Goal: Task Accomplishment & Management: Manage account settings

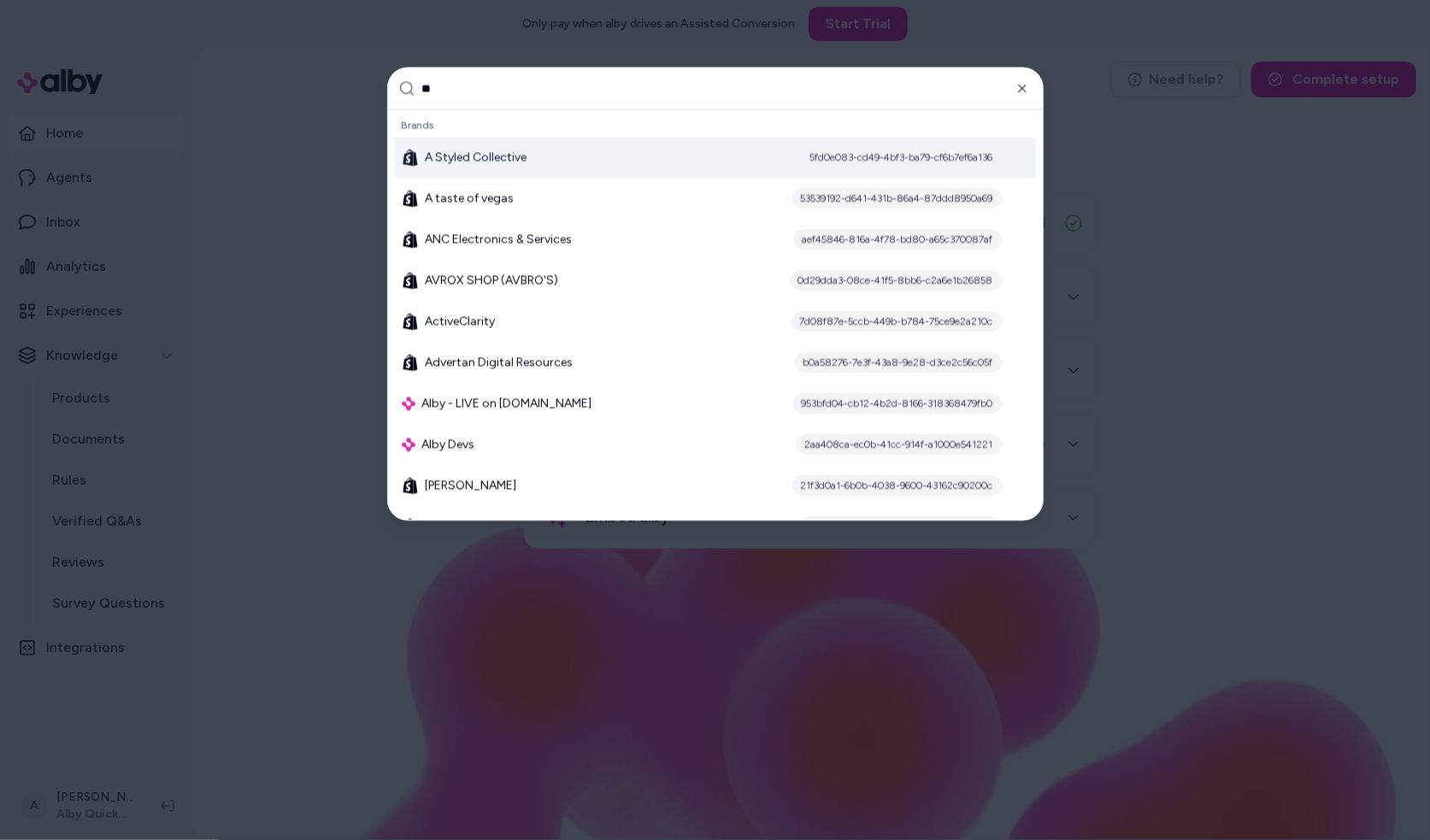
type input "***"
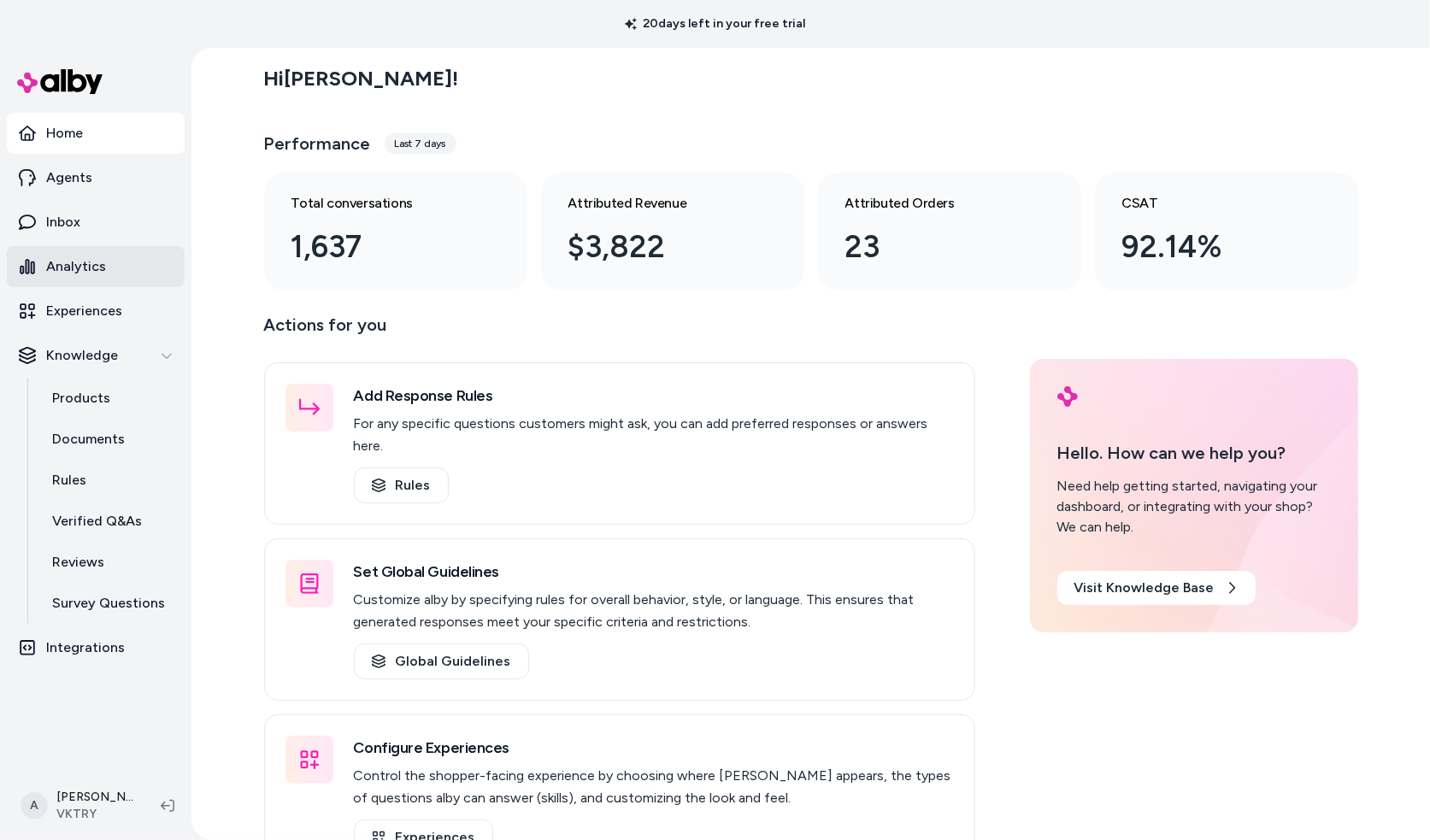
click at [82, 265] on p "Analytics" at bounding box center [76, 267] width 60 height 21
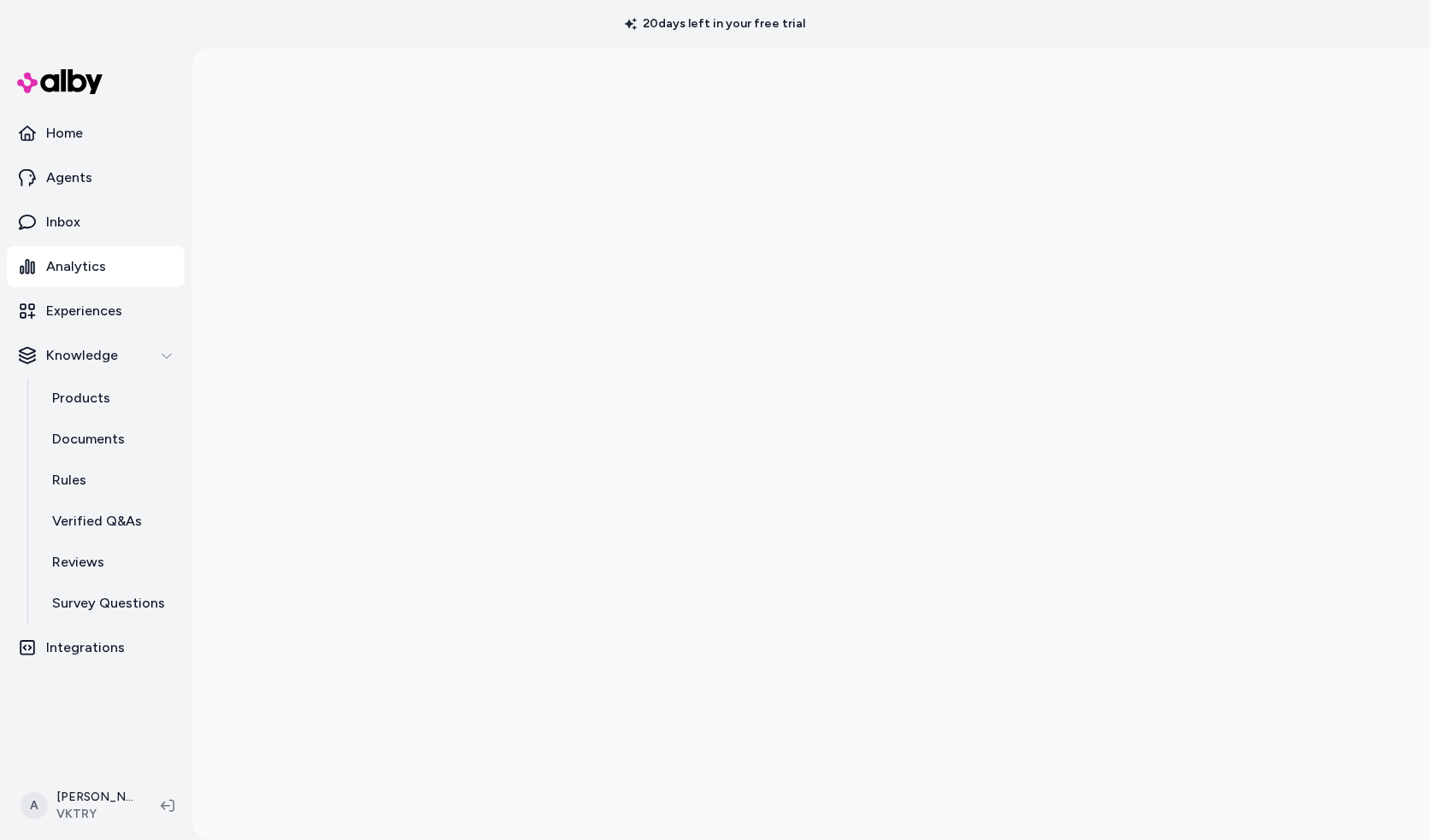
scroll to position [48, 0]
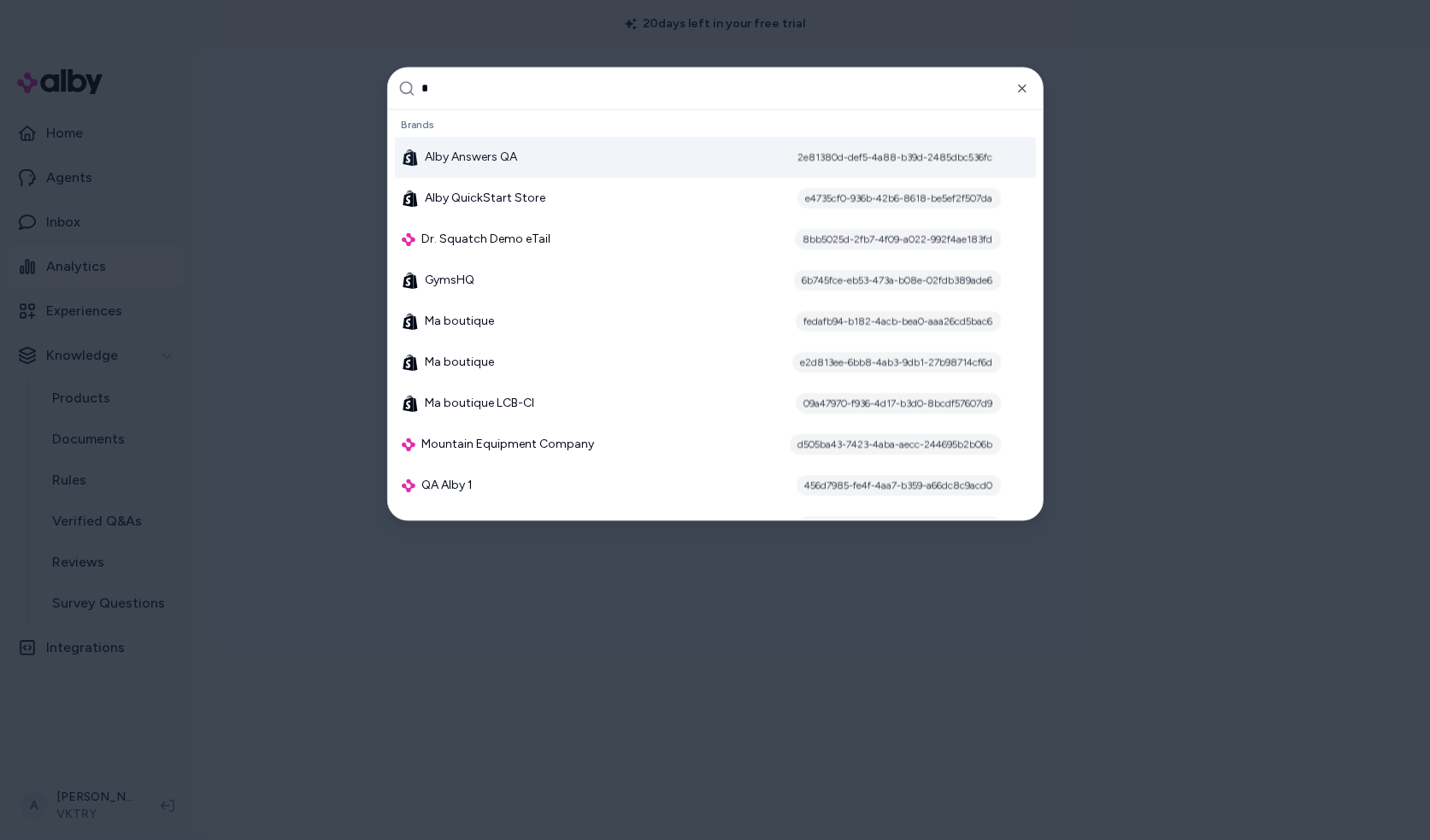
type input "**"
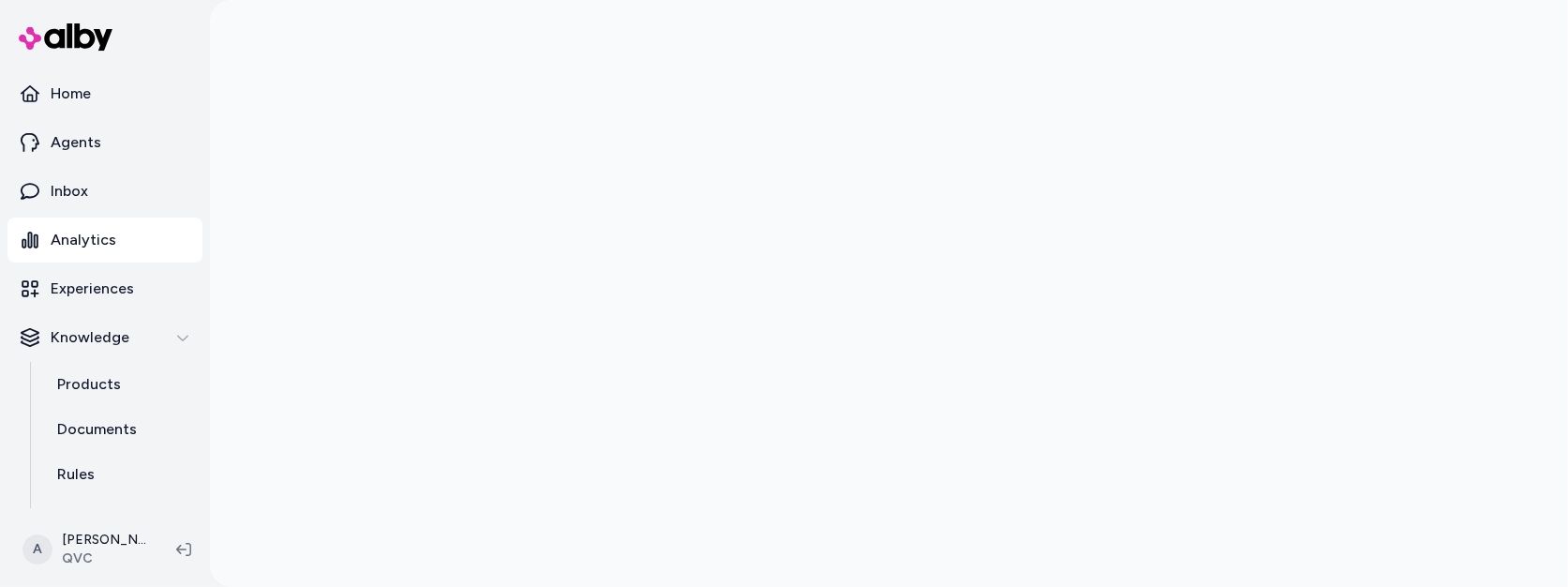
click at [659, 336] on div at bounding box center [890, 293] width 1200 height 587
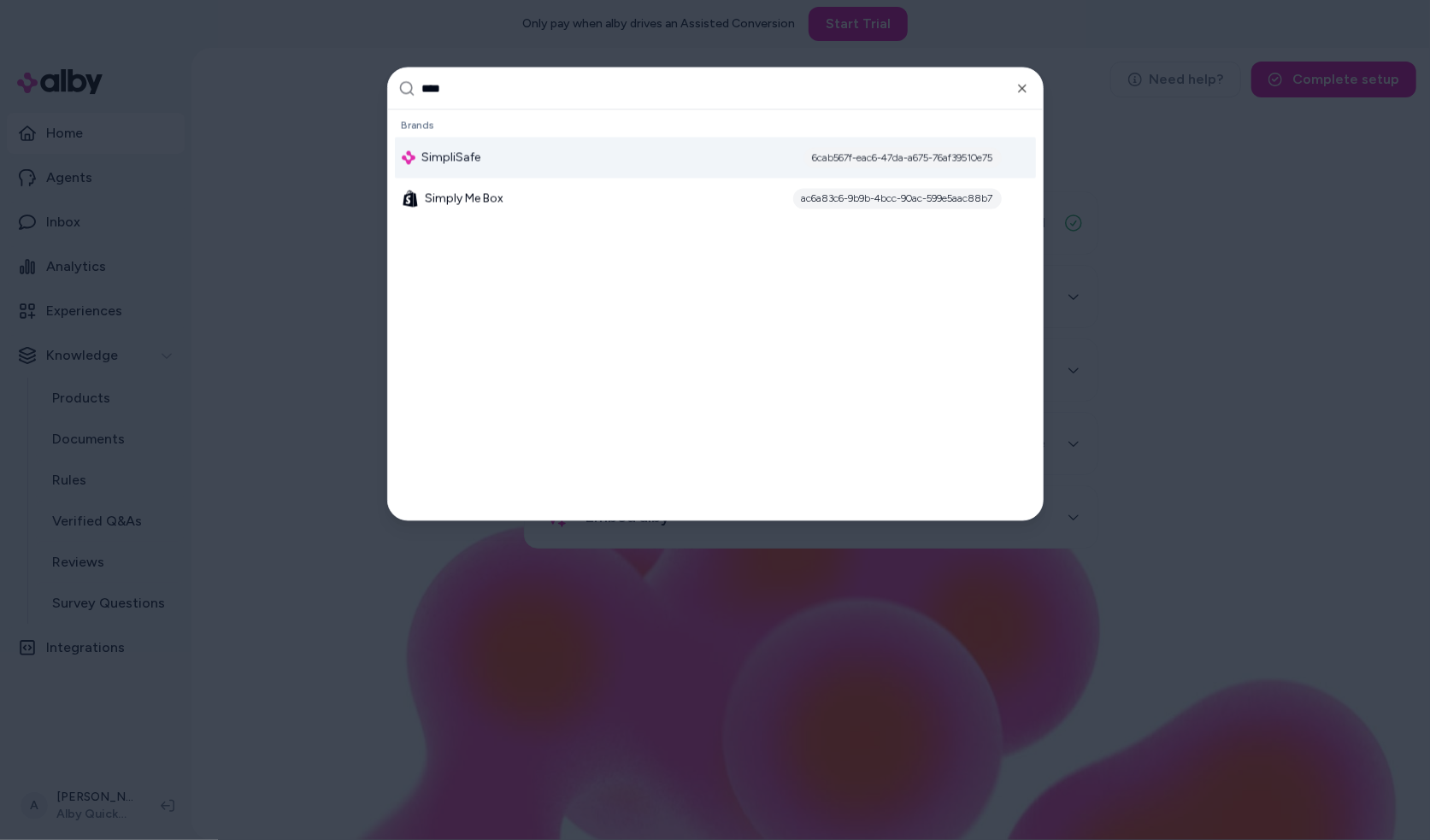
type input "*****"
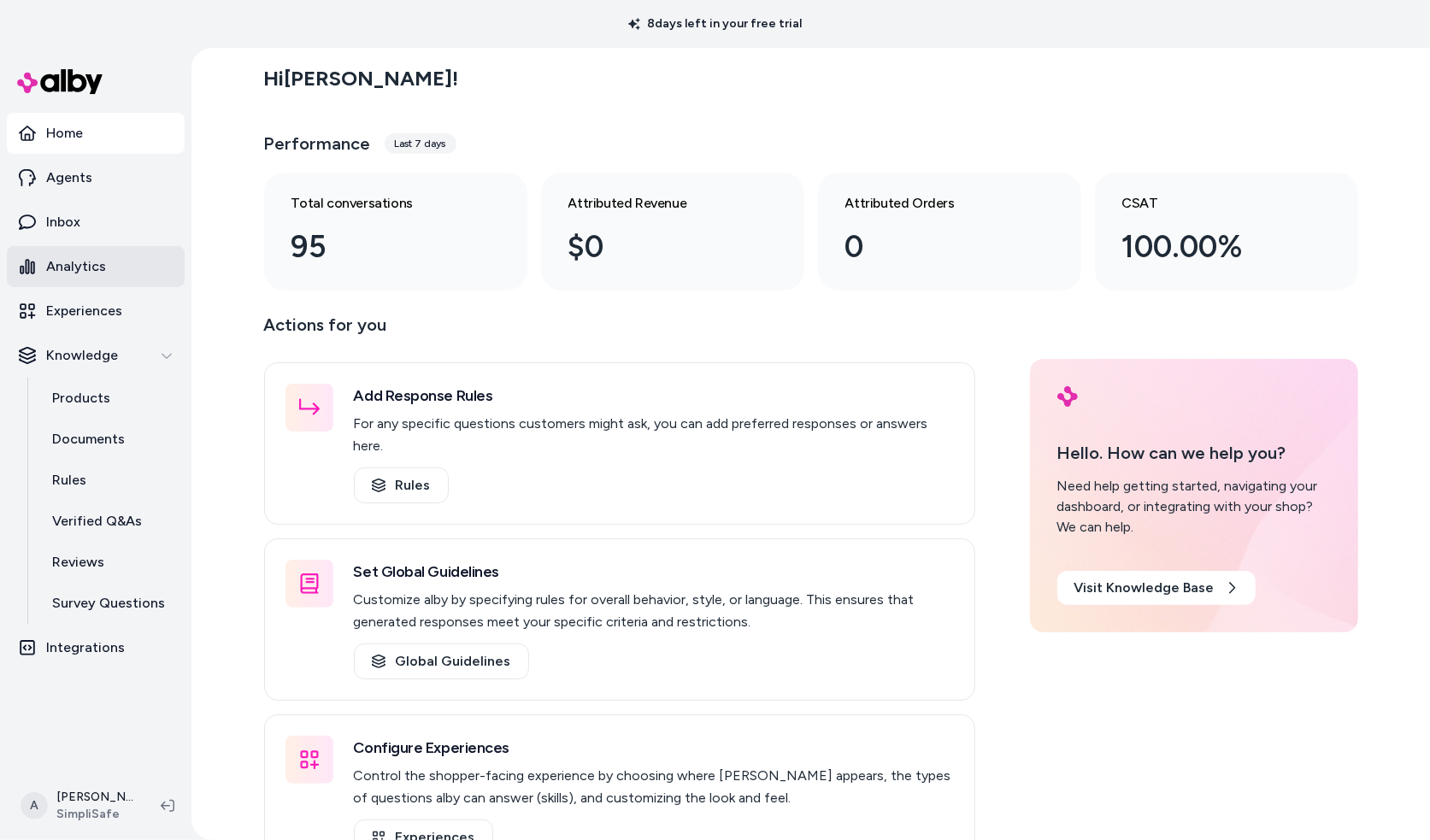
click at [126, 270] on link "Analytics" at bounding box center [95, 267] width 178 height 41
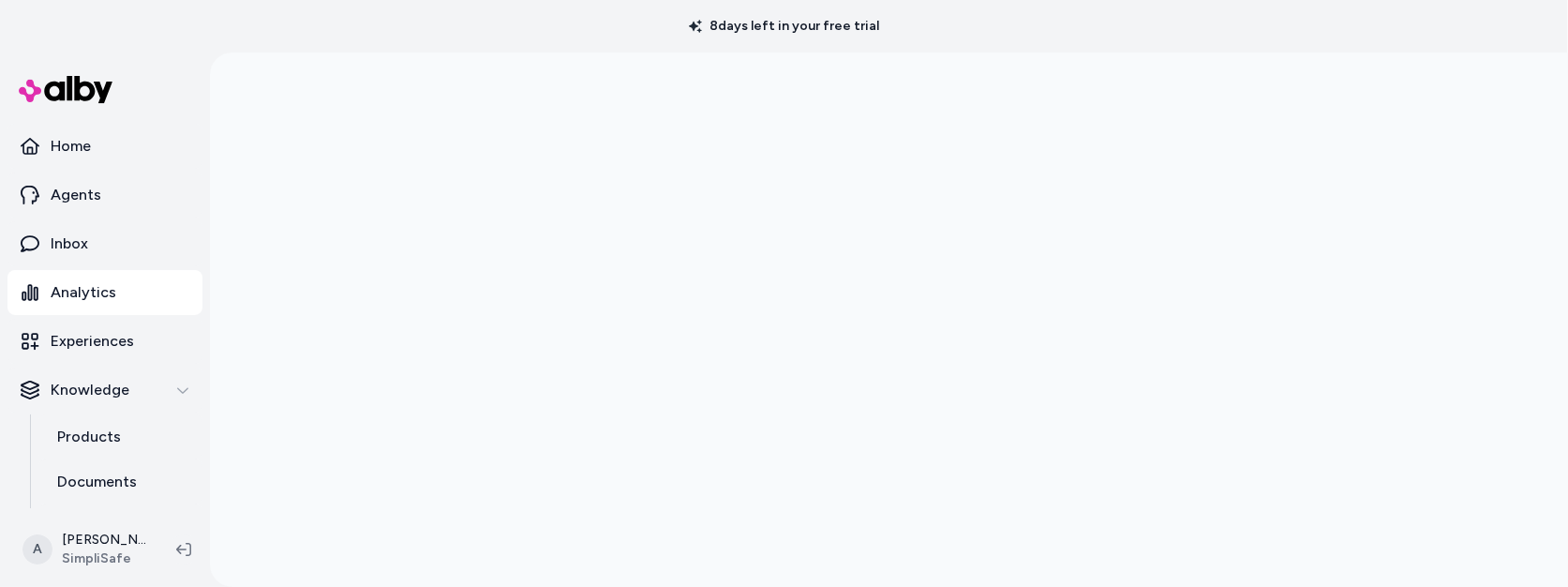
click at [848, 444] on div at bounding box center [890, 346] width 1200 height 587
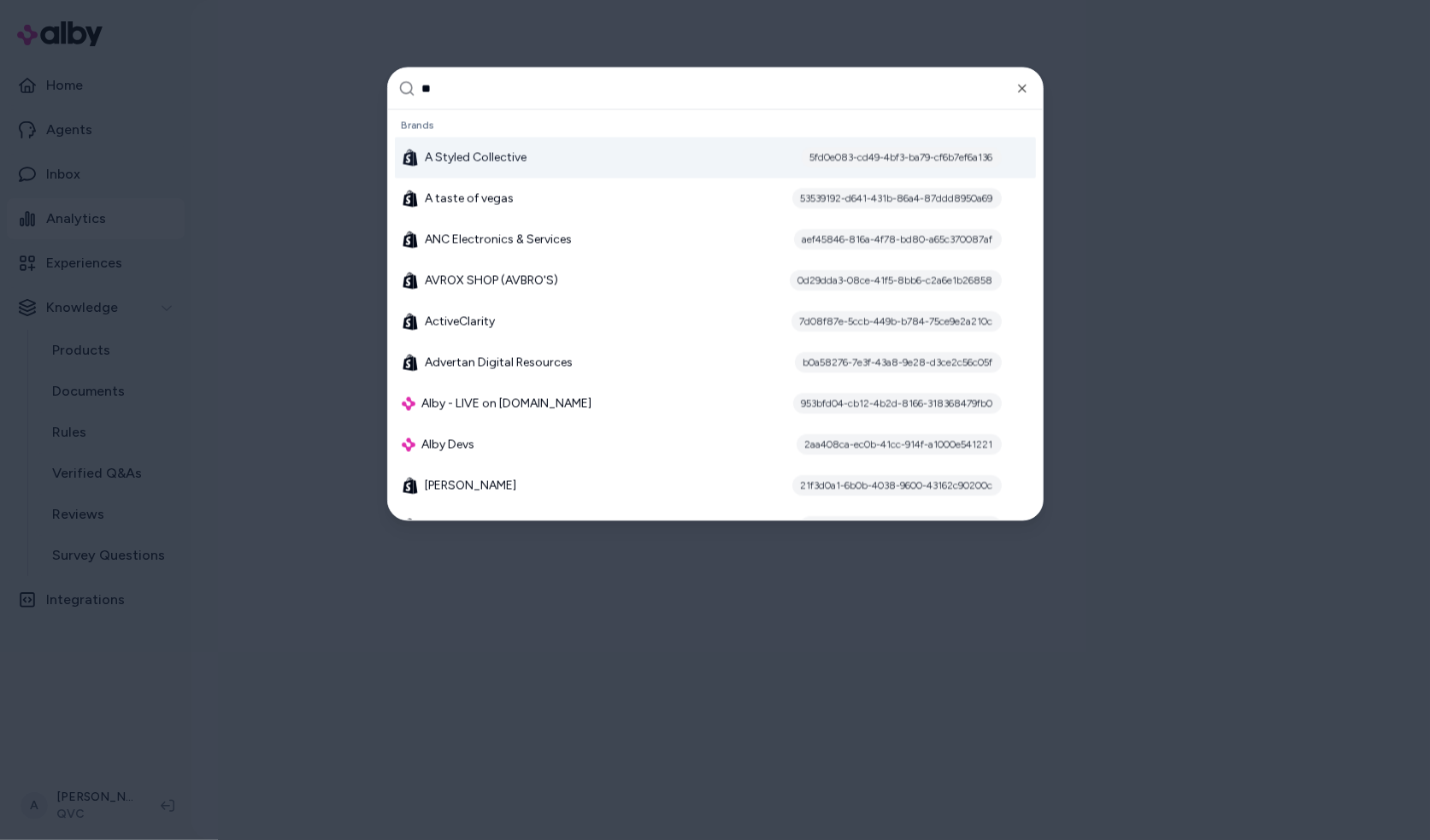
type input "***"
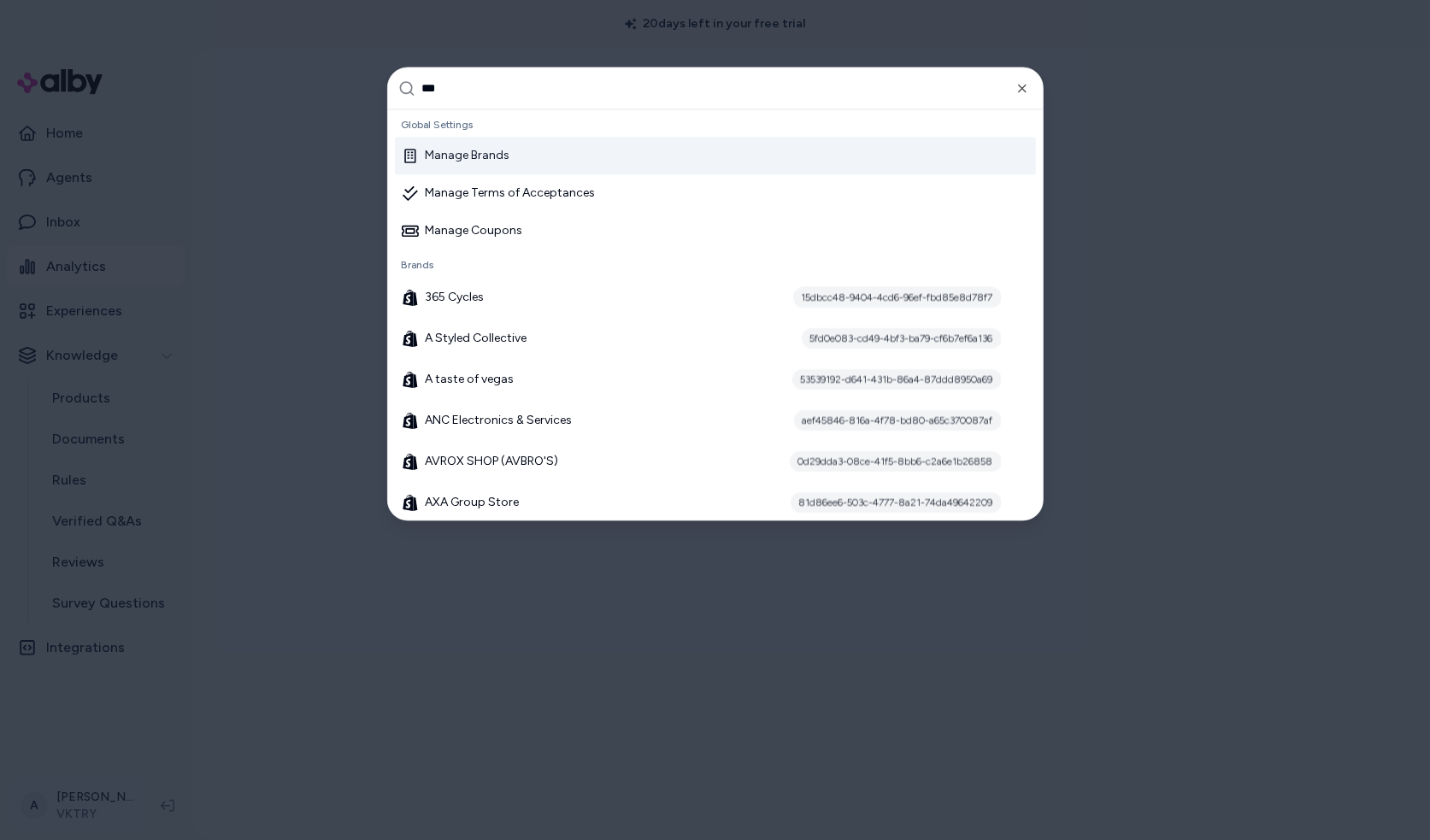
type input "****"
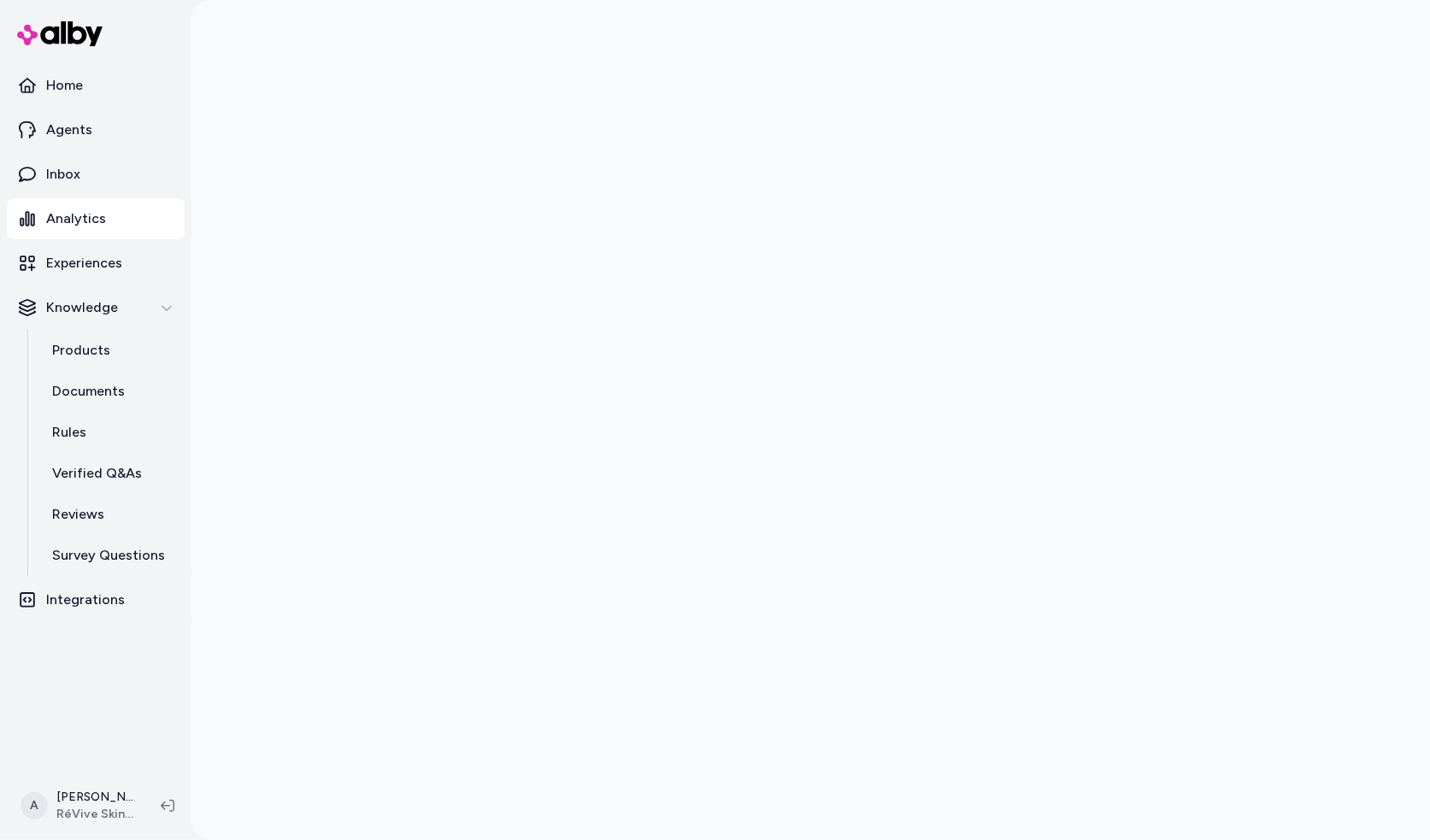
click at [106, 220] on link "Analytics" at bounding box center [95, 219] width 178 height 41
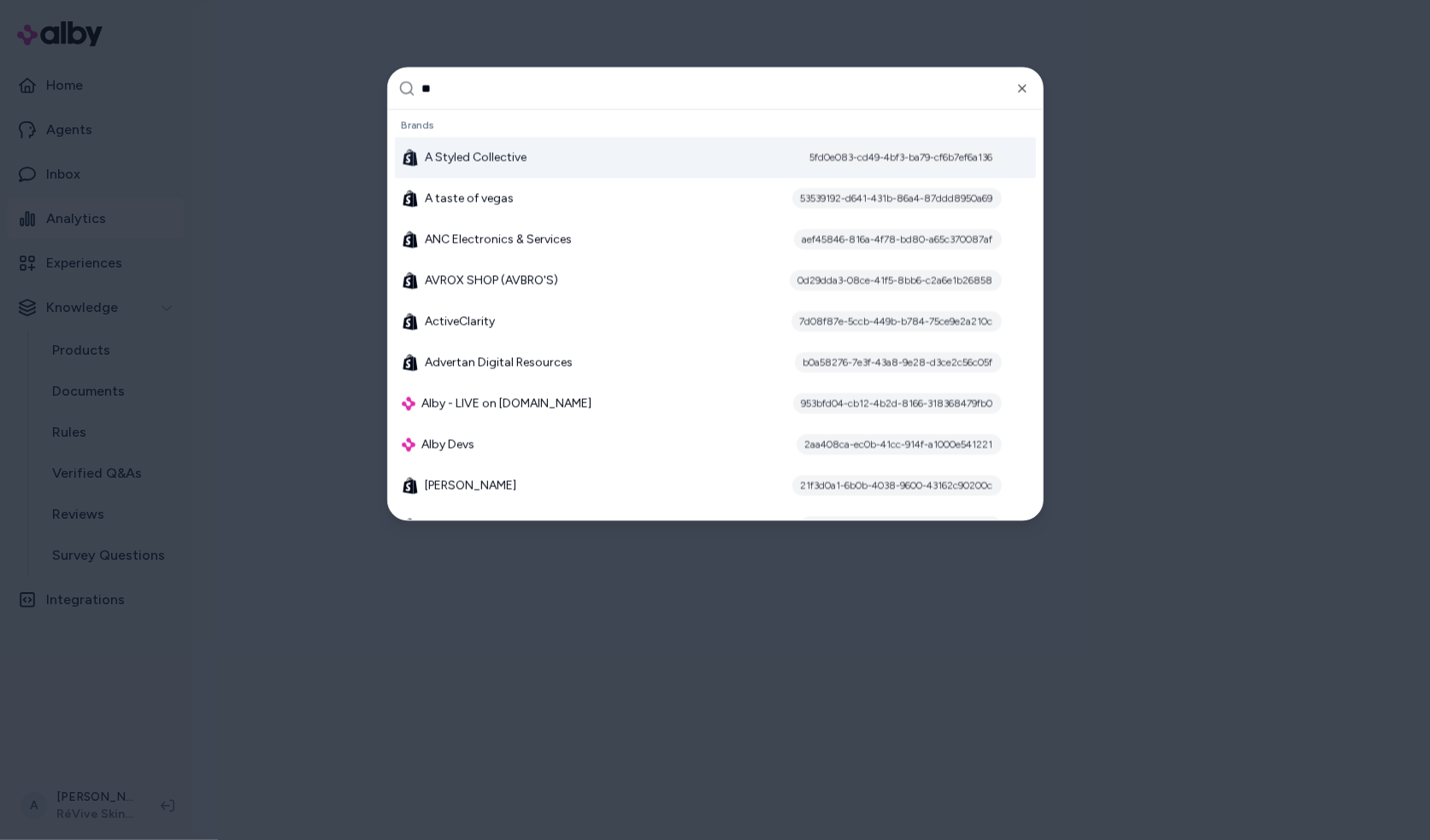
type input "***"
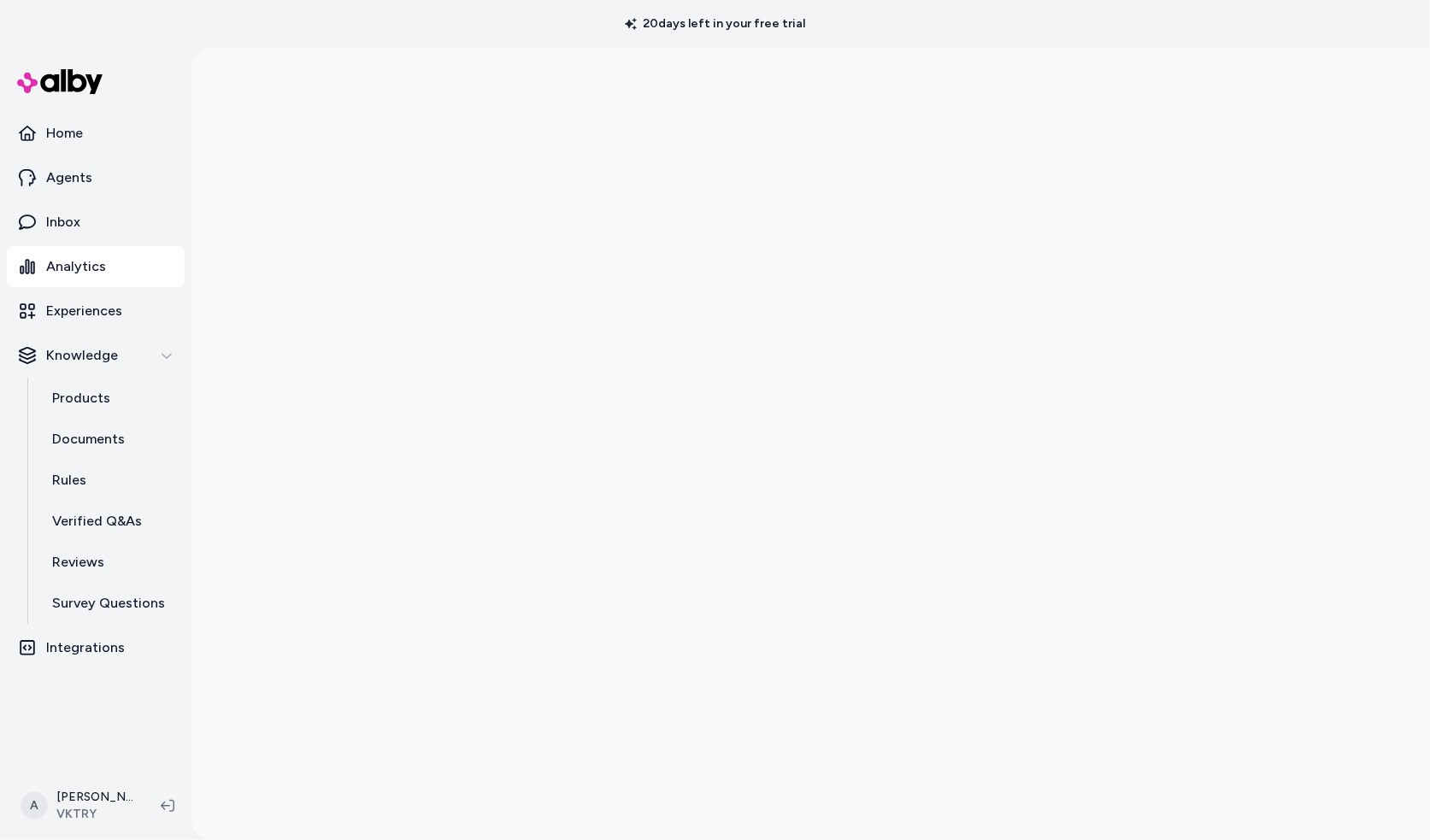
click at [525, 531] on div at bounding box center [812, 468] width 1094 height 840
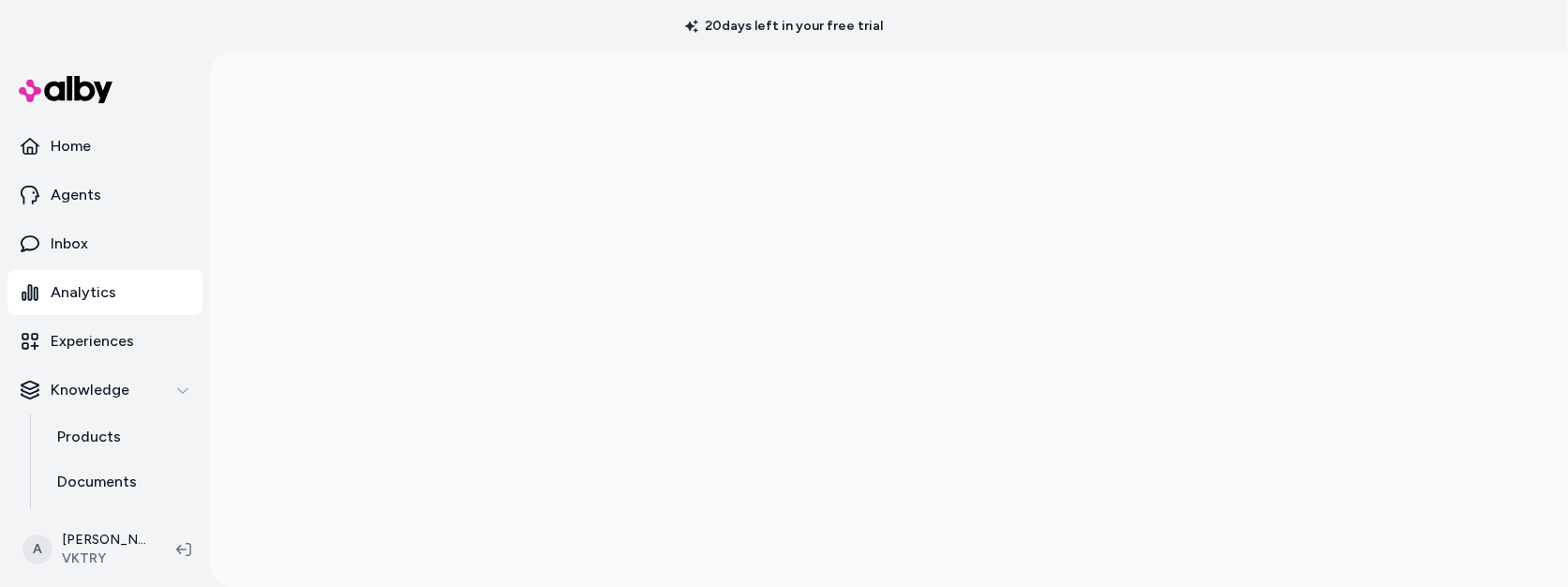
scroll to position [53, 0]
click at [251, 348] on div at bounding box center [889, 293] width 1358 height 587
click at [133, 342] on link "Experiences" at bounding box center [105, 341] width 195 height 45
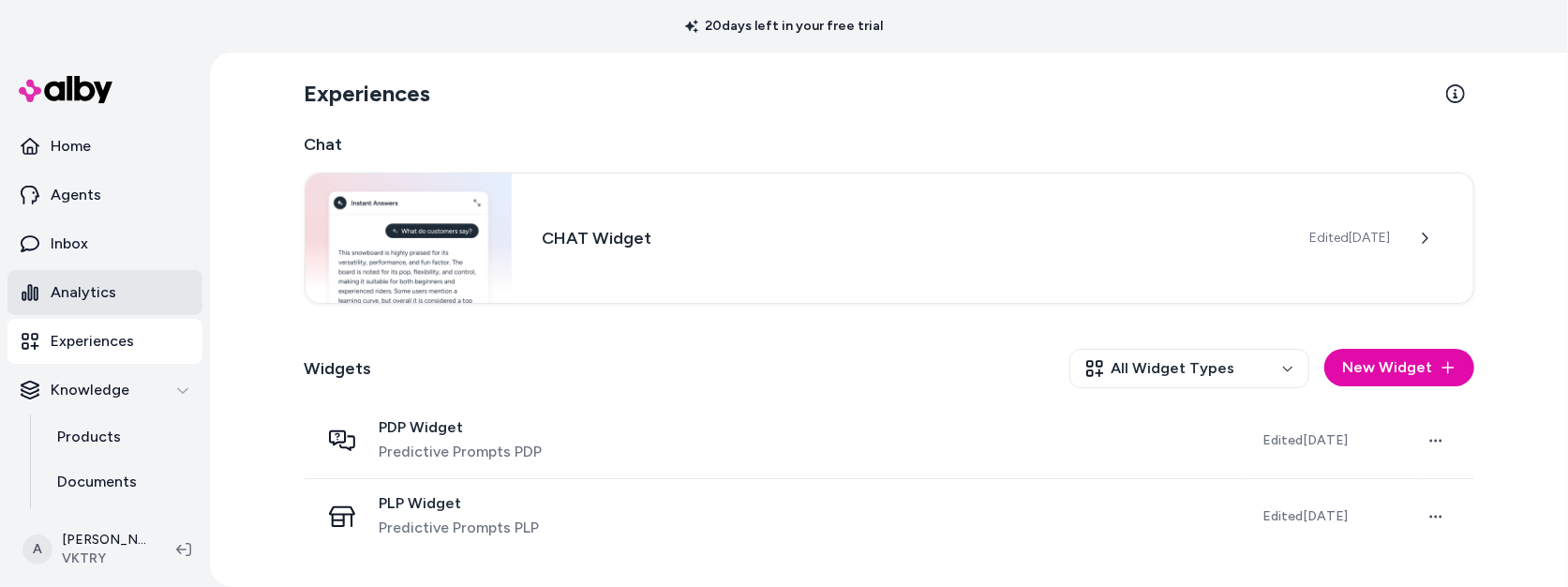
click at [128, 303] on link "Analytics" at bounding box center [105, 293] width 195 height 45
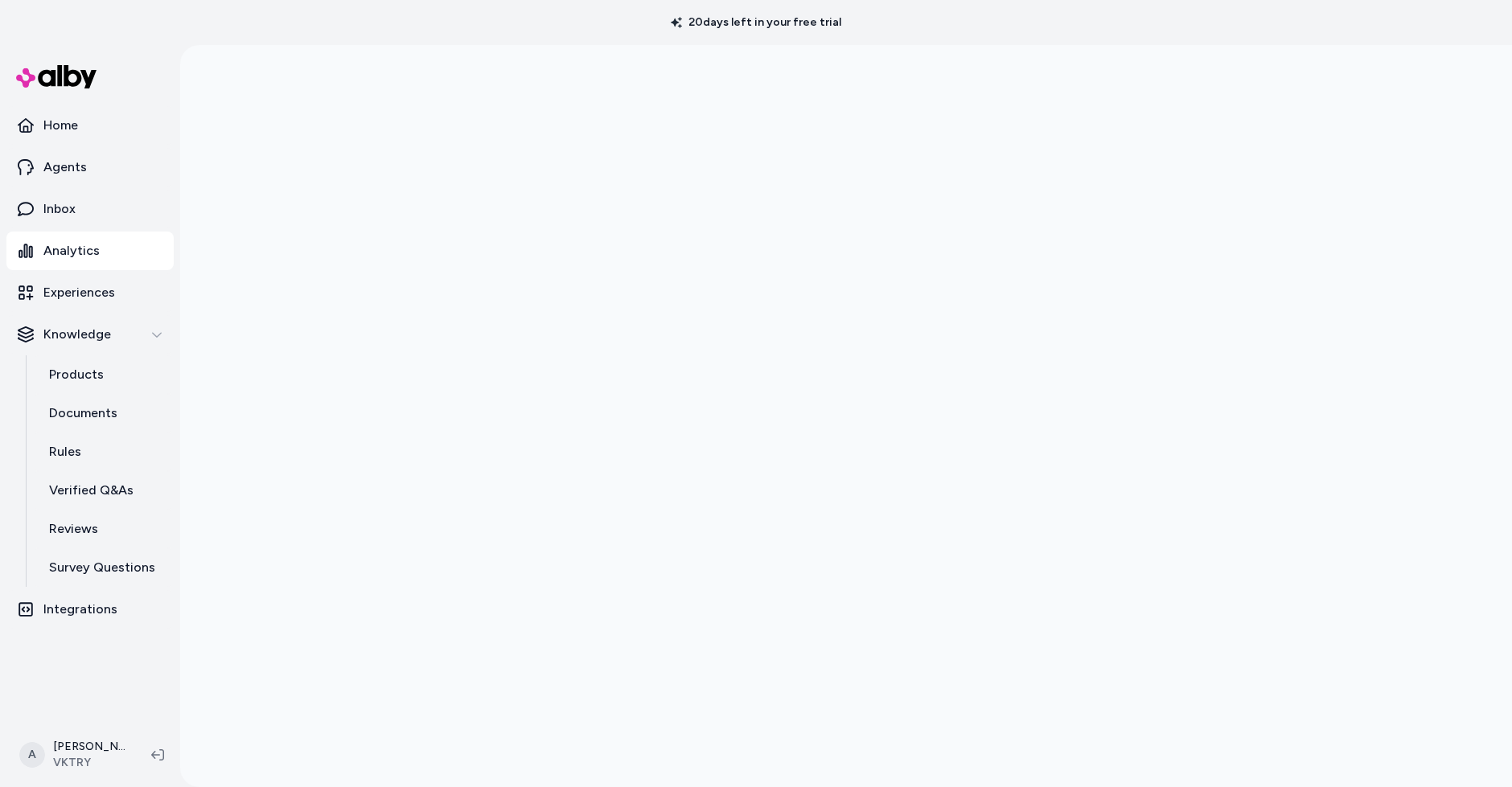
scroll to position [45, 0]
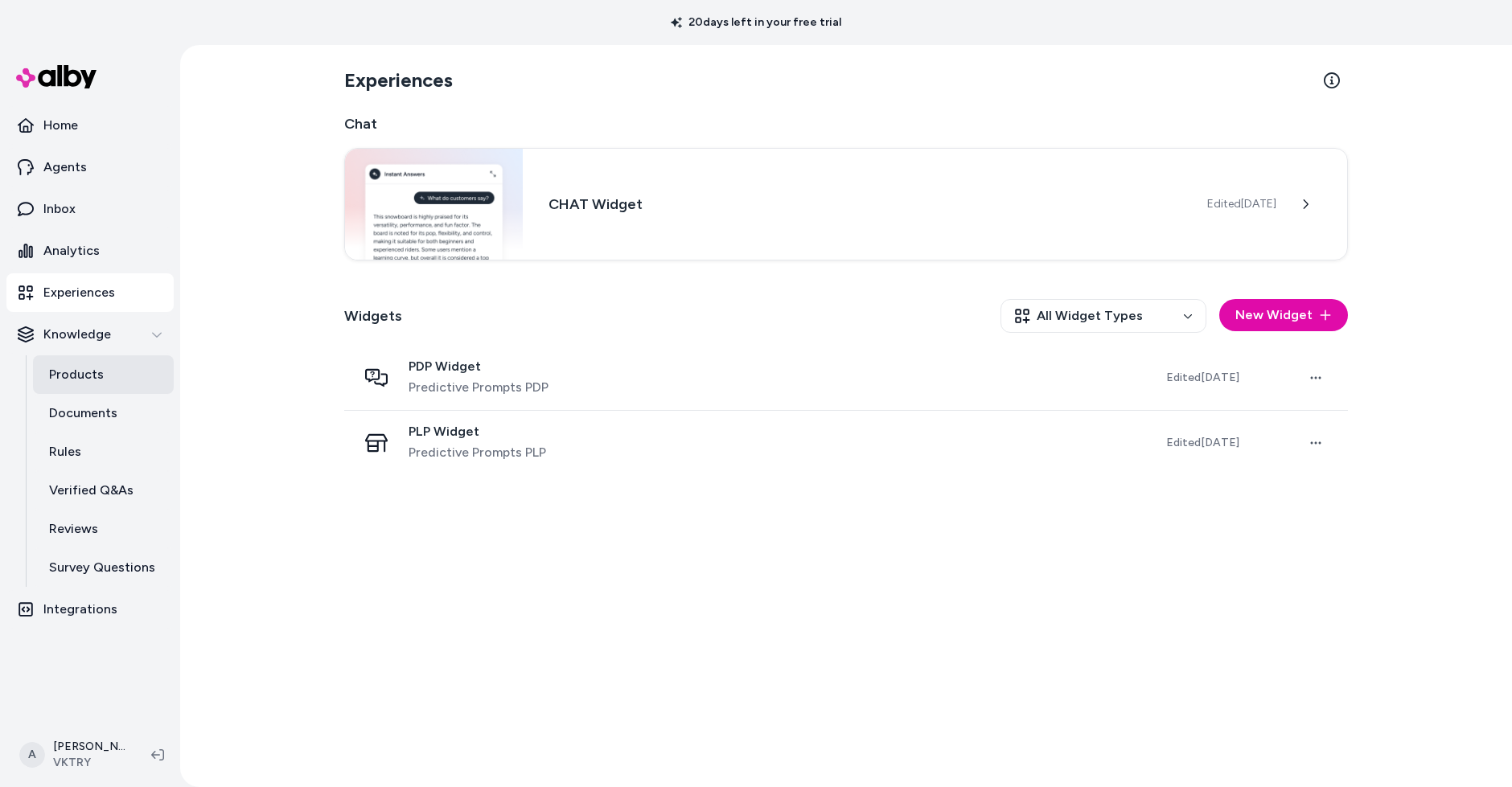
click at [122, 377] on link "Products" at bounding box center [103, 375] width 141 height 39
click at [150, 255] on link "Analytics" at bounding box center [90, 251] width 167 height 39
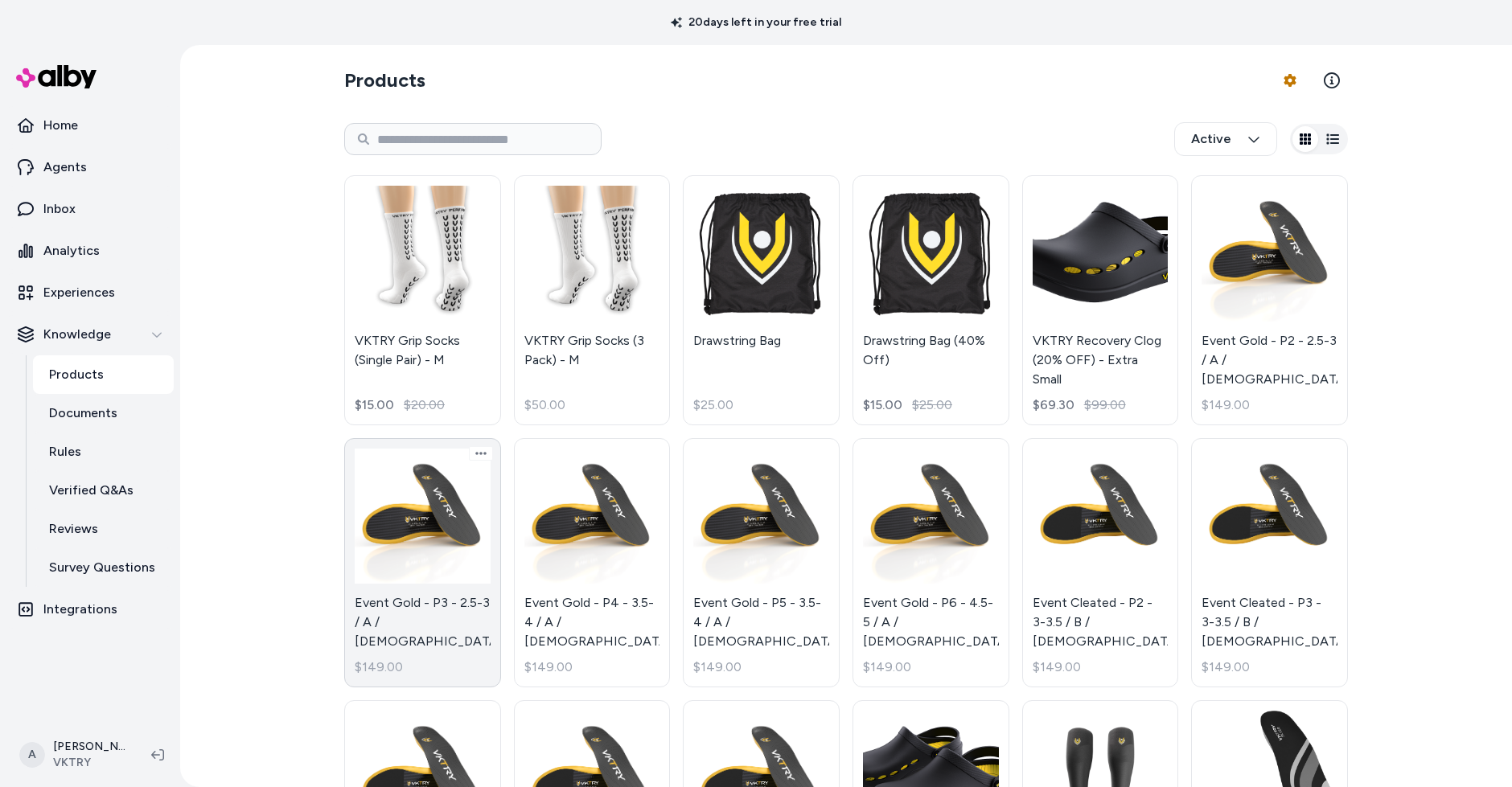
click at [459, 578] on link "Event Gold - P3 - 2.5-3 / A / Male $149.00" at bounding box center [423, 563] width 157 height 250
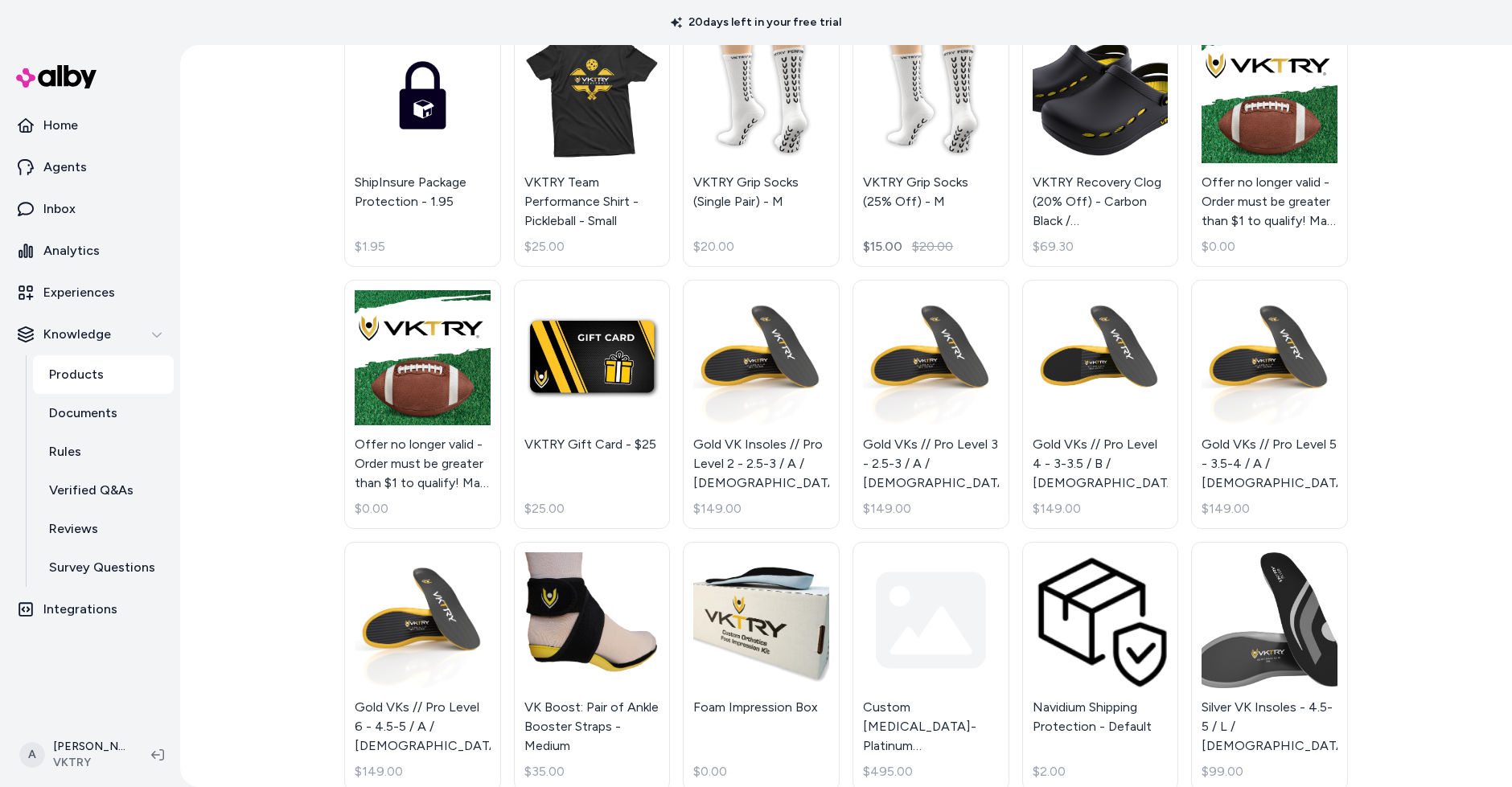
scroll to position [943, 0]
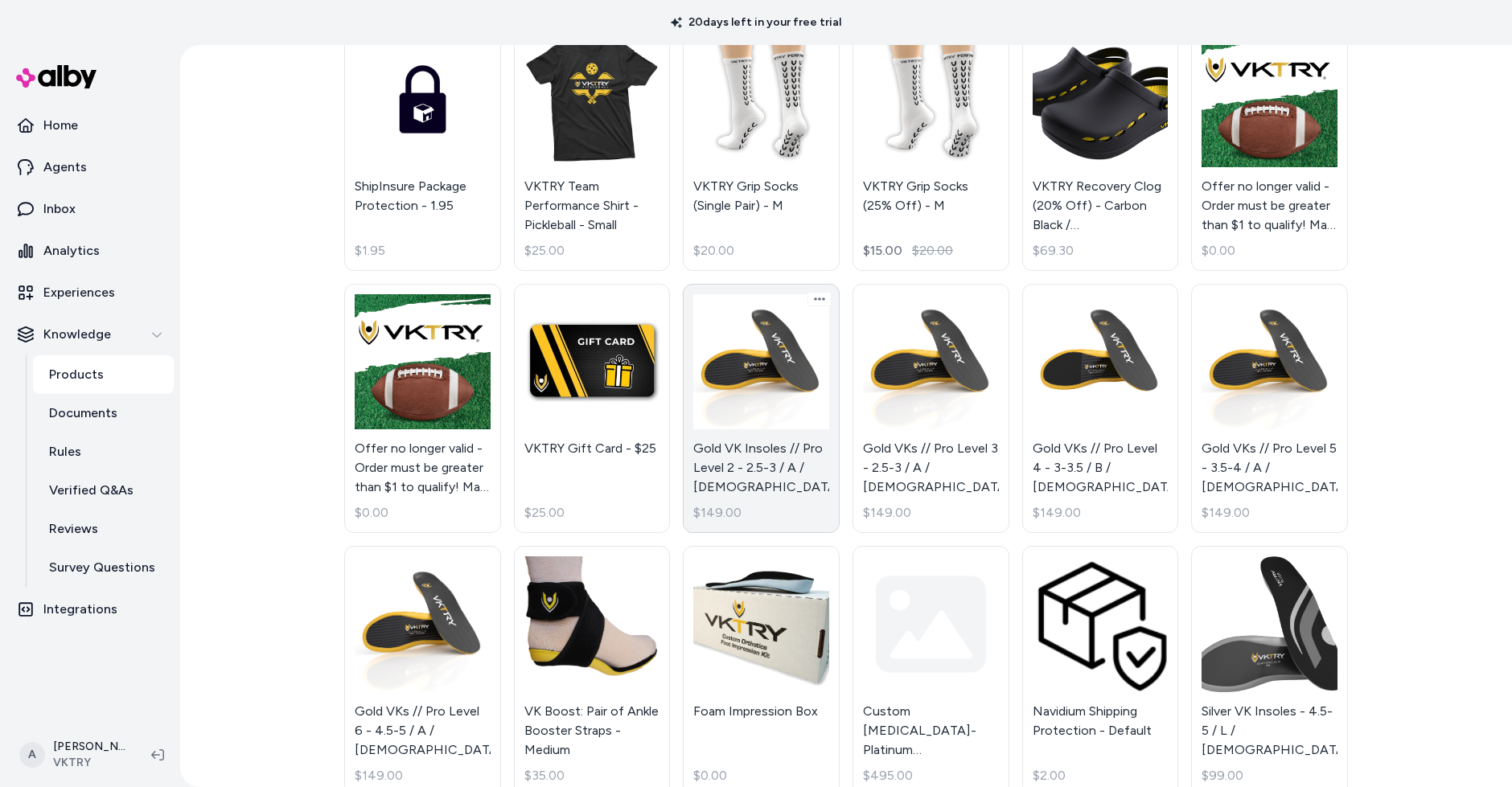
click at [748, 461] on link "Gold VK Insoles // Pro Level 2 - 2.5-3 / A / [DEMOGRAPHIC_DATA] $149.00" at bounding box center [761, 409] width 157 height 250
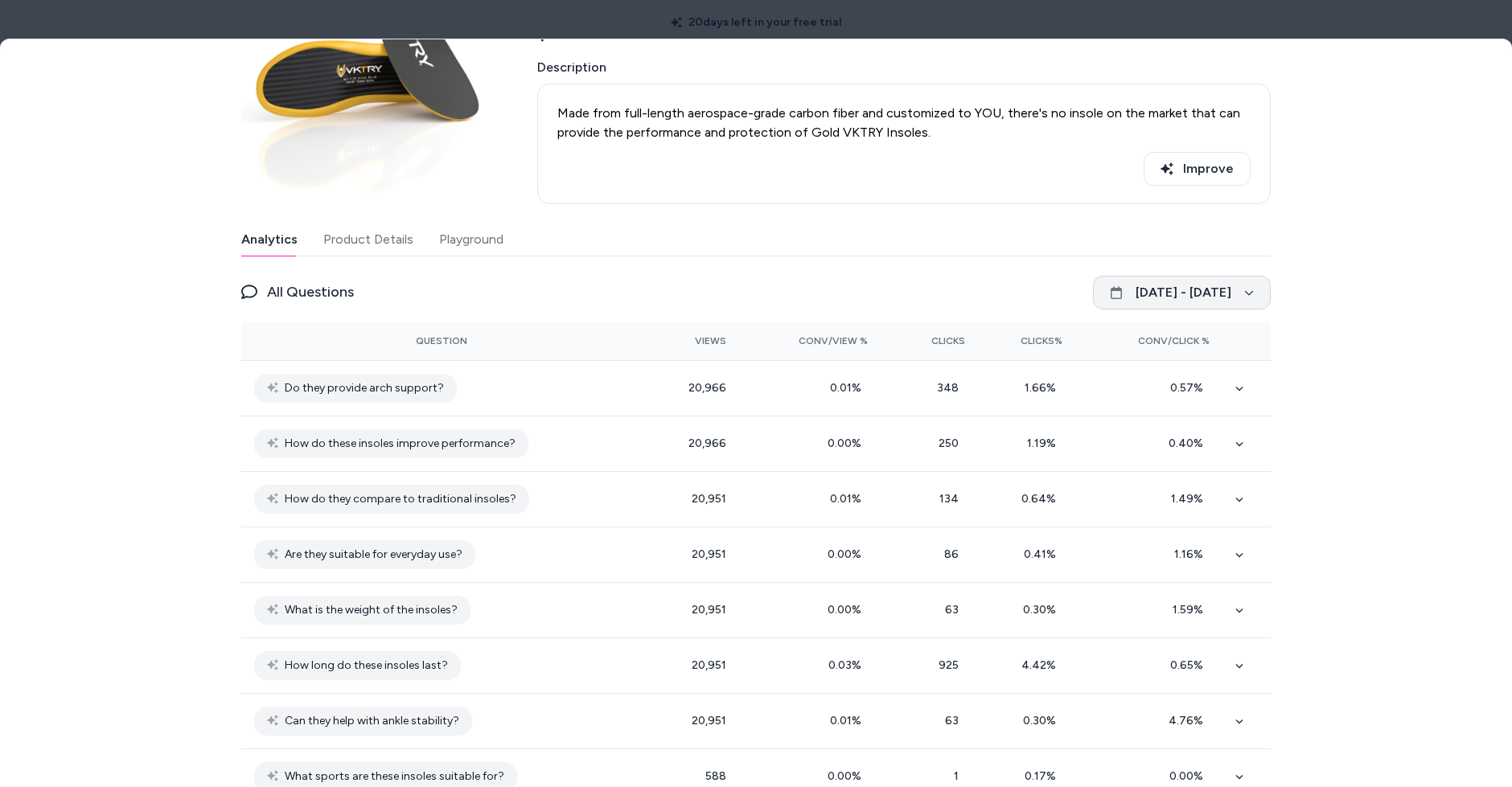
scroll to position [183, 0]
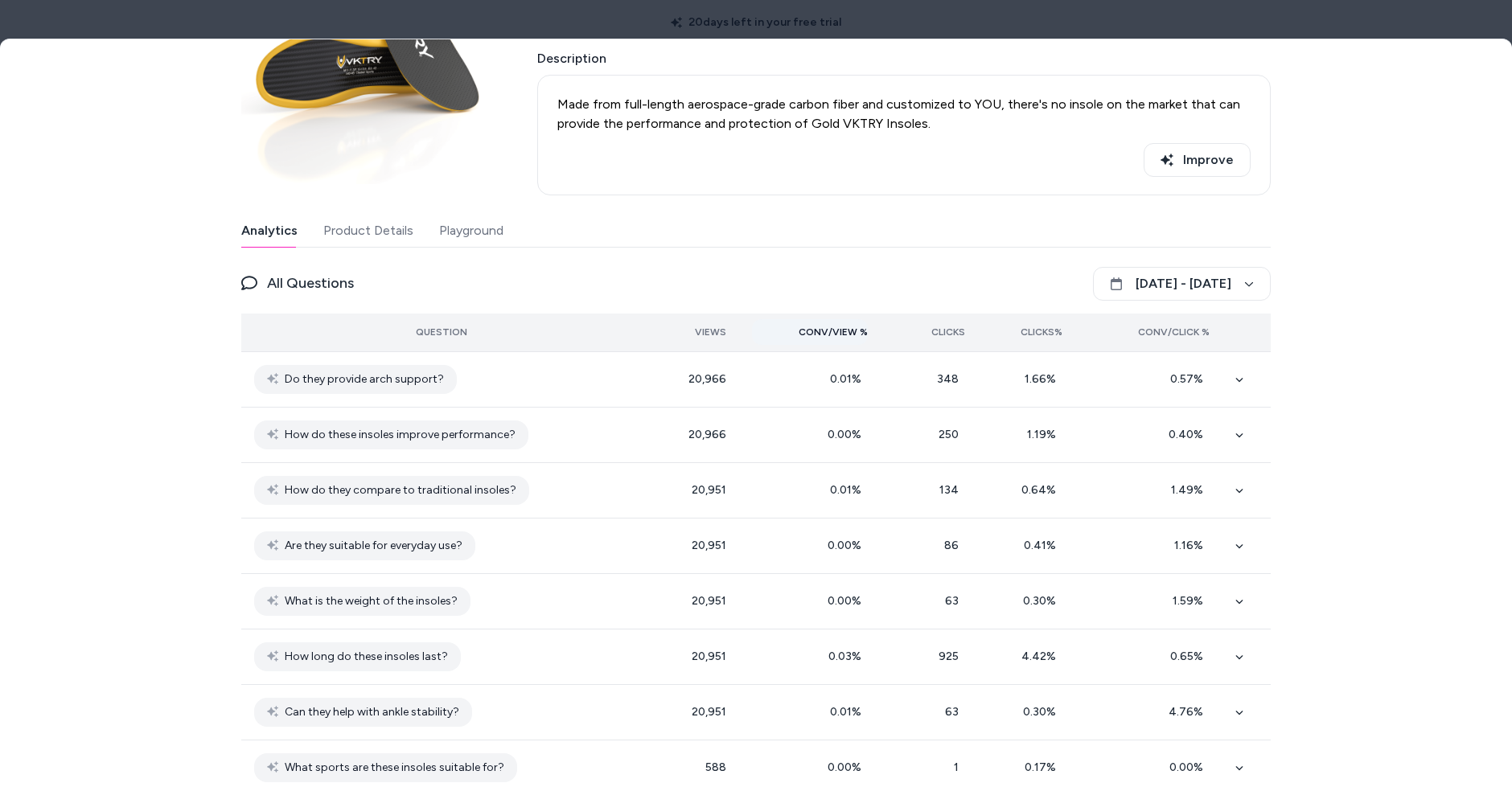
click at [847, 321] on button "Conv/View %" at bounding box center [811, 332] width 116 height 26
click at [719, 330] on span "Views" at bounding box center [710, 332] width 32 height 13
click at [1189, 328] on span "Conv/Click %" at bounding box center [1173, 332] width 72 height 13
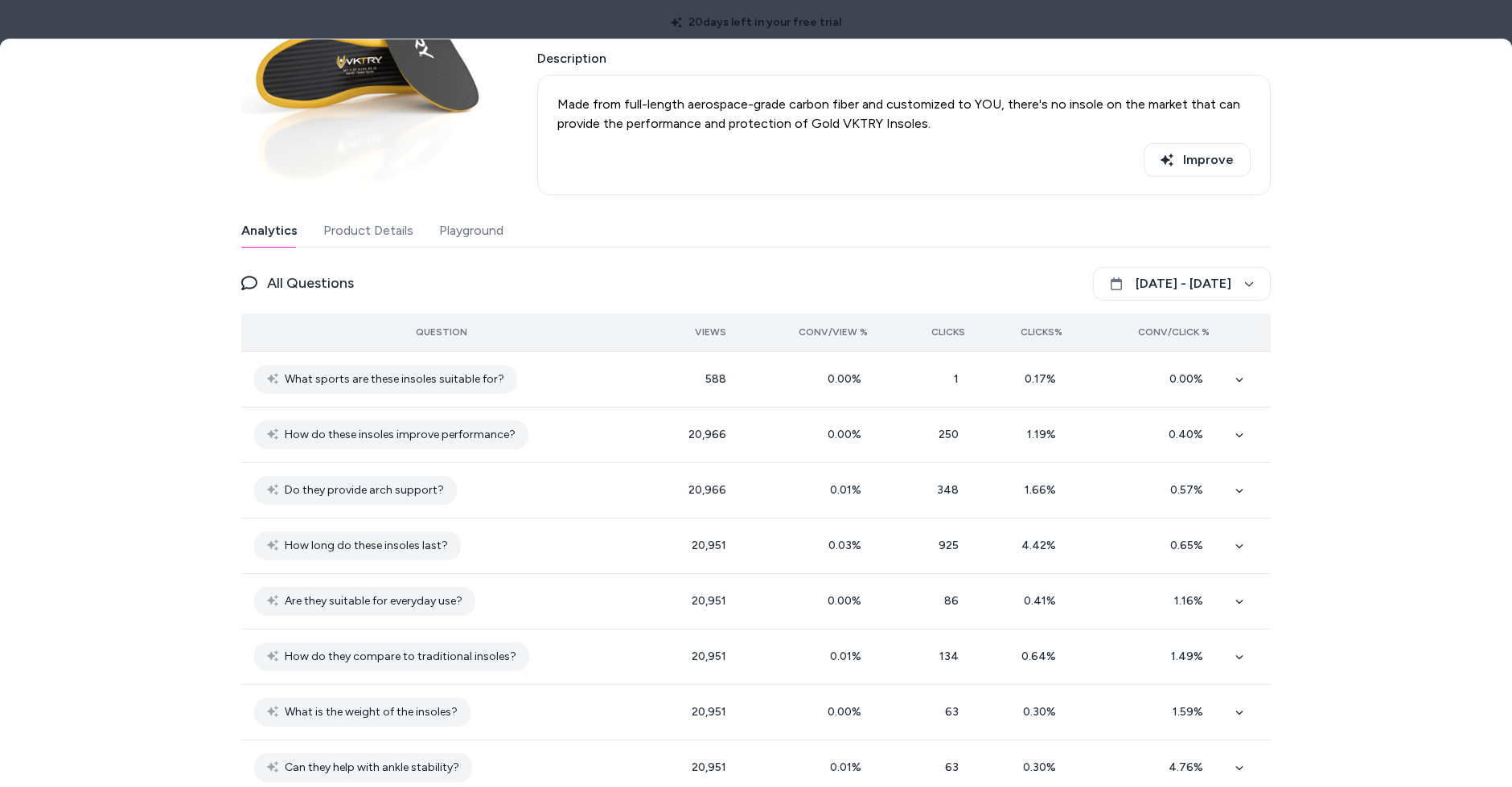
click at [1189, 328] on span "Conv/Click %" at bounding box center [1173, 332] width 72 height 13
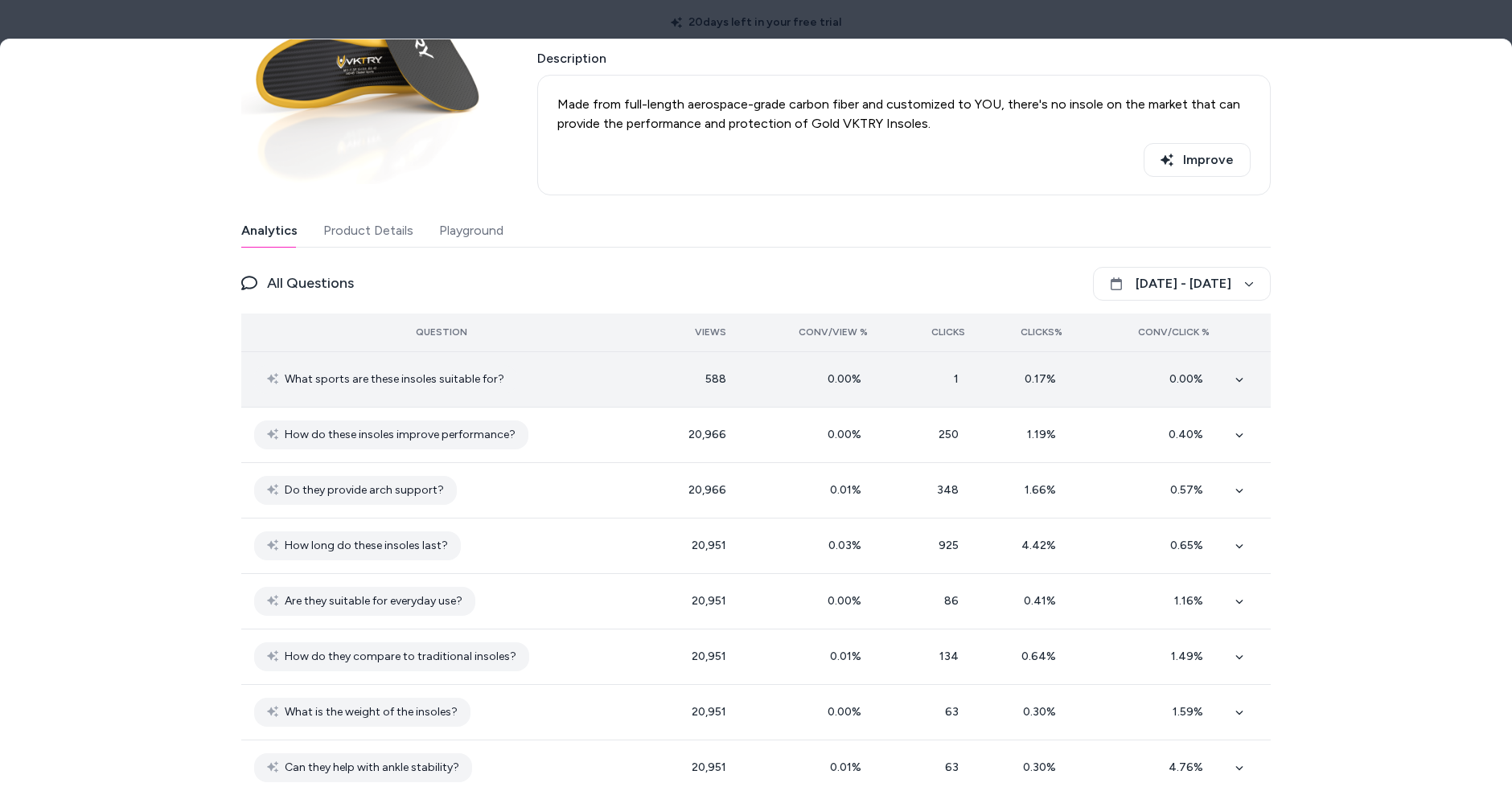
click at [1219, 375] on td "0.00 %" at bounding box center [1149, 380] width 147 height 56
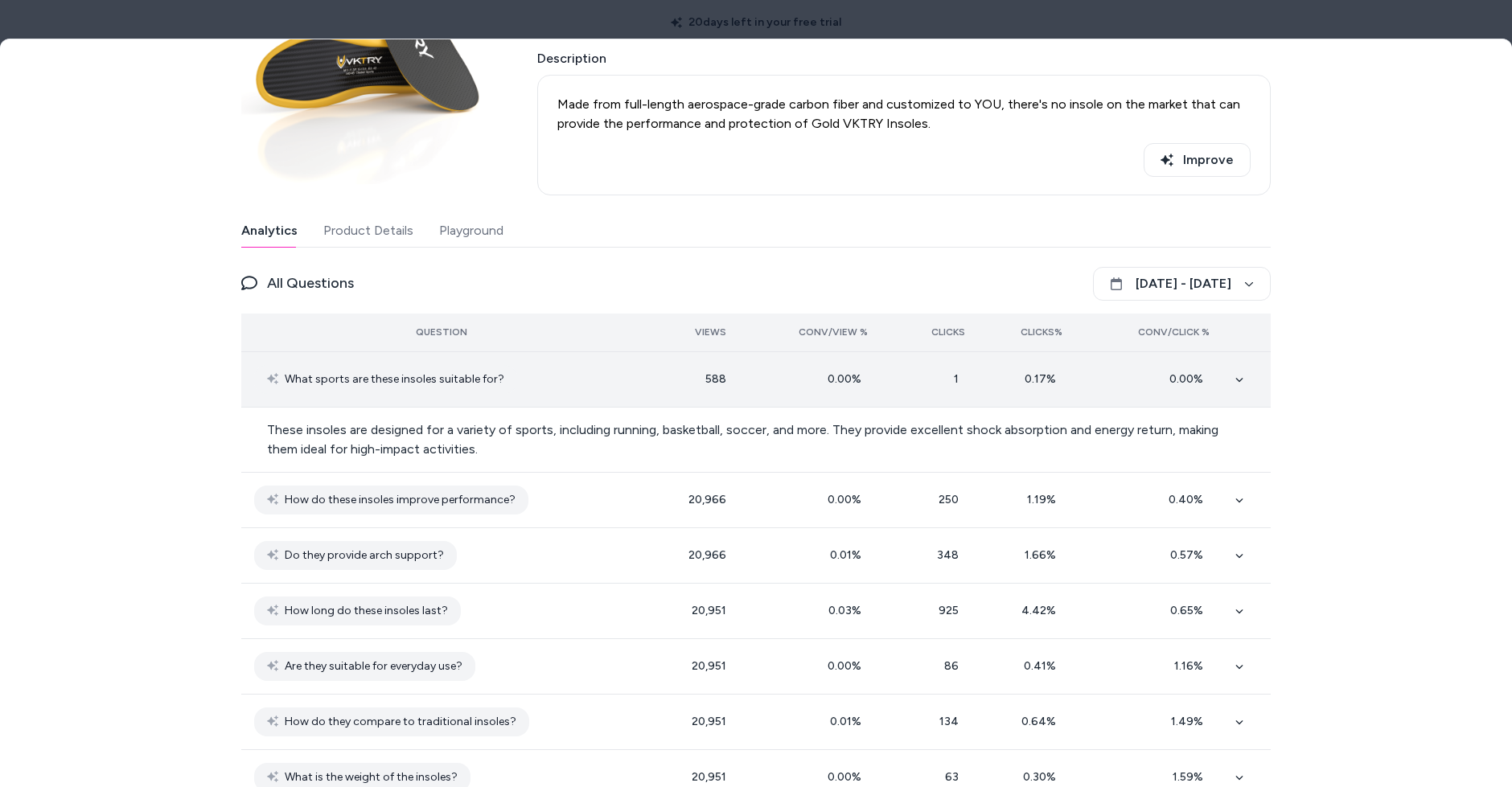
click at [1219, 375] on td "0.00 %" at bounding box center [1149, 380] width 147 height 56
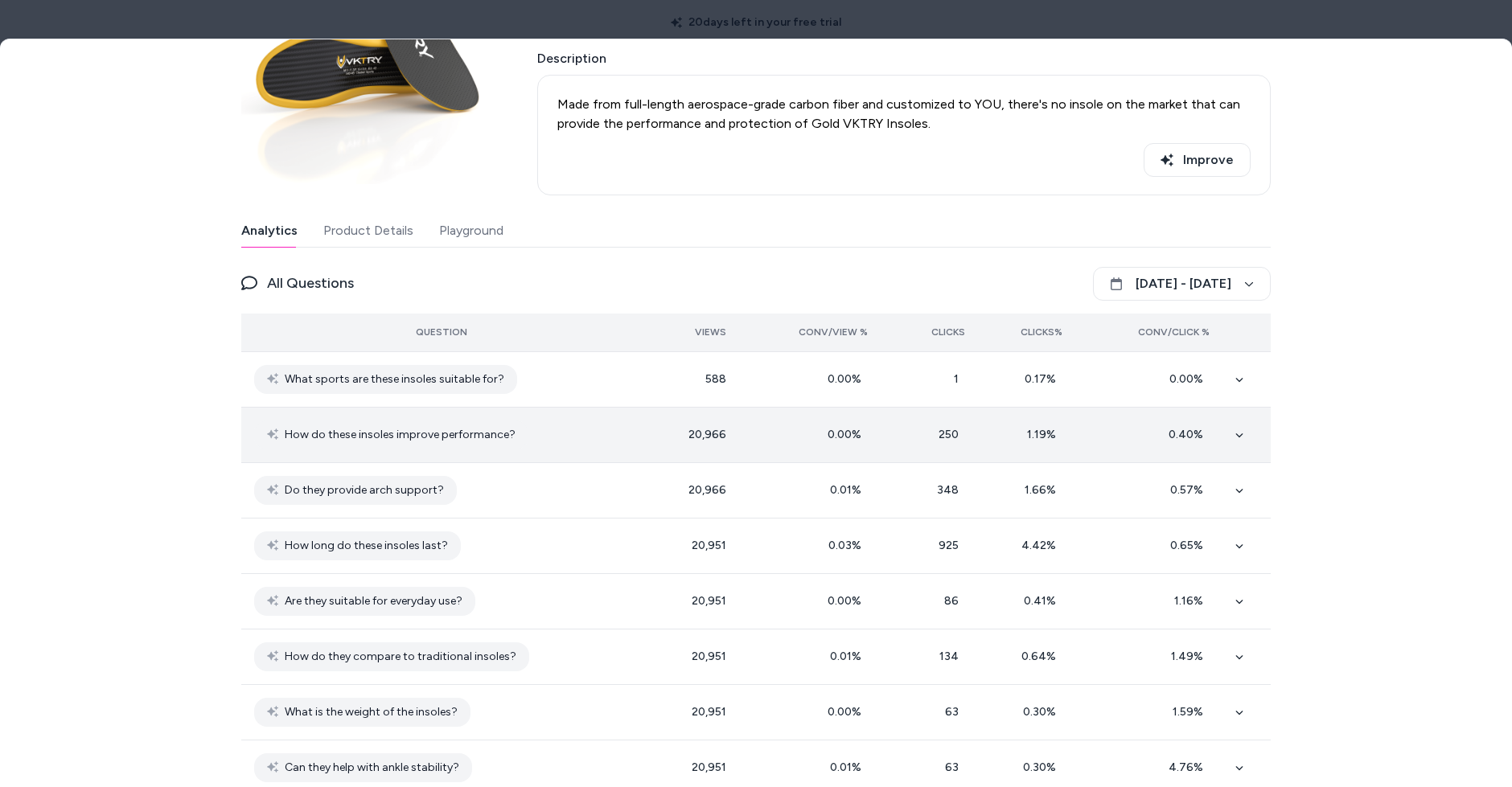
click at [1200, 438] on div "0.40 %" at bounding box center [1149, 436] width 121 height 16
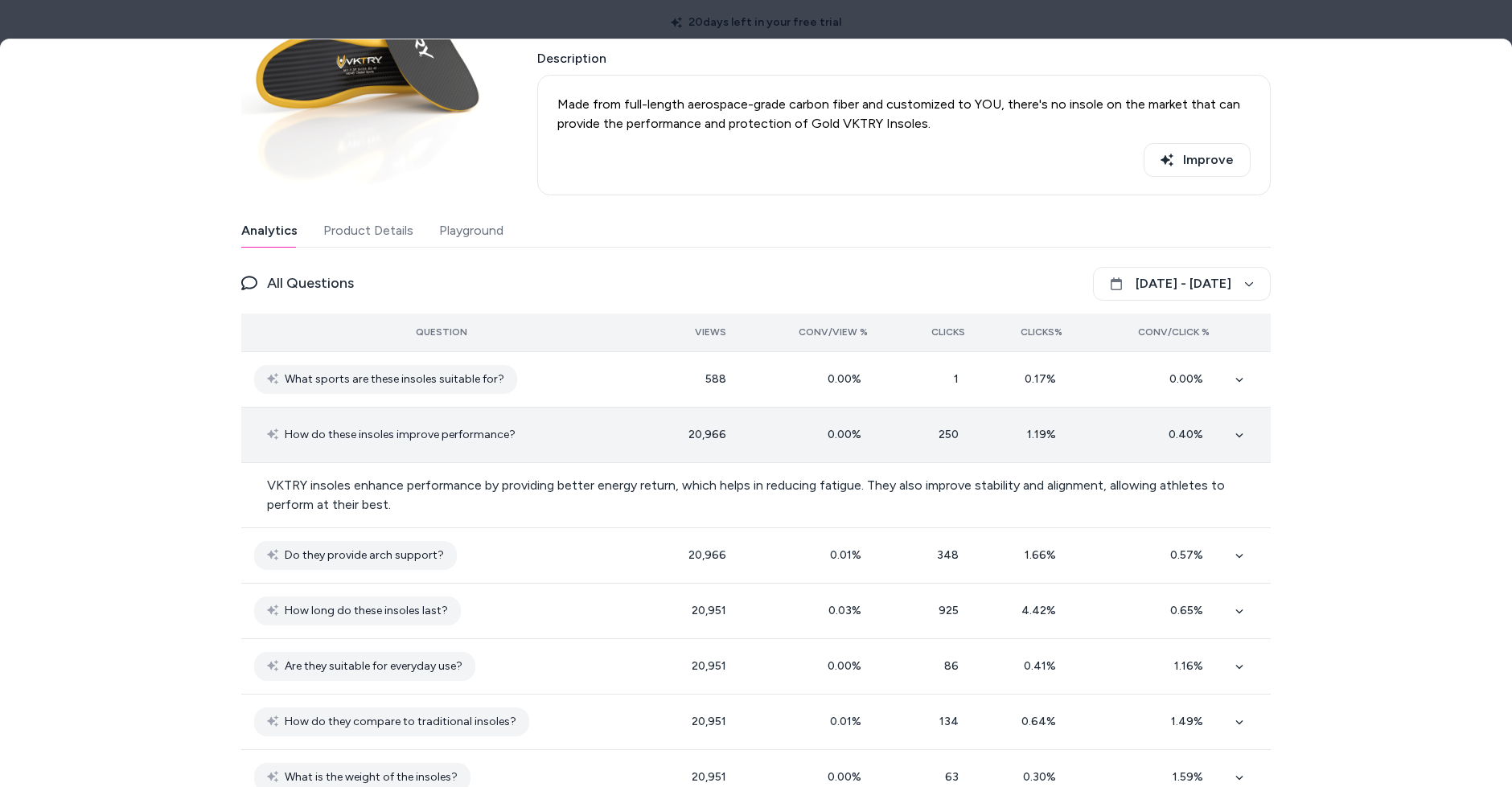
click at [1200, 438] on div "0.40 %" at bounding box center [1149, 436] width 121 height 16
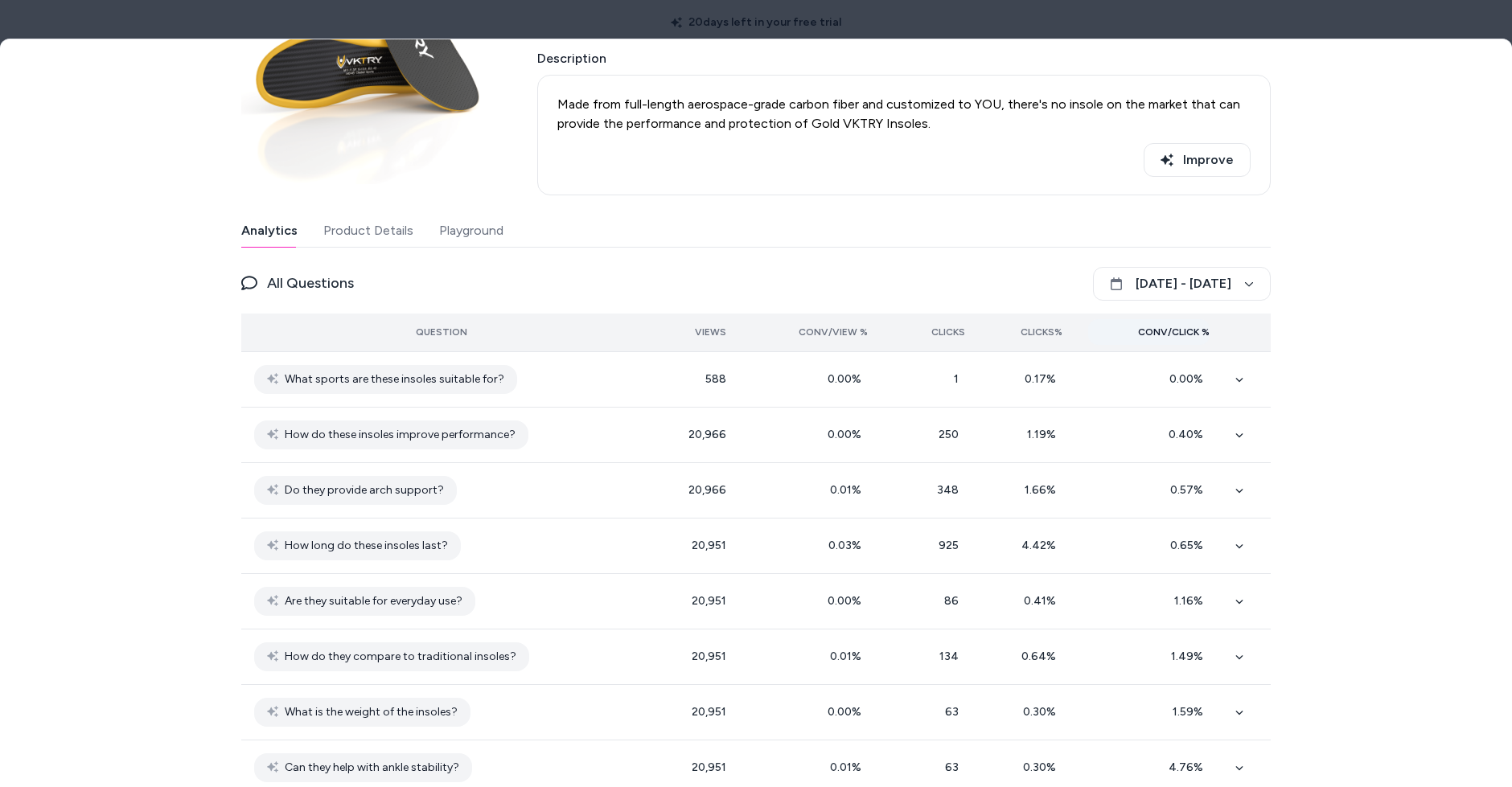
click at [1179, 326] on span "Conv/Click %" at bounding box center [1173, 332] width 72 height 13
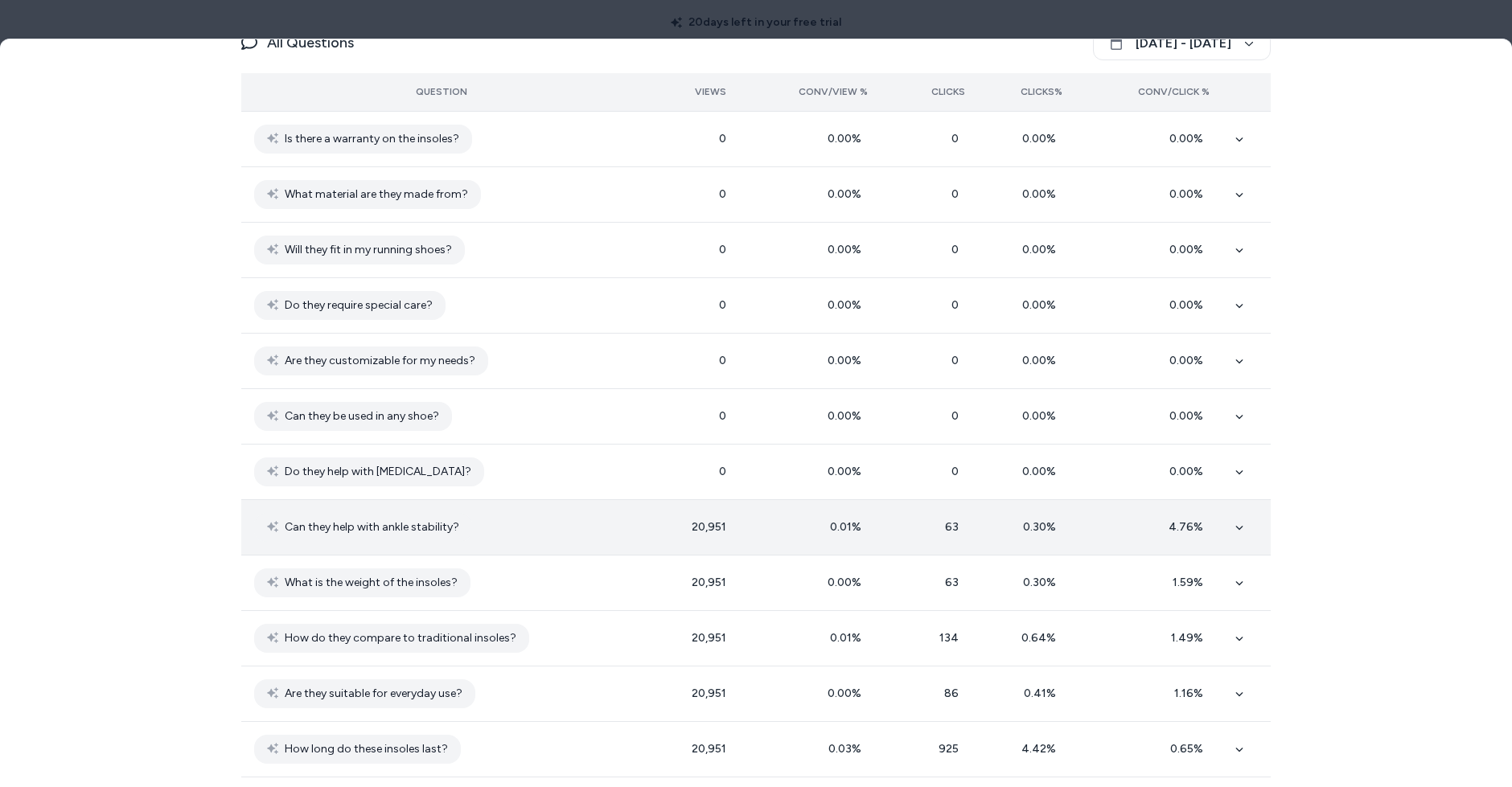
scroll to position [423, 0]
click at [1236, 524] on icon at bounding box center [1240, 528] width 8 height 8
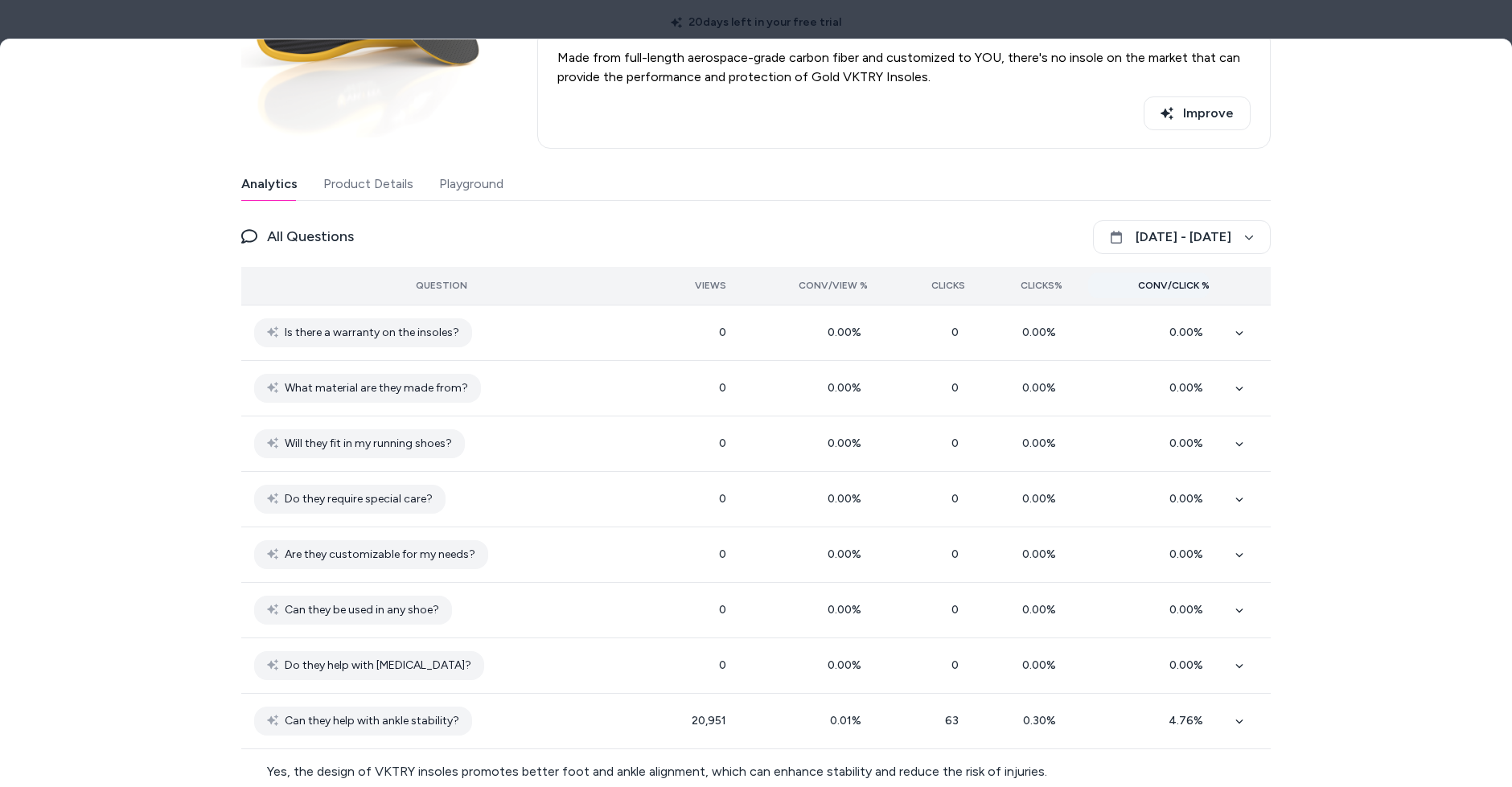
scroll to position [225, 0]
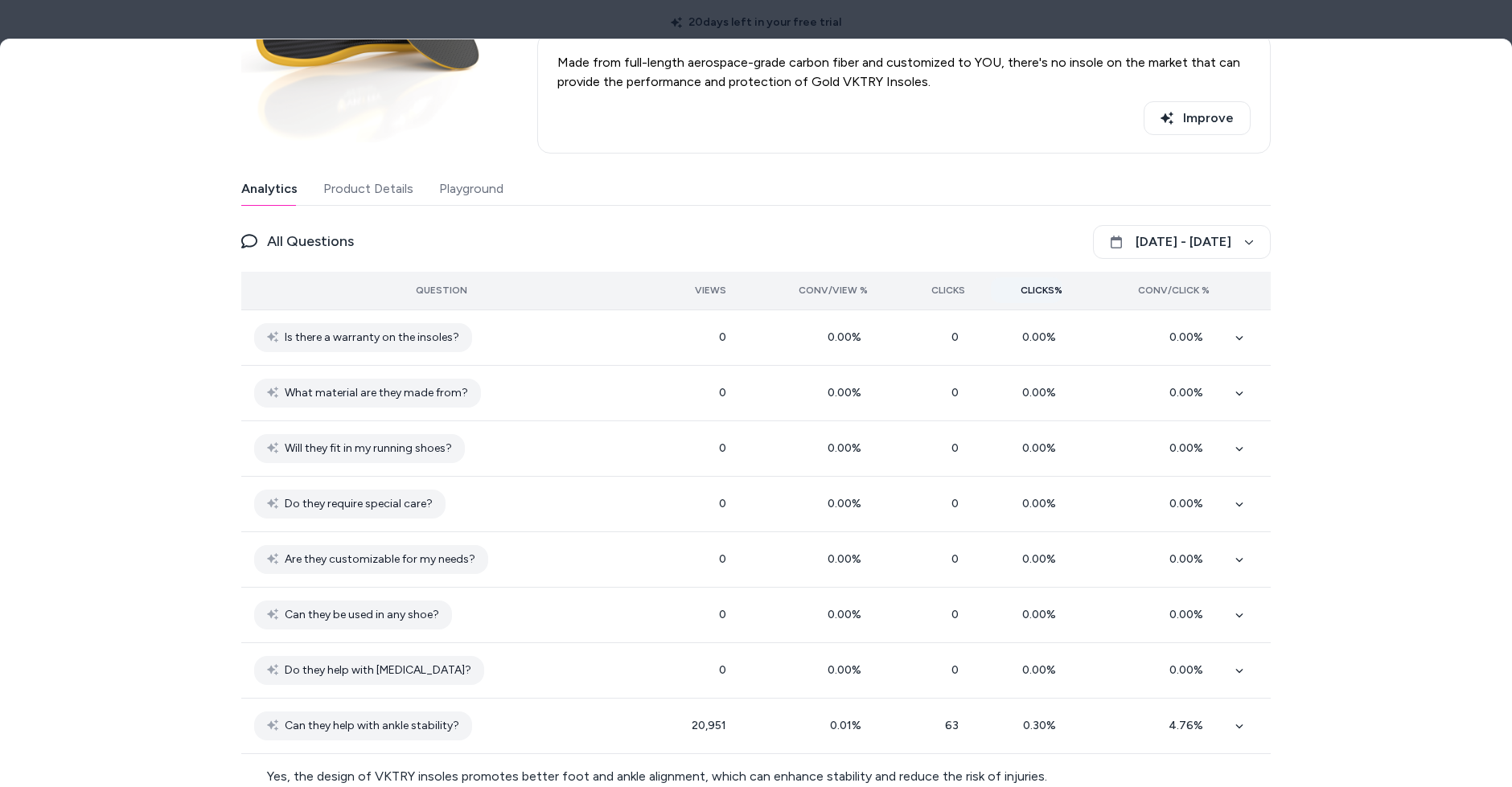
click at [1031, 280] on button "Clicks%" at bounding box center [1026, 290] width 72 height 26
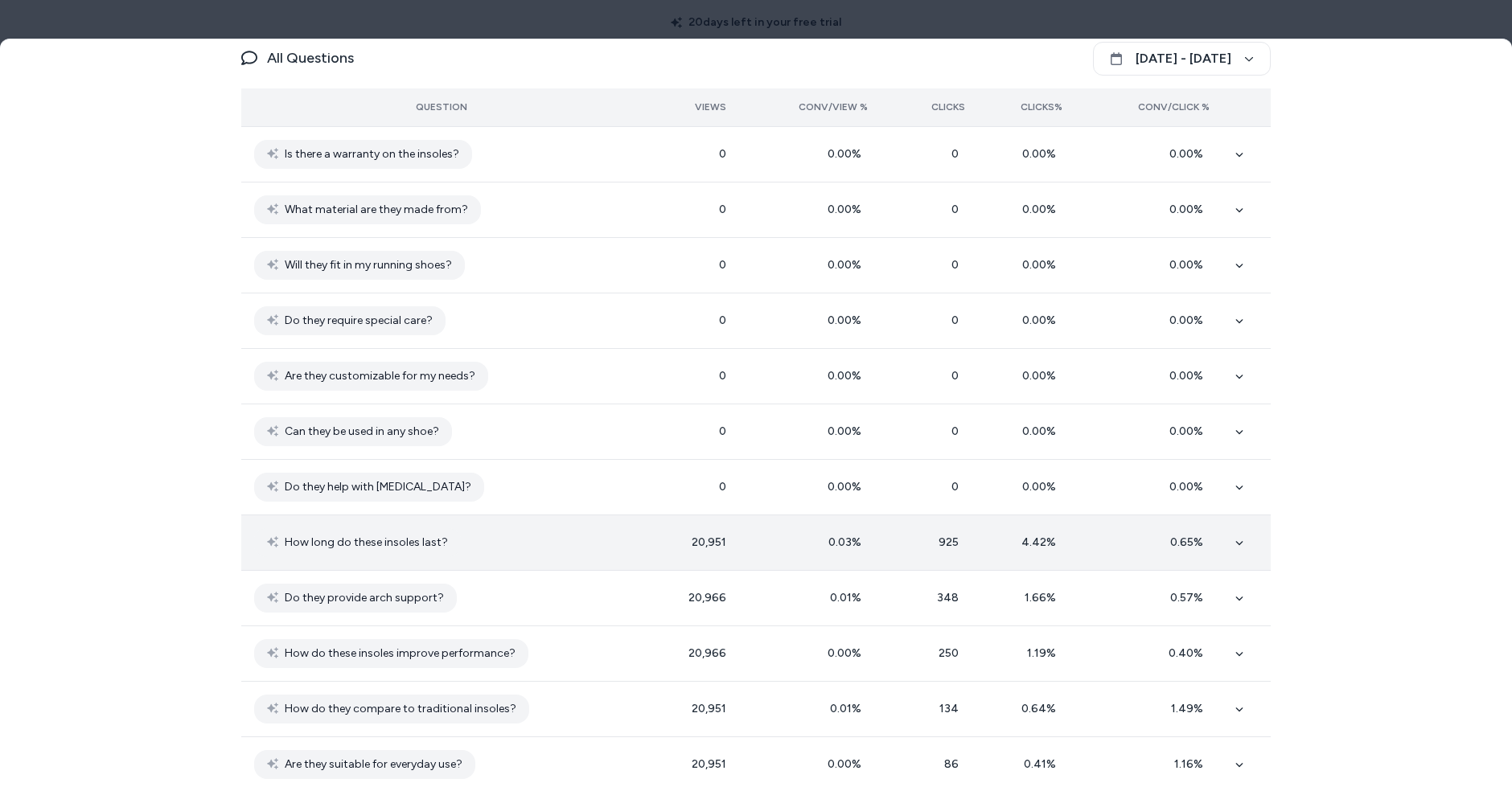
scroll to position [405, 0]
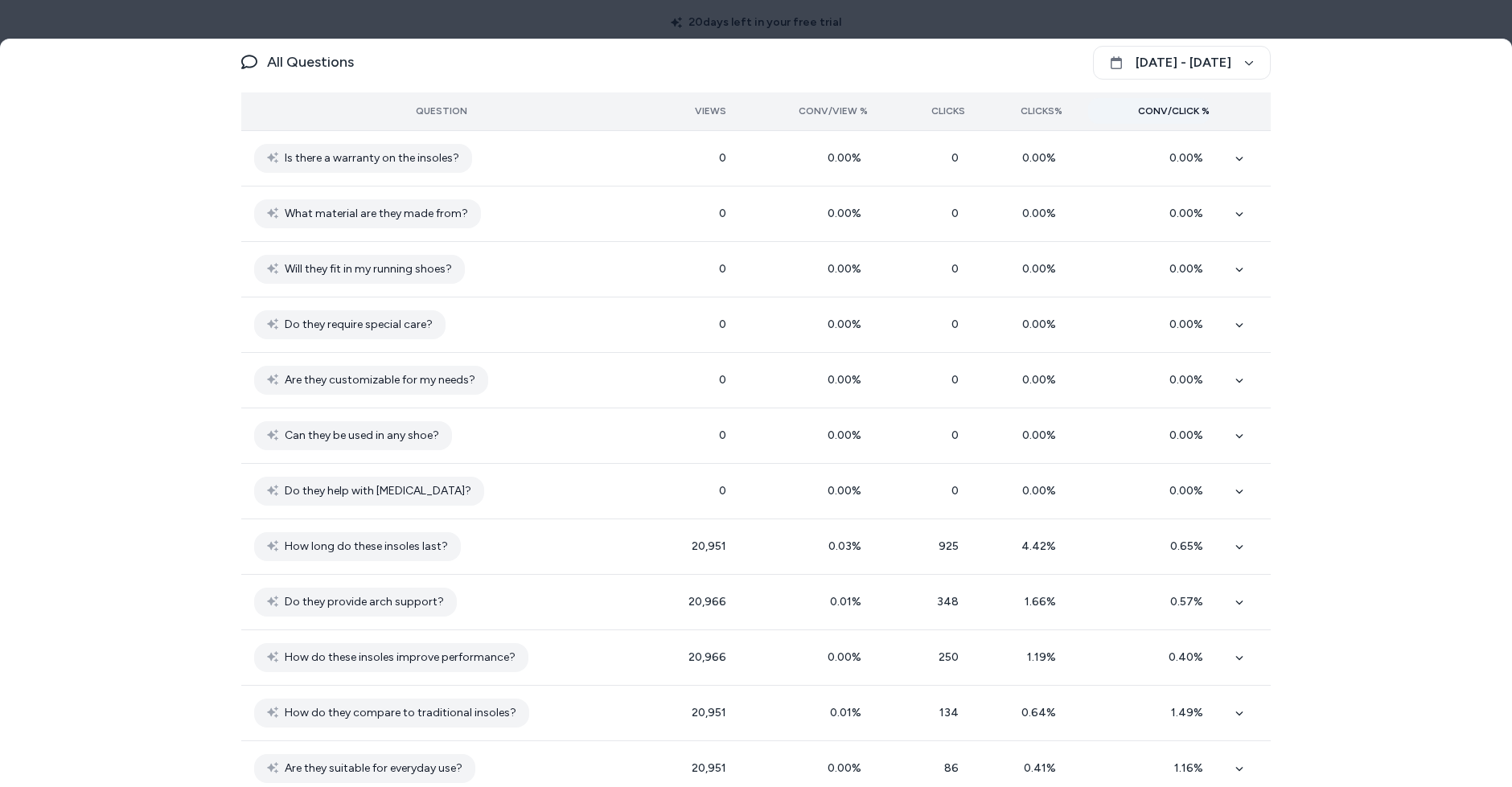
click at [1198, 116] on button "Conv/Click %" at bounding box center [1149, 111] width 121 height 26
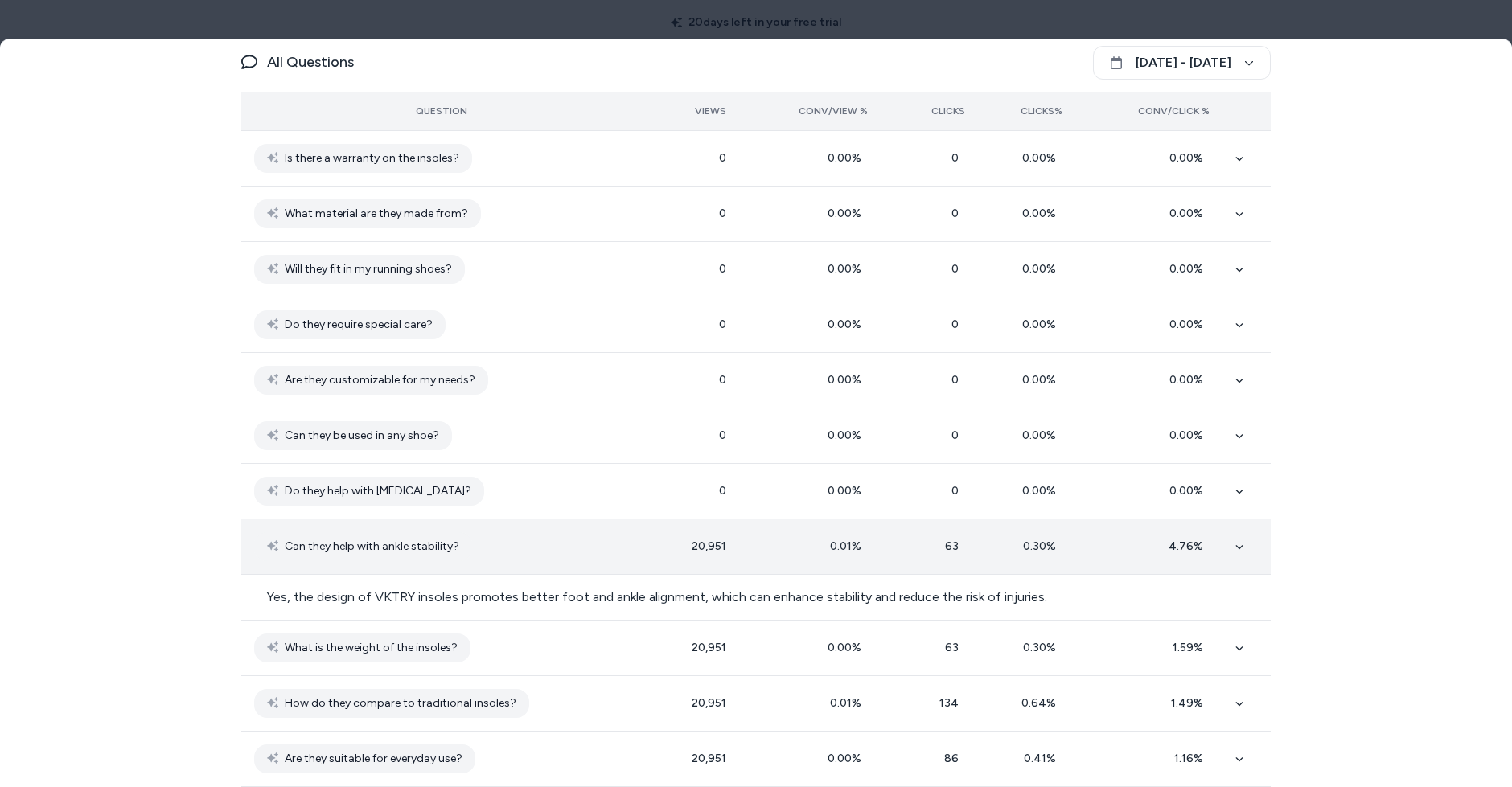
click at [1153, 541] on div "4.76 %" at bounding box center [1149, 547] width 121 height 16
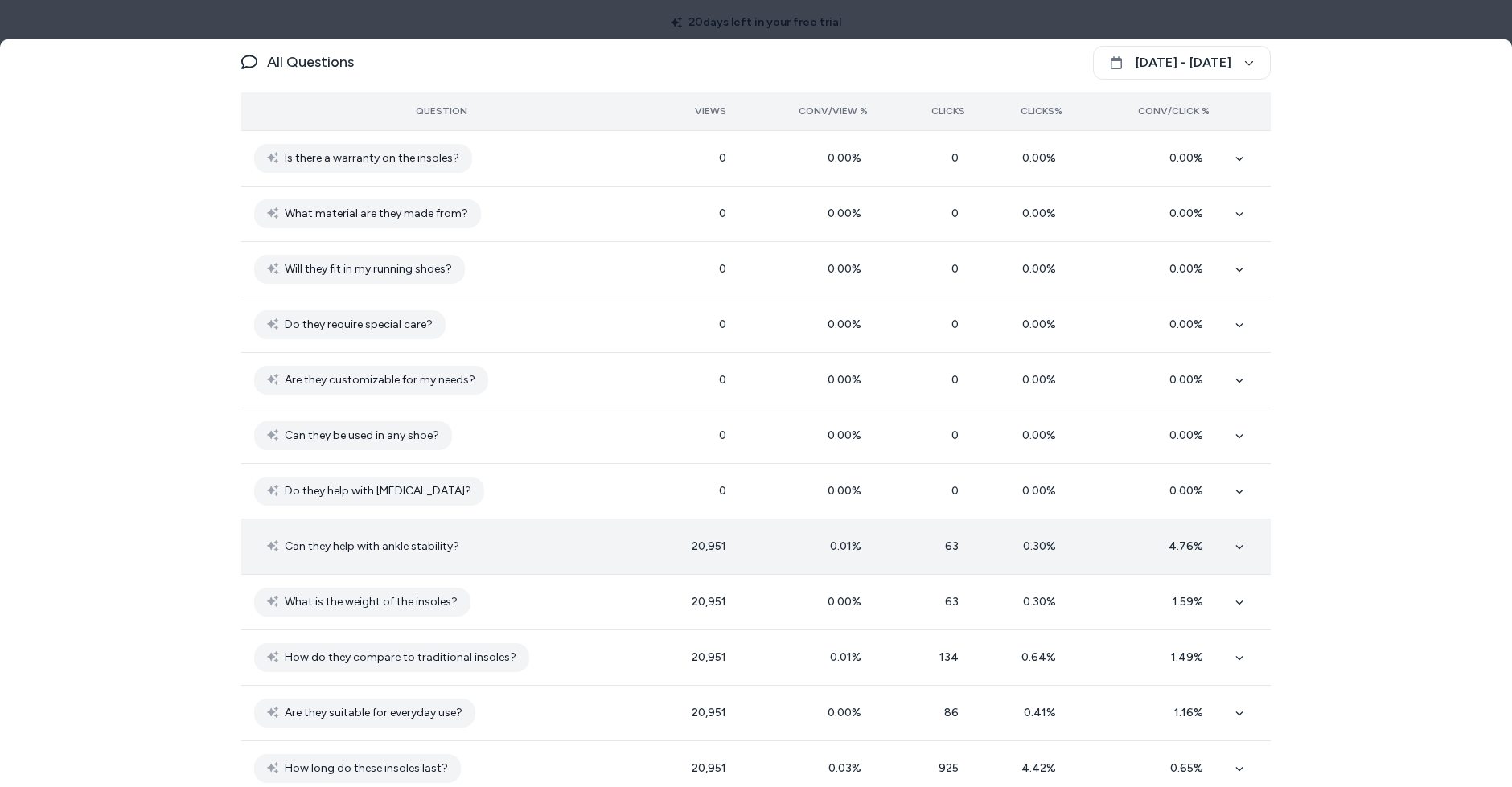
click at [1153, 541] on div "4.76 %" at bounding box center [1149, 547] width 121 height 16
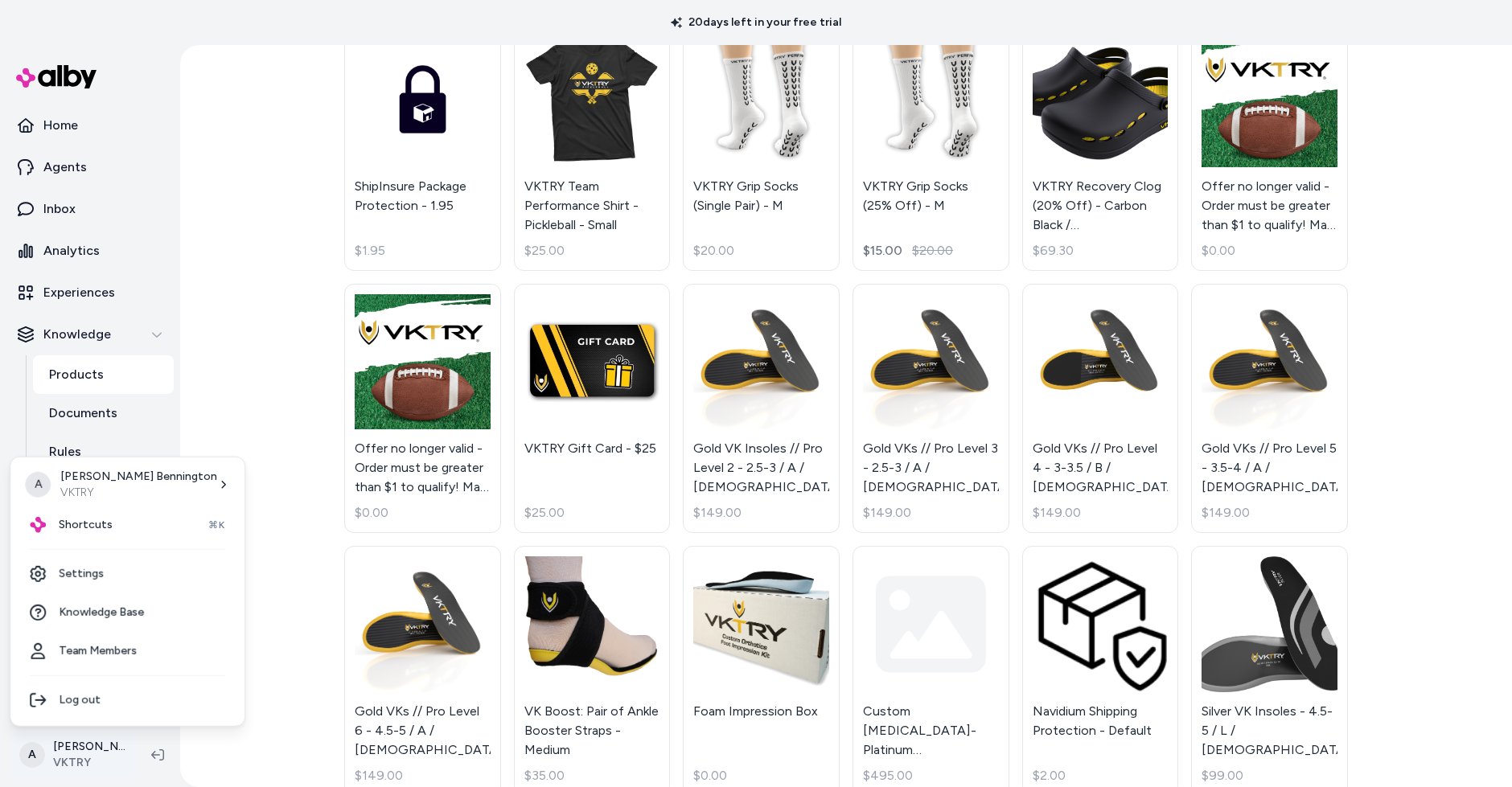
click at [82, 750] on html "20 days left in your free trial Home Agents Inbox Analytics Experiences Knowled…" at bounding box center [756, 394] width 1512 height 787
click at [158, 578] on link "Settings" at bounding box center [128, 574] width 221 height 39
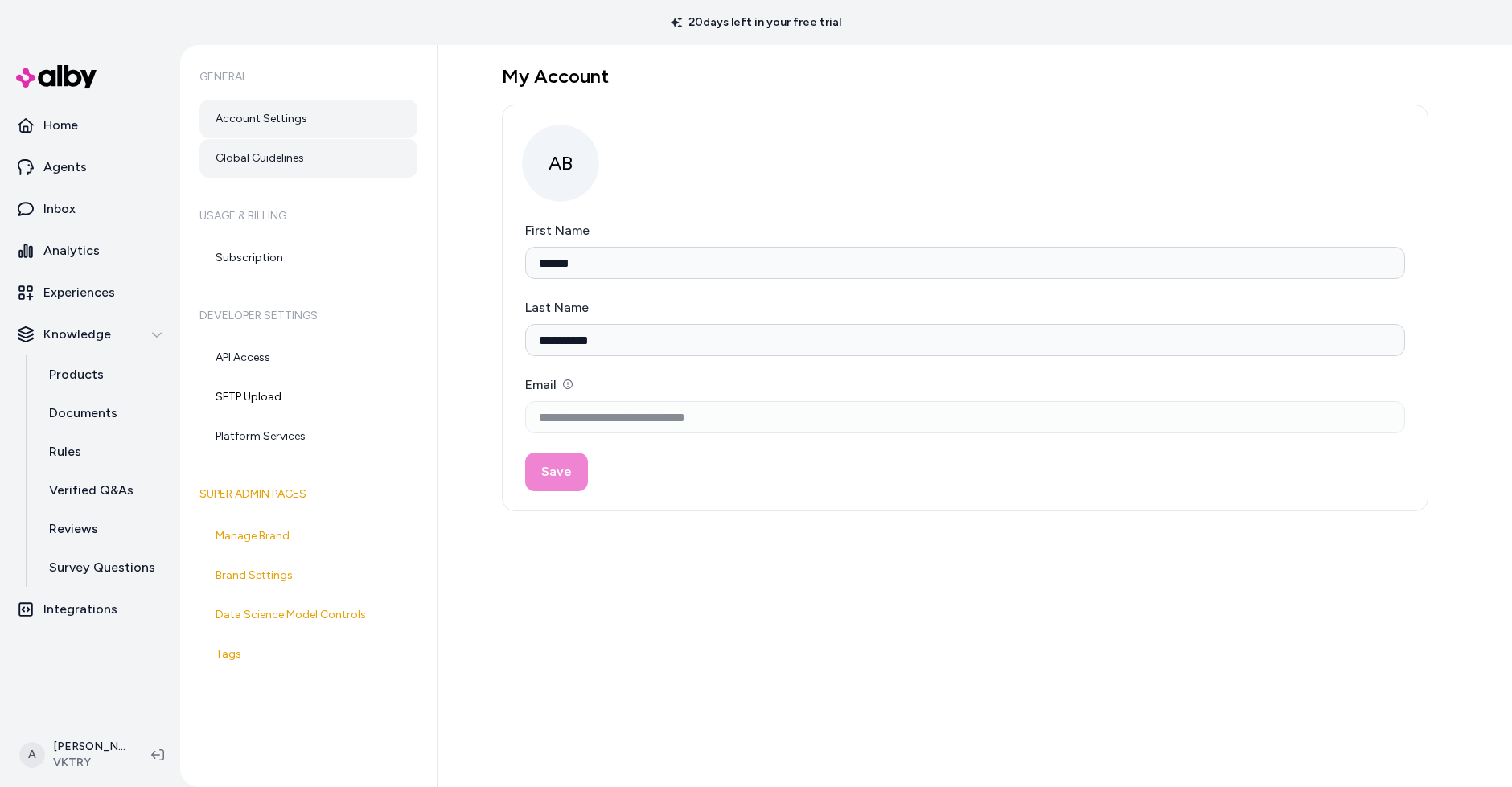
click at [276, 156] on link "Global Guidelines" at bounding box center [309, 158] width 218 height 39
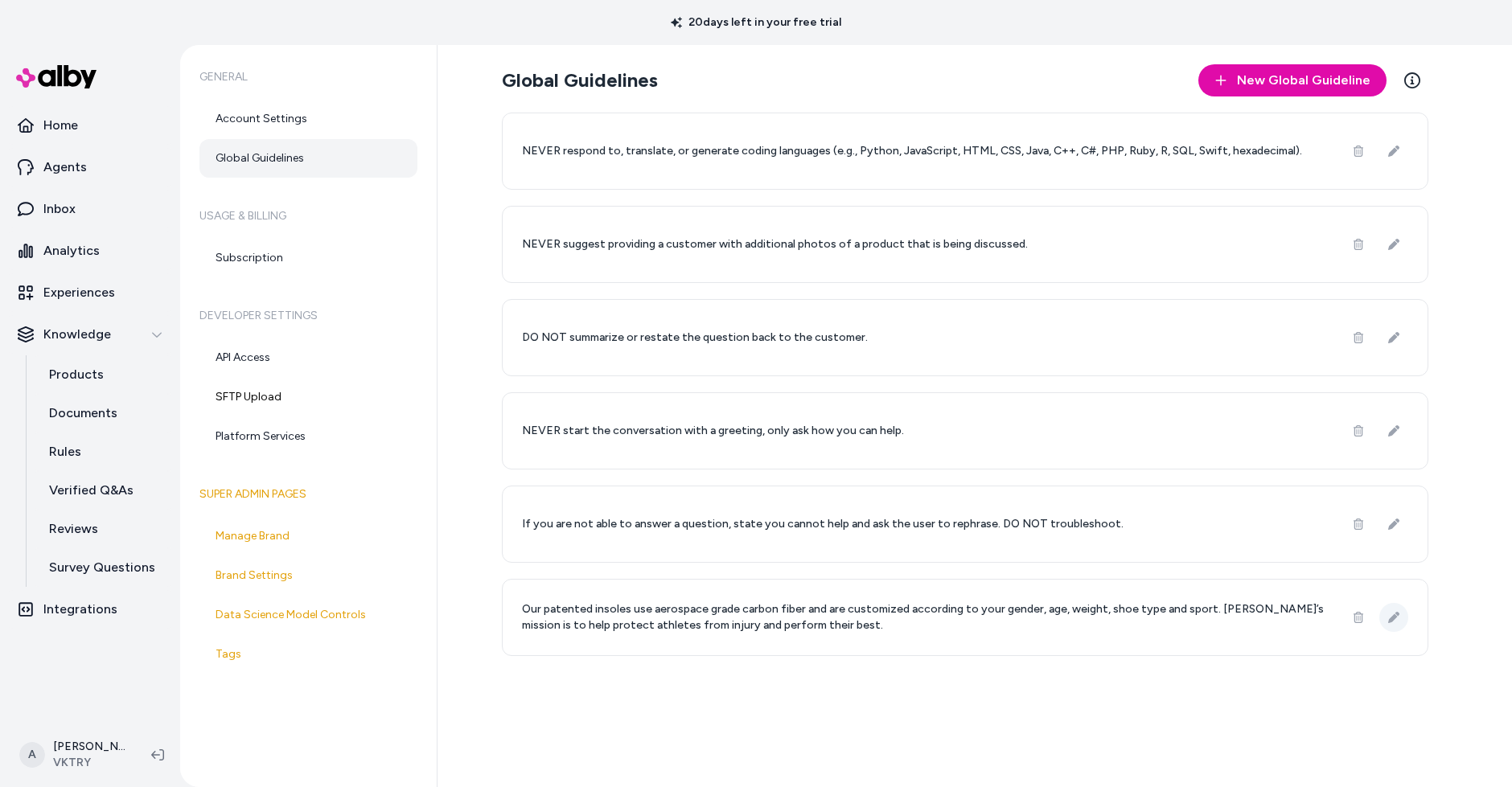
click at [1395, 617] on icon at bounding box center [1394, 617] width 11 height 11
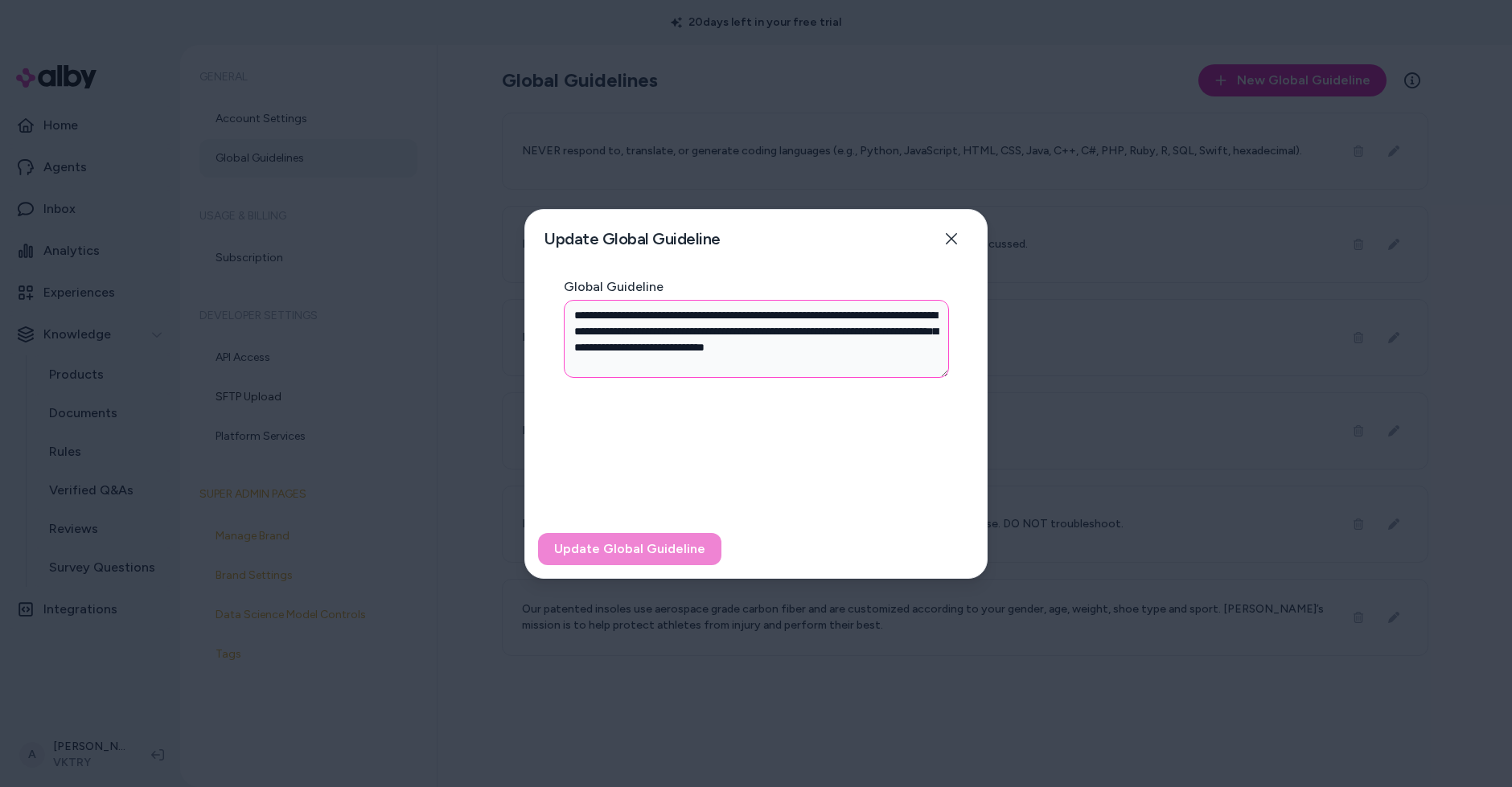
click at [727, 334] on textarea "**********" at bounding box center [756, 339] width 385 height 78
type textarea "**********"
type textarea "*"
type textarea "**********"
type textarea "*"
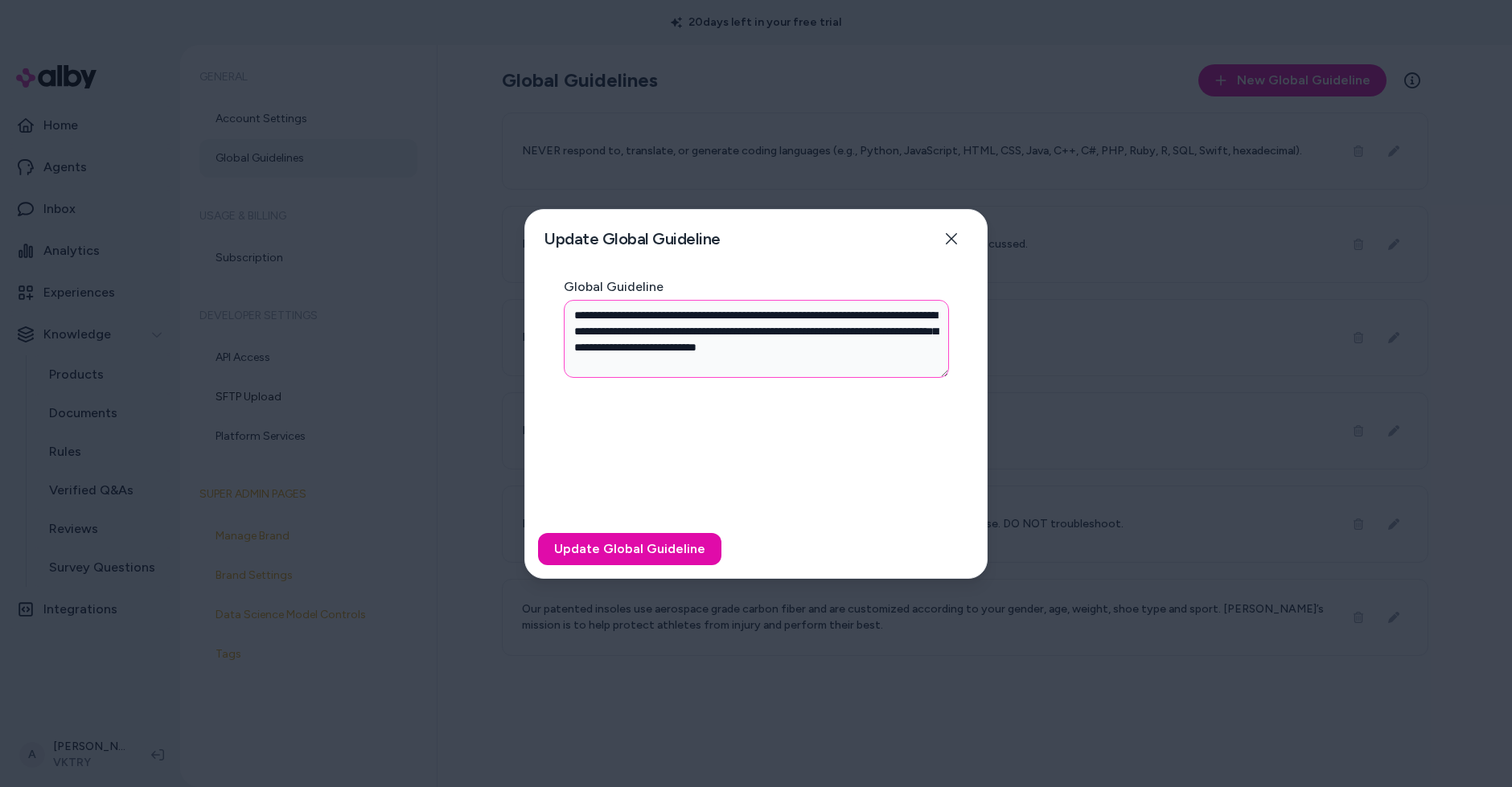
type textarea "**********"
type textarea "*"
type textarea "**********"
type textarea "*"
type textarea "**********"
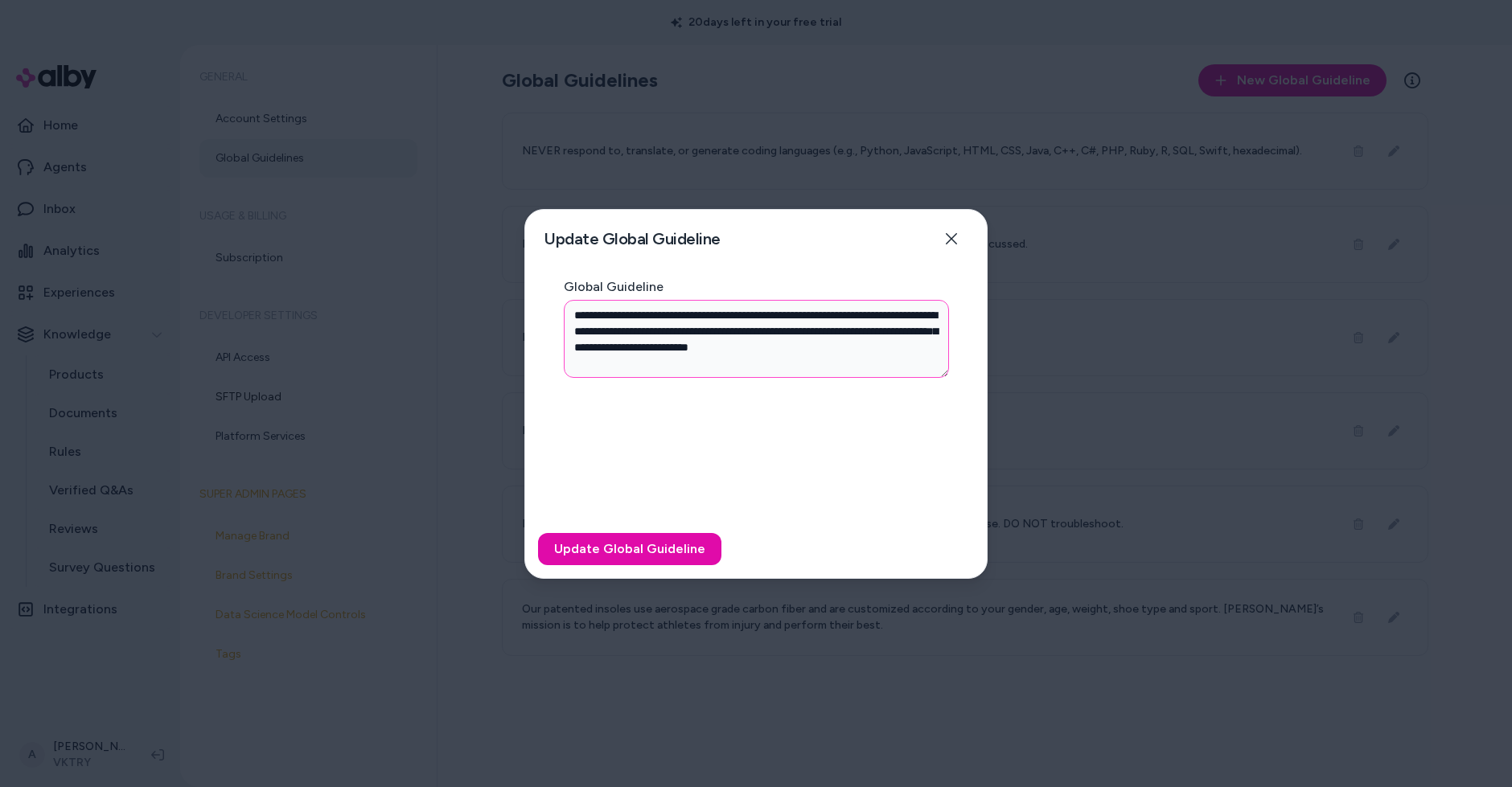
type textarea "*"
click at [905, 364] on textarea "**********" at bounding box center [756, 339] width 385 height 78
click at [577, 346] on textarea "**********" at bounding box center [756, 339] width 385 height 78
type textarea "**********"
type textarea "*"
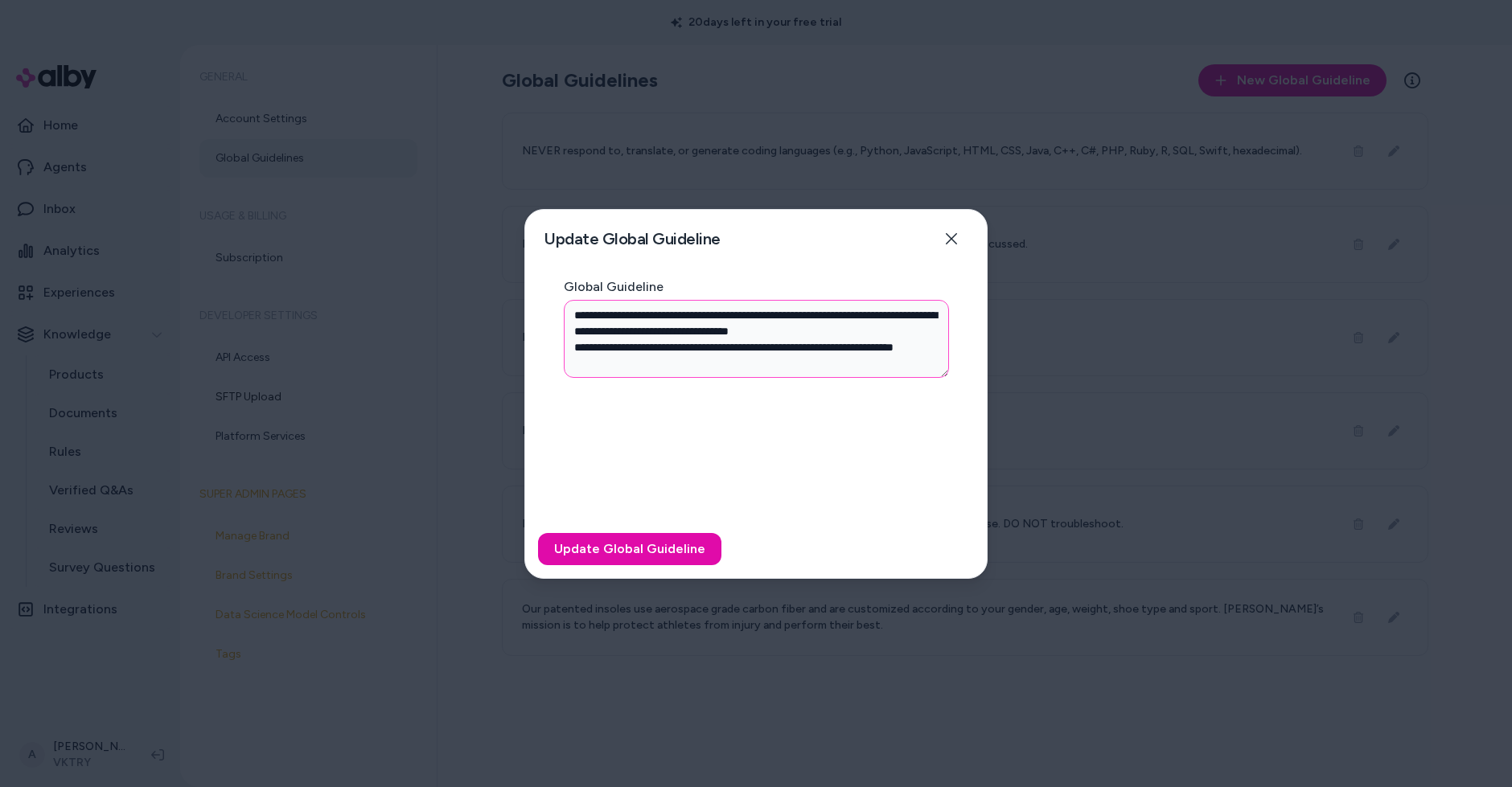
type textarea "**********"
type textarea "*"
type textarea "**********"
type textarea "*"
type textarea "**********"
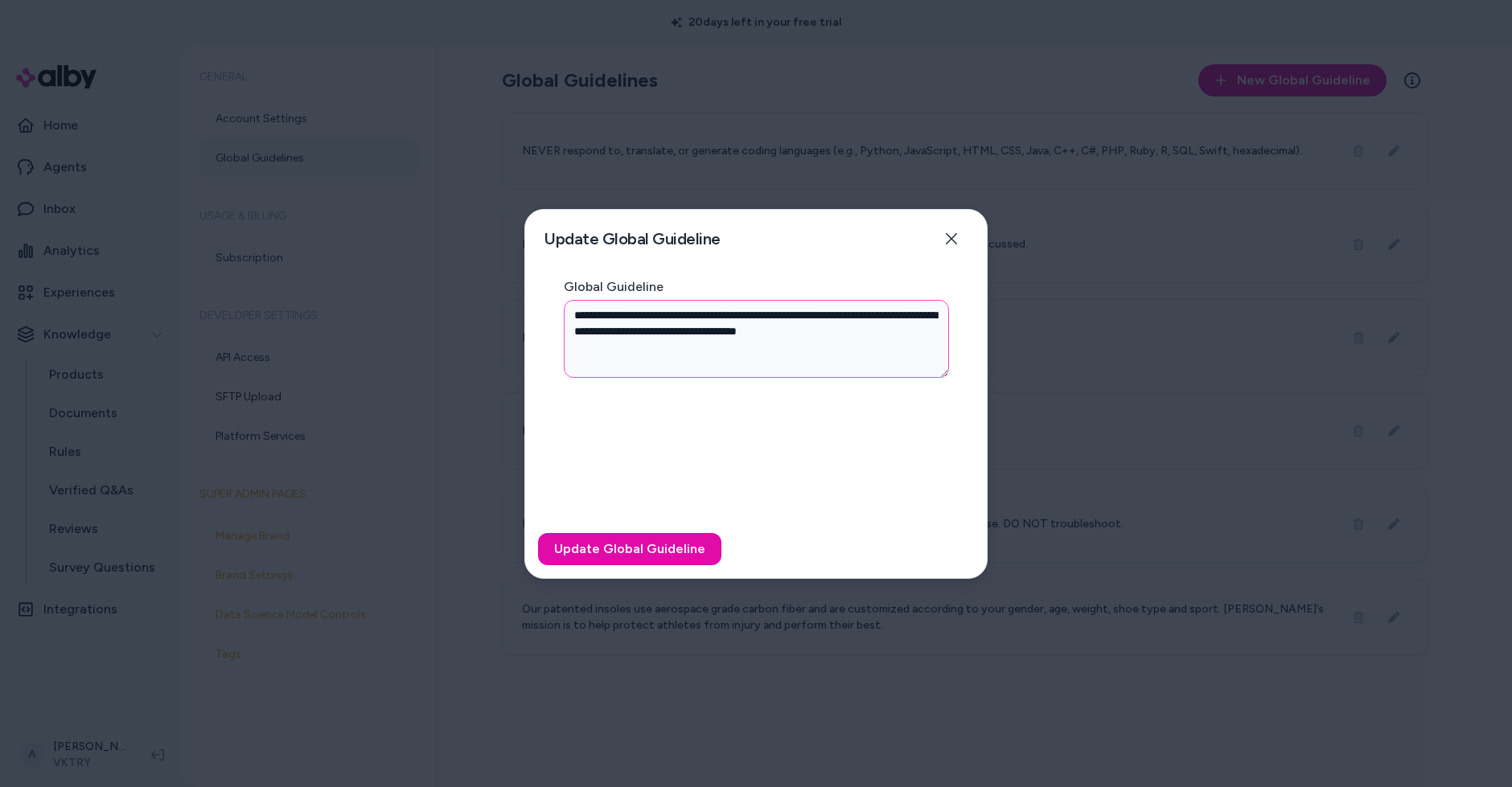
type textarea "*"
type textarea "**********"
type textarea "*"
type textarea "**********"
click at [638, 516] on div "**********" at bounding box center [756, 400] width 461 height 240
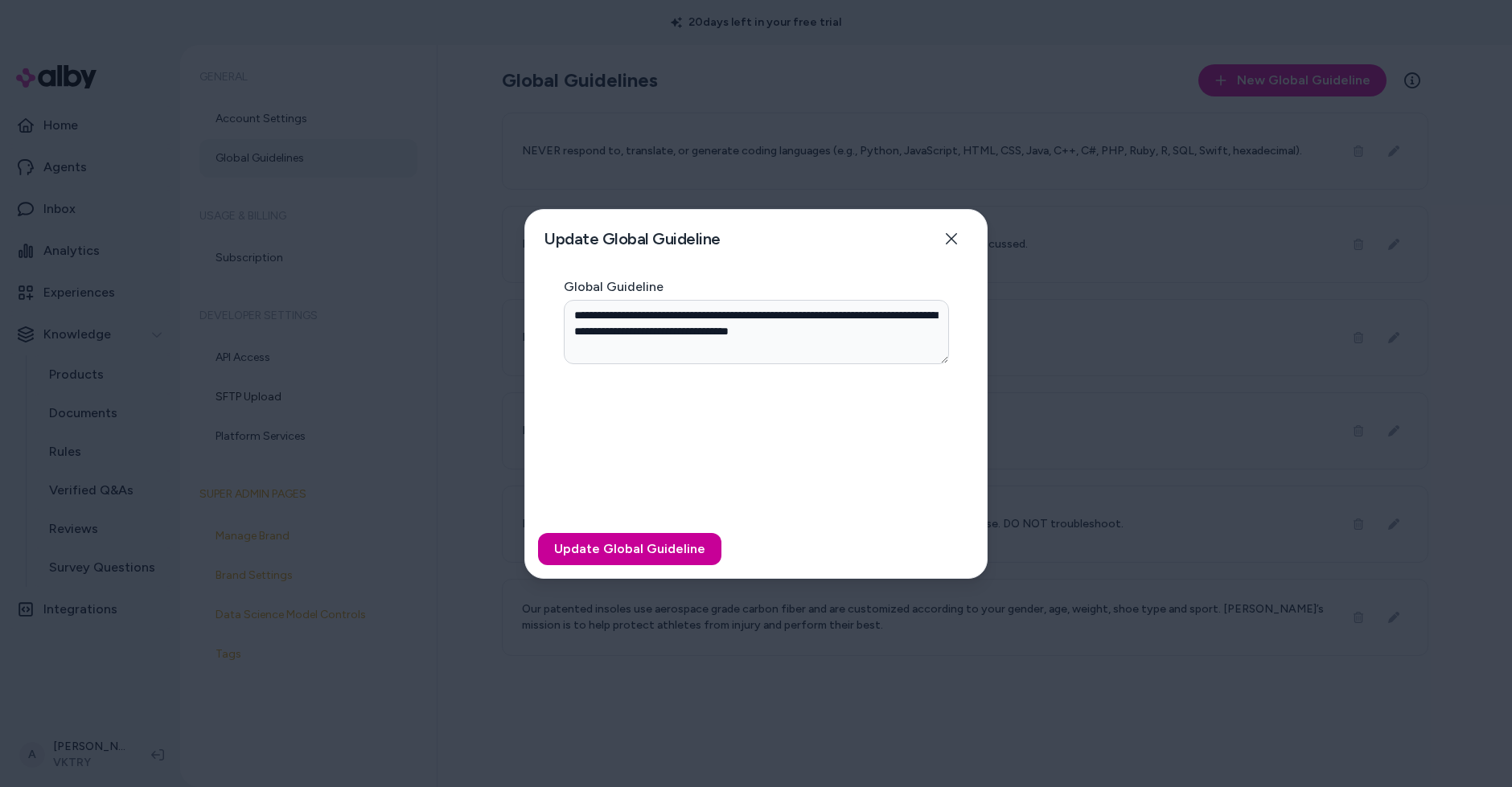
click at [667, 551] on button "Update Global Guideline" at bounding box center [630, 549] width 183 height 32
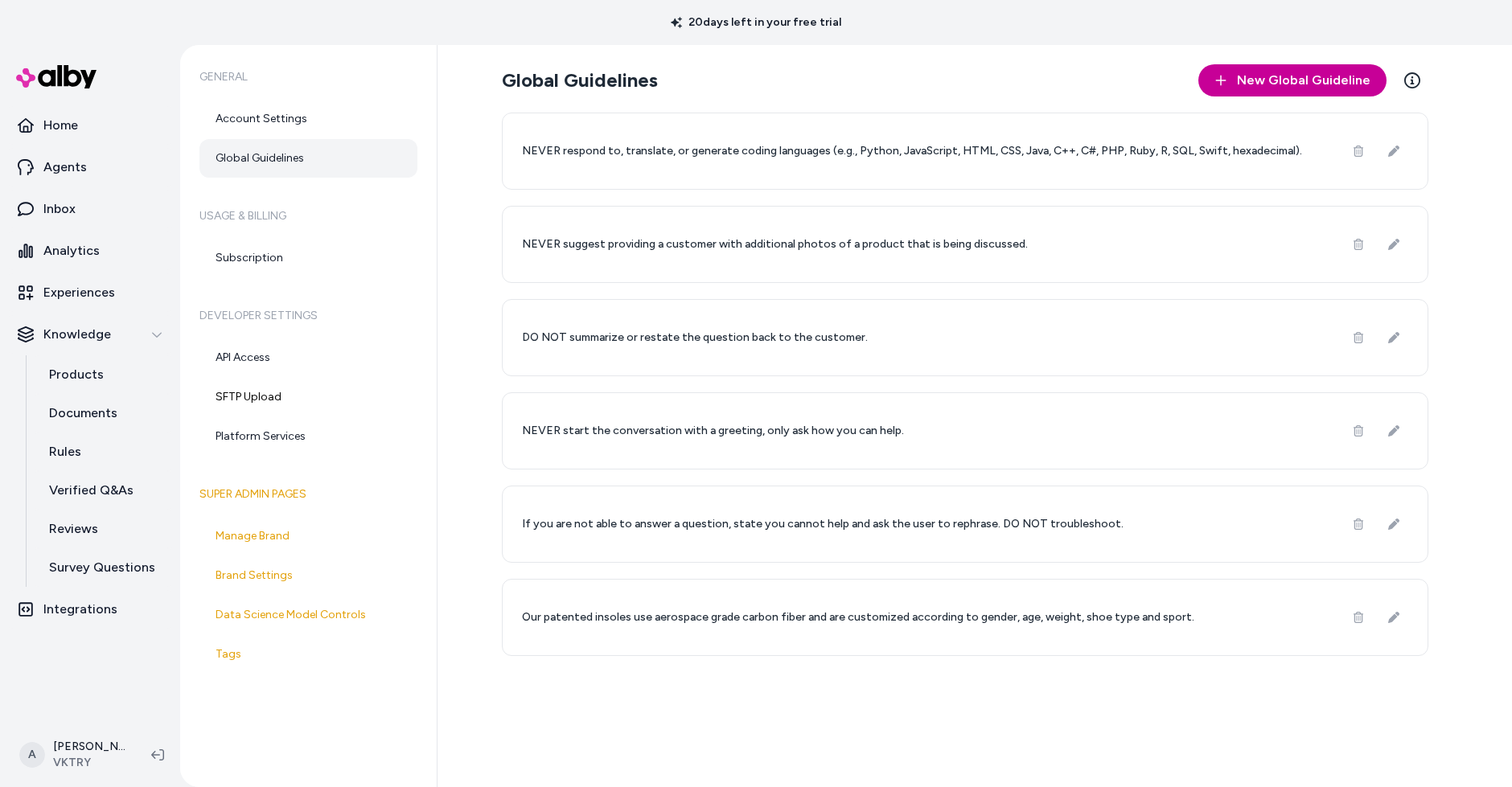
click at [1339, 88] on span "New Global Guideline" at bounding box center [1304, 81] width 133 height 19
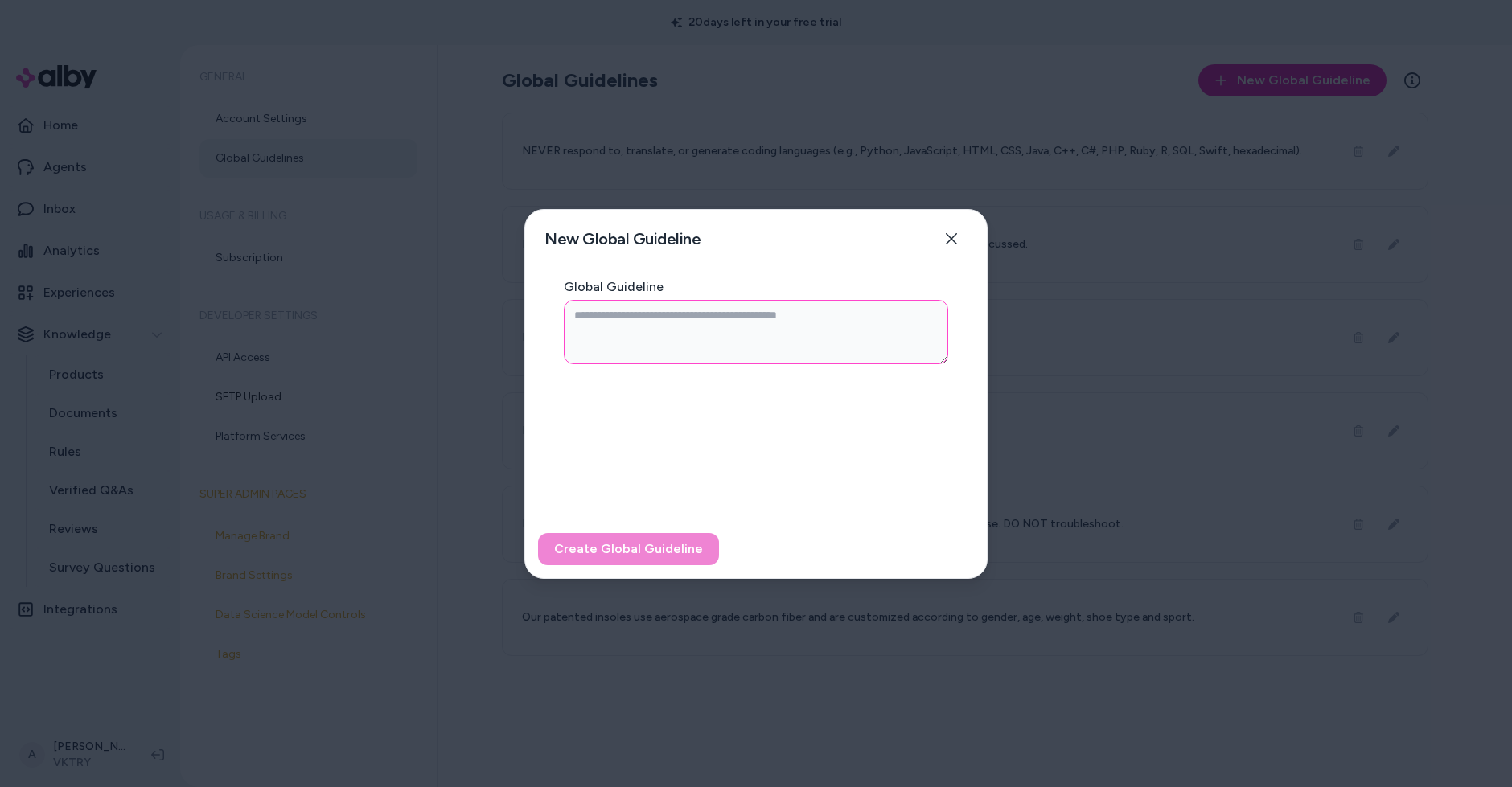
click at [645, 335] on textarea "Global Guideline" at bounding box center [756, 332] width 385 height 65
paste textarea "**********"
type textarea "*"
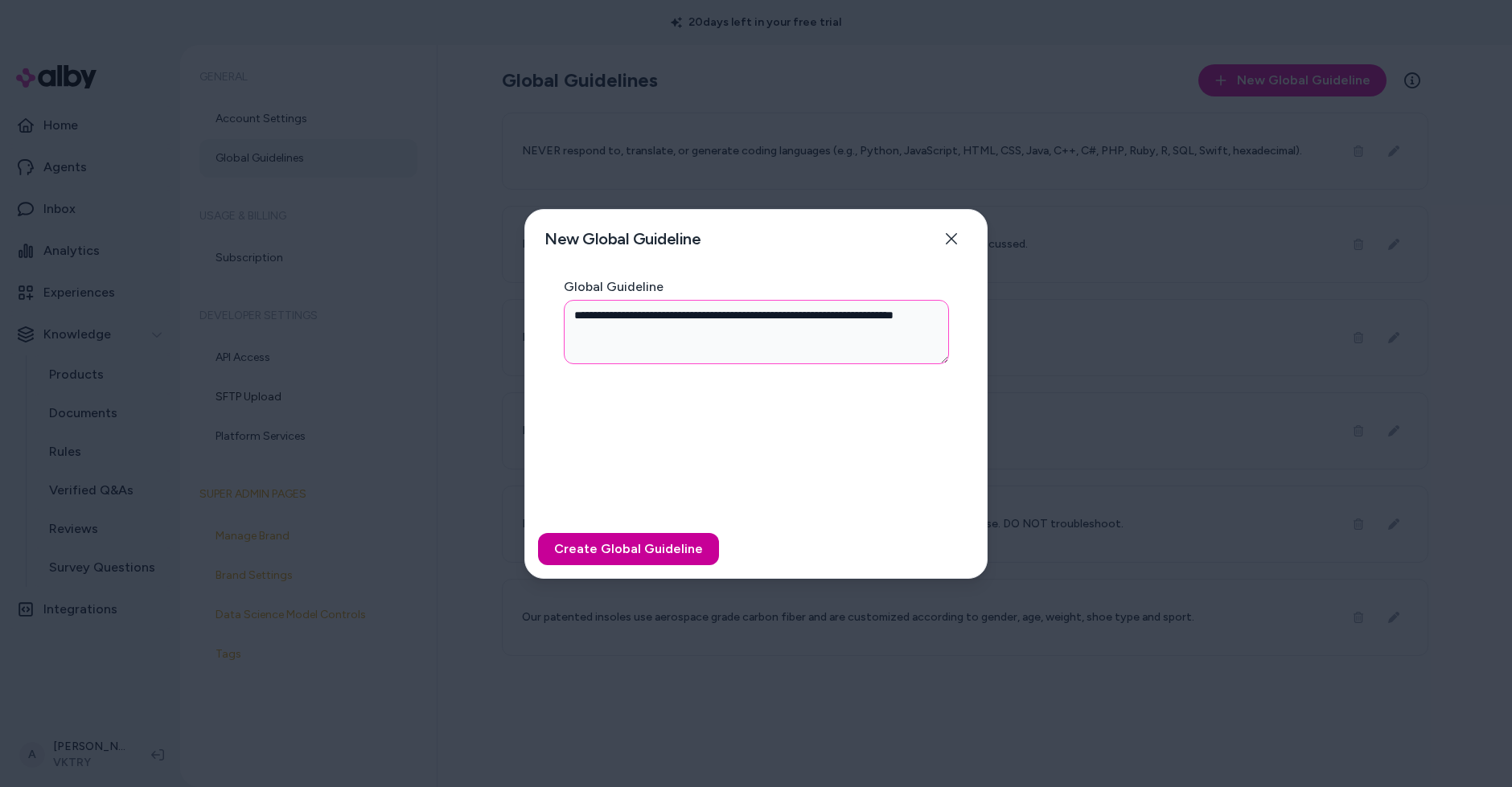
type textarea "**********"
click at [652, 556] on button "Create Global Guideline" at bounding box center [629, 549] width 181 height 32
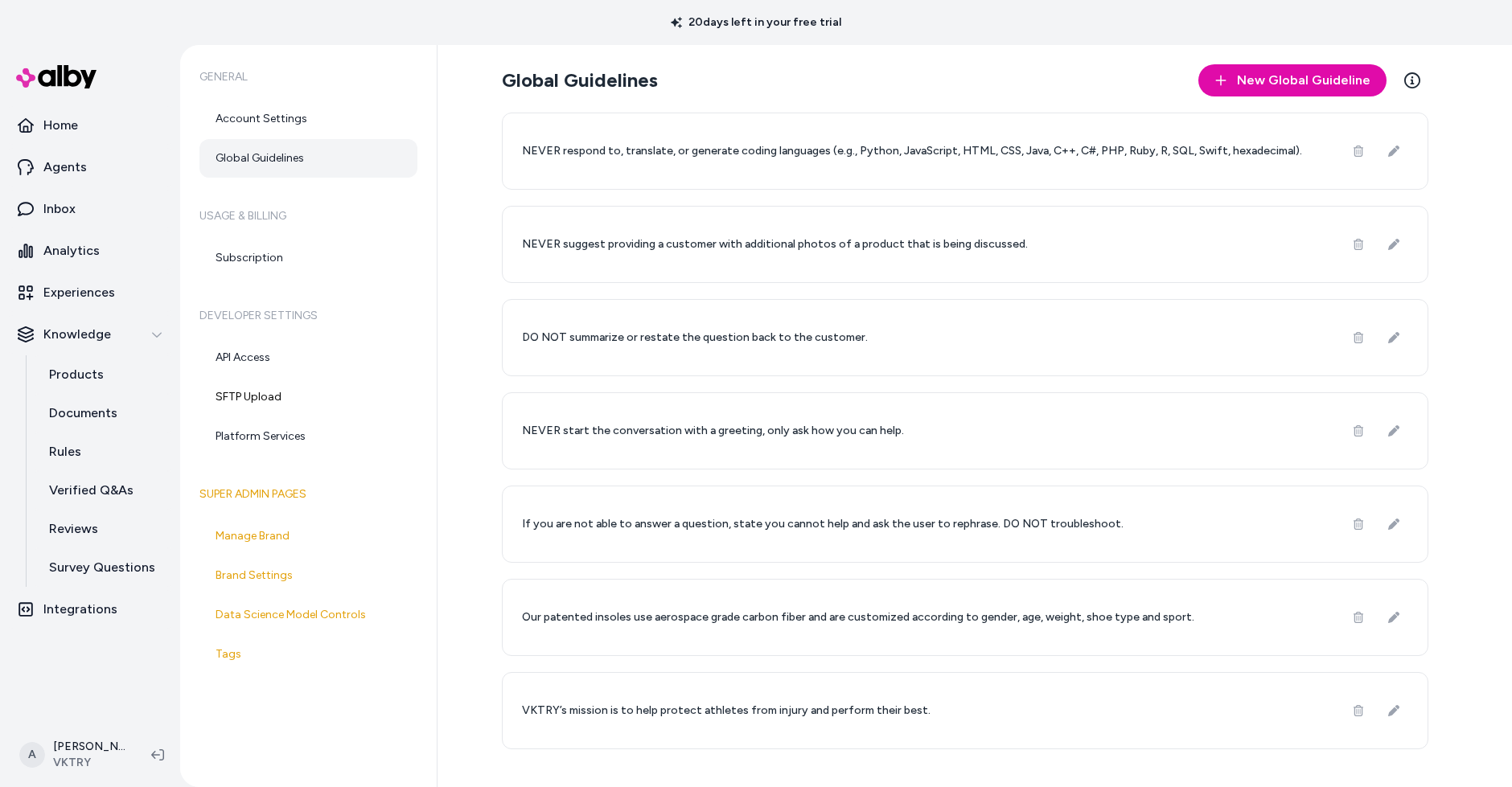
click at [710, 718] on p "VKTRY’s mission is to help protect athletes from injury and perform their best." at bounding box center [727, 711] width 409 height 16
drag, startPoint x: 925, startPoint y: 715, endPoint x: 473, endPoint y: 678, distance: 453.5
click at [474, 676] on div "Global Guidelines New Global Guideline Learn More NEVER respond to, translate, …" at bounding box center [975, 416] width 1075 height 743
click at [94, 444] on link "Rules" at bounding box center [103, 452] width 141 height 39
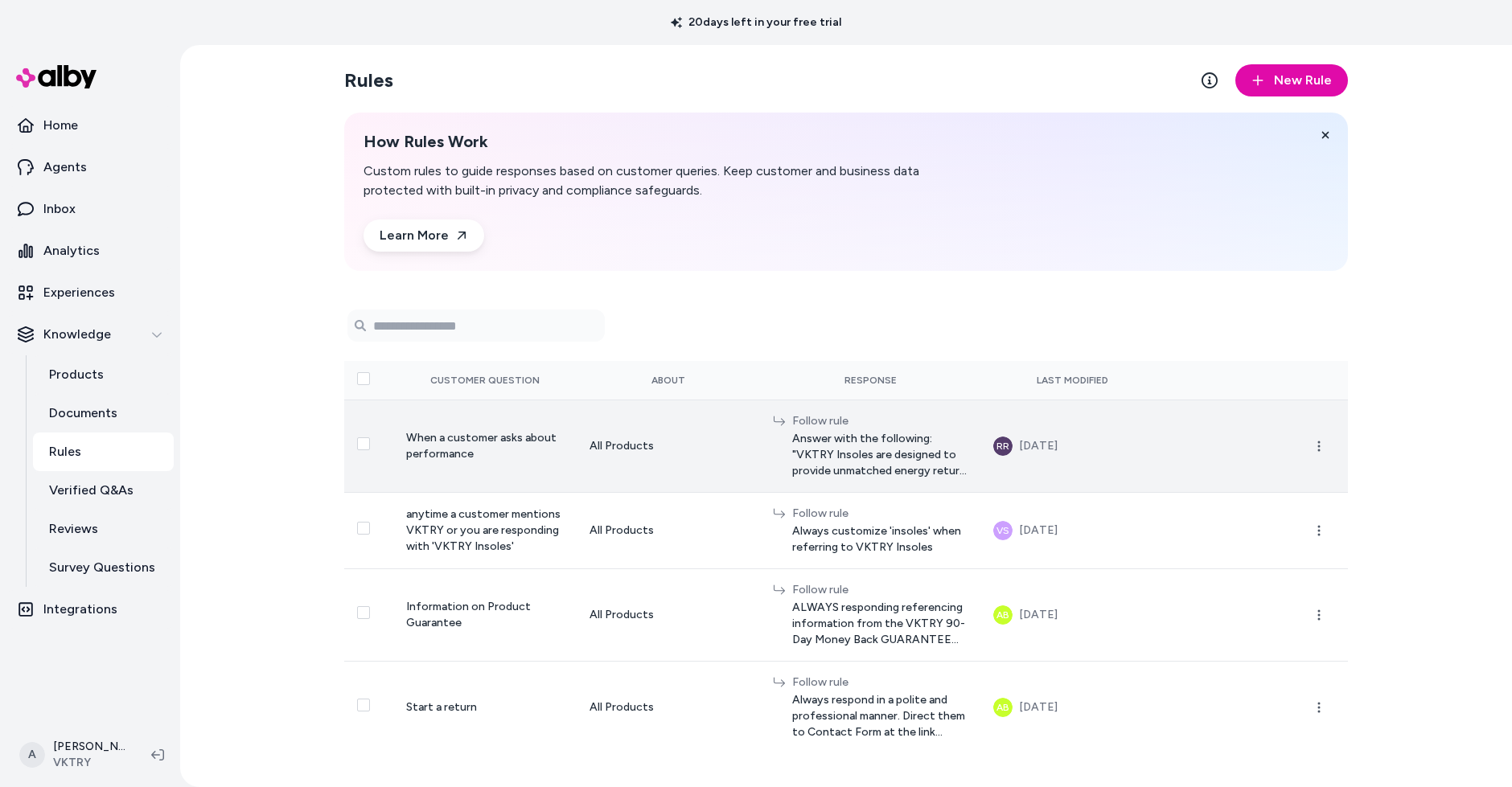
click at [880, 448] on span "Answer with the following: "VKTRY Insoles are designed to provide unmatched ene…" at bounding box center [879, 456] width 175 height 48
click at [1326, 446] on button "button" at bounding box center [1320, 447] width 32 height 32
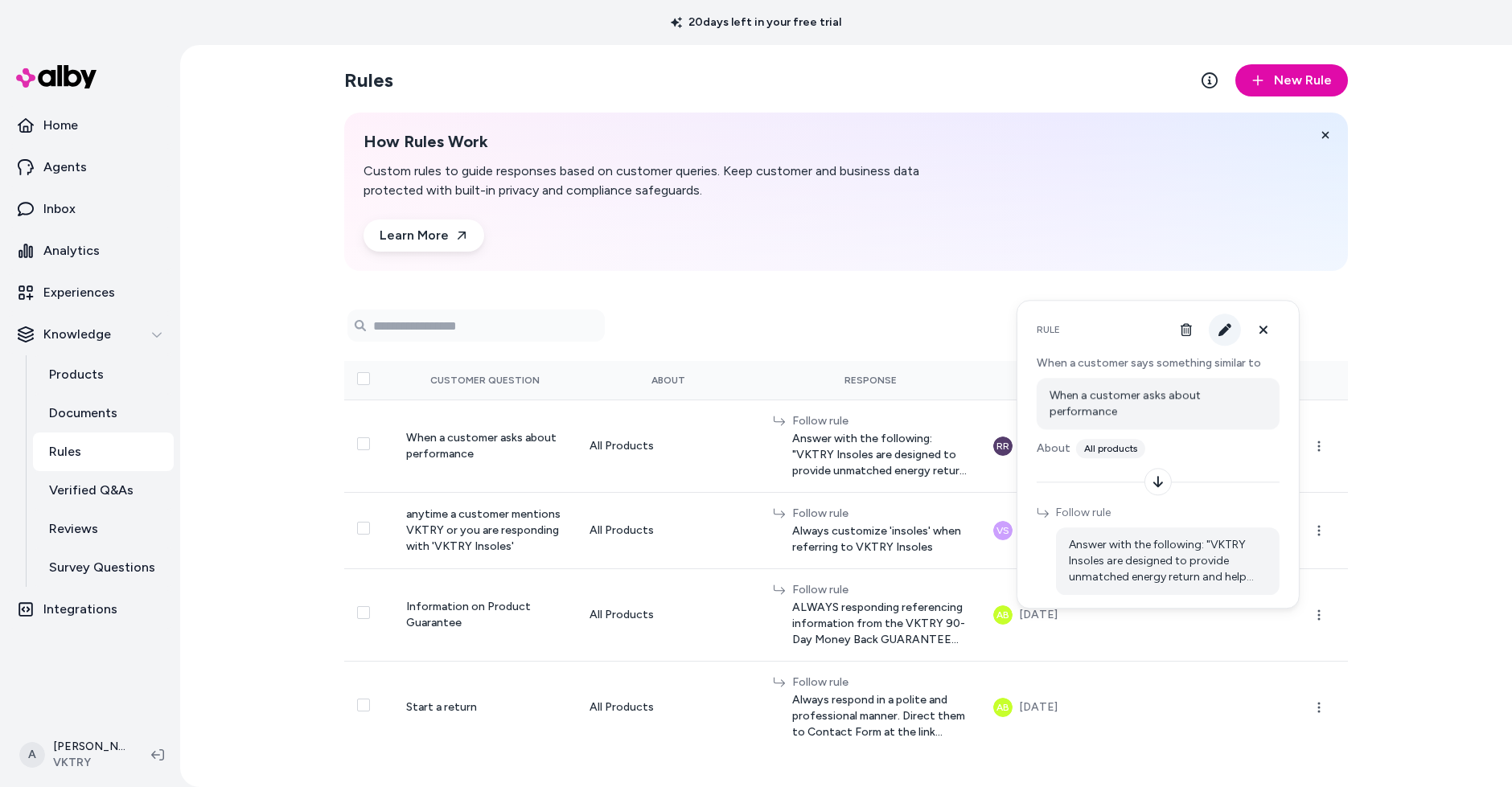
click at [1228, 327] on icon "button" at bounding box center [1225, 330] width 13 height 13
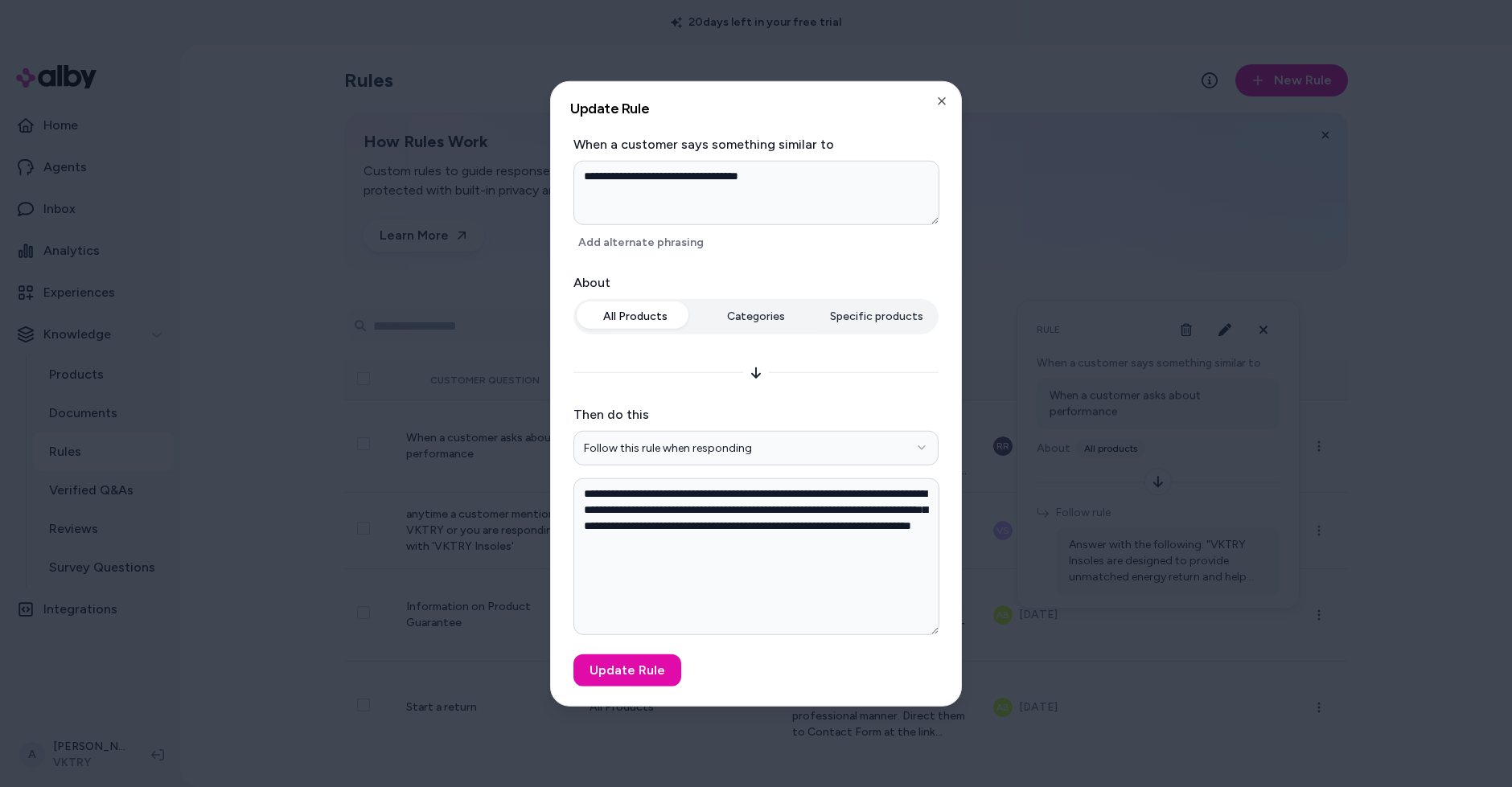
drag, startPoint x: 937, startPoint y: 582, endPoint x: 956, endPoint y: 675, distance: 94.9
click at [958, 675] on div "**********" at bounding box center [756, 394] width 411 height 625
click at [642, 676] on button "Update Rule" at bounding box center [627, 671] width 107 height 32
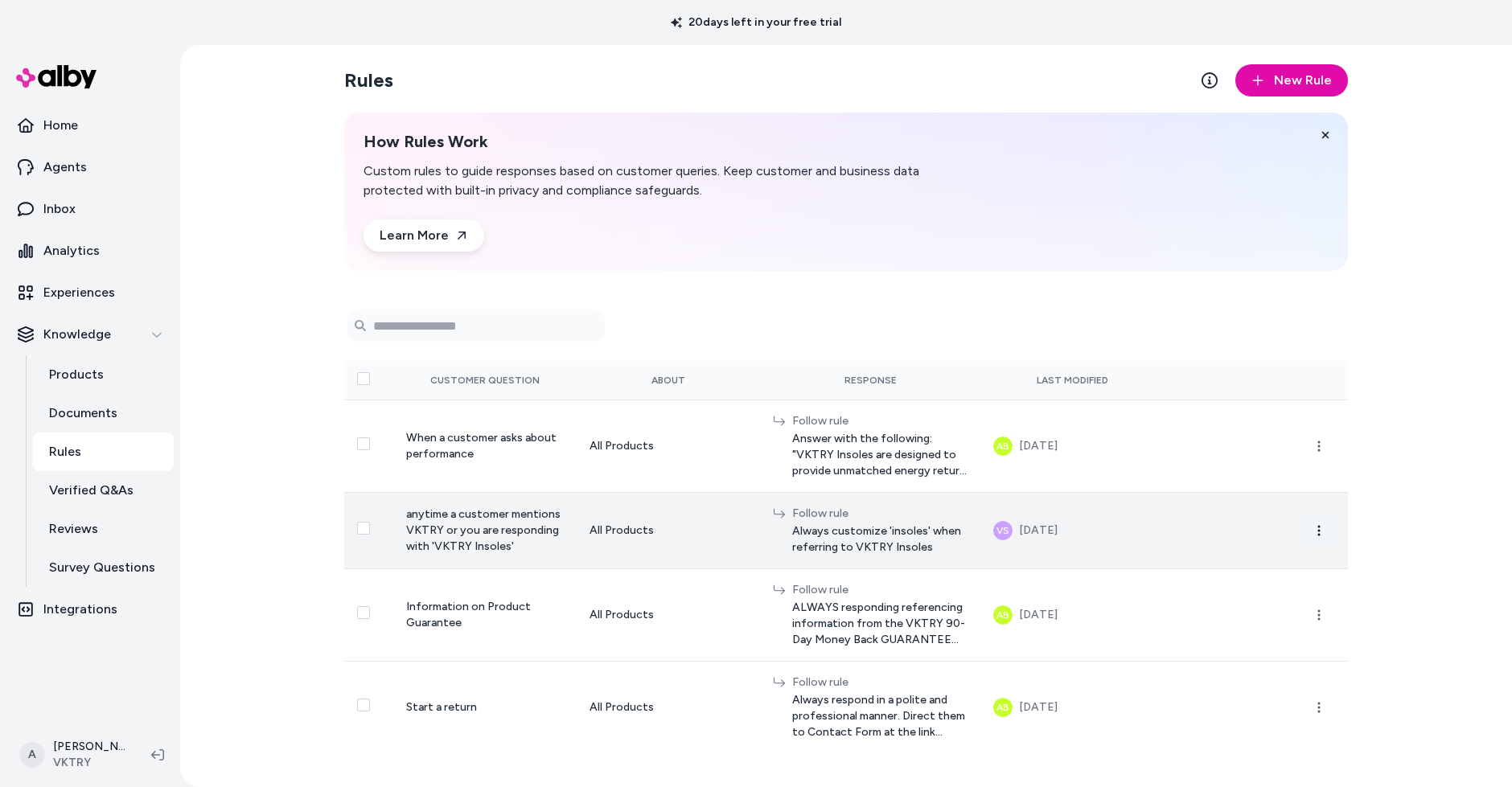
click at [1322, 528] on button "button" at bounding box center [1320, 531] width 32 height 32
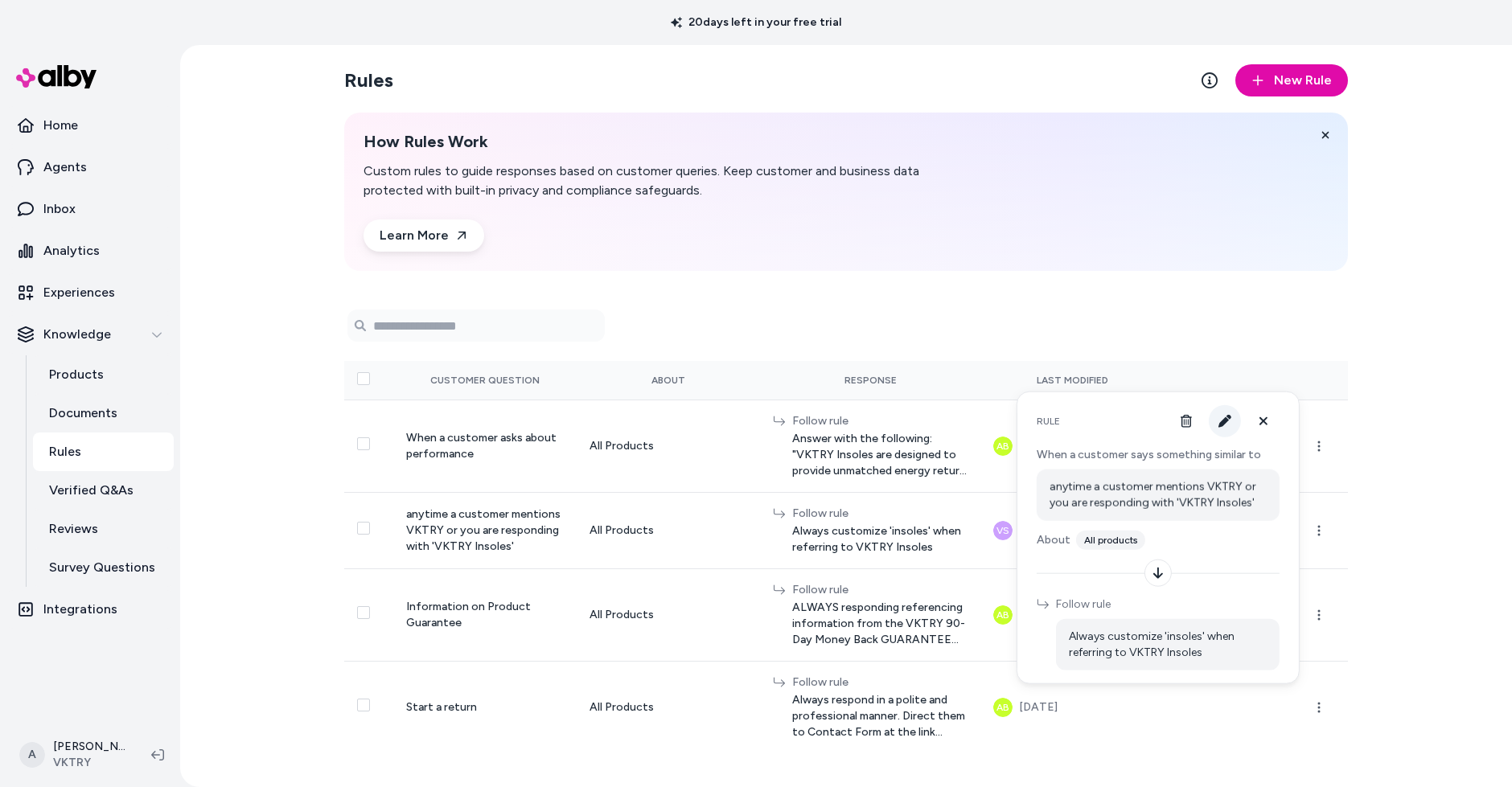
click at [1228, 423] on icon "button" at bounding box center [1225, 422] width 13 height 13
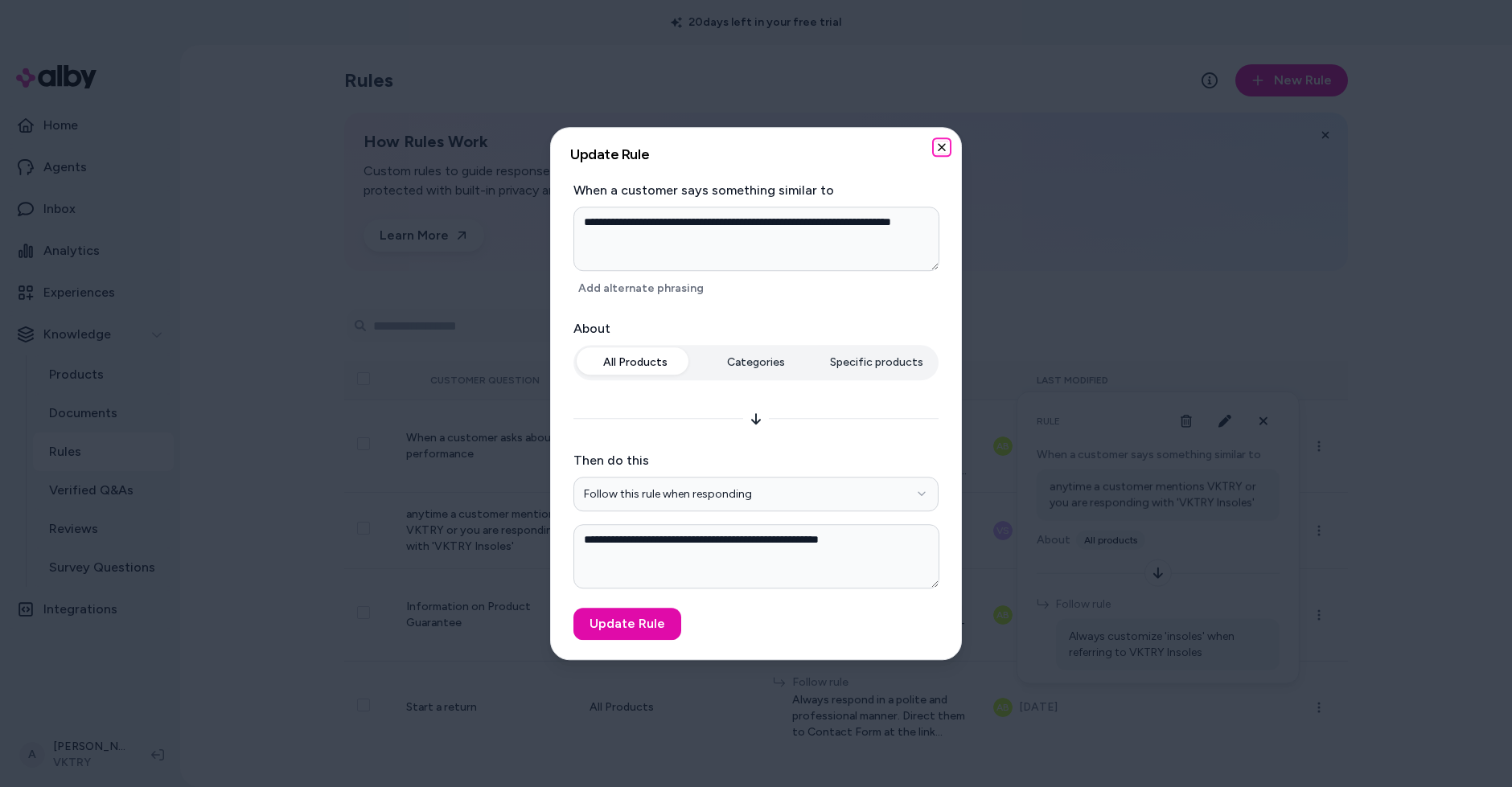
click at [944, 150] on icon "button" at bounding box center [942, 147] width 13 height 13
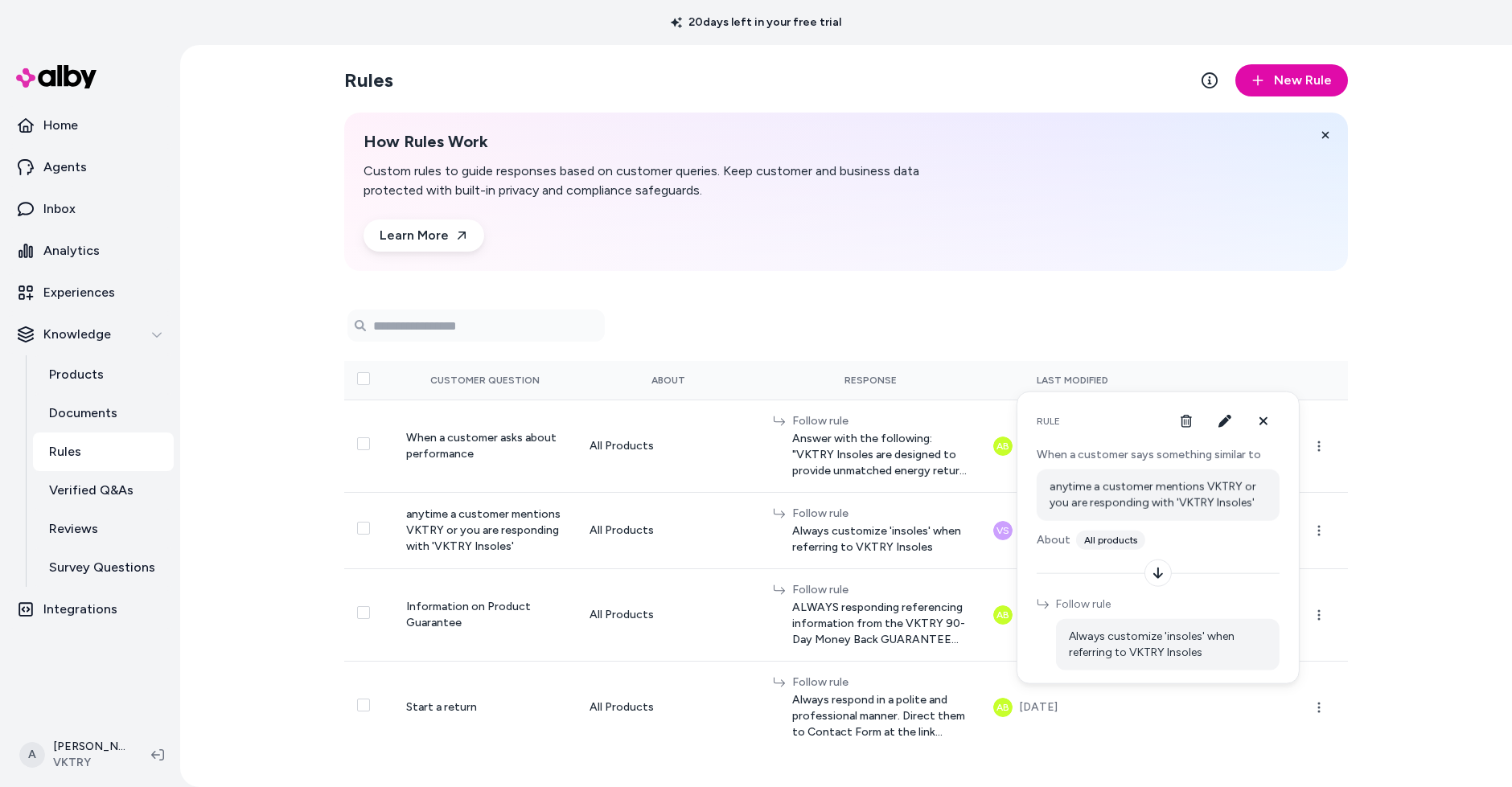
click at [1432, 393] on div "Rules New Rule How Rules Work Custom rules to guide responses based on customer…" at bounding box center [846, 416] width 1332 height 743
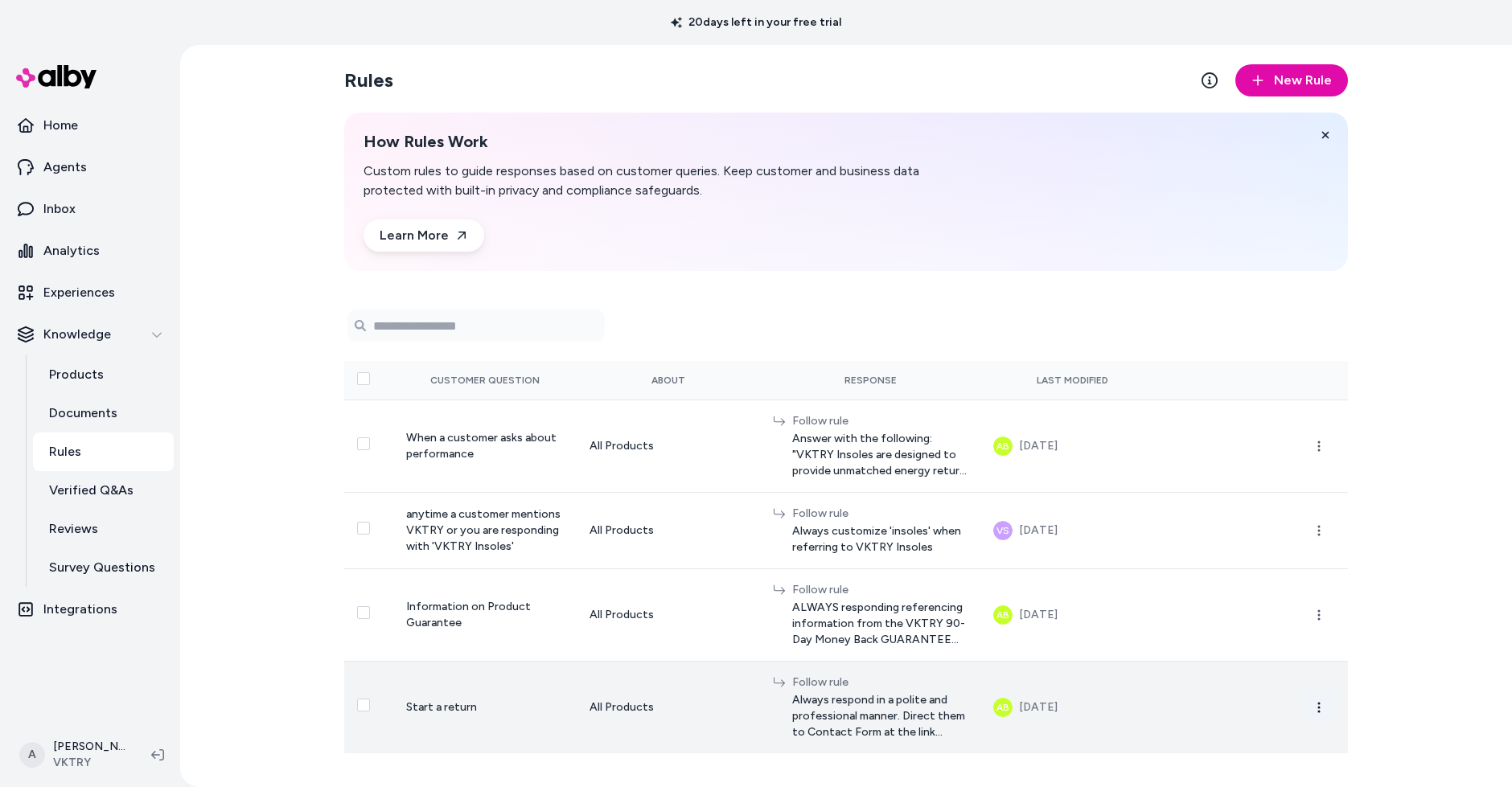
click at [1322, 714] on icon "button" at bounding box center [1319, 708] width 13 height 13
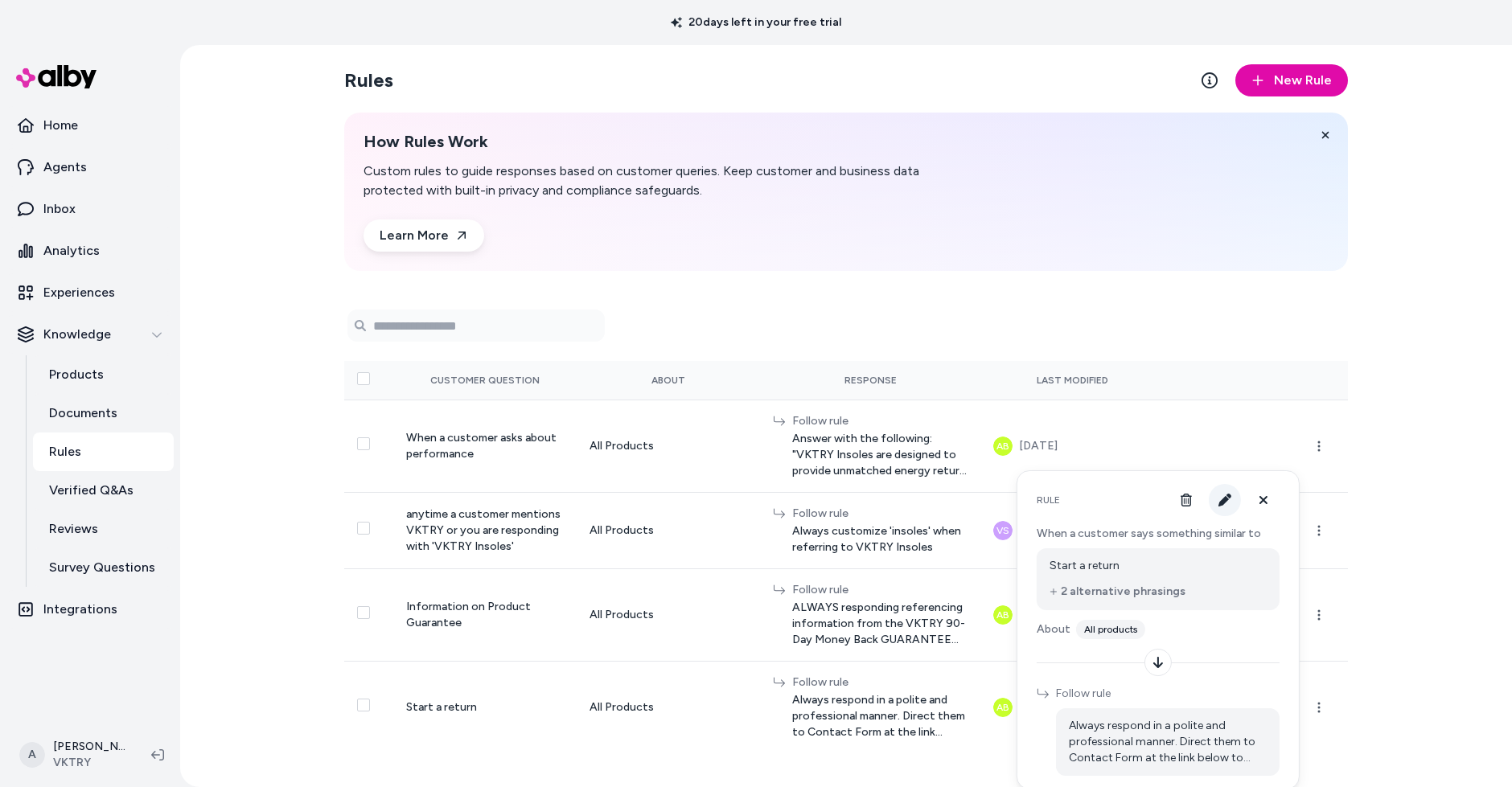
click at [1223, 492] on button "button" at bounding box center [1225, 500] width 32 height 32
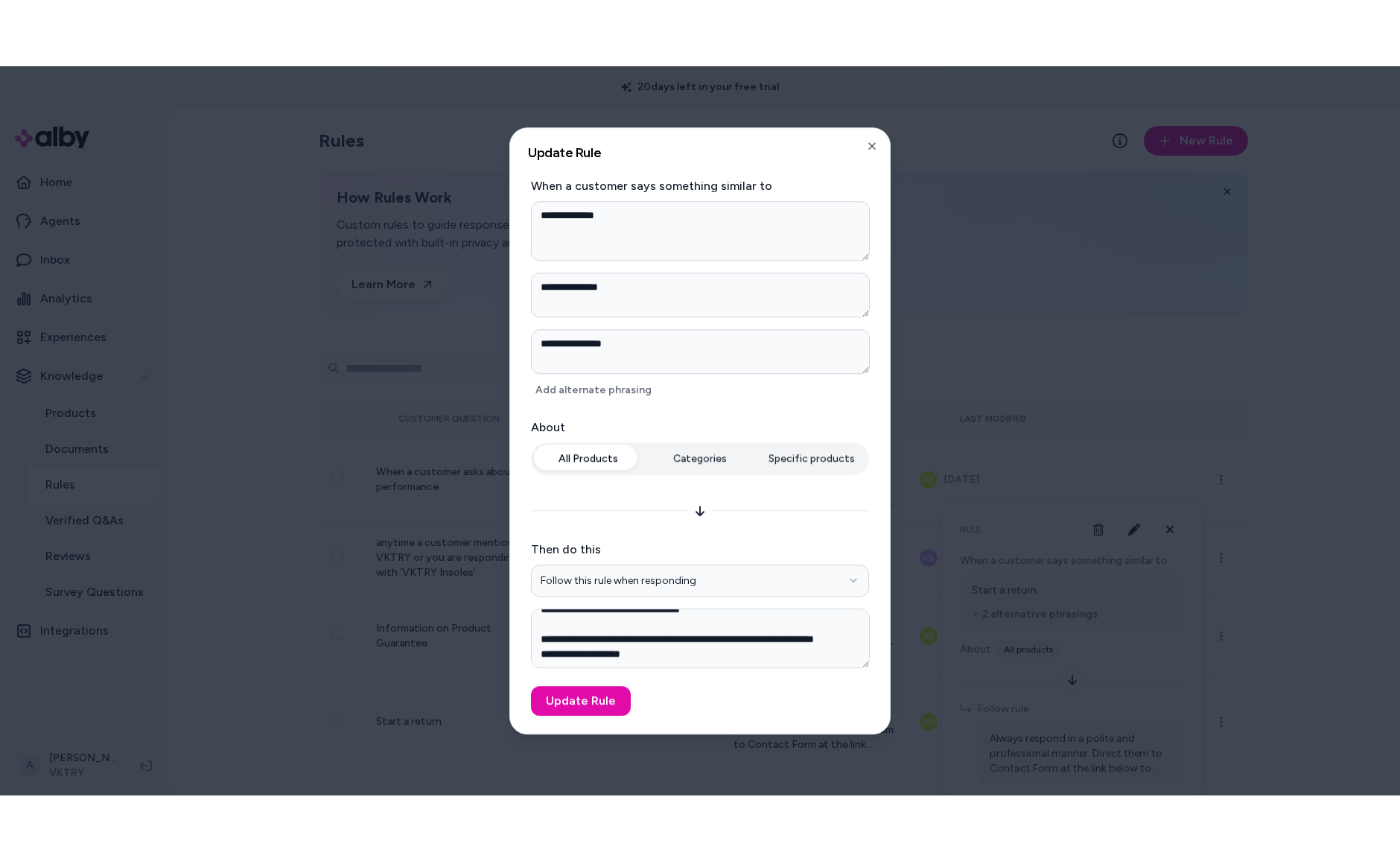
scroll to position [102, 0]
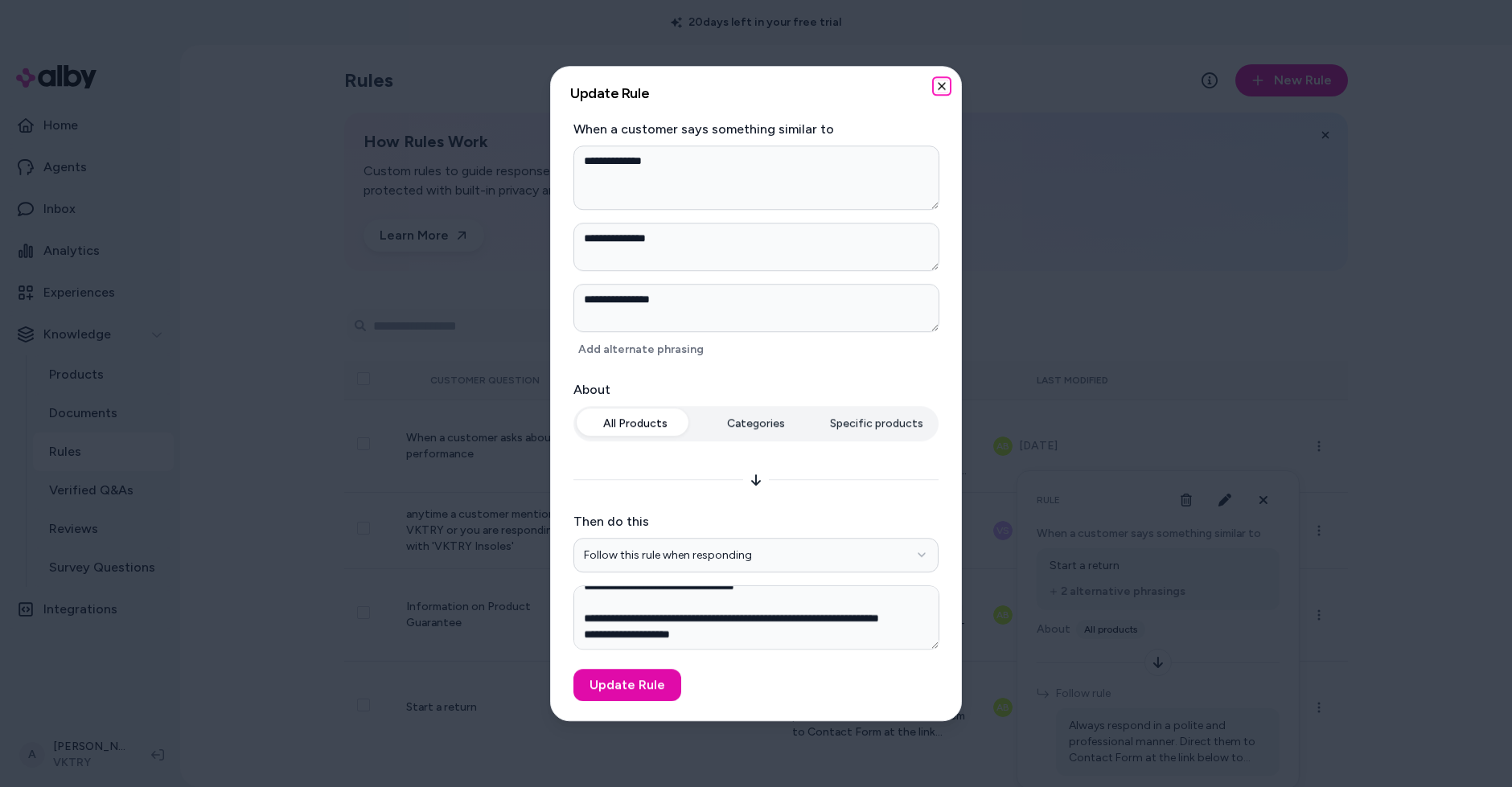
click at [939, 85] on icon "button" at bounding box center [942, 86] width 13 height 13
type textarea "*"
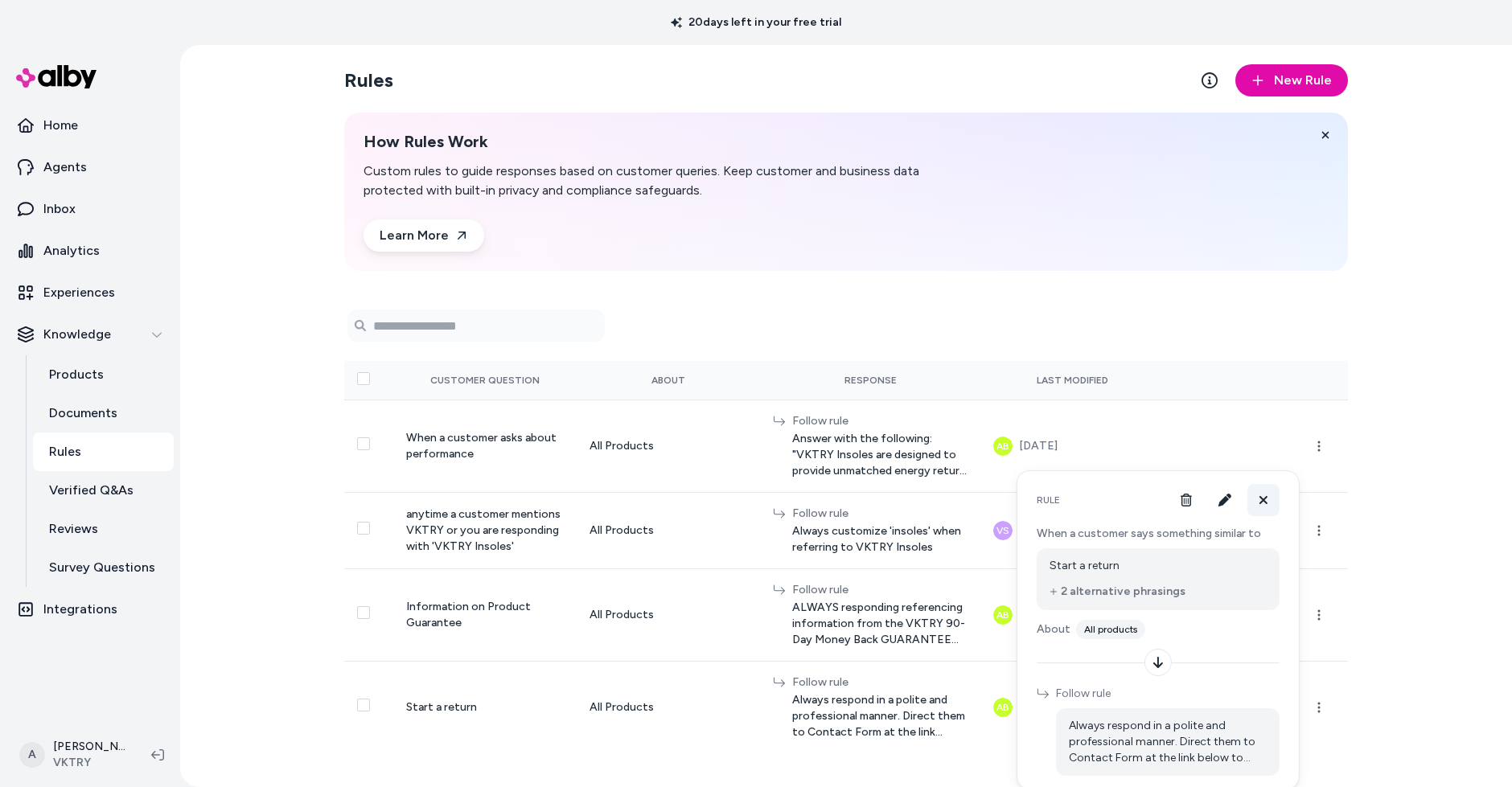
click at [1262, 499] on icon at bounding box center [1264, 500] width 8 height 8
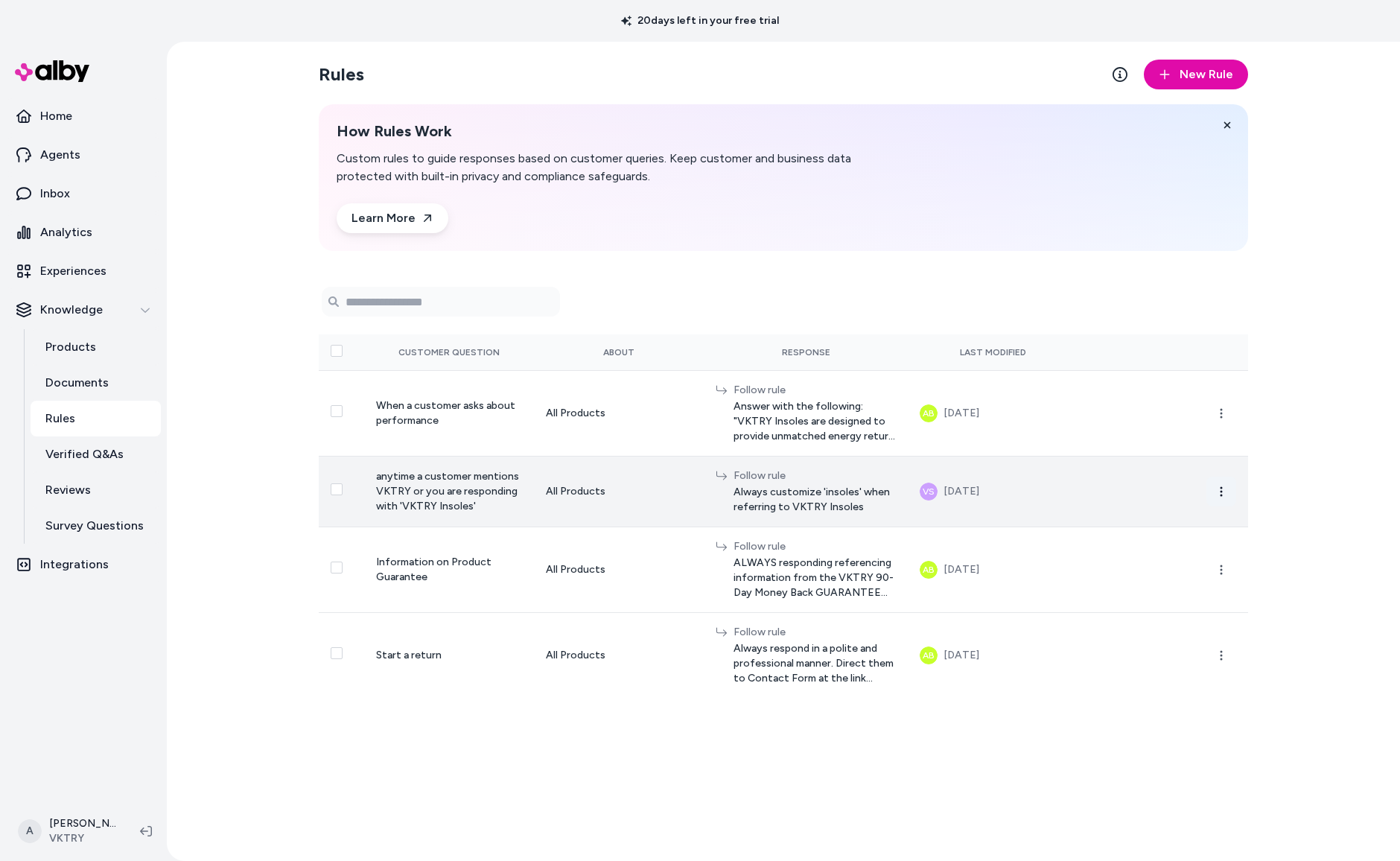
click at [1225, 487] on button "button" at bounding box center [1222, 491] width 30 height 30
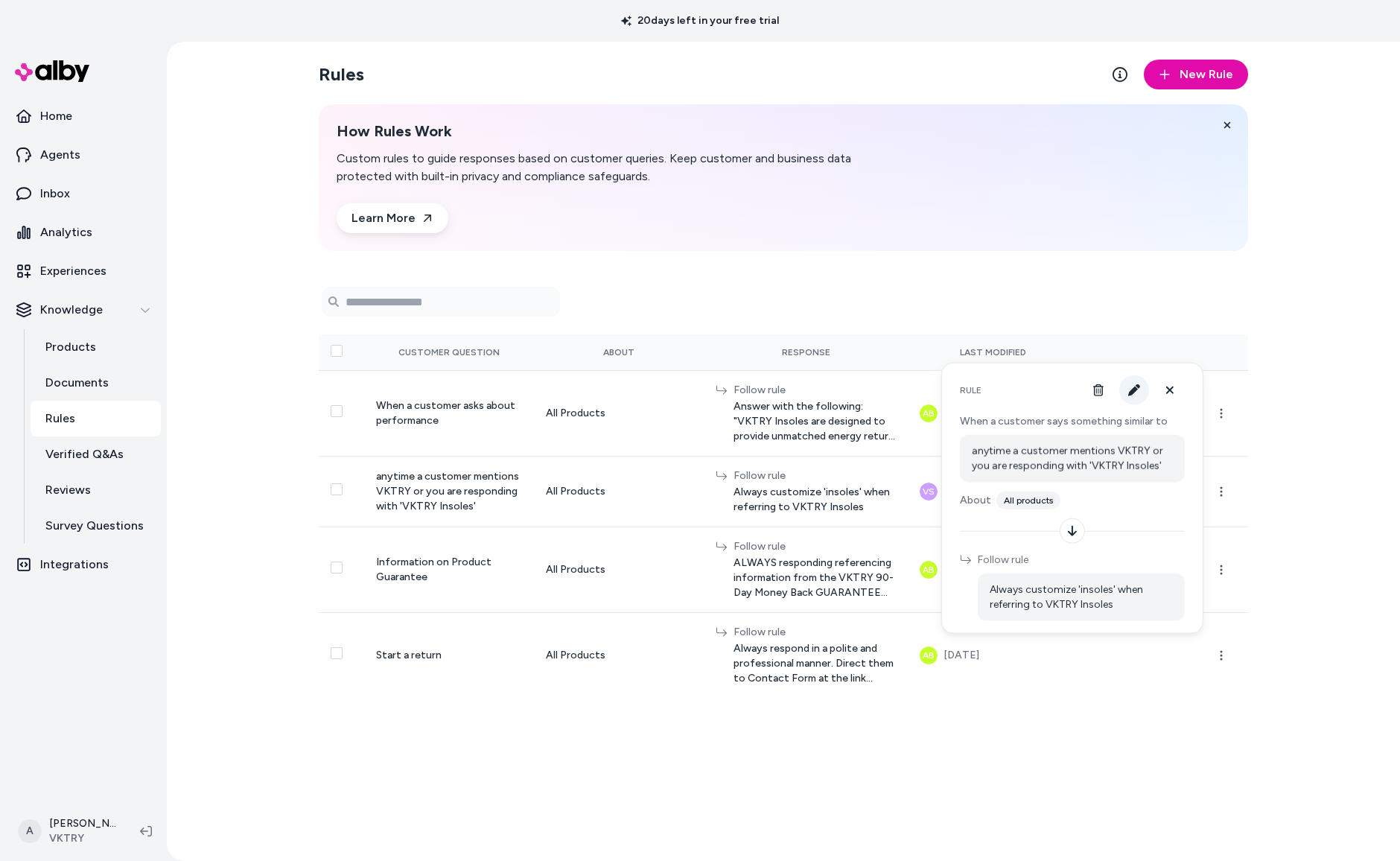
click at [1137, 383] on button "button" at bounding box center [1134, 390] width 30 height 30
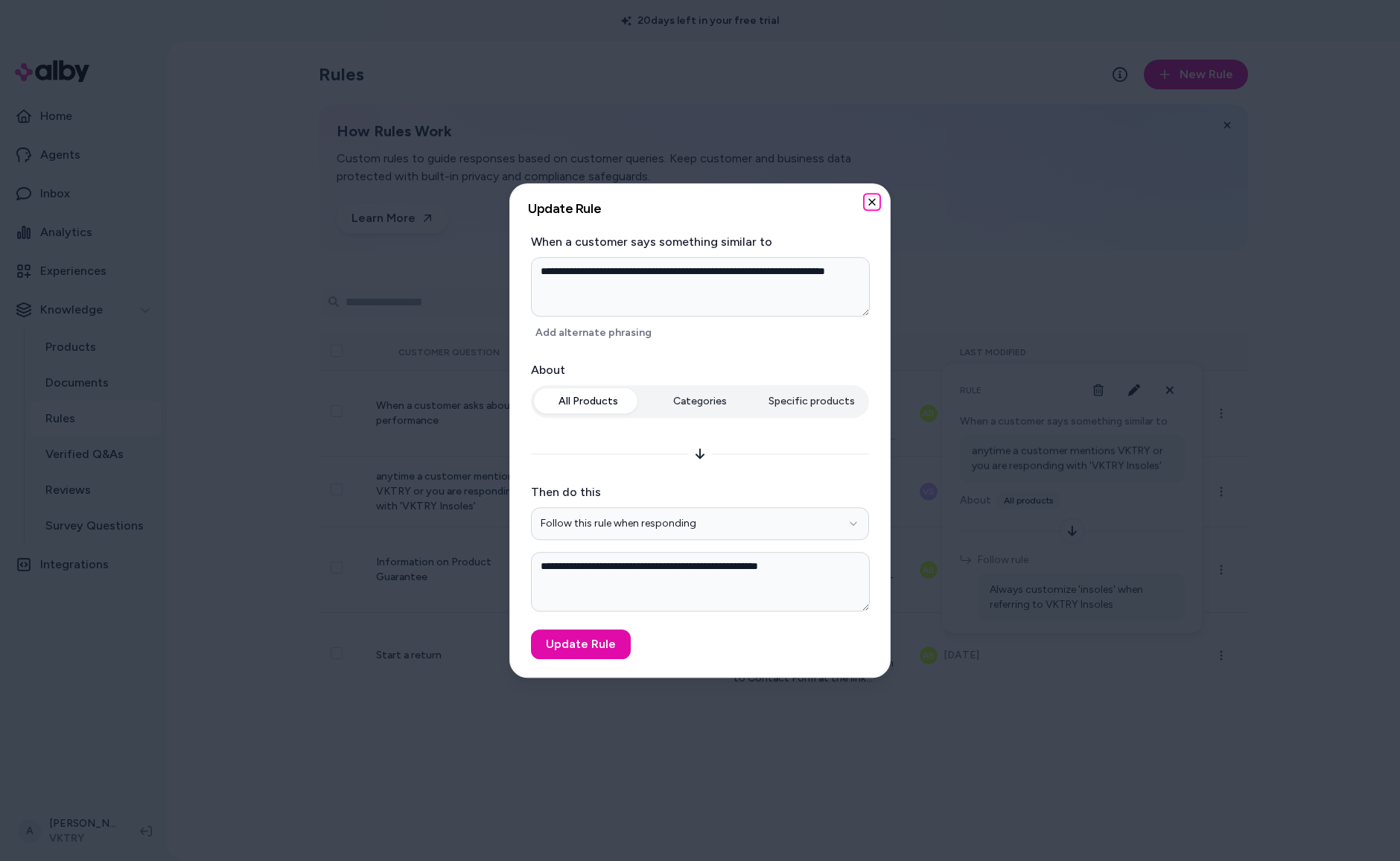
click at [876, 201] on icon "button" at bounding box center [872, 202] width 12 height 12
type textarea "*"
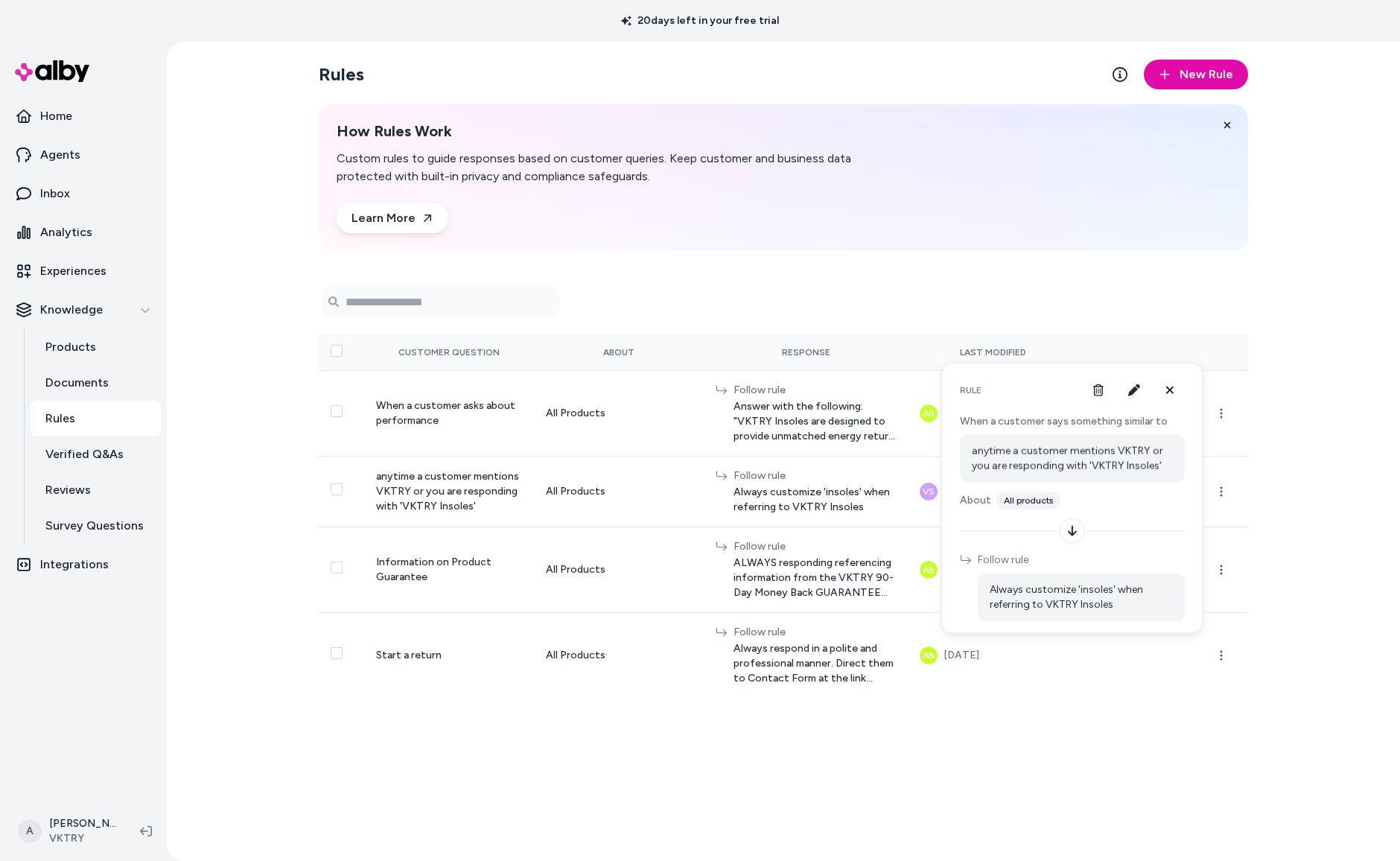
click at [893, 269] on div "Rules New Rule How Rules Work Custom rules to guide responses based on customer…" at bounding box center [783, 451] width 953 height 819
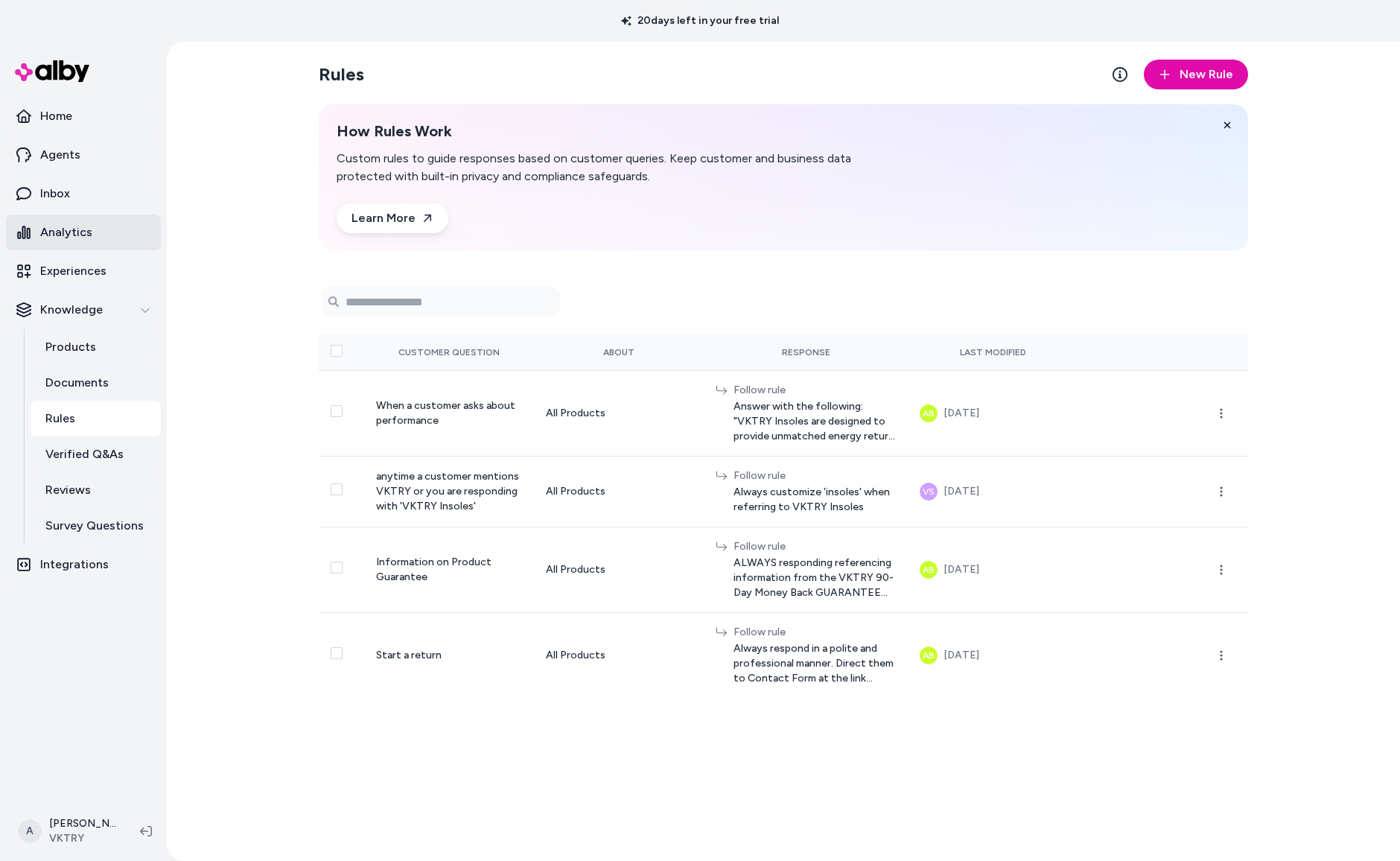
click at [80, 232] on p "Analytics" at bounding box center [67, 233] width 52 height 18
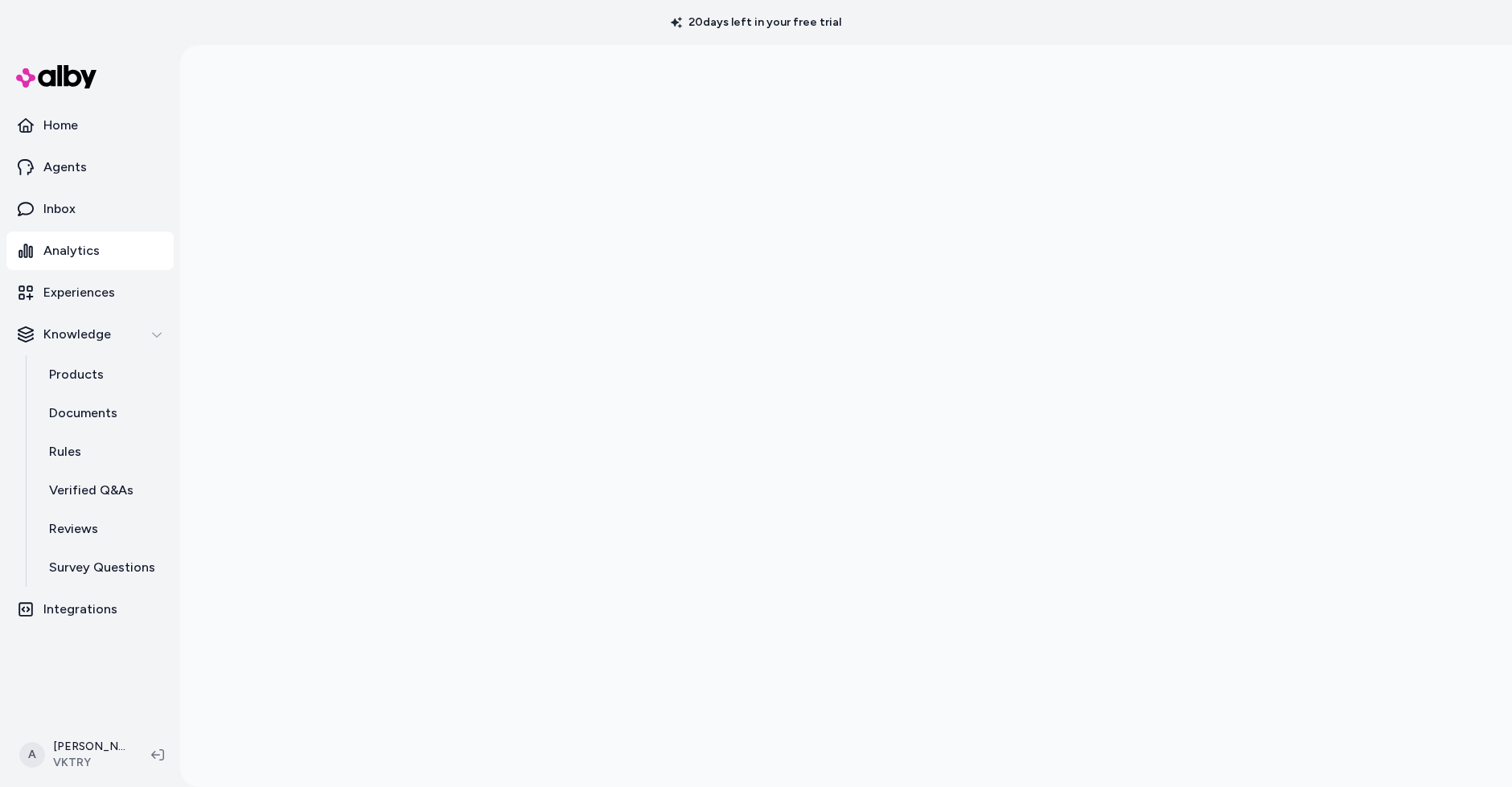
click at [309, 245] on div at bounding box center [846, 439] width 1332 height 787
click at [61, 387] on link "Products" at bounding box center [103, 375] width 141 height 39
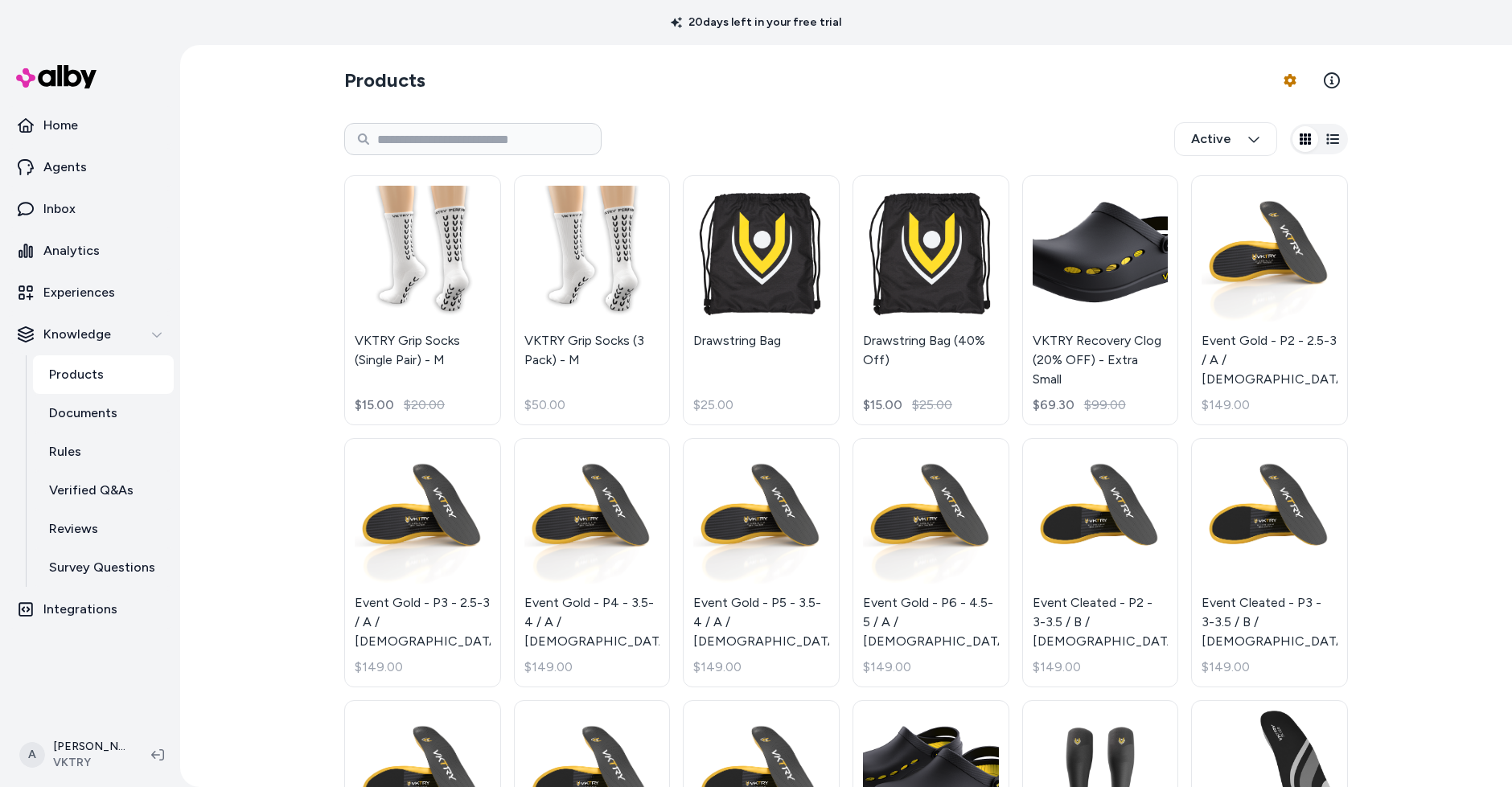
scroll to position [58, 0]
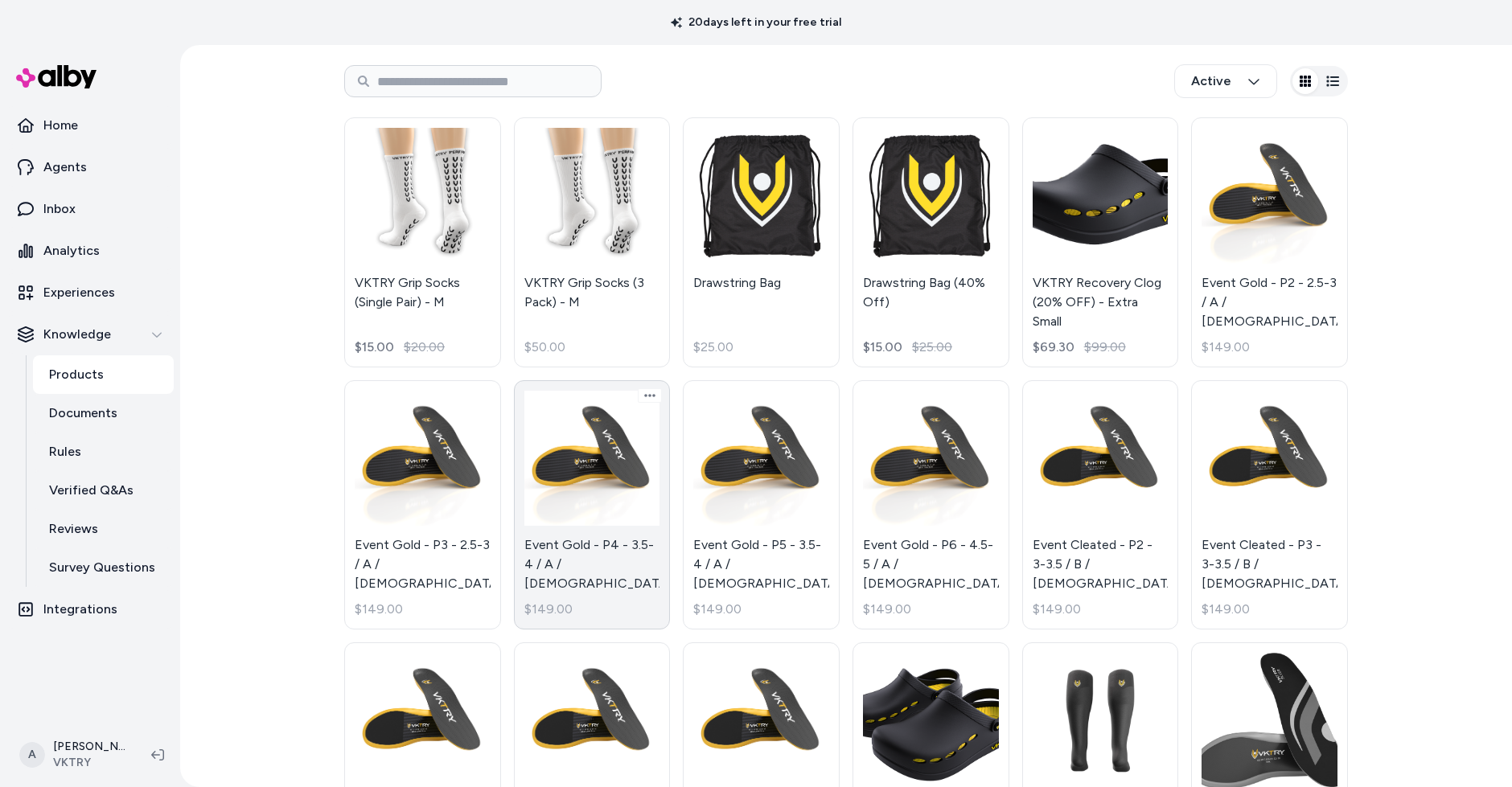
click at [629, 489] on link "Event Gold - P4 - 3.5-4 / A / [DEMOGRAPHIC_DATA] $149.00" at bounding box center [592, 506] width 157 height 250
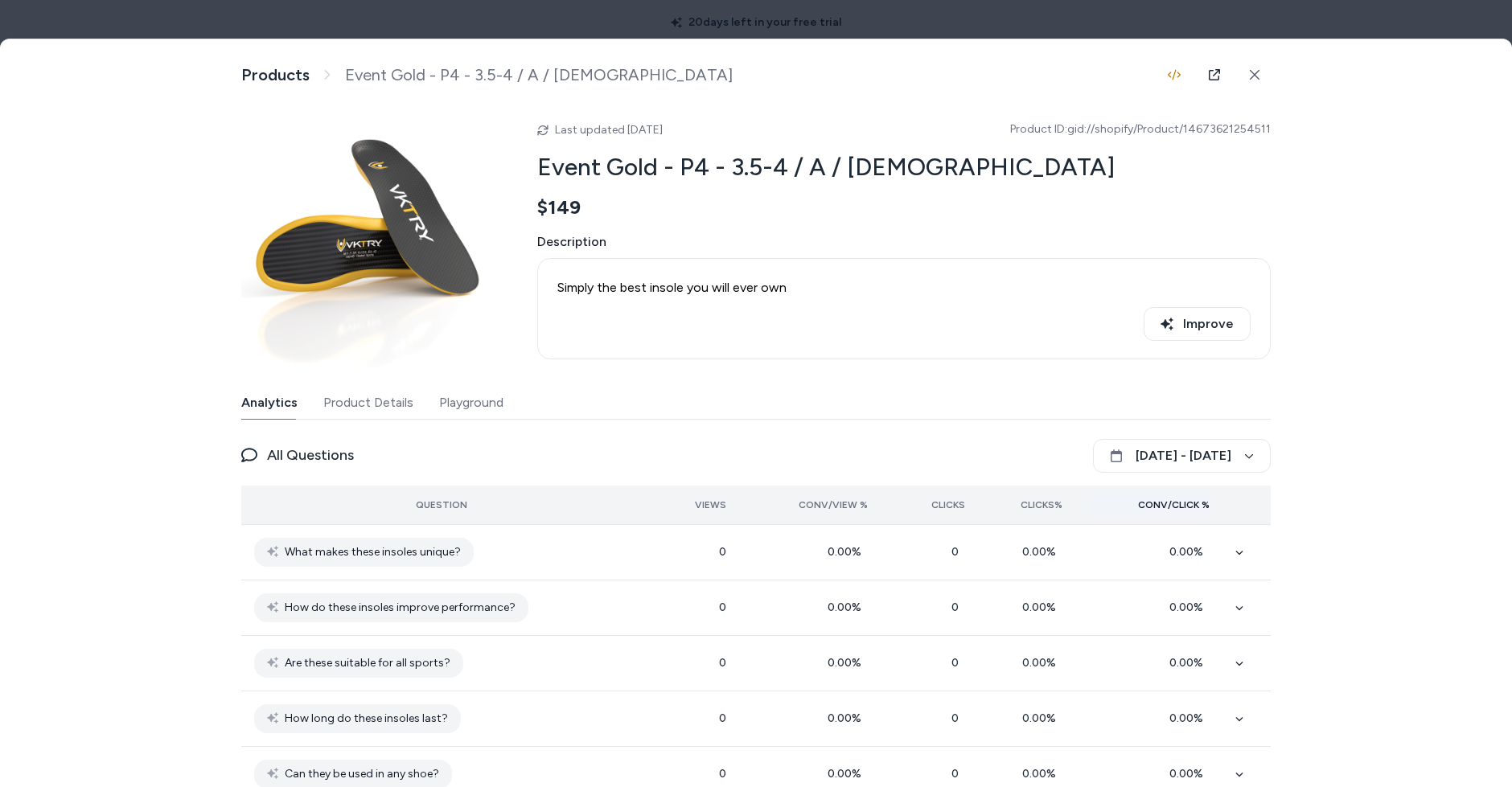
click at [1190, 505] on span "Conv/Click %" at bounding box center [1173, 505] width 72 height 13
click at [1379, 27] on div at bounding box center [756, 394] width 1512 height 787
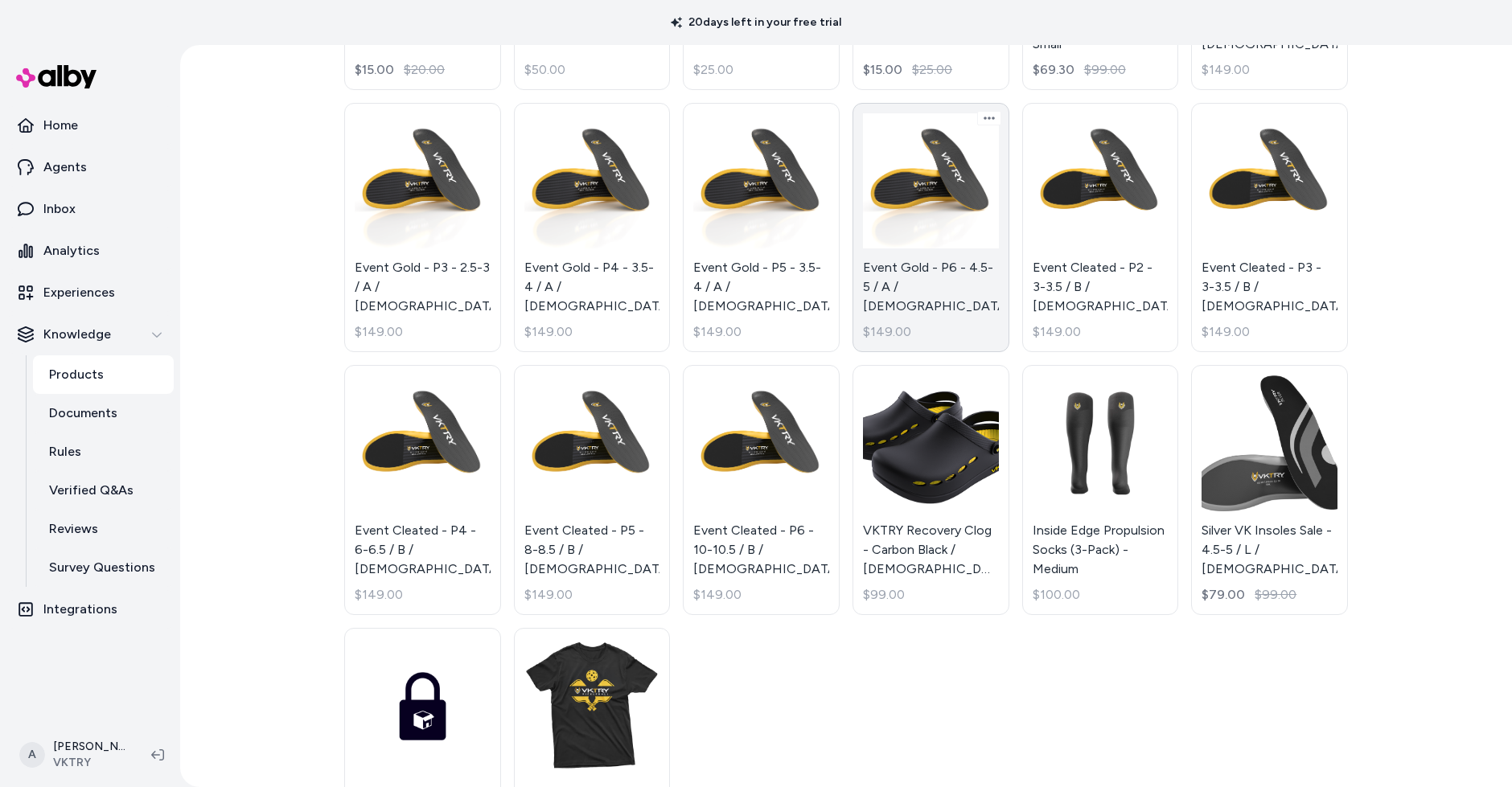
scroll to position [335, 0]
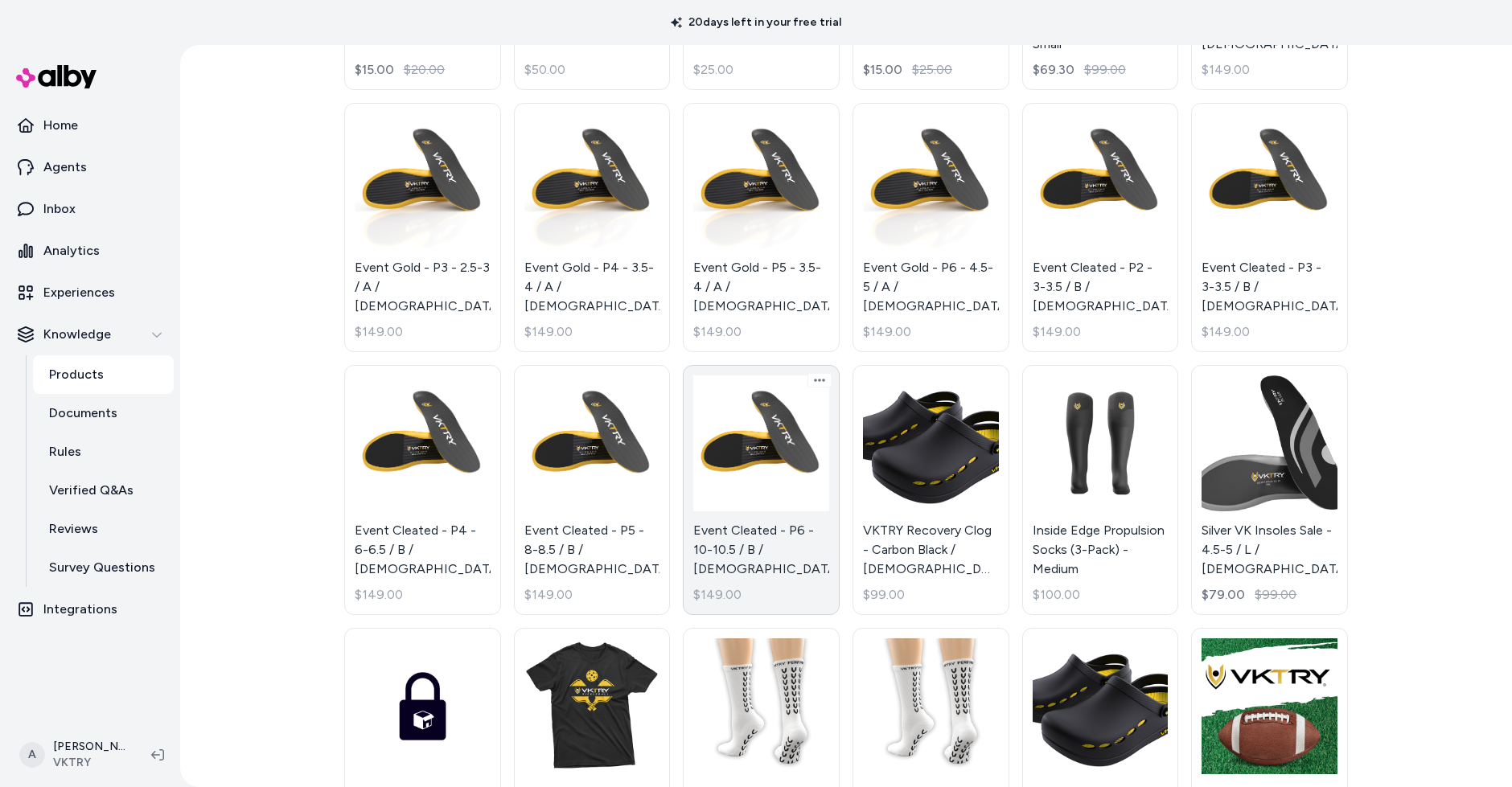
click at [796, 479] on link "Event Cleated - P6 - 10-10.5 / B / Male $149.00" at bounding box center [761, 490] width 157 height 250
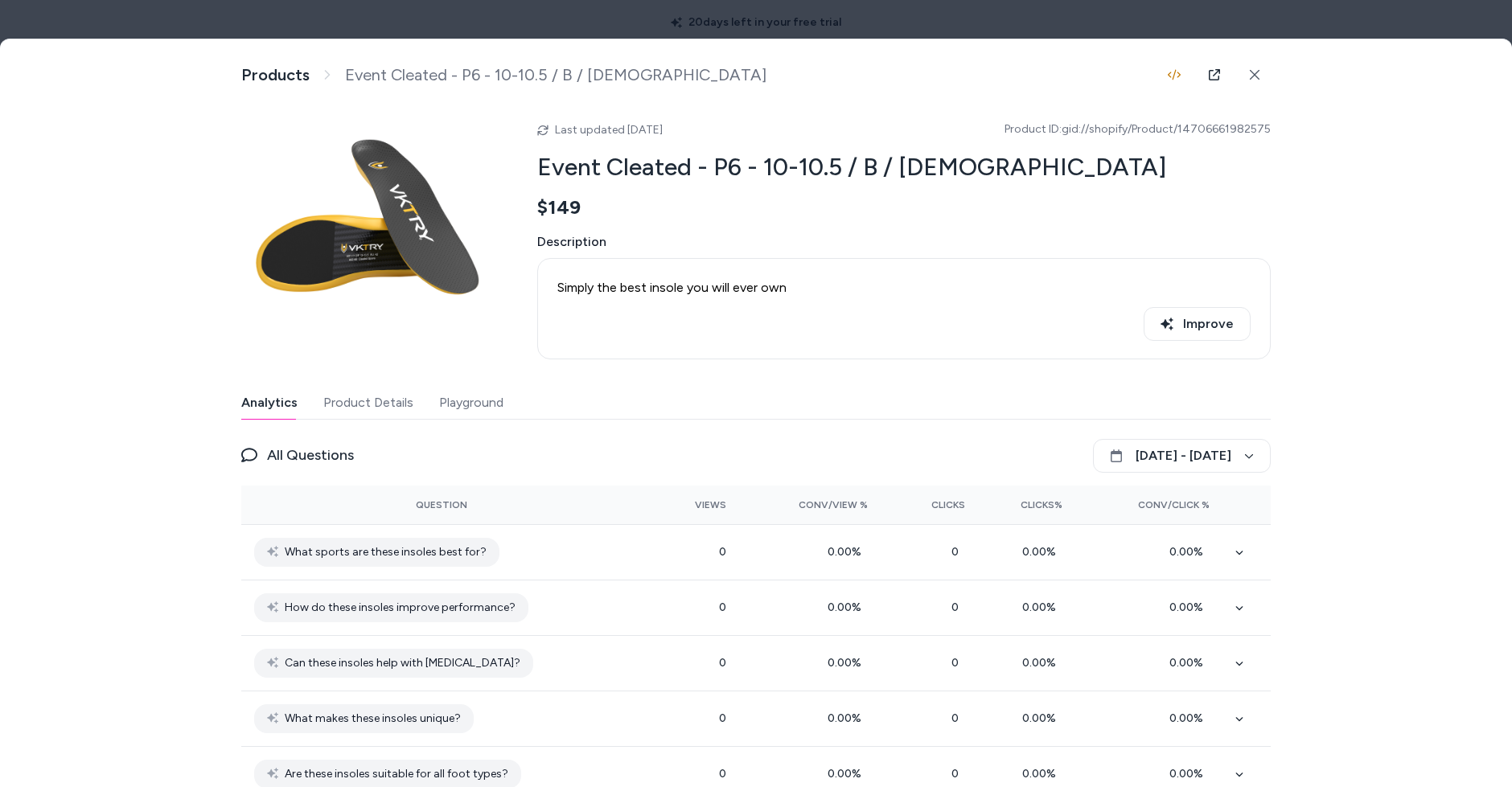
scroll to position [179, 0]
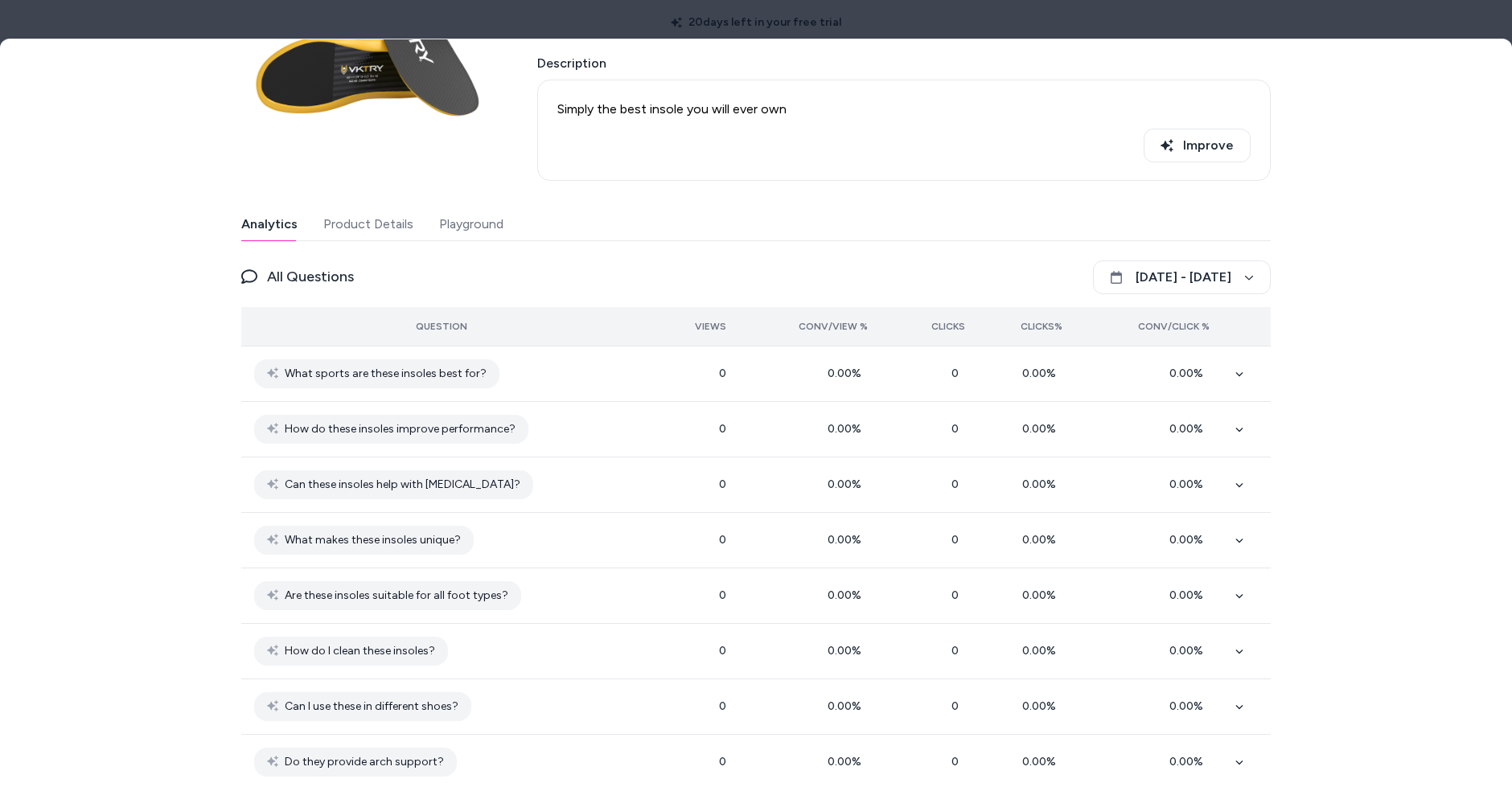
click at [1177, 339] on th "Conv/Click %" at bounding box center [1149, 326] width 147 height 39
click at [1181, 320] on span "Conv/Click %" at bounding box center [1173, 326] width 72 height 13
click at [1184, 310] on th "Conv/Click %" at bounding box center [1149, 326] width 147 height 39
click at [1391, 11] on div at bounding box center [756, 394] width 1512 height 787
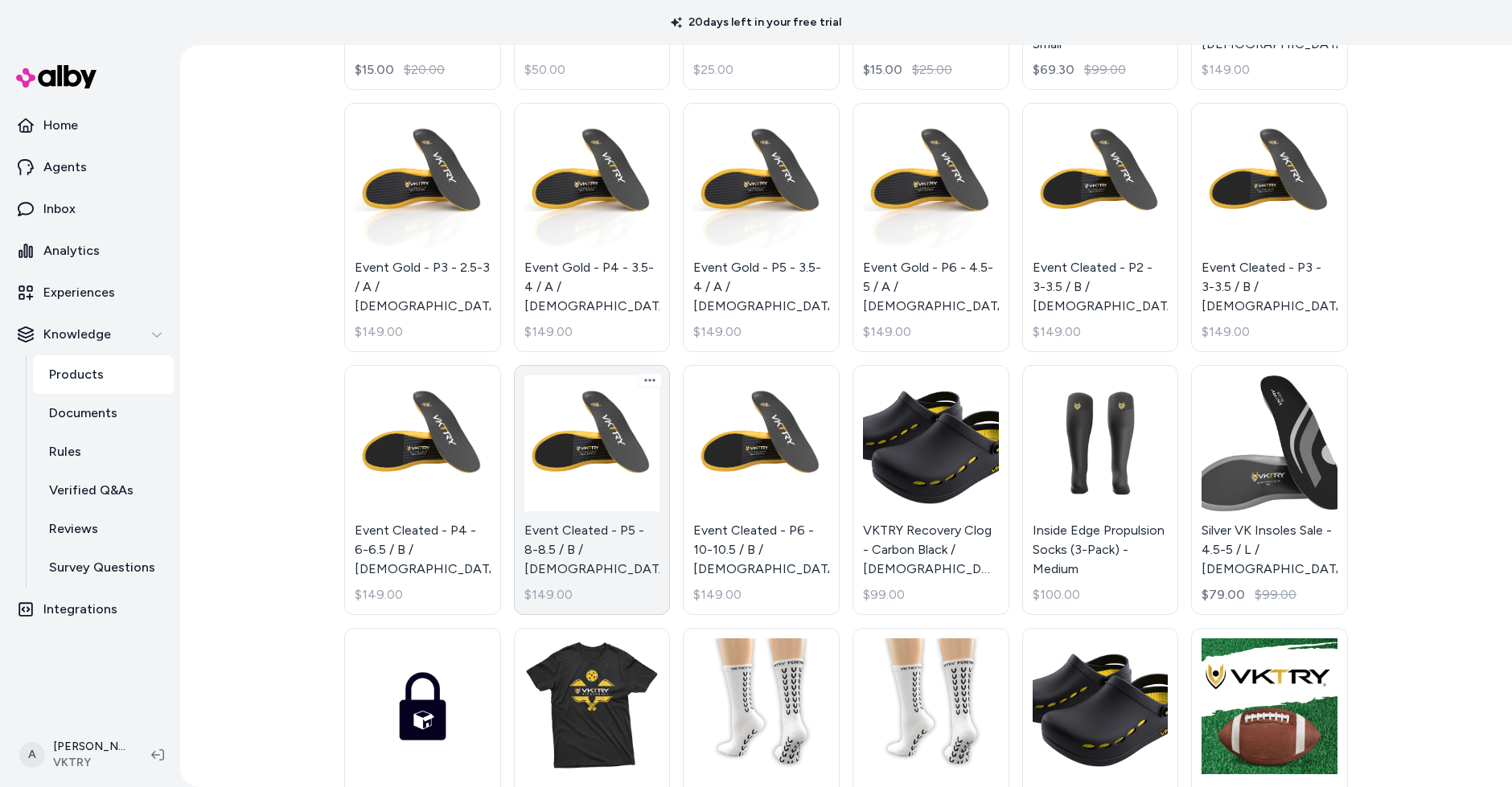
click at [611, 416] on link "Event Cleated - P5 - 8-8.5 / B / Male $149.00" at bounding box center [592, 490] width 157 height 250
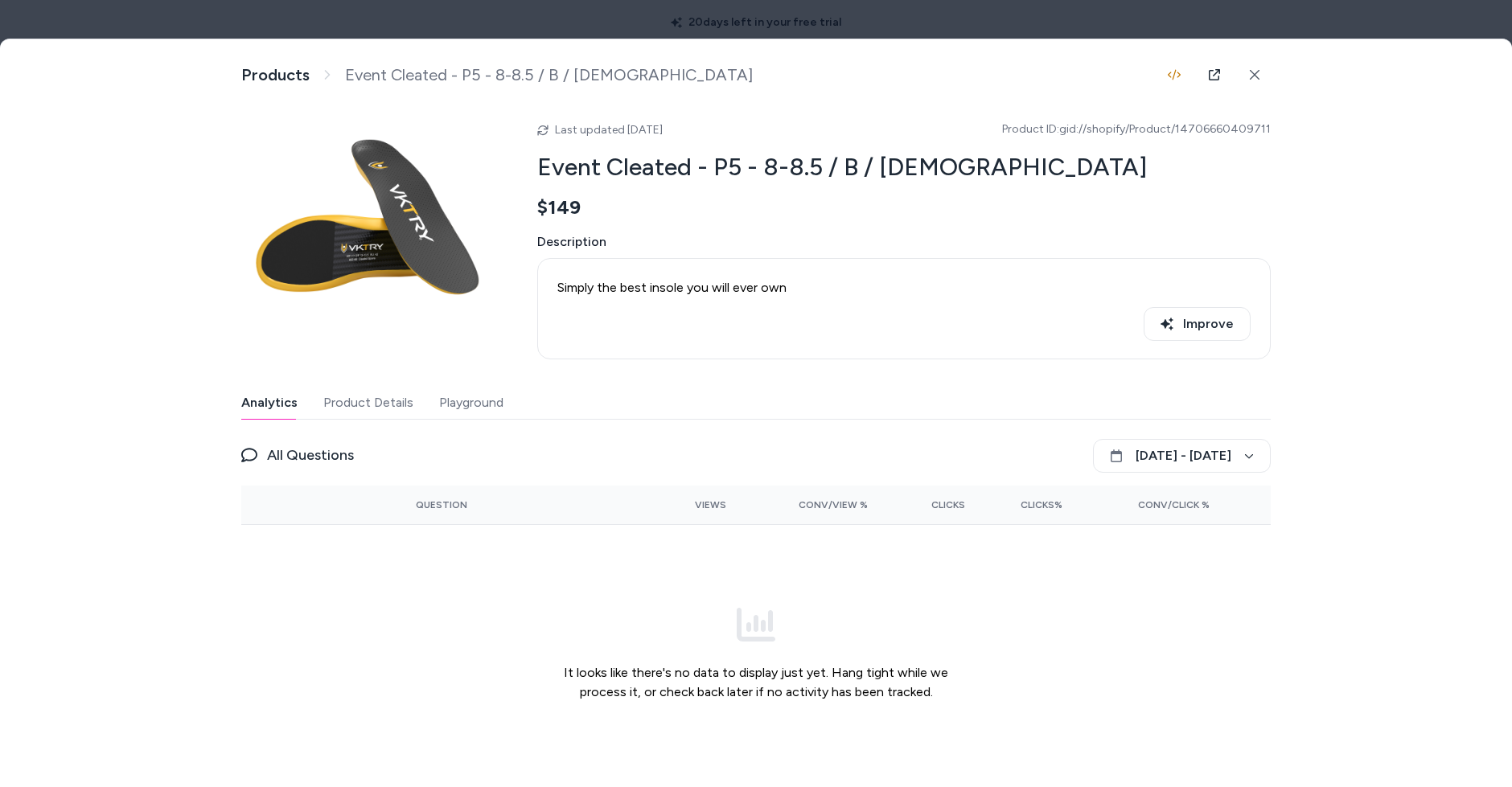
click at [1092, 14] on div at bounding box center [756, 394] width 1512 height 787
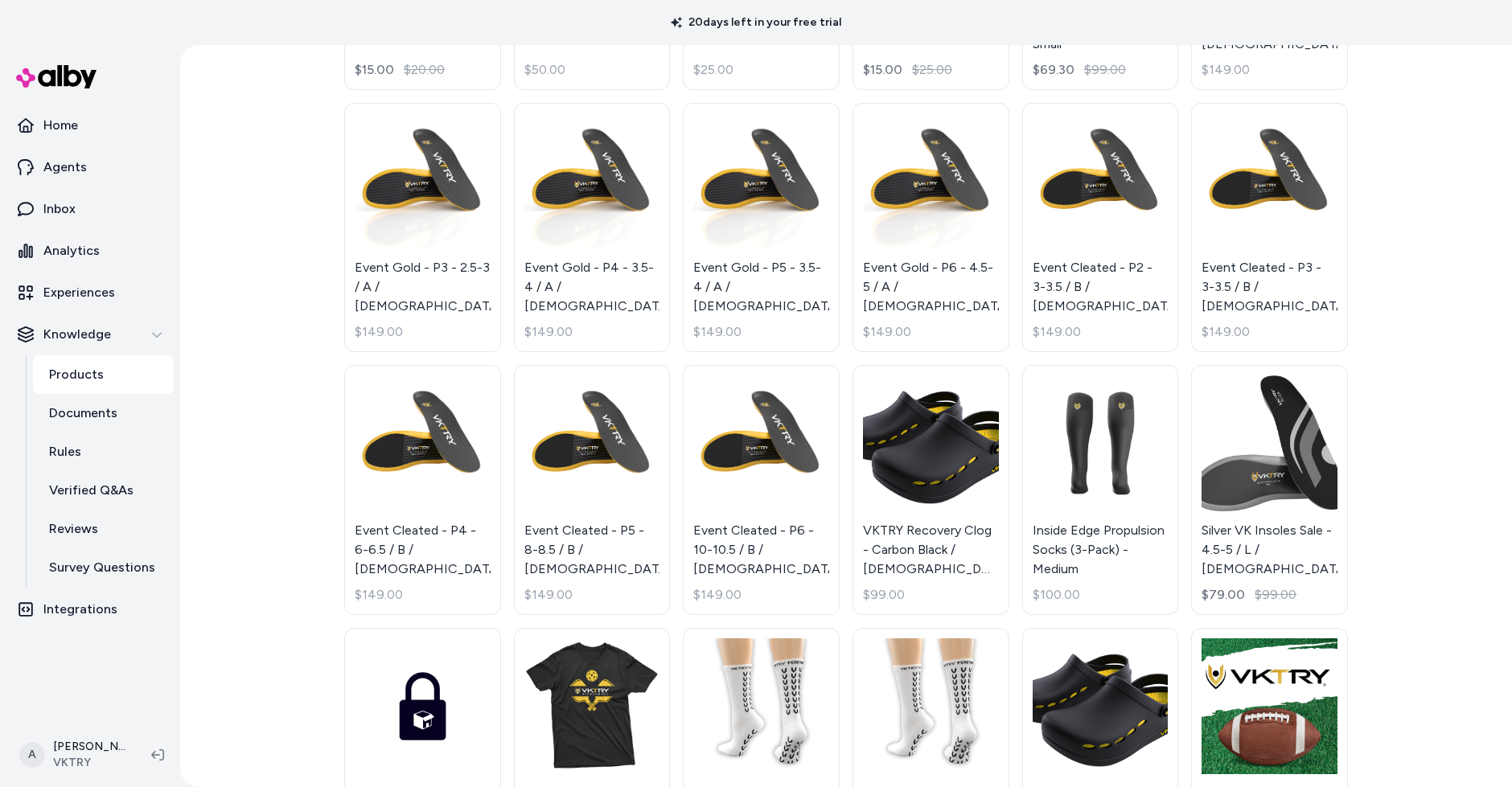
click at [444, 458] on link "Event Cleated - P4 - 6-6.5 / B / Male $149.00" at bounding box center [423, 490] width 157 height 250
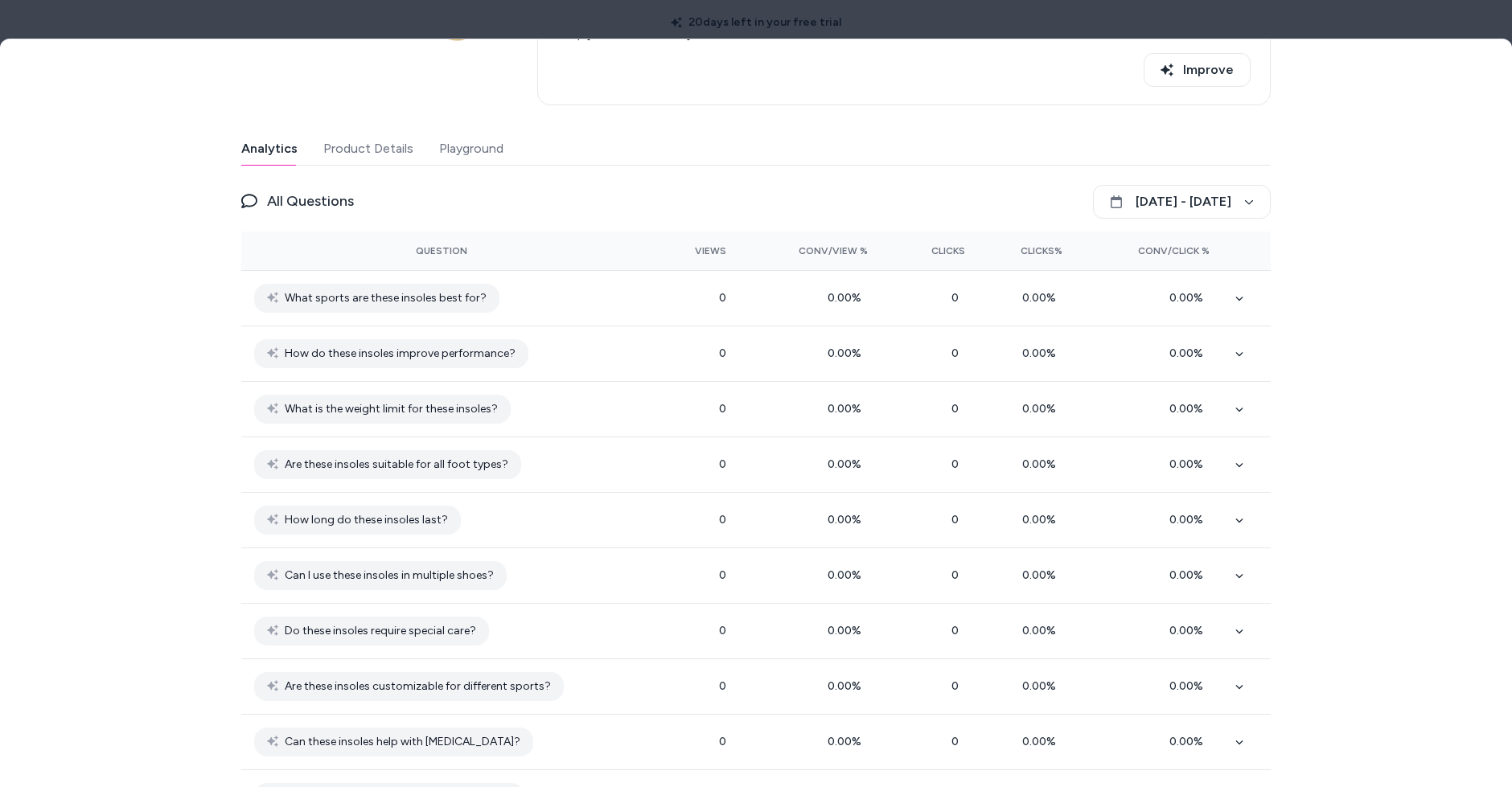
scroll to position [40, 0]
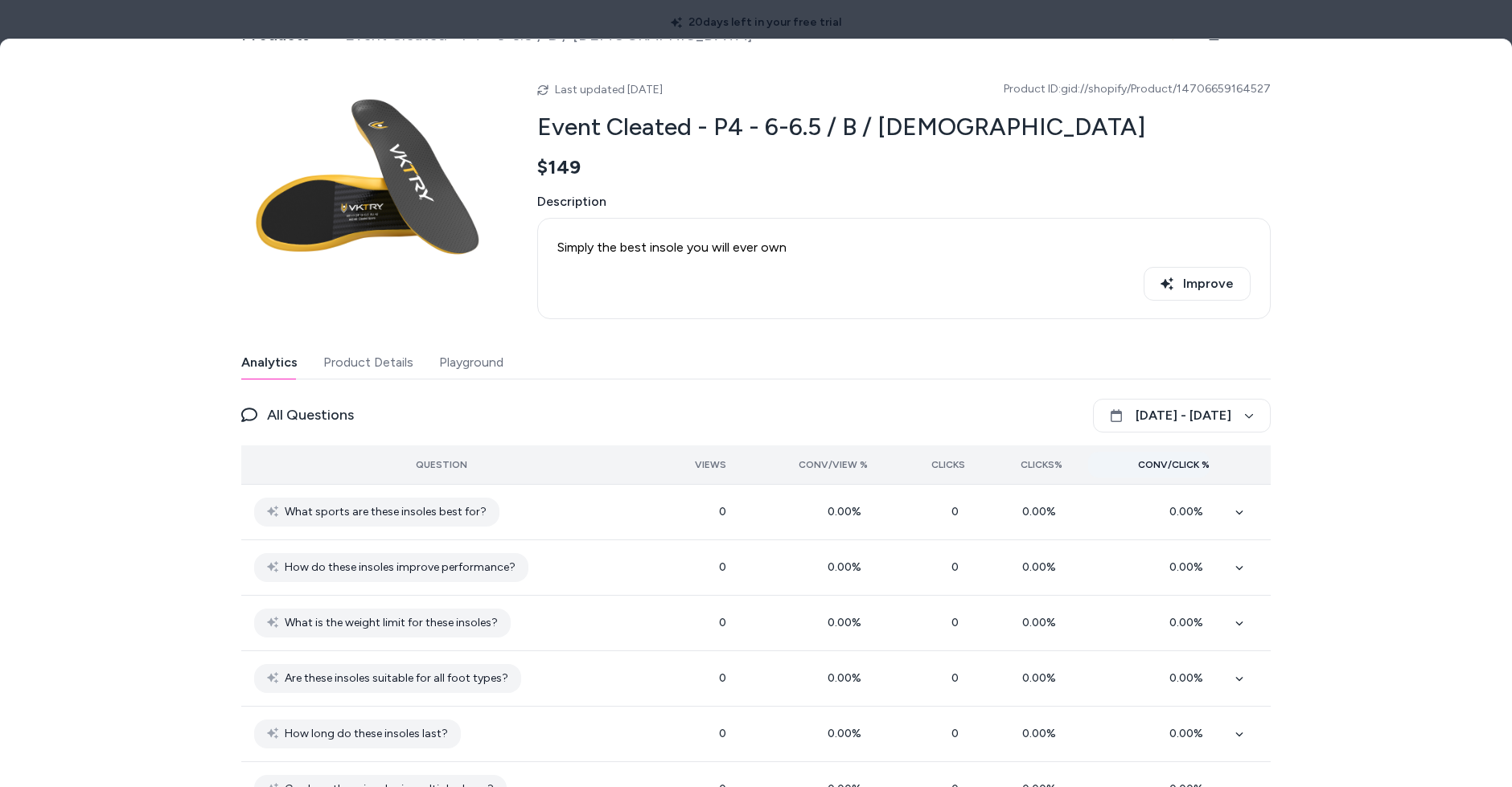
click at [1181, 475] on th "Conv/Click %" at bounding box center [1149, 465] width 147 height 39
click at [1181, 469] on button "Conv/Click %" at bounding box center [1149, 465] width 121 height 26
click at [718, 448] on th "Views" at bounding box center [690, 465] width 97 height 39
click at [718, 453] on button "Views" at bounding box center [690, 465] width 72 height 26
click at [721, 452] on button "Views" at bounding box center [690, 465] width 72 height 26
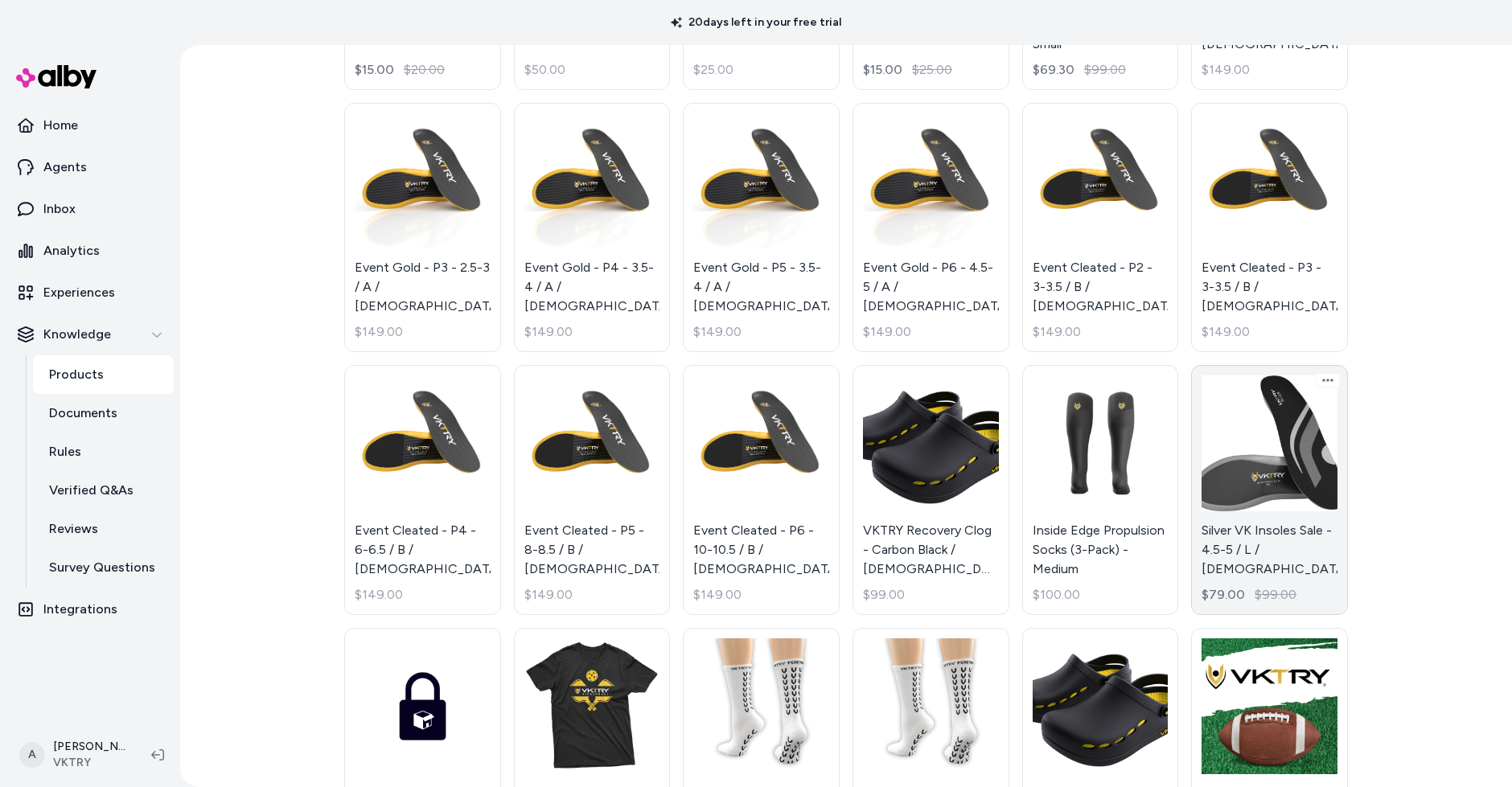
click at [1320, 474] on link "Silver VK Insoles Sale - 4.5-5 / L / Male $79.00 $99.00" at bounding box center [1270, 490] width 157 height 250
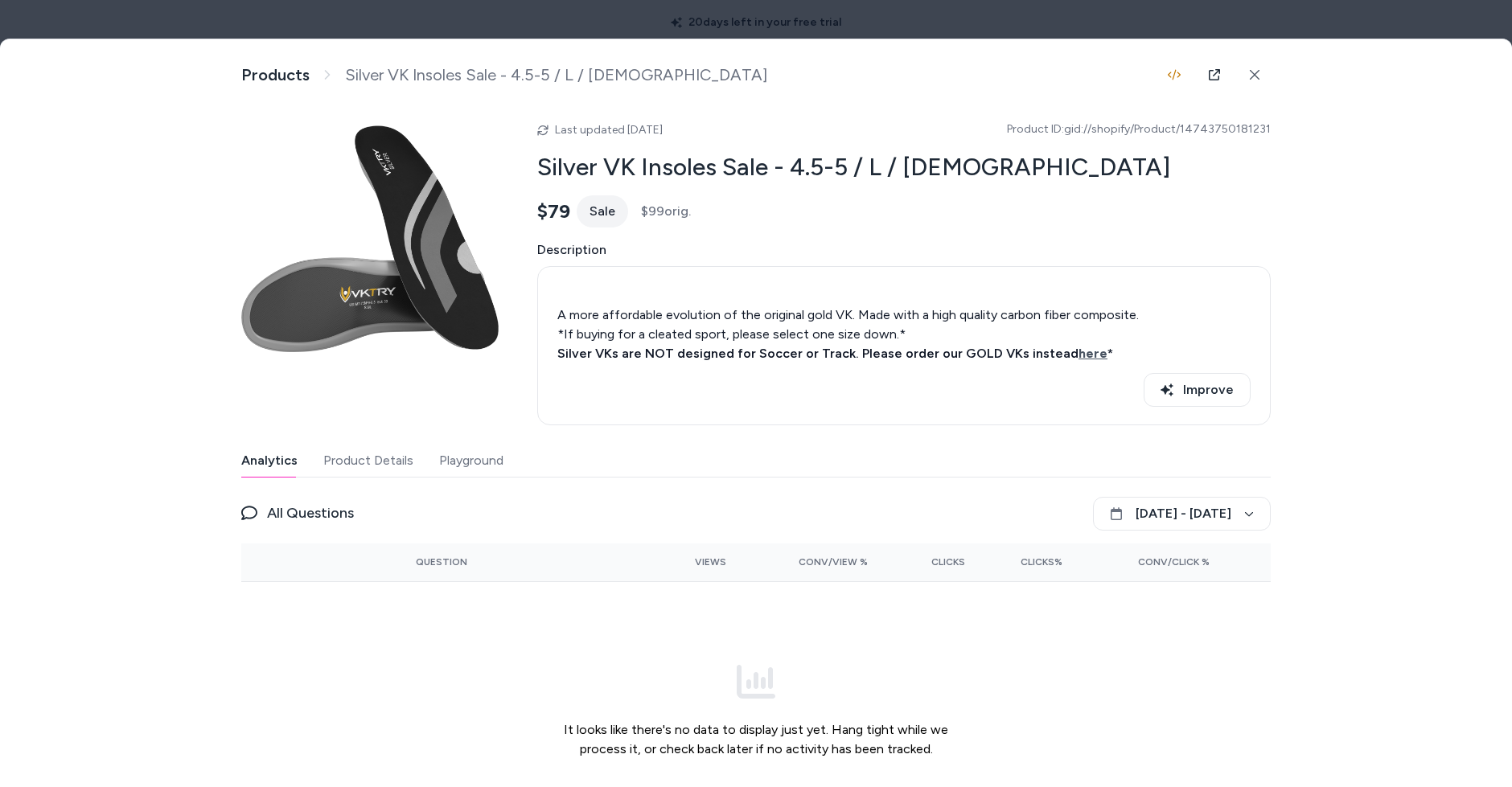
click at [802, 32] on div at bounding box center [756, 394] width 1512 height 787
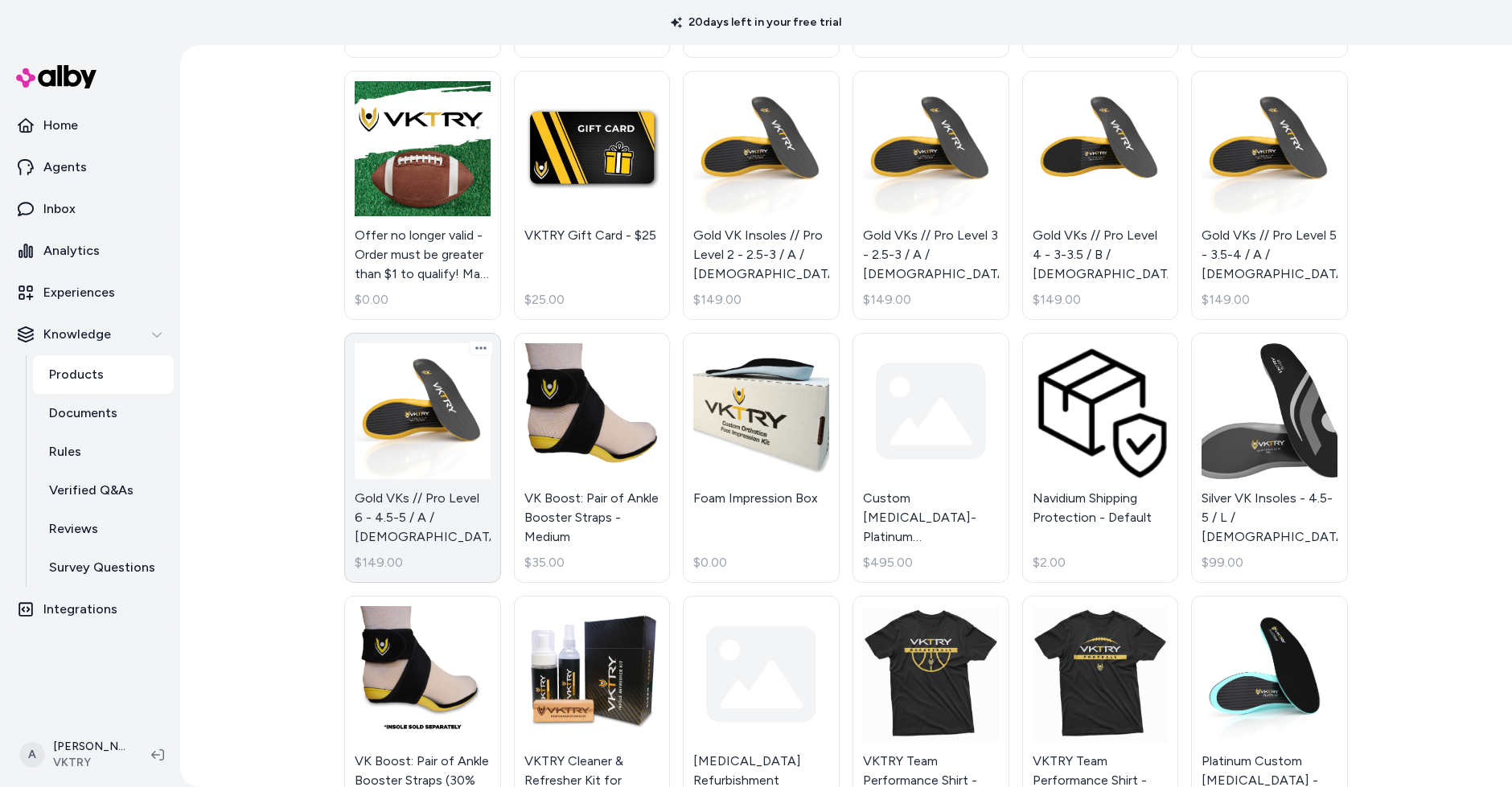
scroll to position [1155, 0]
click at [399, 423] on link "Gold VKs // Pro Level 6 - 4.5-5 / A / Male $149.00" at bounding box center [423, 459] width 157 height 250
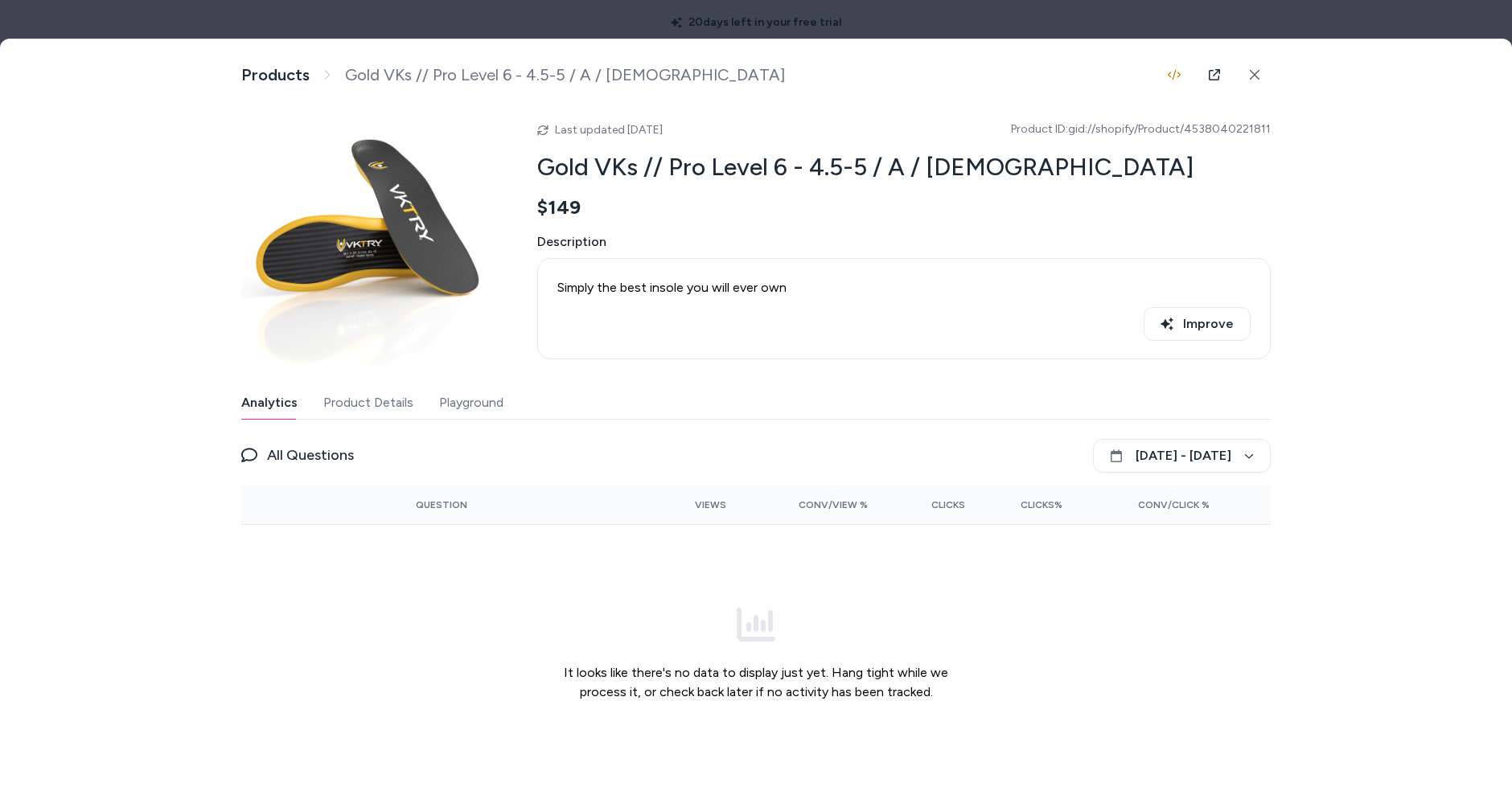
click at [854, 15] on div at bounding box center [756, 394] width 1512 height 787
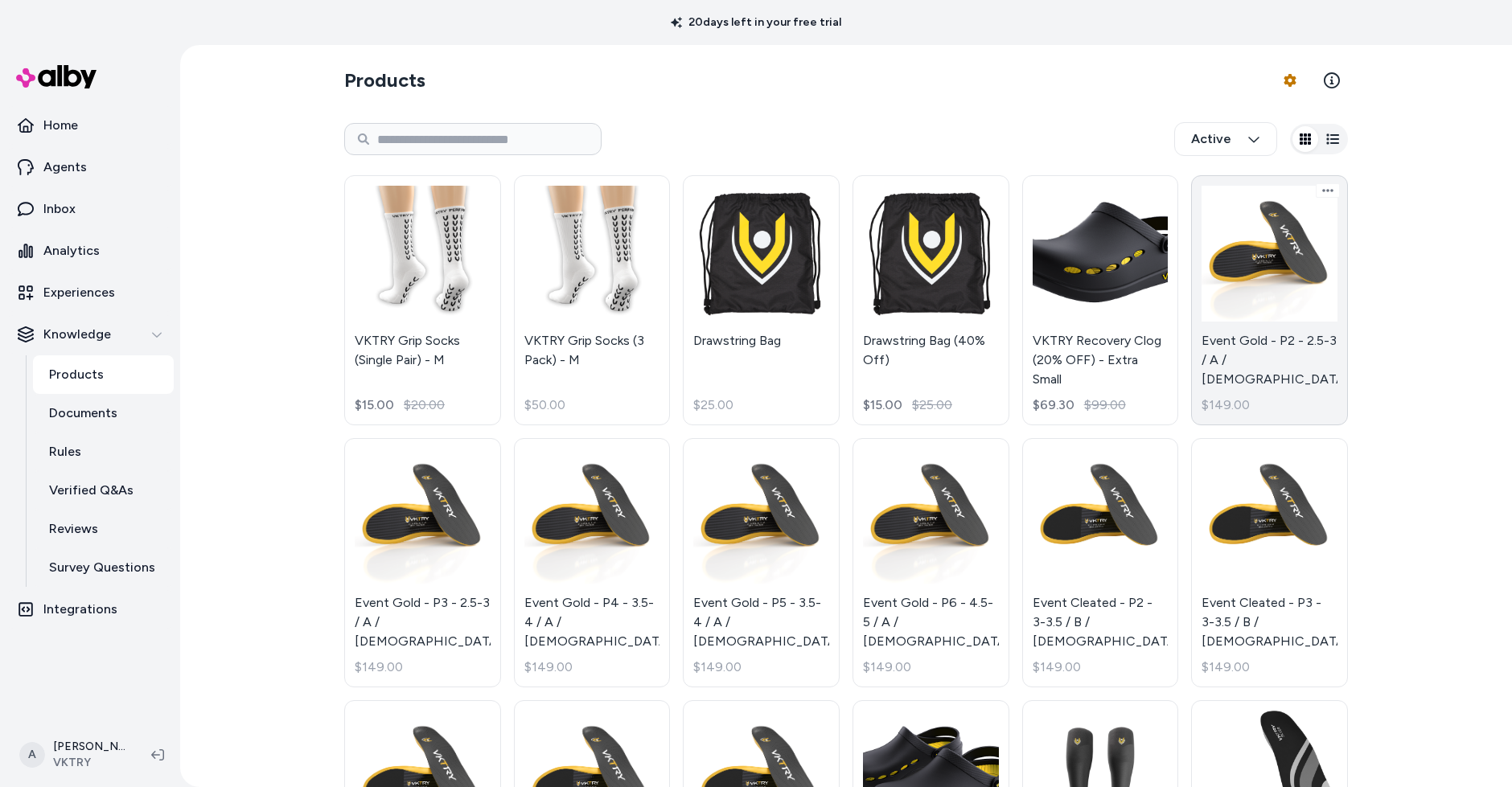
click at [1295, 307] on link "Event Gold - P2 - 2.5-3 / A / Male $149.00" at bounding box center [1270, 301] width 157 height 250
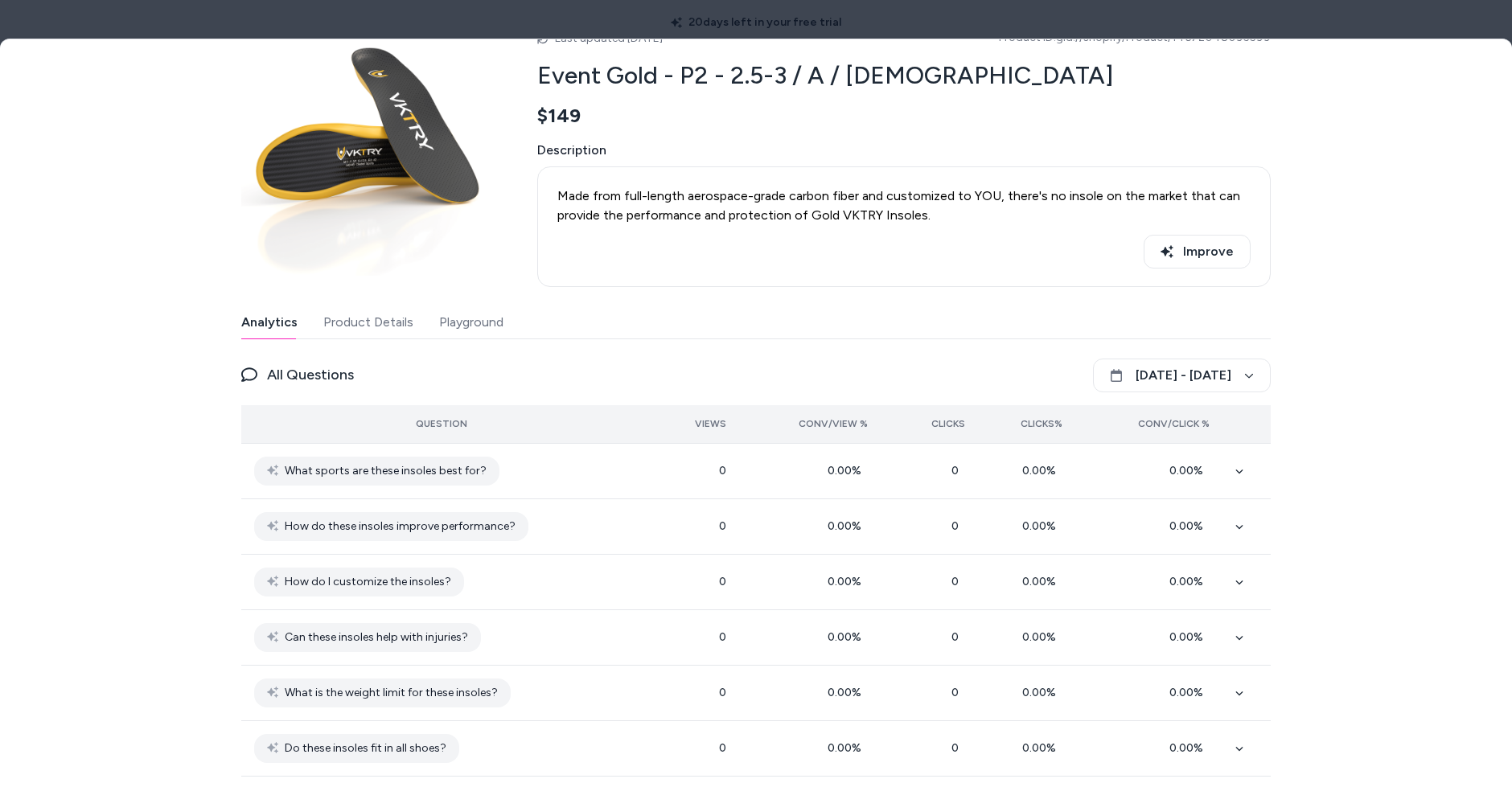
scroll to position [54, 0]
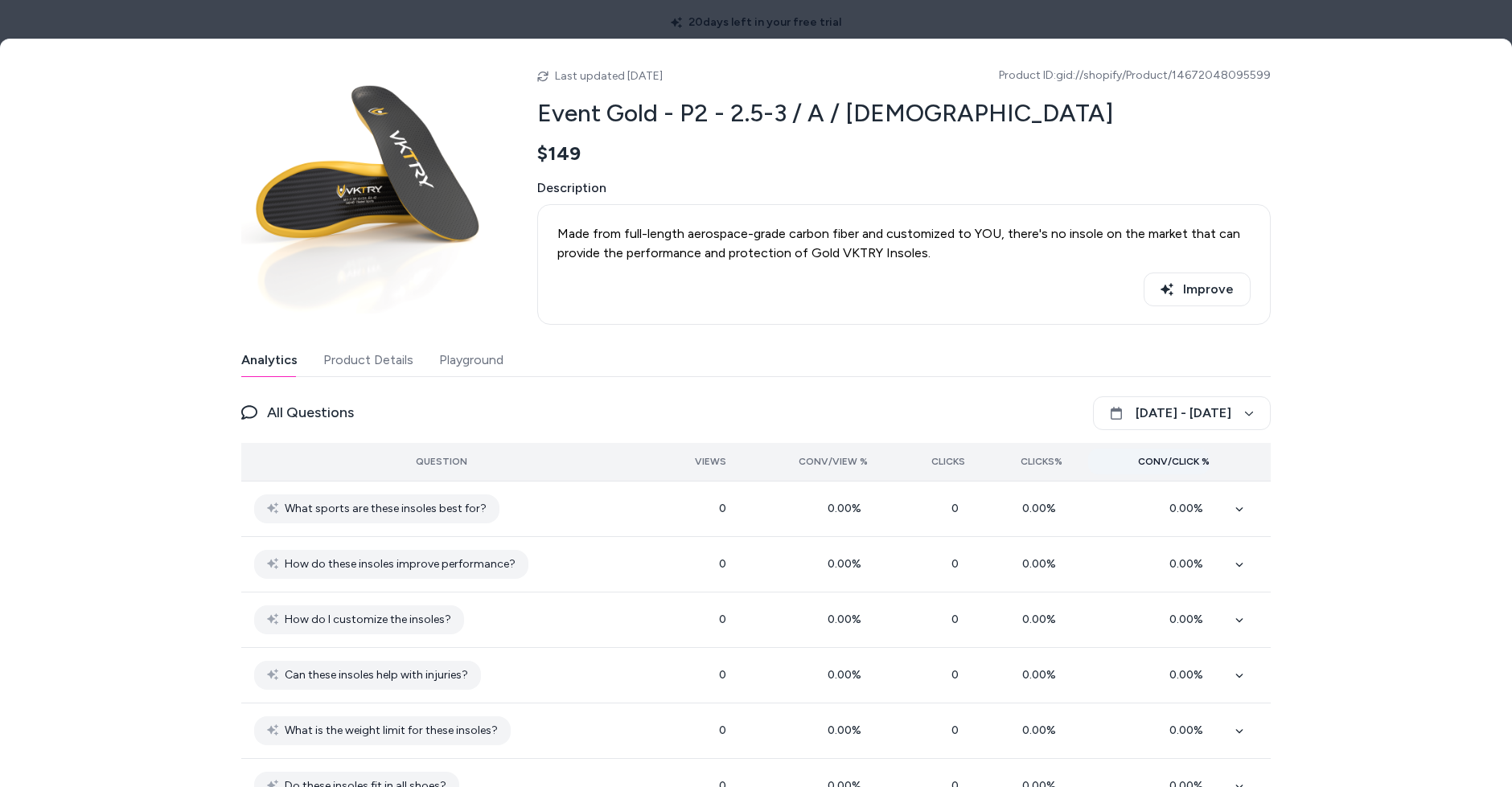
click at [1187, 463] on span "Conv/Click %" at bounding box center [1173, 461] width 72 height 13
click at [1217, 37] on body "20 days left in your free trial Home Agents Inbox Analytics Experiences Knowled…" at bounding box center [756, 394] width 1512 height 787
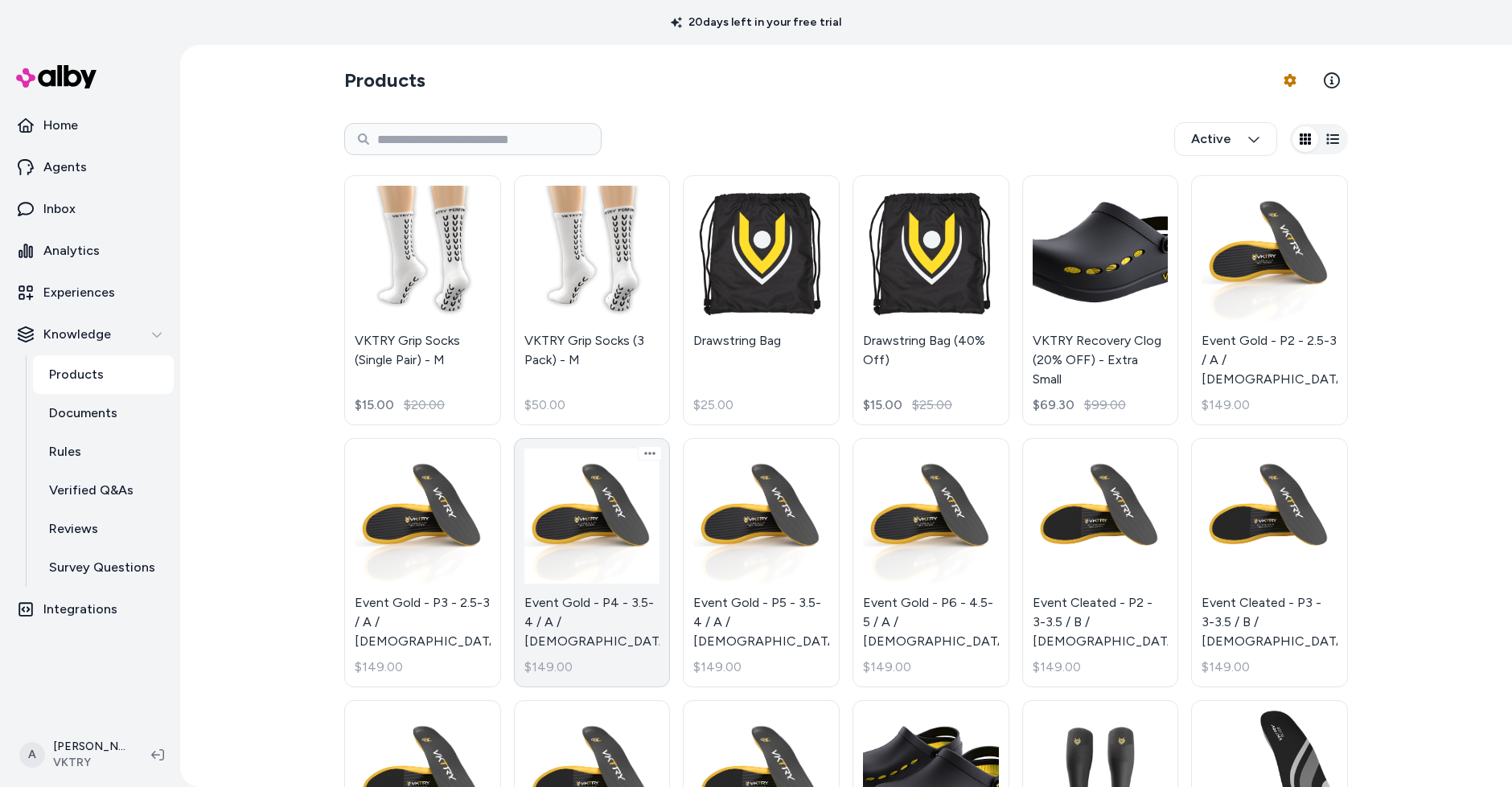
click at [594, 604] on link "Event Gold - P4 - 3.5-4 / A / Male $149.00" at bounding box center [592, 563] width 157 height 250
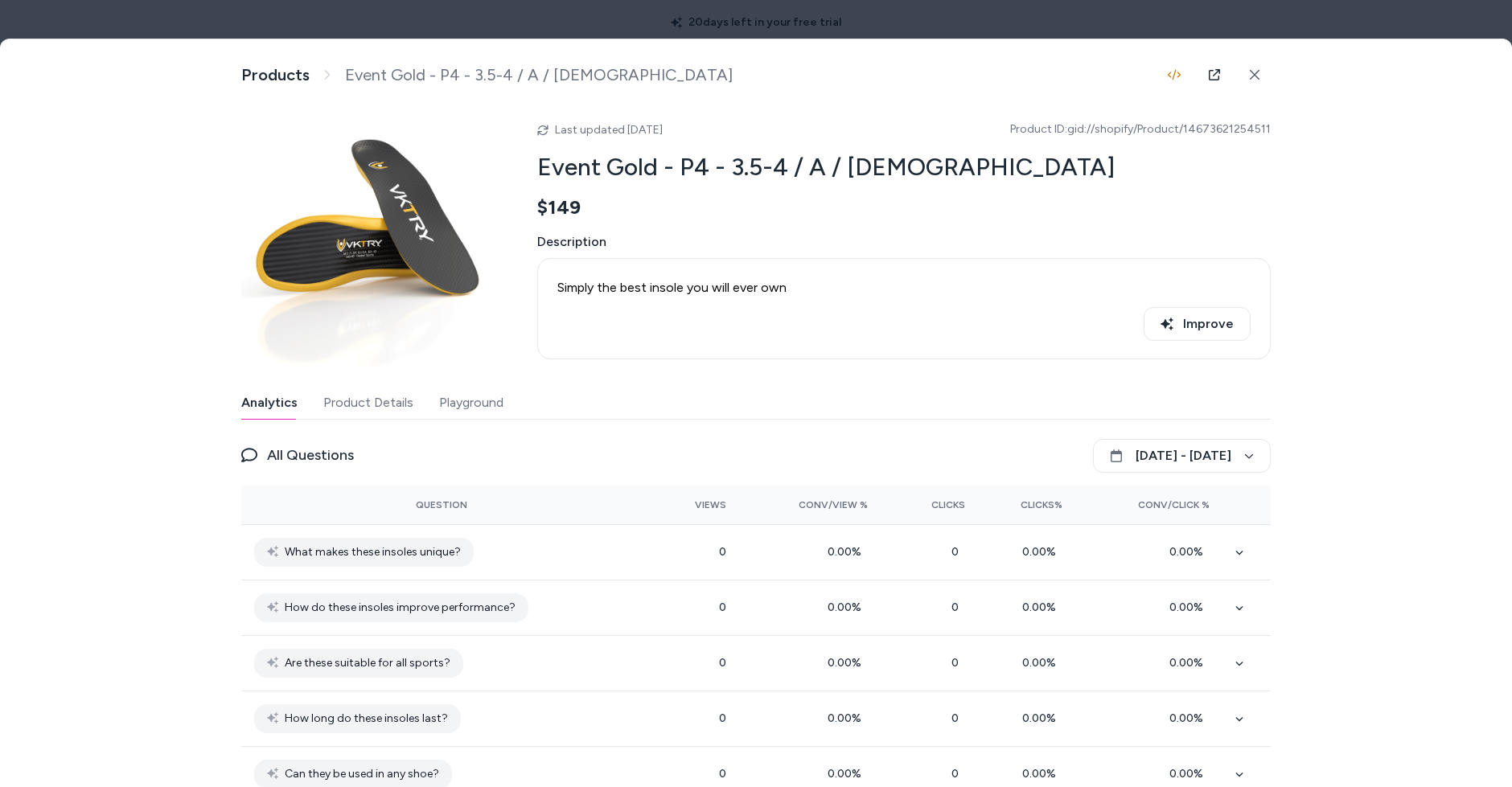
click at [1076, 11] on div at bounding box center [756, 394] width 1512 height 787
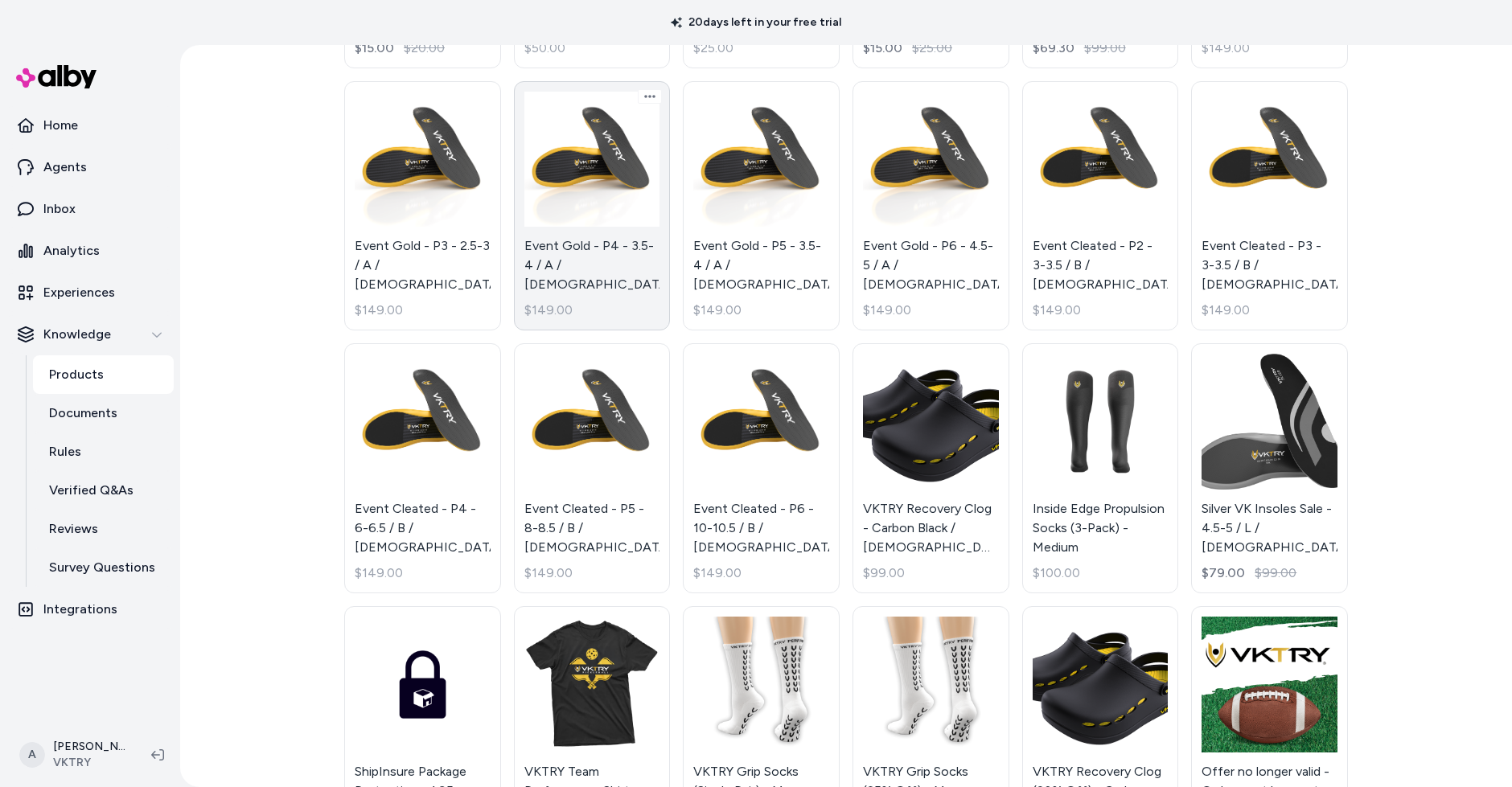
scroll to position [358, 0]
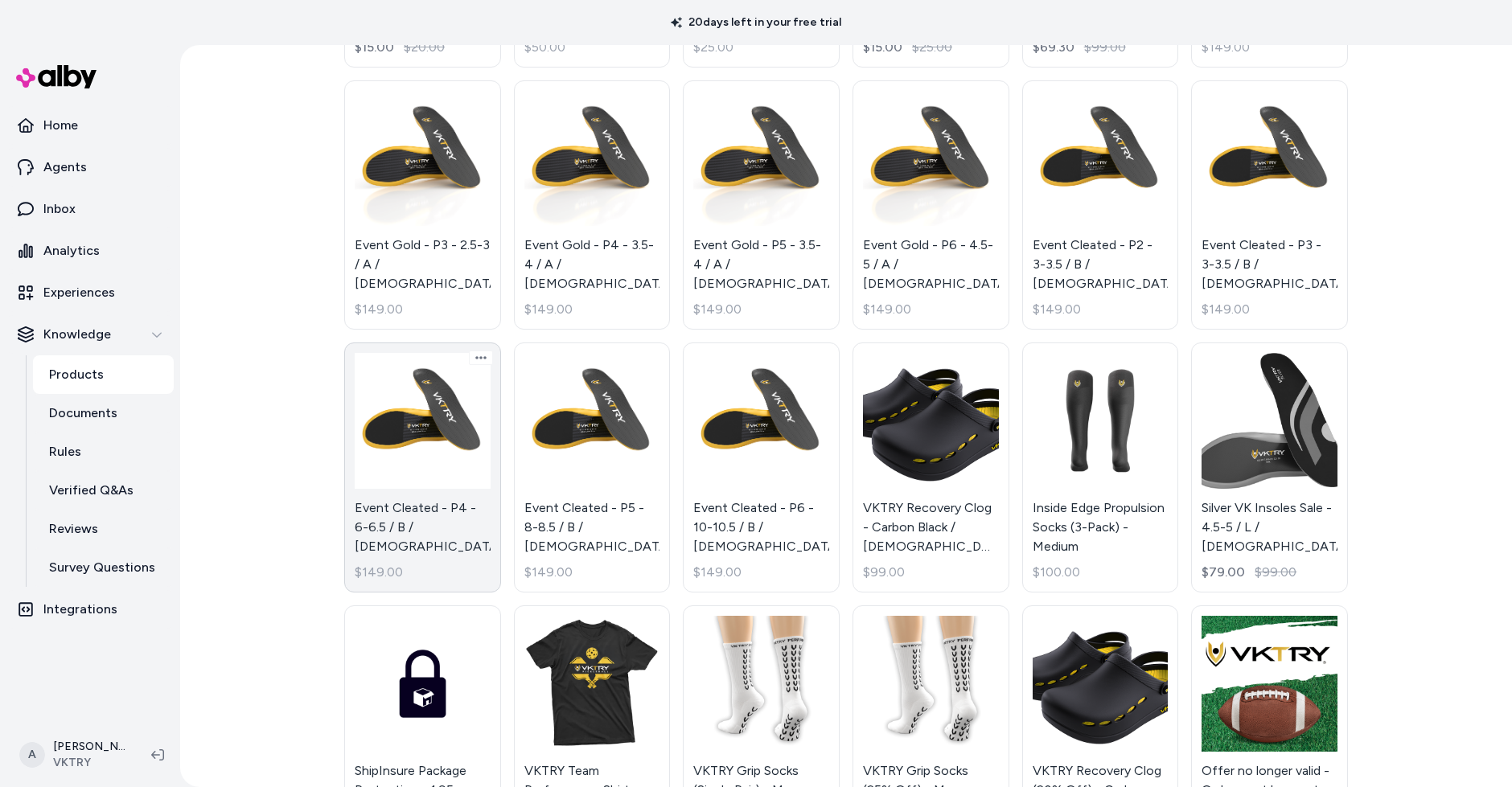
click at [401, 445] on link "Event Cleated - P4 - 6-6.5 / B / Male $149.00" at bounding box center [423, 468] width 157 height 250
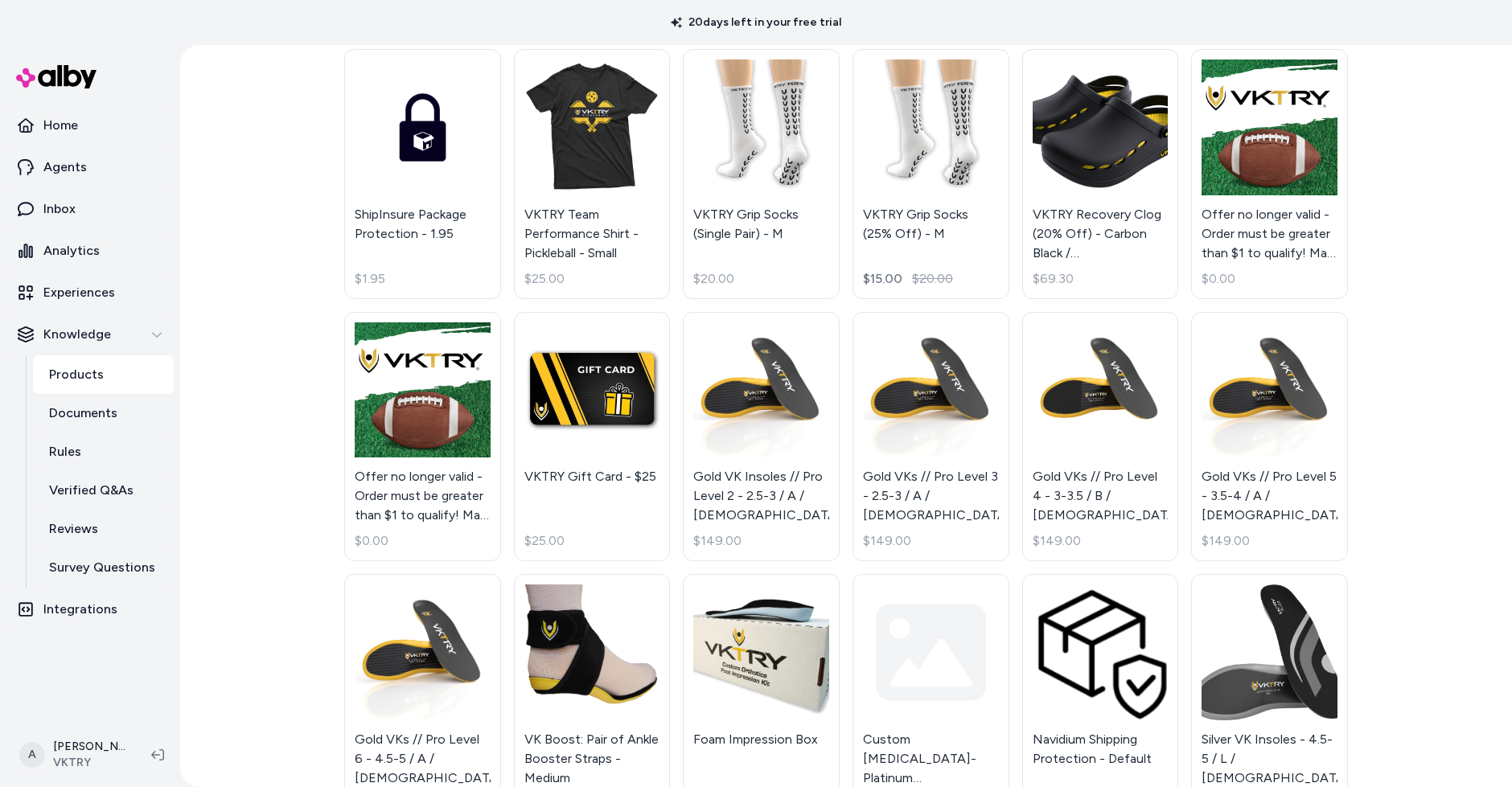
scroll to position [915, 0]
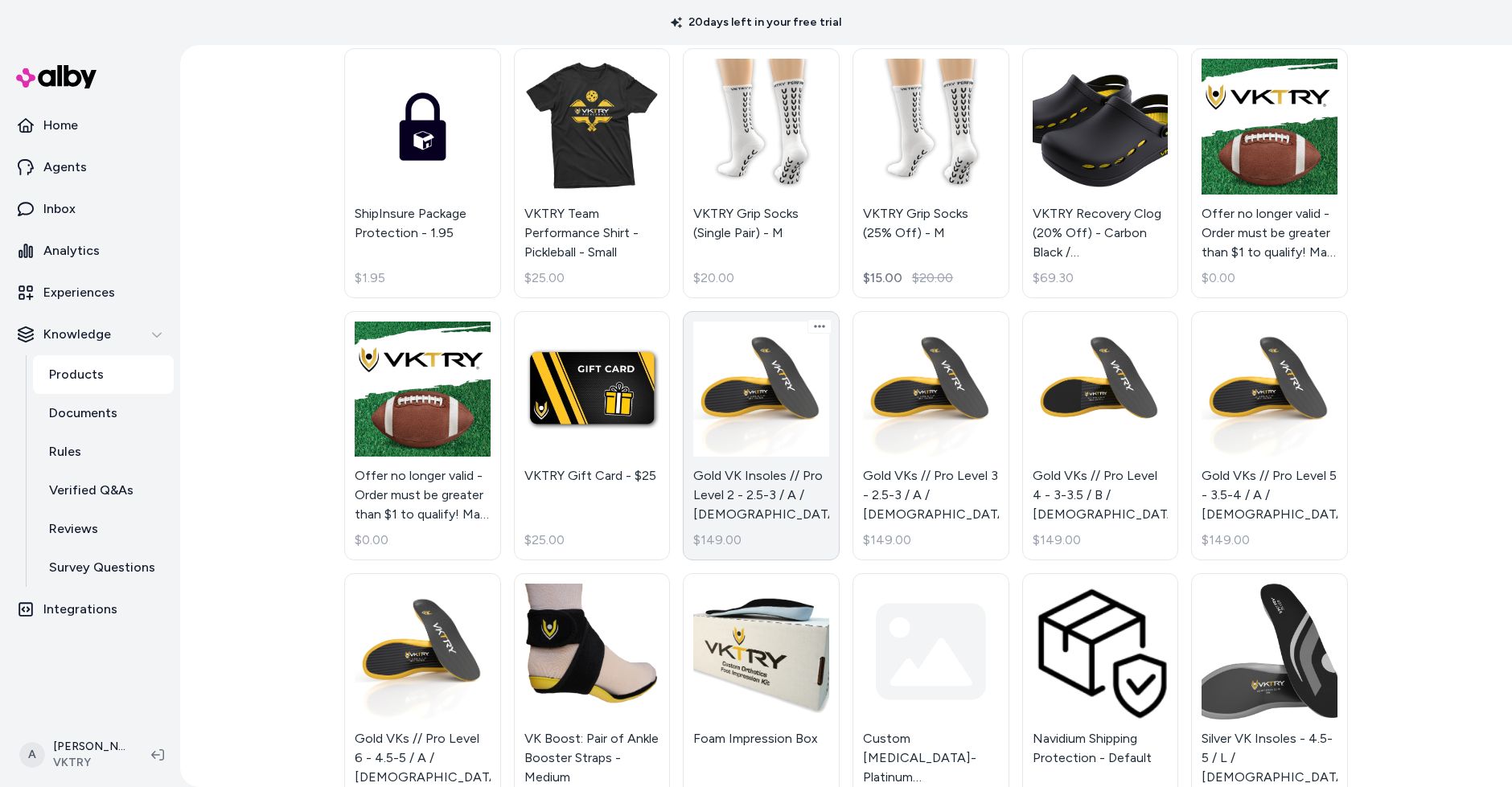
click at [761, 411] on link "Gold VK Insoles // Pro Level 2 - 2.5-3 / A / Male $149.00" at bounding box center [761, 436] width 157 height 250
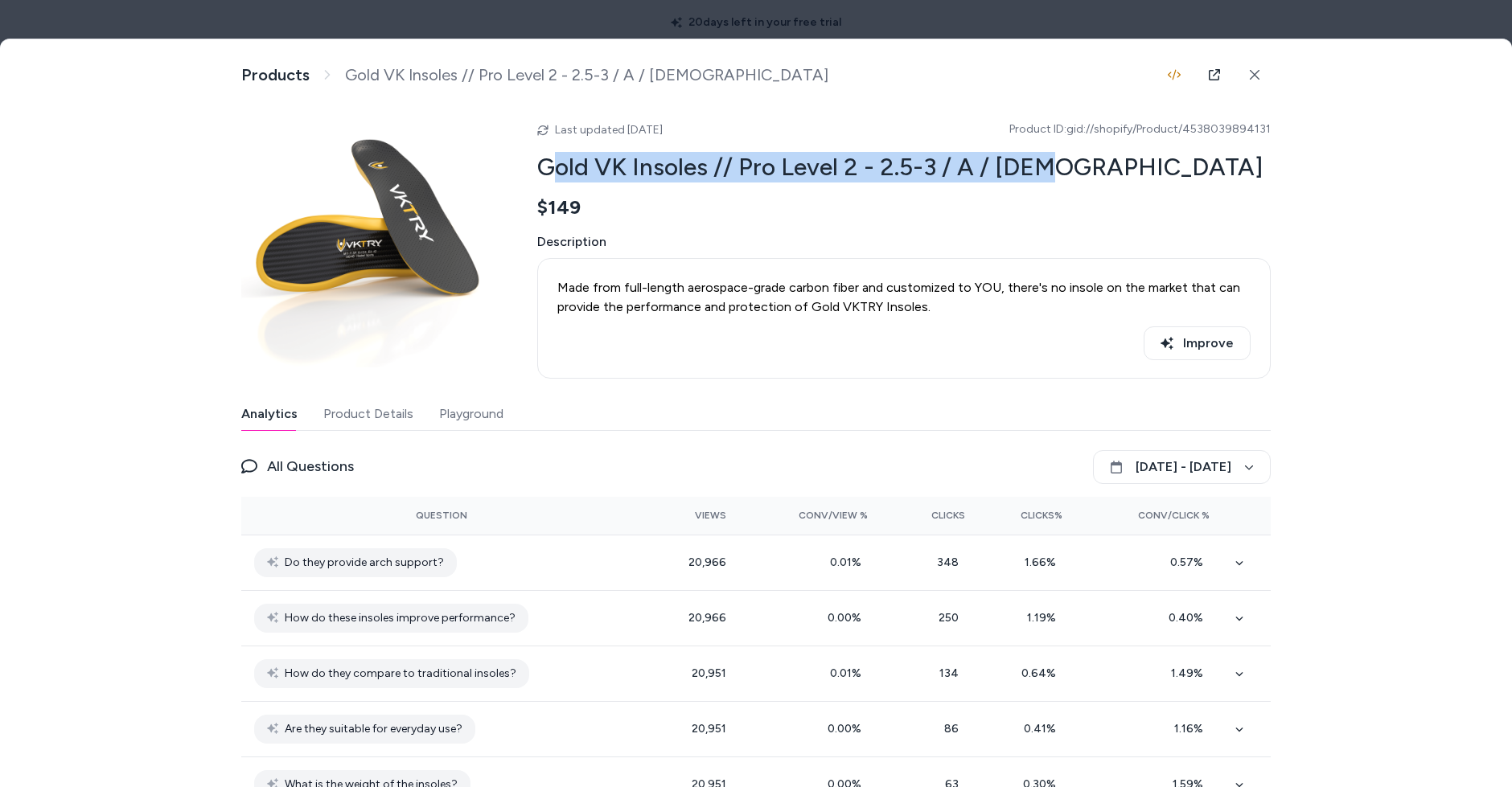
drag, startPoint x: 560, startPoint y: 169, endPoint x: 1060, endPoint y: 169, distance: 500.0
click at [1060, 169] on h2 "Gold VK Insoles // Pro Level 2 - 2.5-3 / A / [DEMOGRAPHIC_DATA]" at bounding box center [904, 167] width 734 height 31
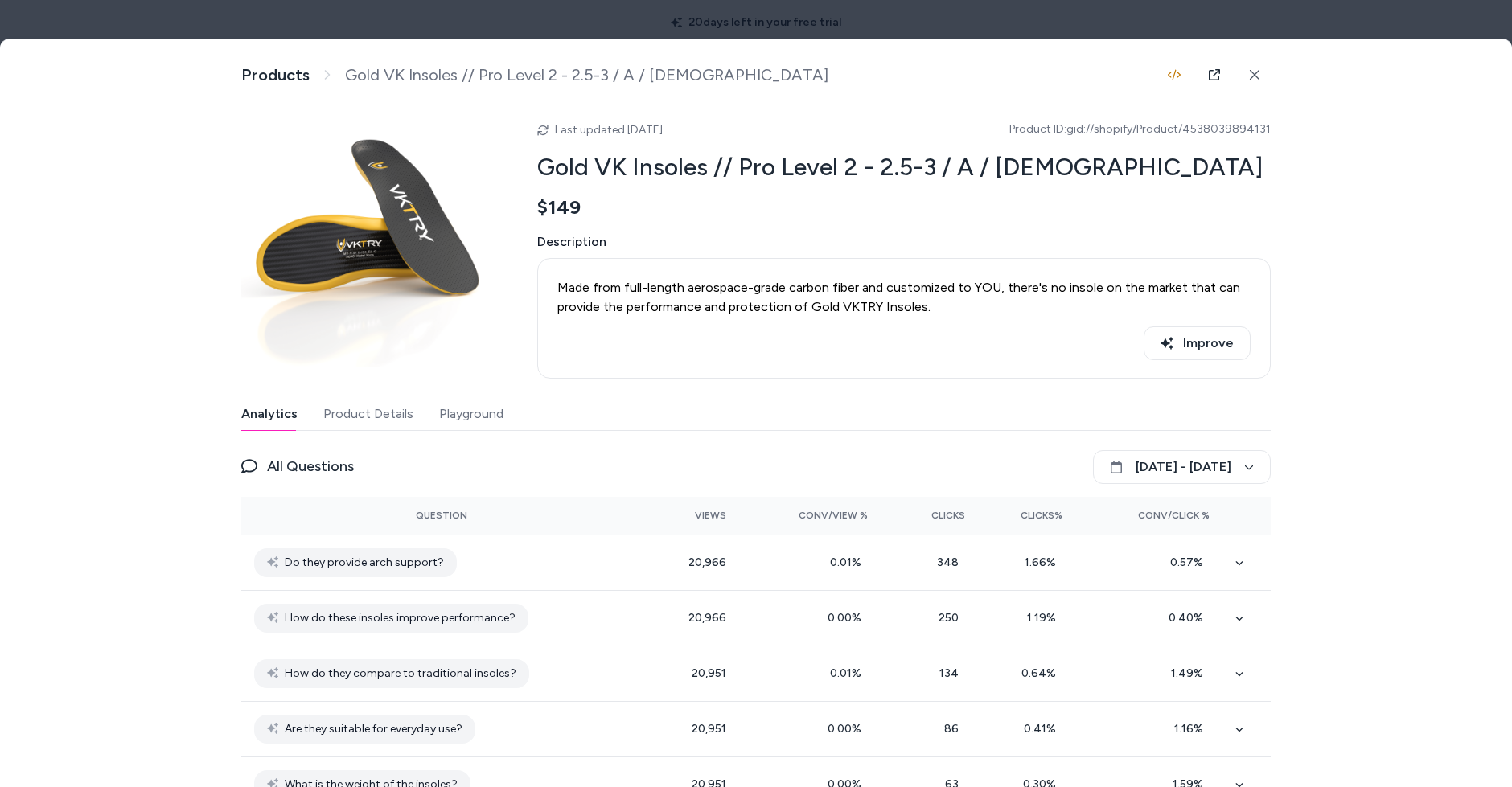
click at [1076, 190] on div "Last updated Oct 13, 2025 Product ID: gid://shopify/Product/4538039894131 Gold …" at bounding box center [904, 244] width 734 height 268
click at [1074, 190] on div "Last updated Oct 13, 2025 Product ID: gid://shopify/Product/4538039894131 Gold …" at bounding box center [904, 244] width 734 height 268
click at [1073, 190] on div "Last updated Oct 13, 2025 Product ID: gid://shopify/Product/4538039894131 Gold …" at bounding box center [904, 244] width 734 height 268
click at [1055, 181] on div "Last updated Oct 13, 2025 Product ID: gid://shopify/Product/4538039894131 Gold …" at bounding box center [904, 244] width 734 height 268
click at [1055, 181] on h2 "Gold VK Insoles // Pro Level 2 - 2.5-3 / A / [DEMOGRAPHIC_DATA]" at bounding box center [904, 167] width 734 height 31
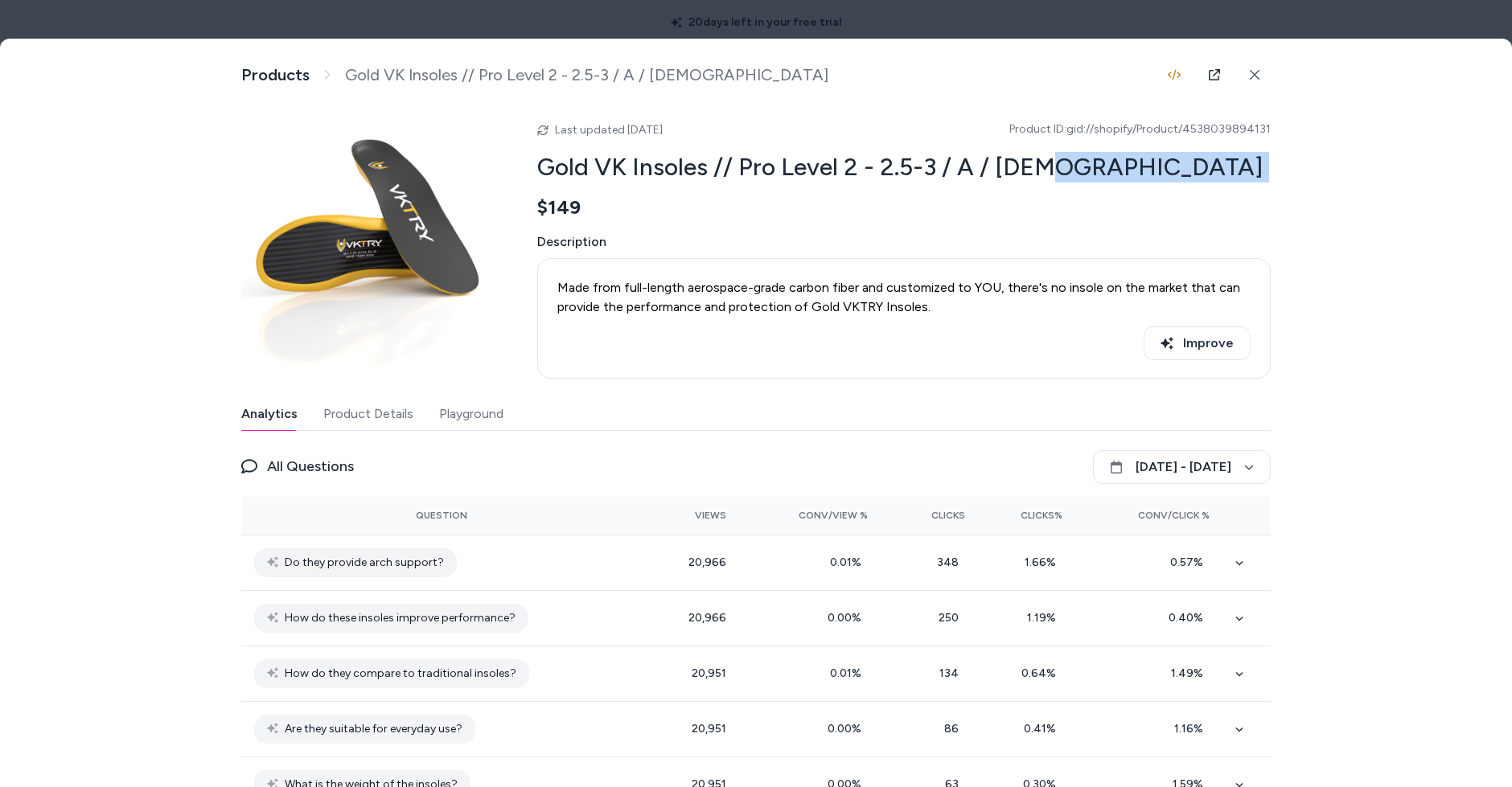
click at [1055, 181] on h2 "Gold VK Insoles // Pro Level 2 - 2.5-3 / A / [DEMOGRAPHIC_DATA]" at bounding box center [904, 167] width 734 height 31
click at [1029, 170] on h2 "Gold VK Insoles // Pro Level 2 - 2.5-3 / A / [DEMOGRAPHIC_DATA]" at bounding box center [904, 167] width 734 height 31
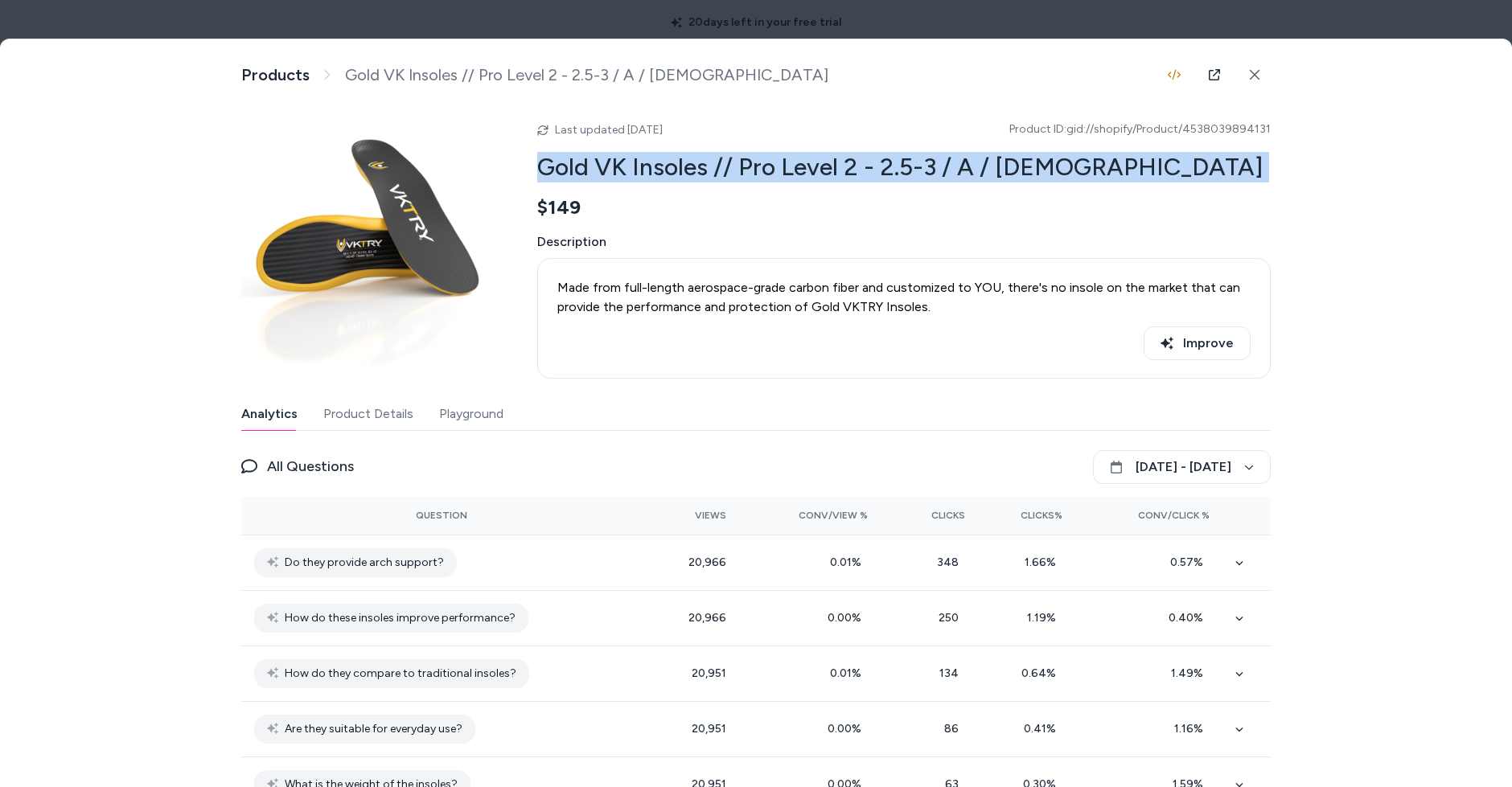
click at [1029, 170] on h2 "Gold VK Insoles // Pro Level 2 - 2.5-3 / A / [DEMOGRAPHIC_DATA]" at bounding box center [904, 167] width 734 height 31
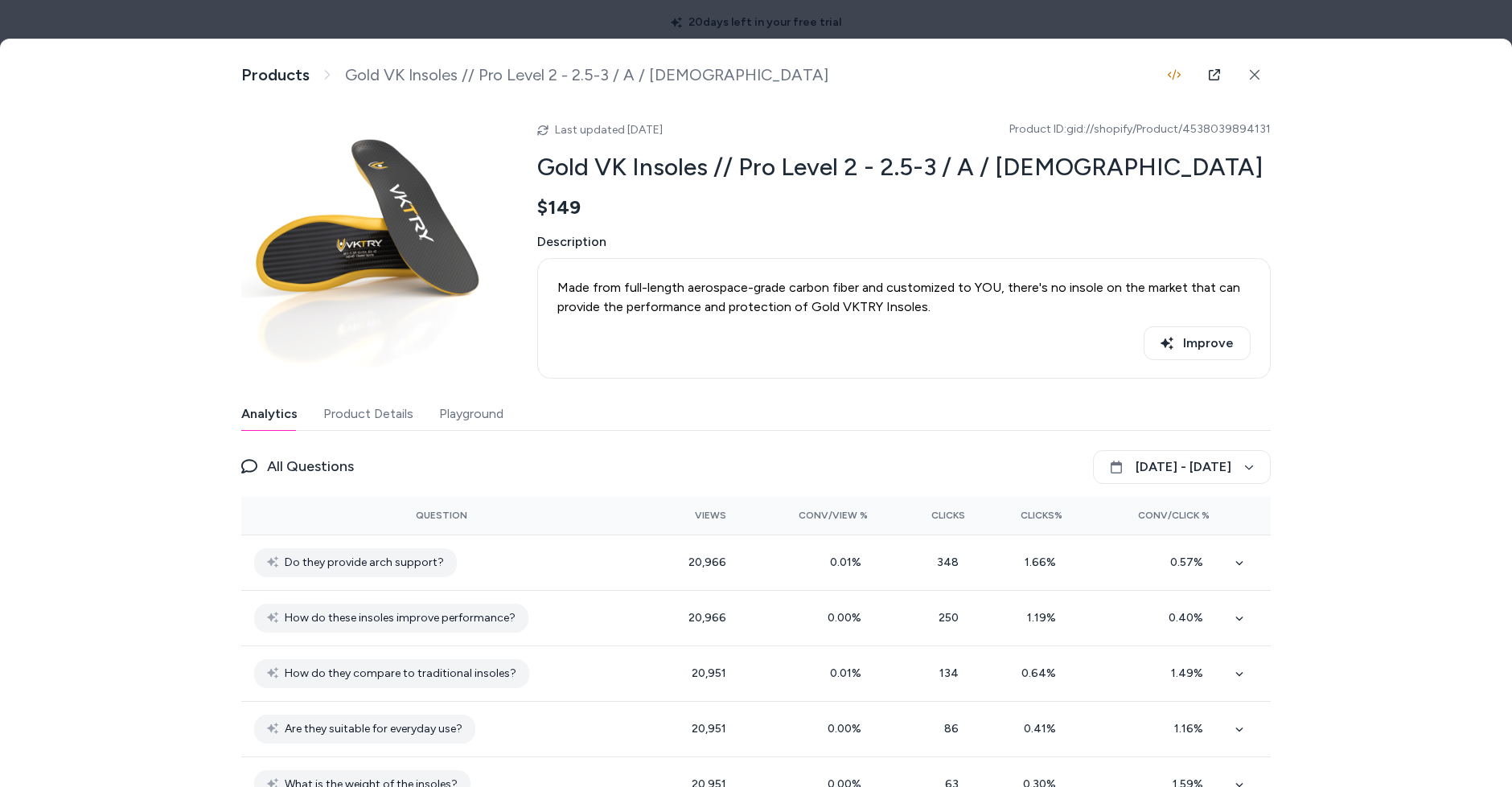
click at [630, 256] on div "Description Made from full-length aerospace-grade carbon fiber and customized t…" at bounding box center [904, 305] width 734 height 146
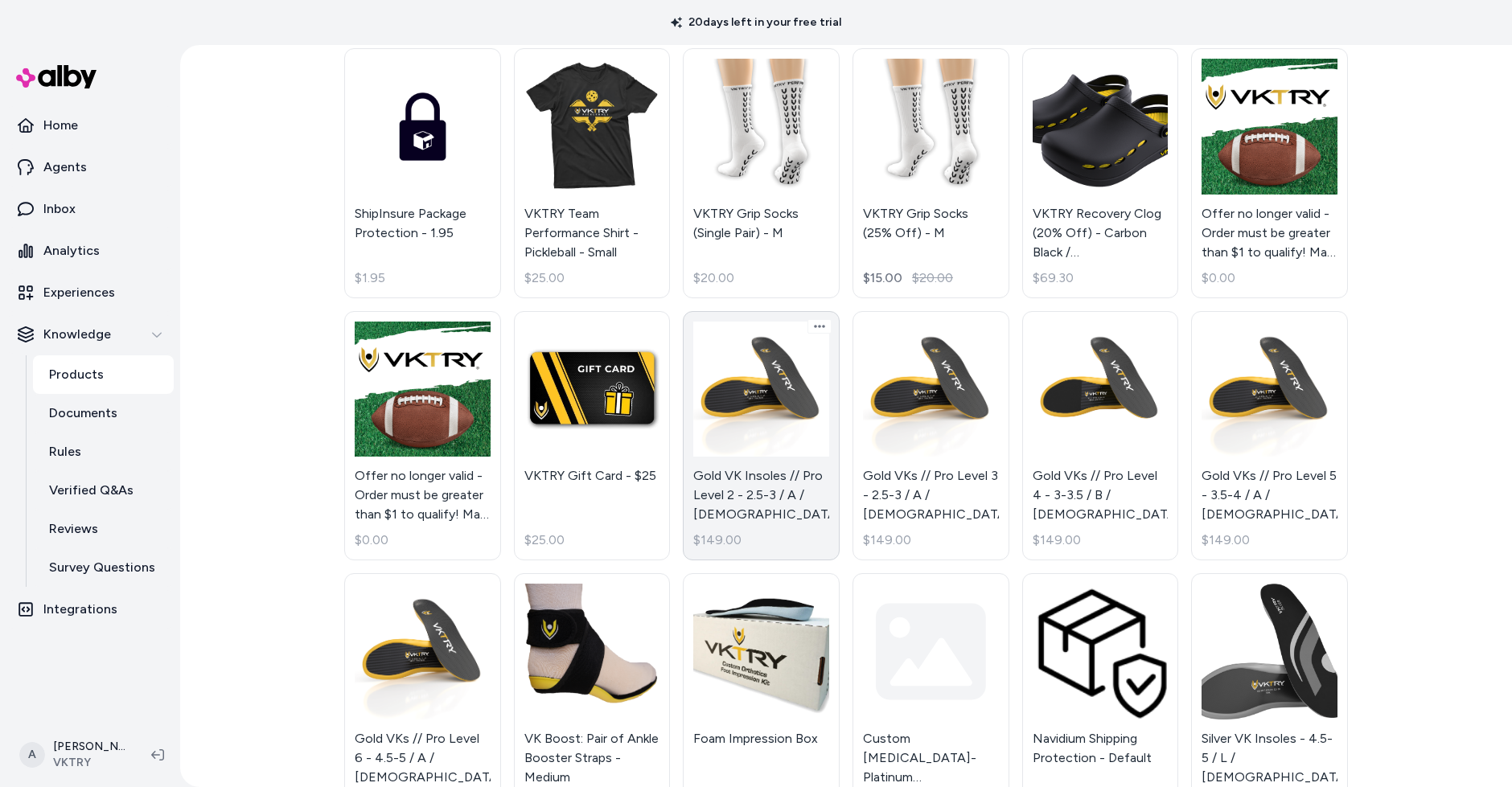
click at [760, 431] on link "Gold VK Insoles // Pro Level 2 - 2.5-3 / A / Male $149.00" at bounding box center [761, 436] width 157 height 250
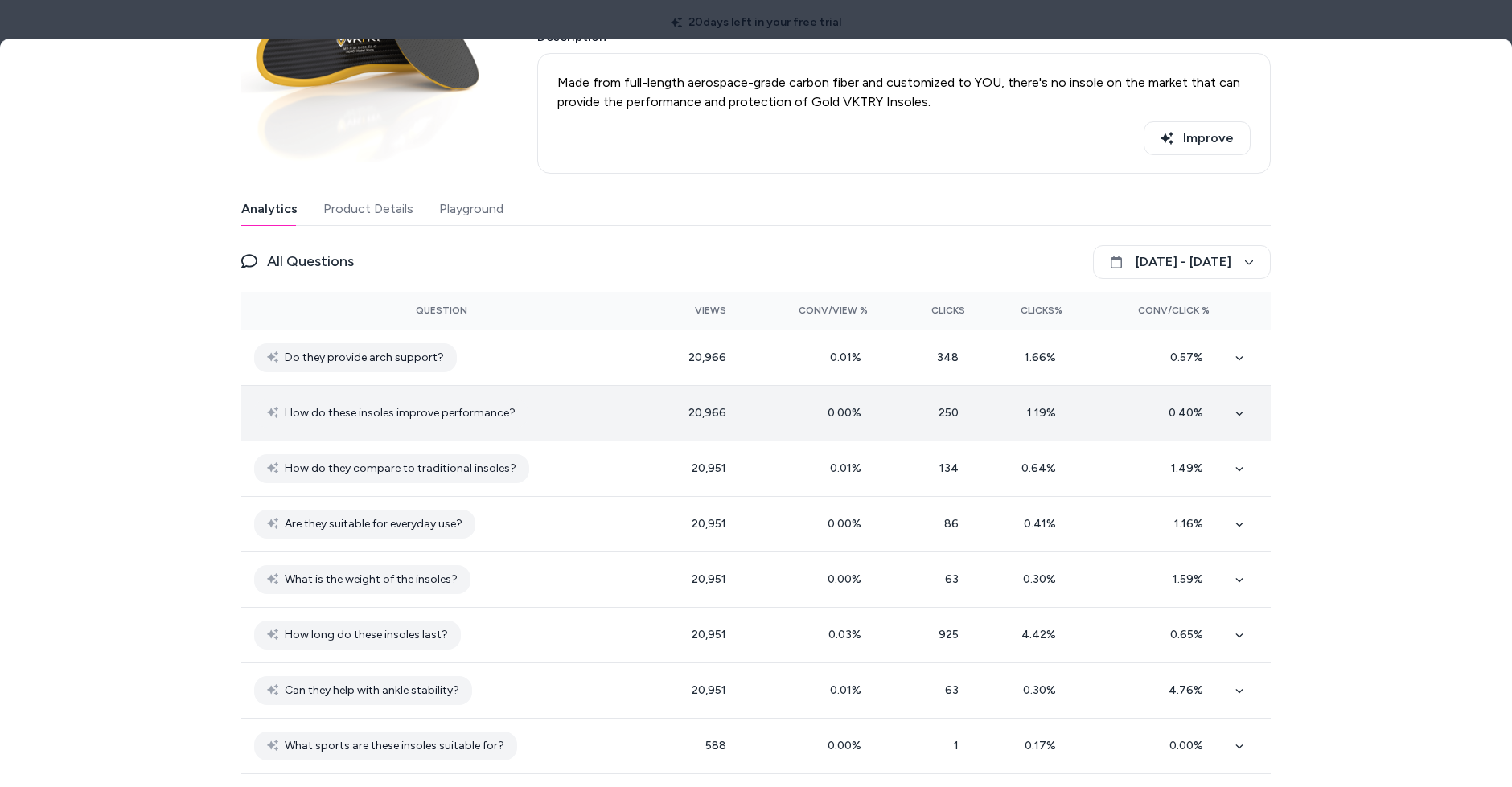
scroll to position [213, 0]
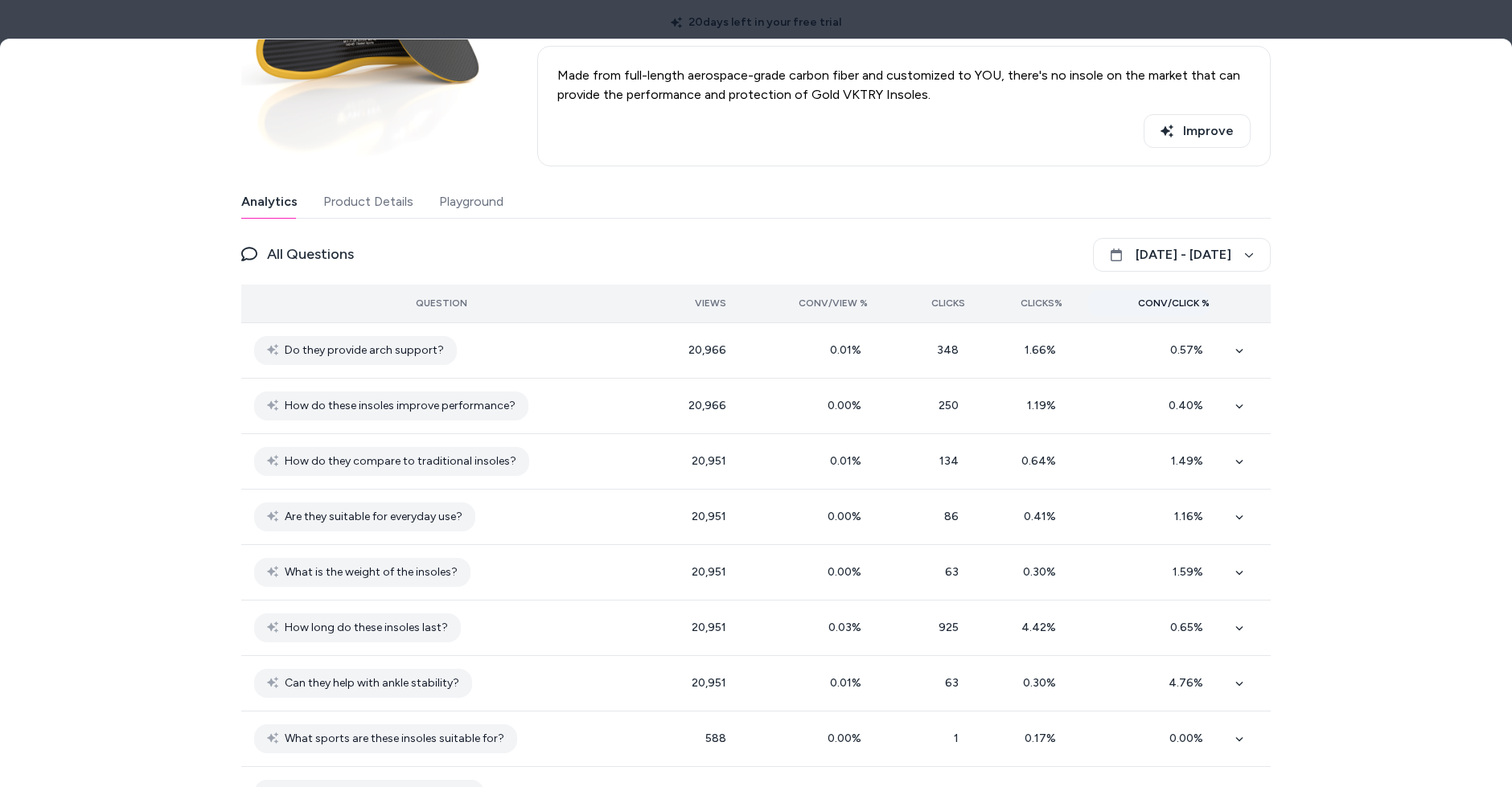
click at [1169, 313] on button "Conv/Click %" at bounding box center [1149, 303] width 121 height 26
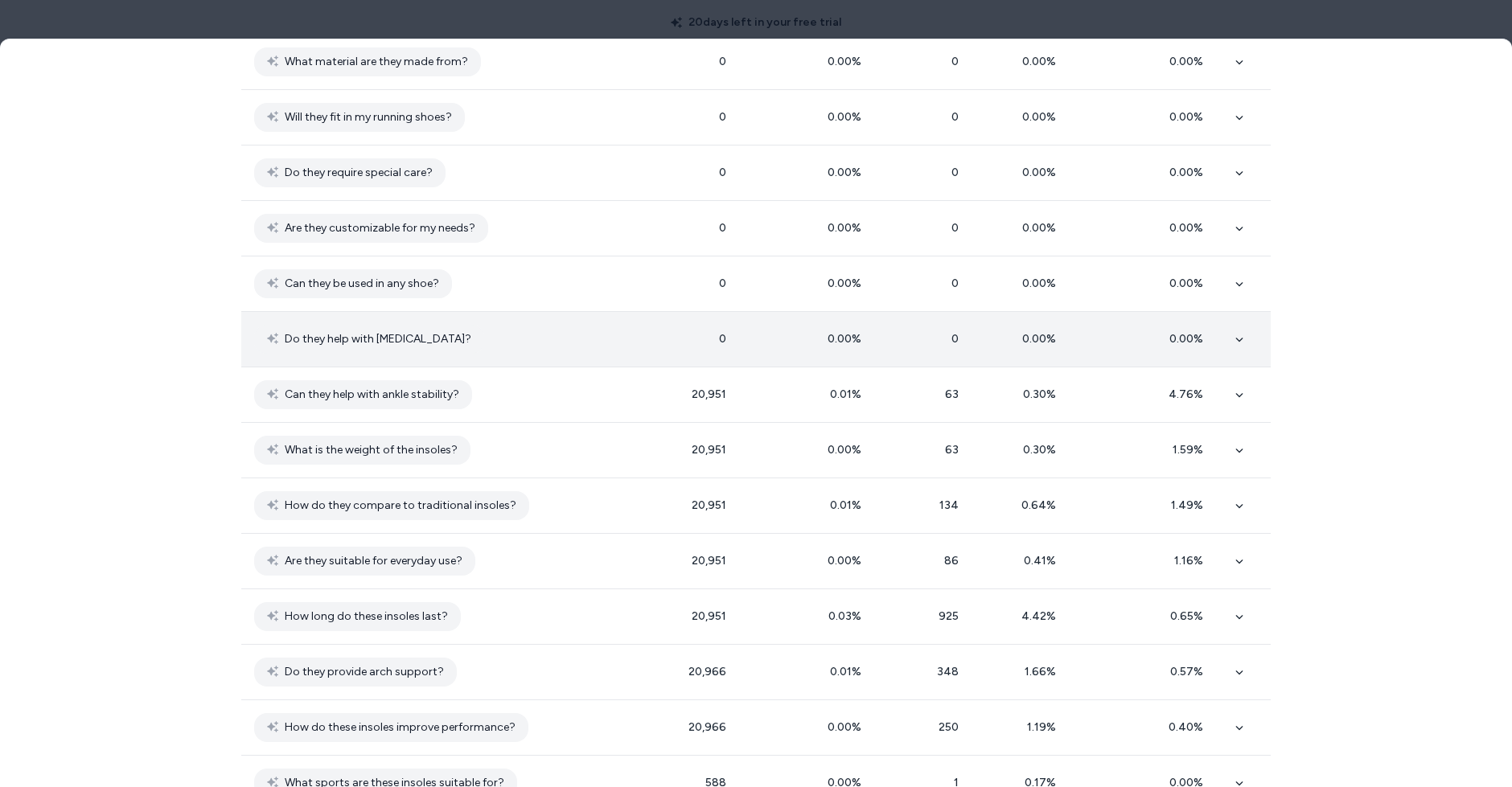
scroll to position [557, 0]
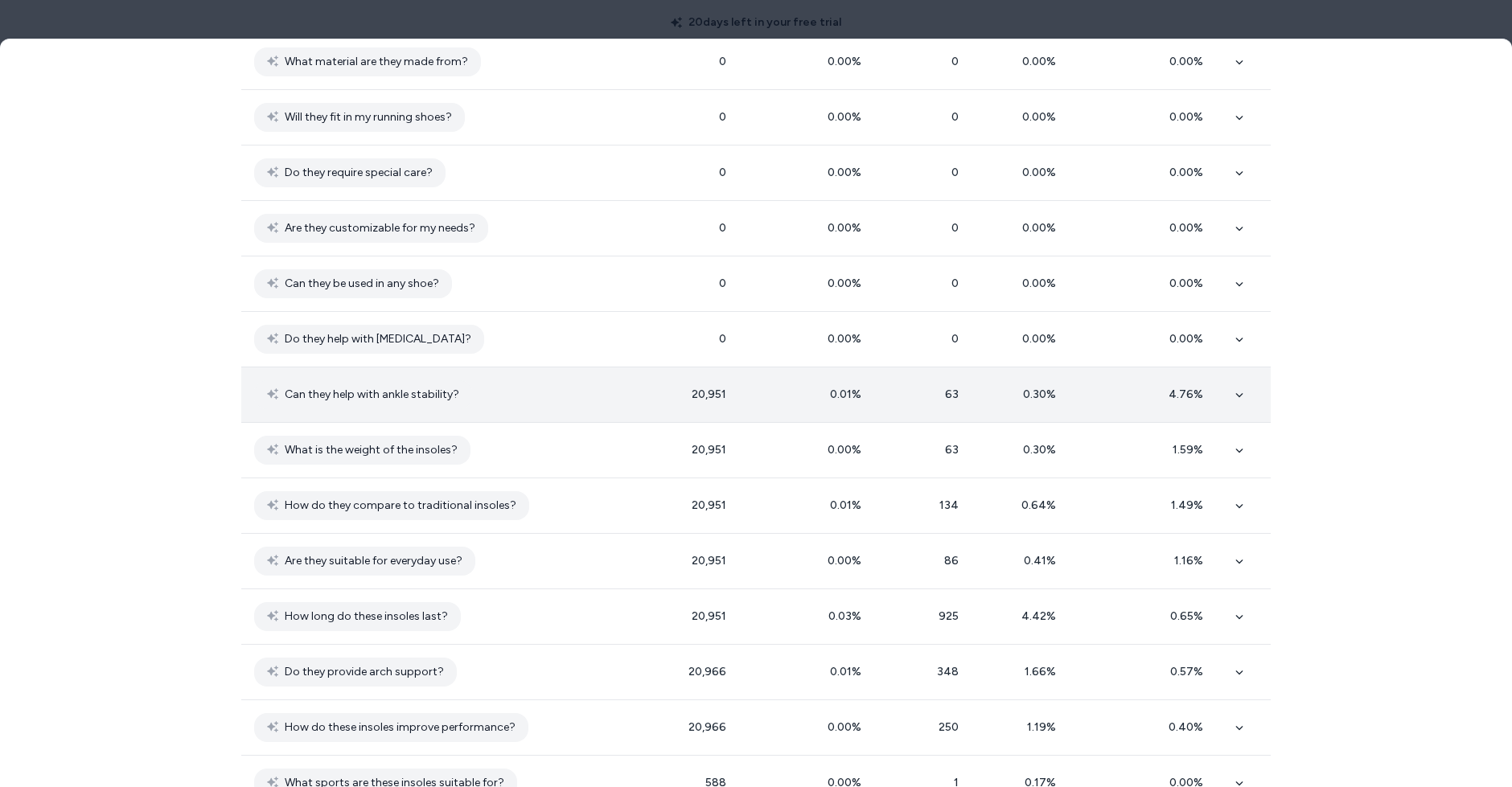
click at [571, 402] on td "Can they help with ankle stability?" at bounding box center [442, 395] width 401 height 56
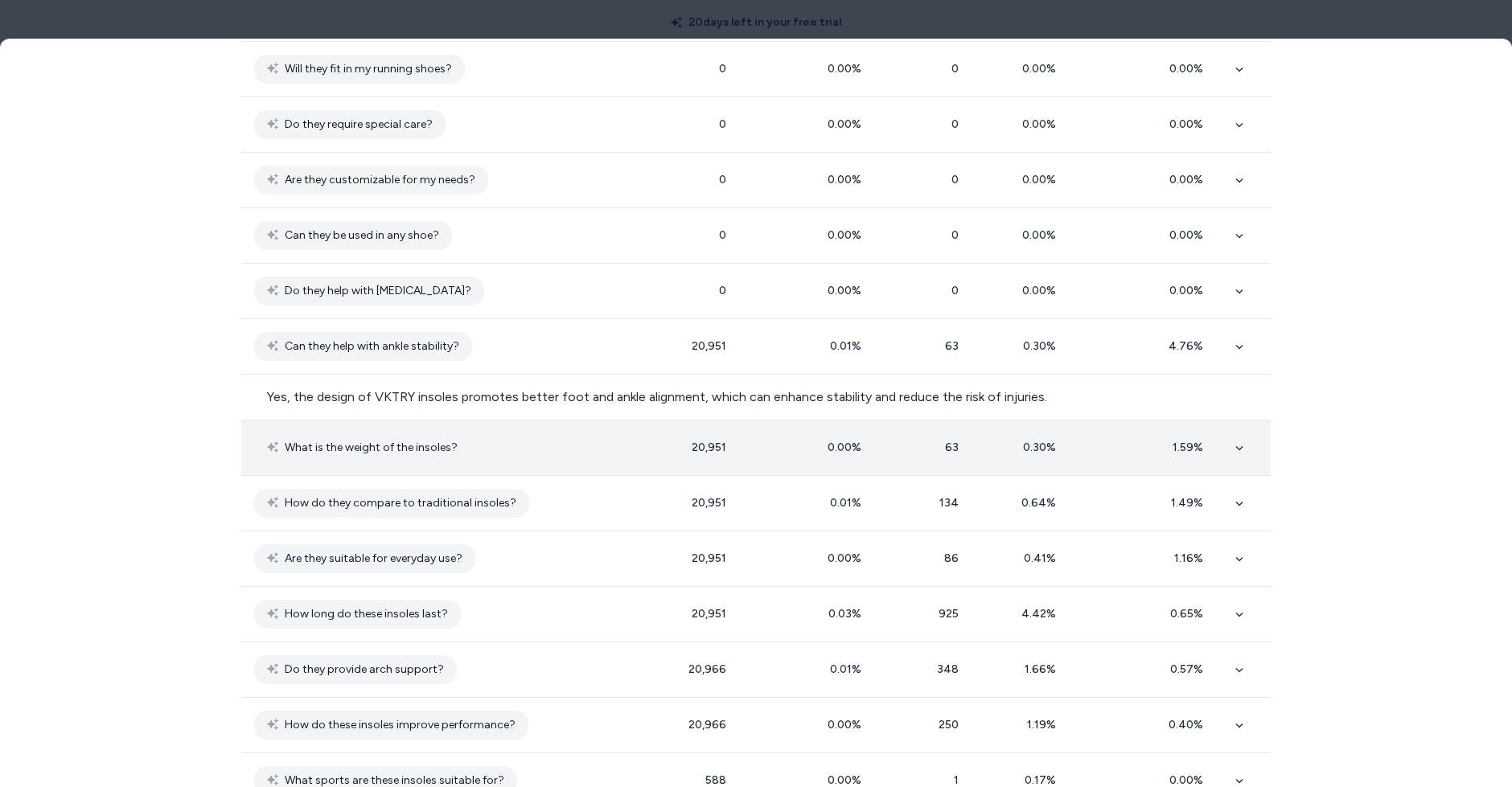
scroll to position [603, 0]
click at [638, 436] on td "What is the weight of the insoles?" at bounding box center [442, 451] width 401 height 56
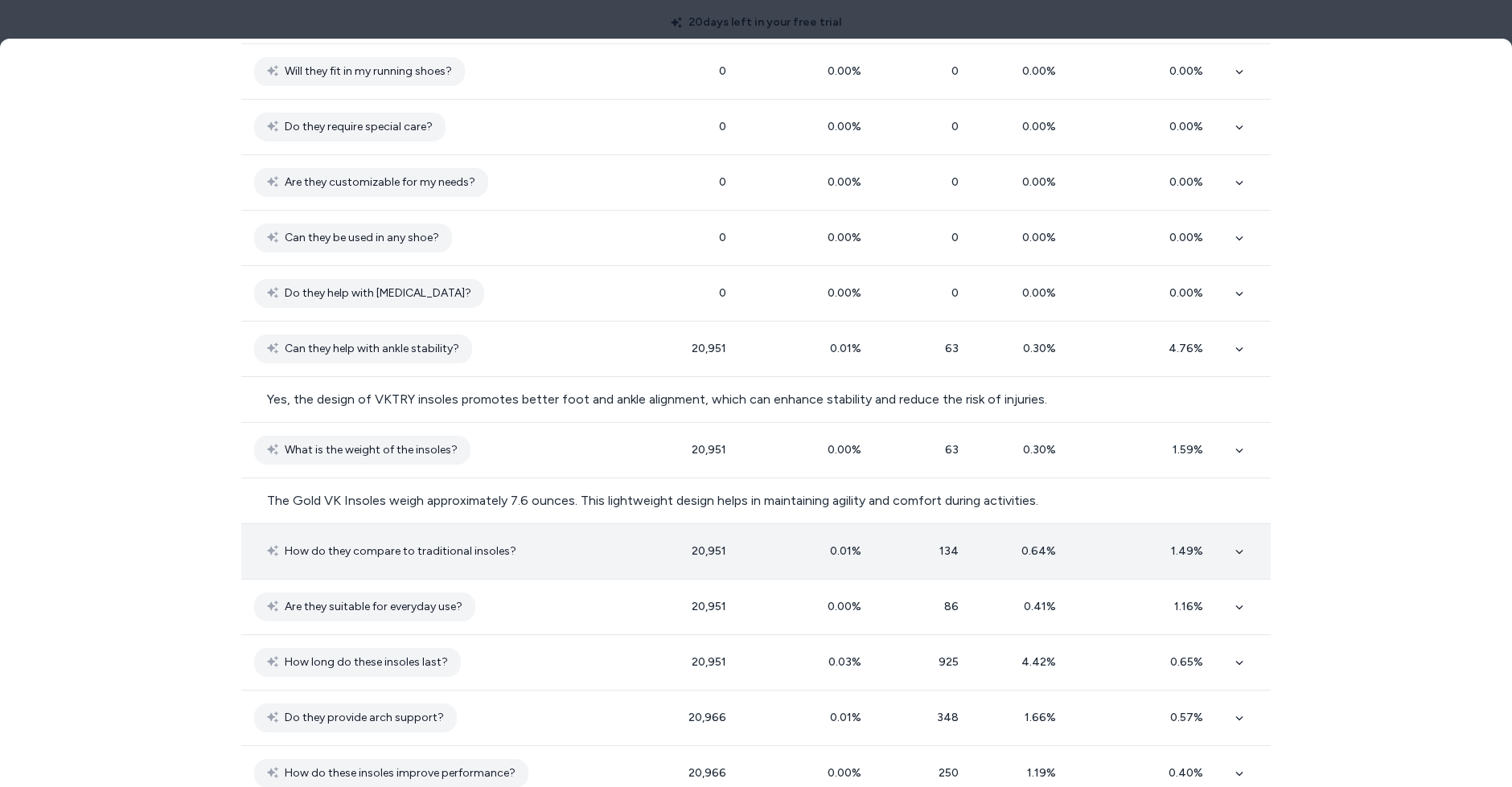
click at [653, 560] on td "20,951" at bounding box center [690, 552] width 97 height 56
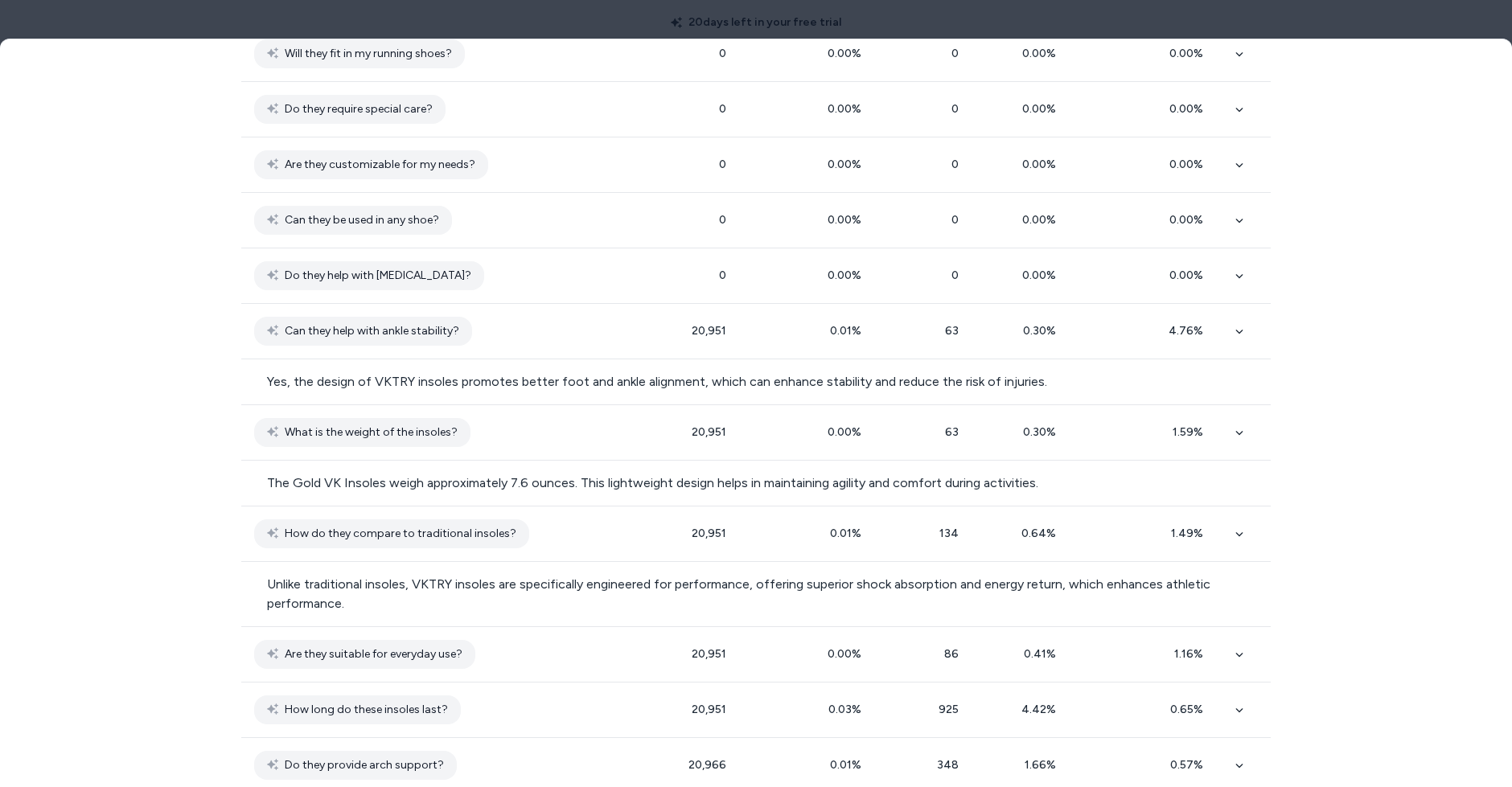
scroll to position [715, 0]
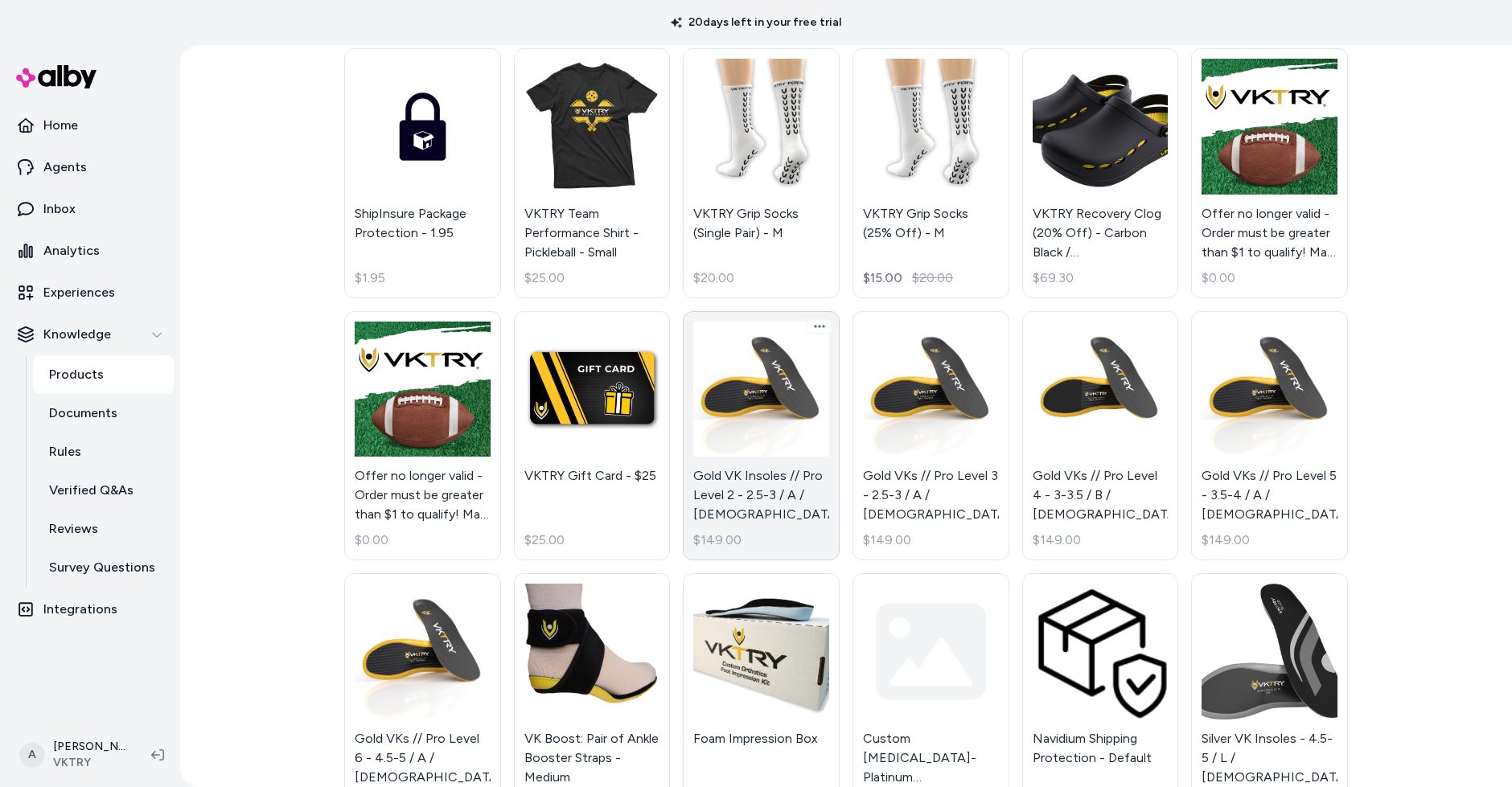
click at [764, 390] on link "Gold VK Insoles // Pro Level 2 - 2.5-3 / A / Male $149.00" at bounding box center [761, 436] width 157 height 250
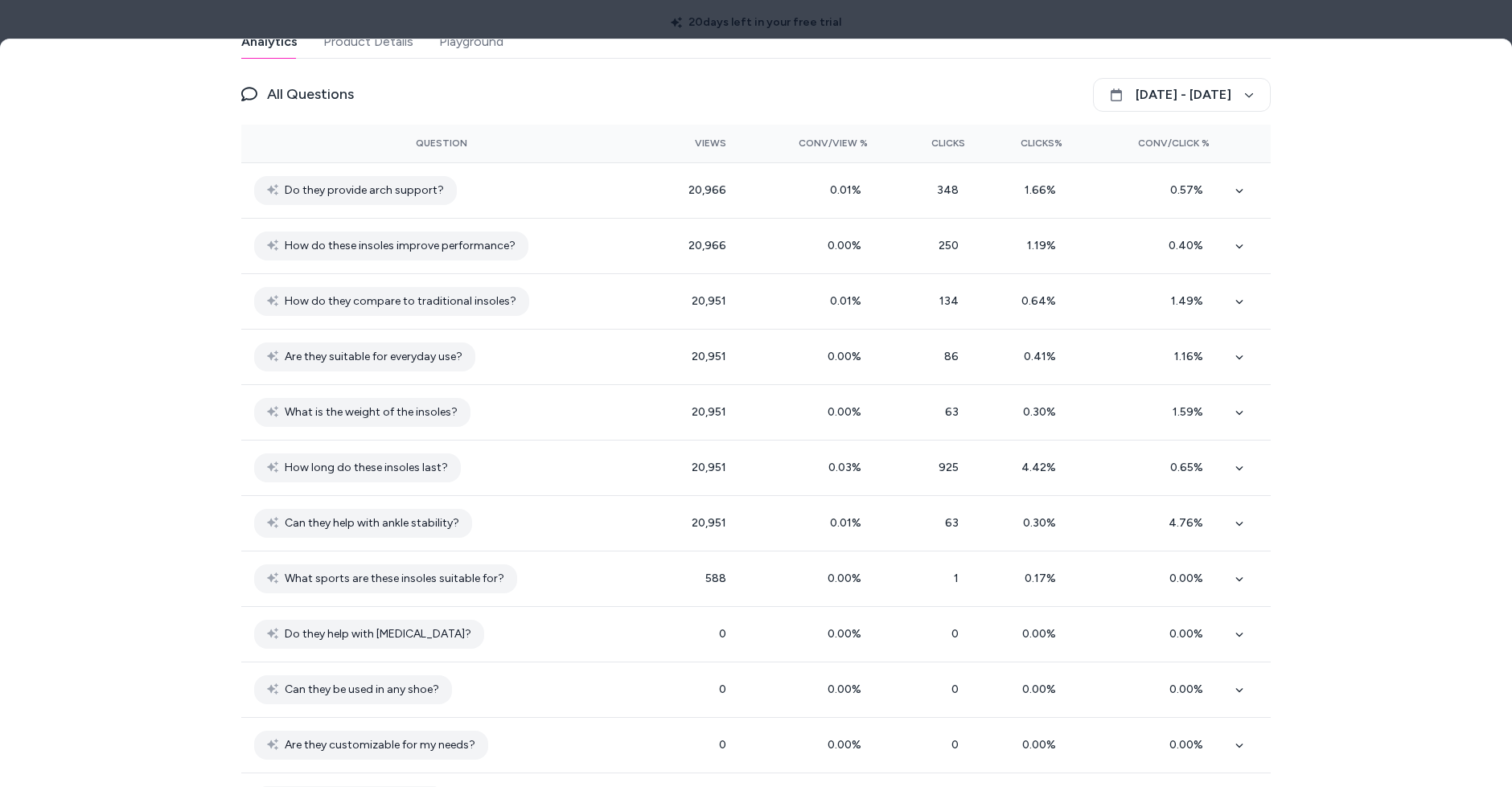
scroll to position [379, 0]
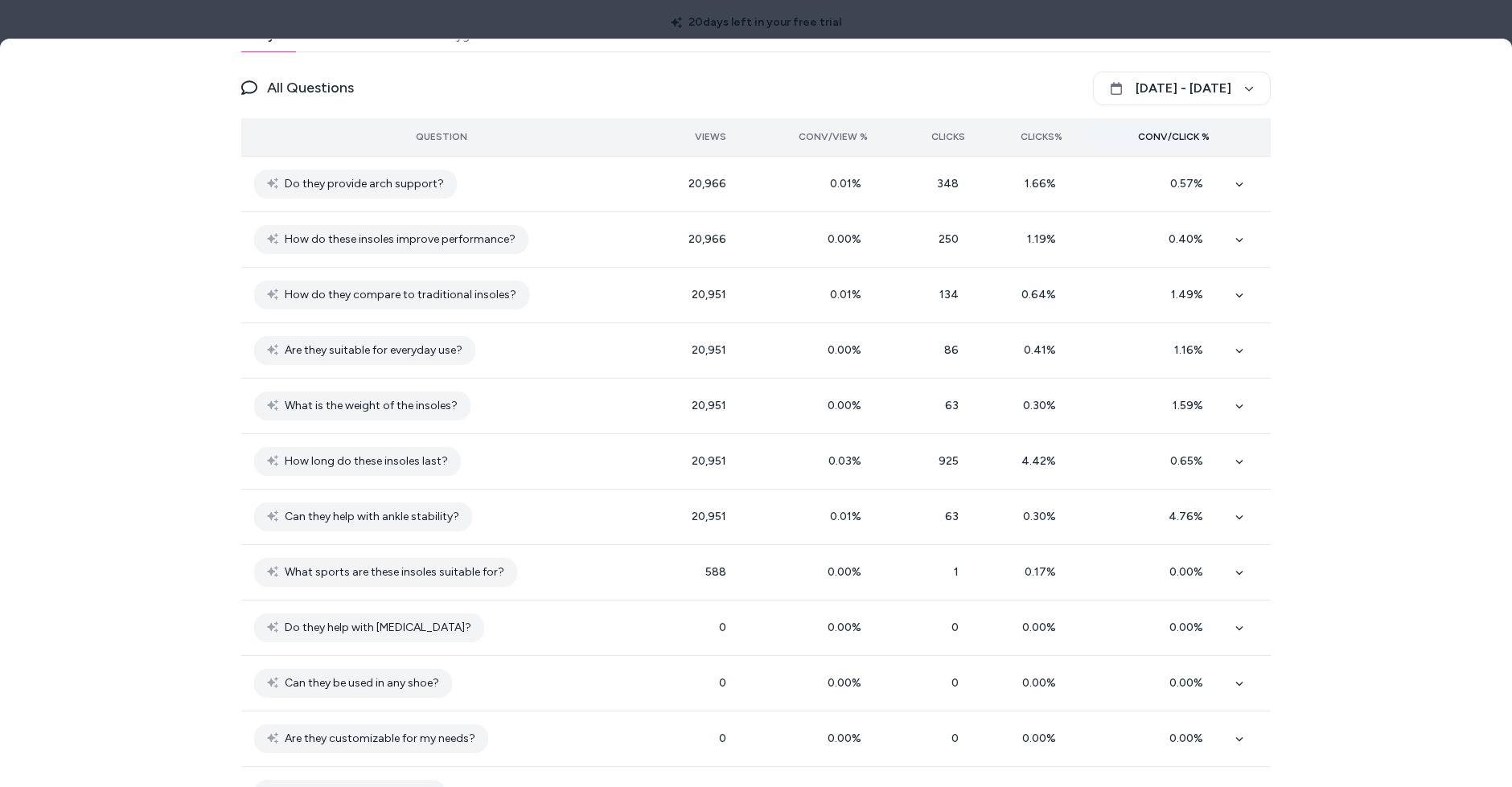
click at [1182, 141] on button "Conv/Click %" at bounding box center [1149, 137] width 121 height 26
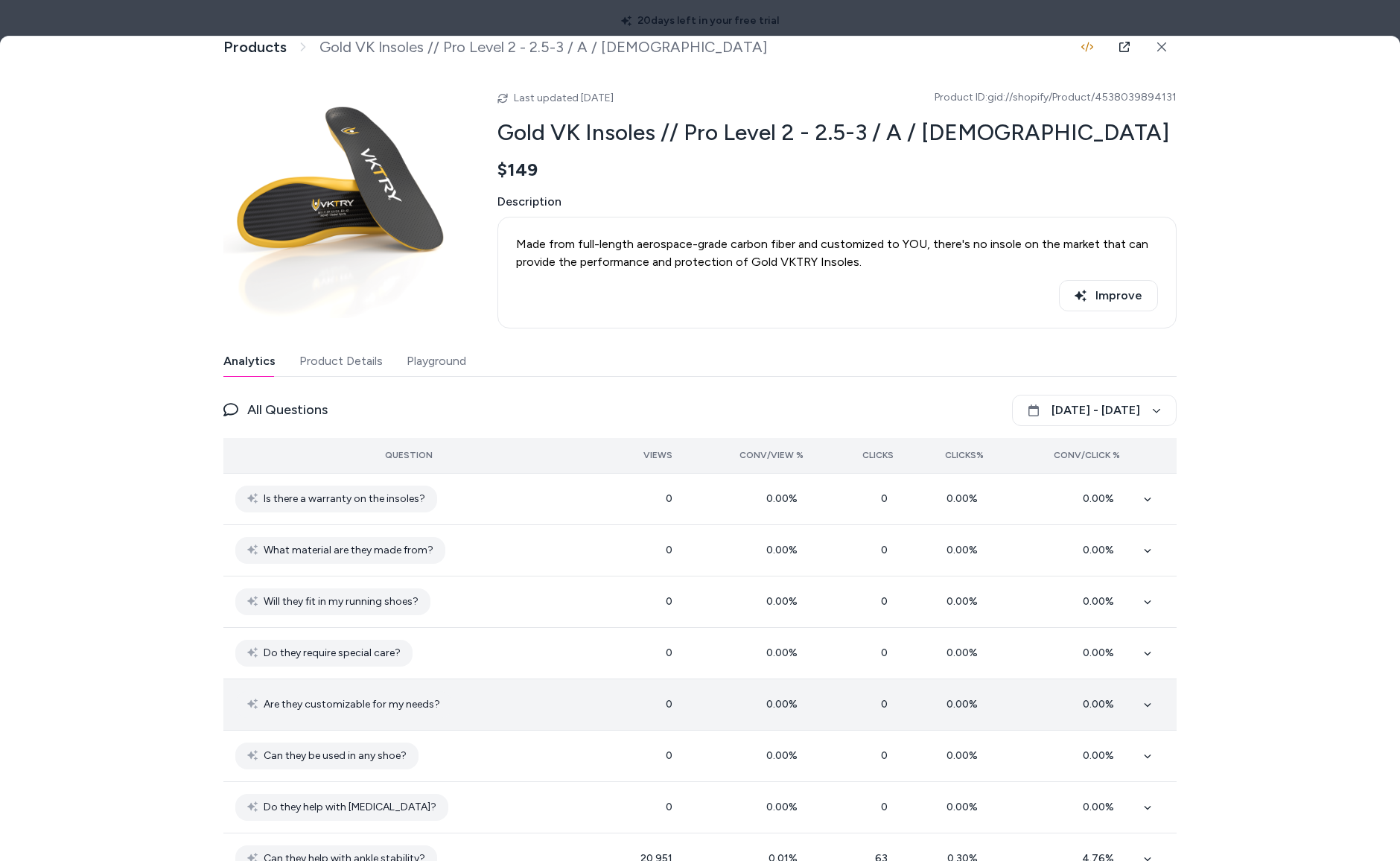
scroll to position [0, 0]
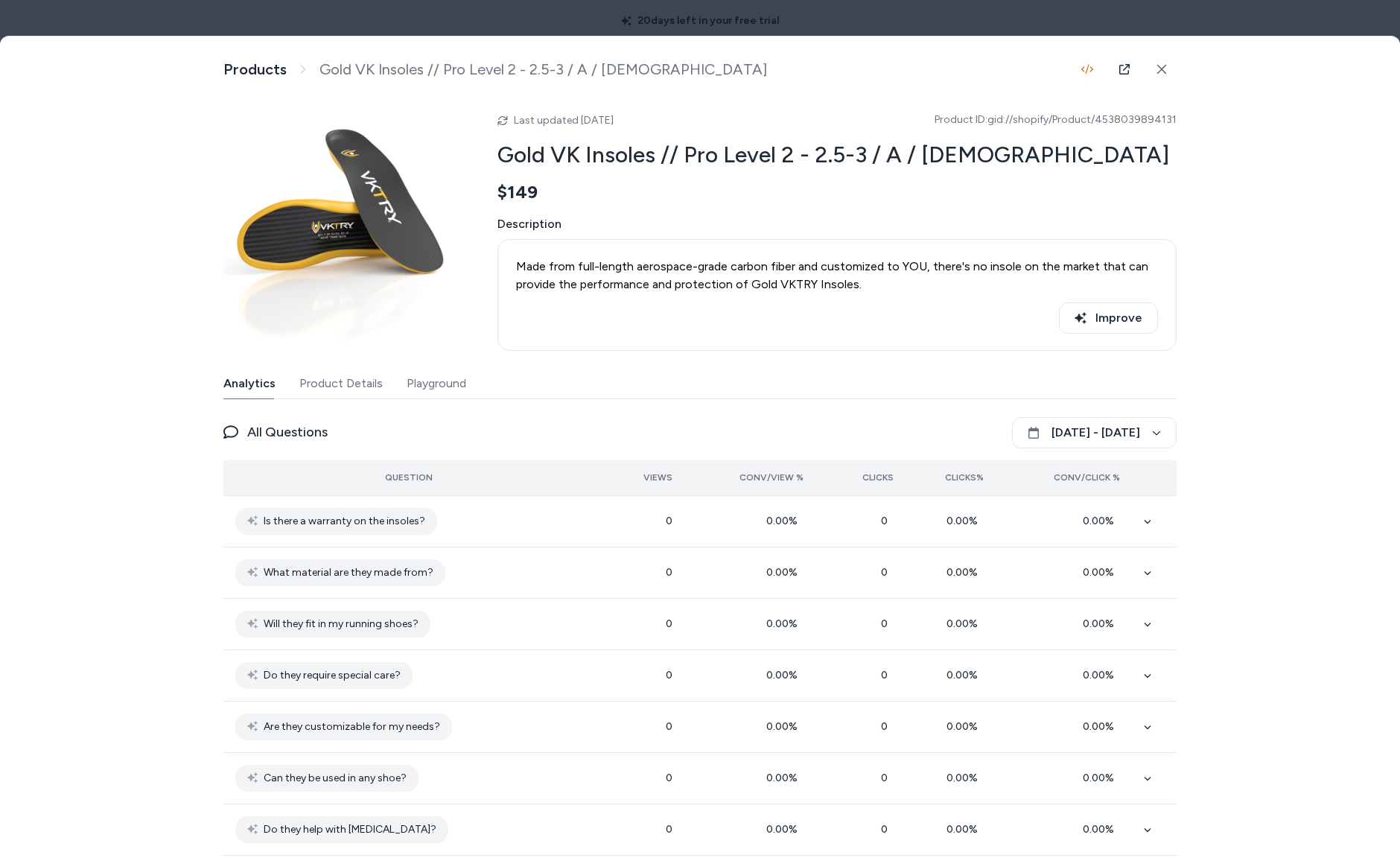
click at [552, 369] on div "Analytics Product Details Playground" at bounding box center [700, 384] width 953 height 31
drag, startPoint x: 503, startPoint y: 154, endPoint x: 674, endPoint y: 165, distance: 171.4
click at [674, 165] on h2 "Gold VK Insoles // Pro Level 2 - 2.5-3 / A / [DEMOGRAPHIC_DATA]" at bounding box center [837, 155] width 679 height 28
click at [702, 410] on div "Analytics Product Details Playground All Questions September 13 - October 13 Qu…" at bounding box center [700, 818] width 953 height 898
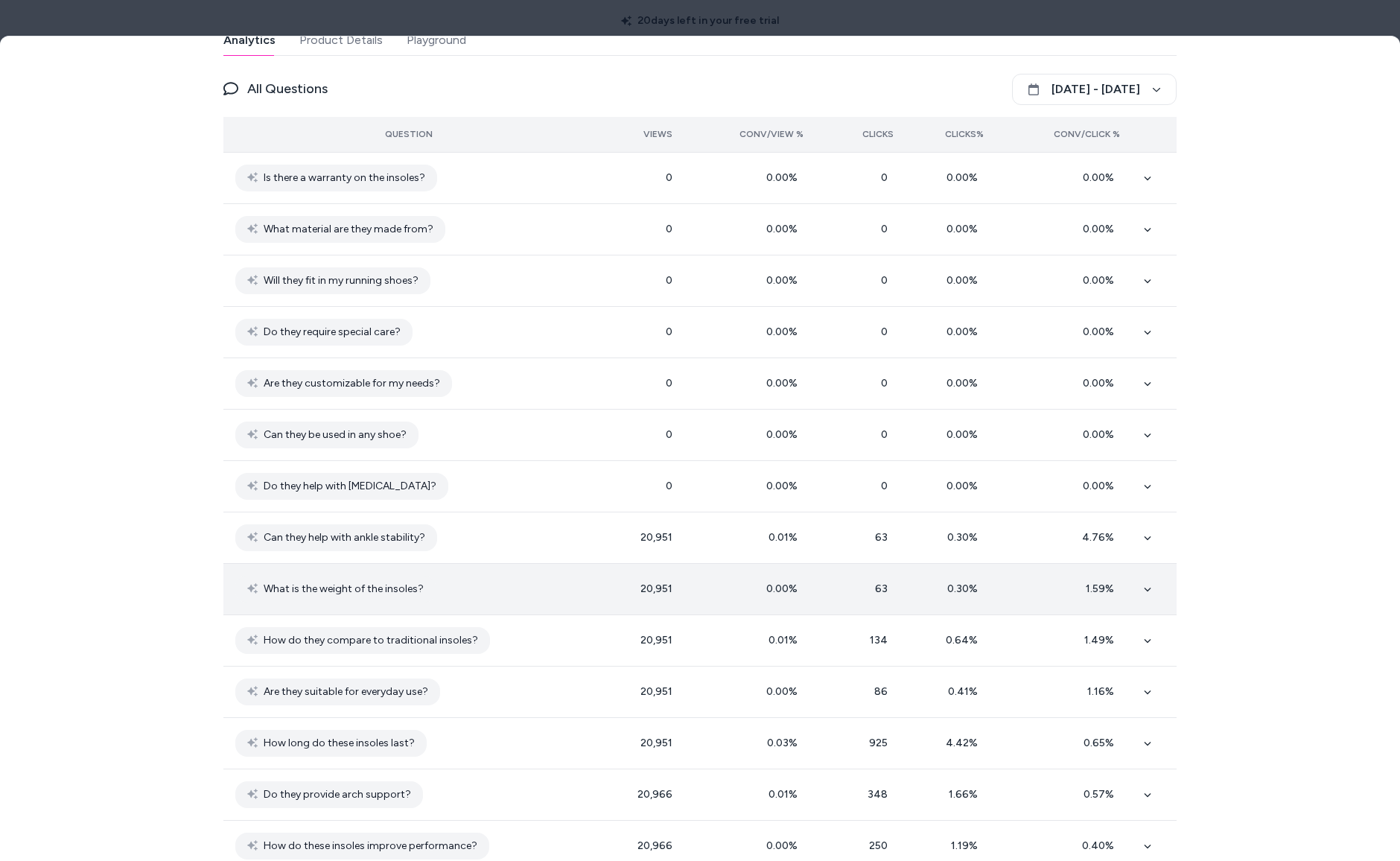
scroll to position [385, 0]
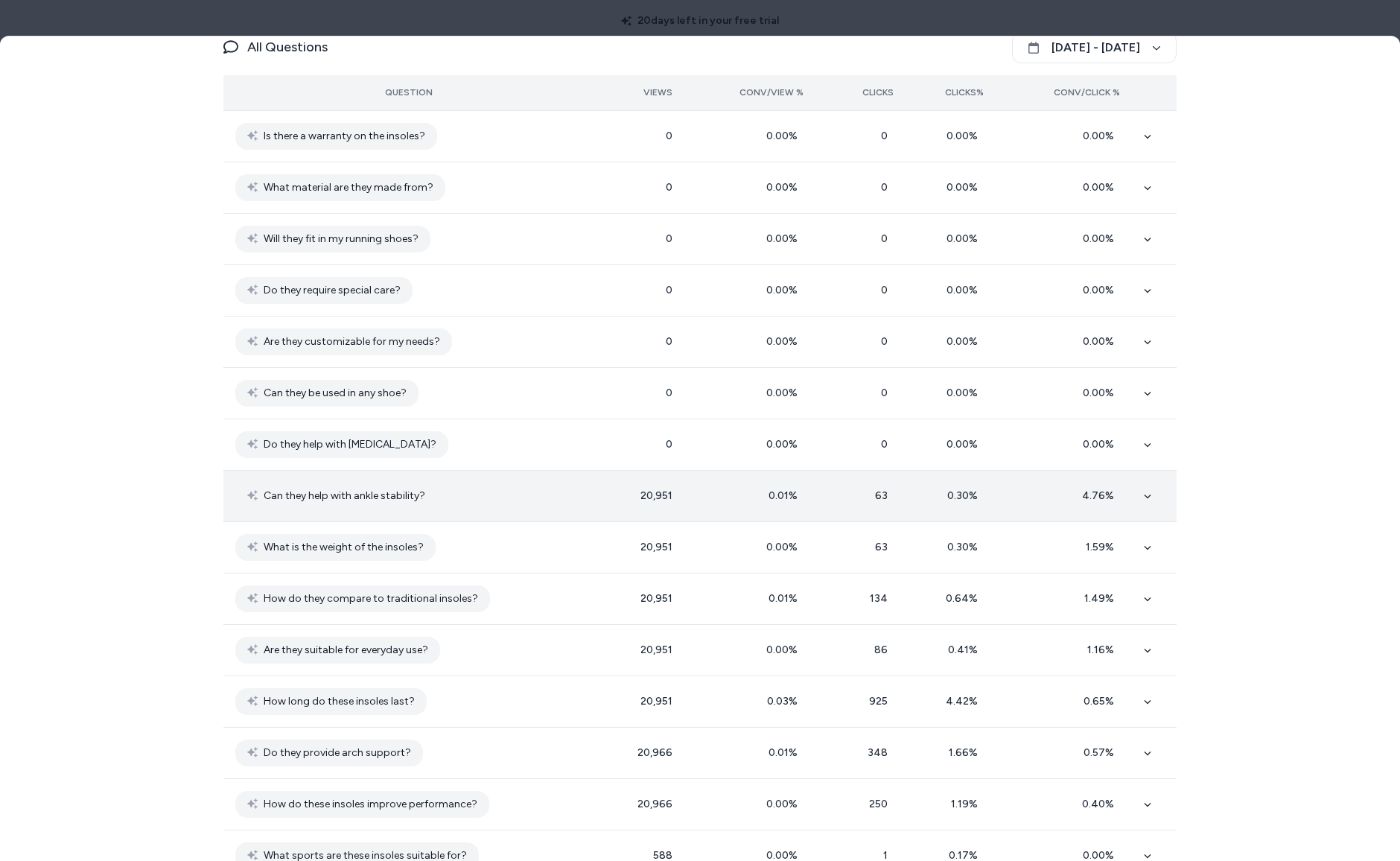
click at [572, 497] on td "Can they help with ankle stability?" at bounding box center [409, 496] width 371 height 52
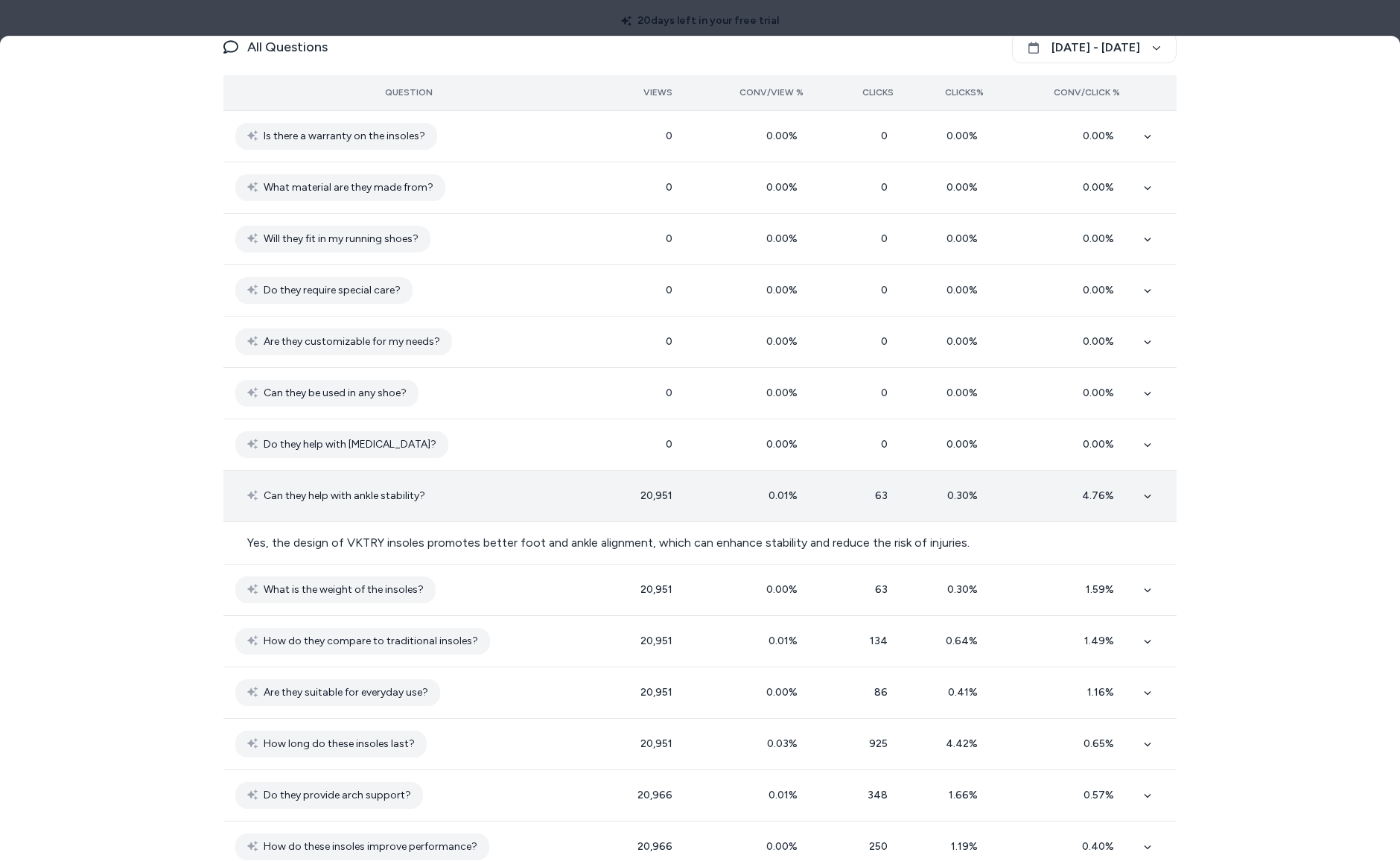
scroll to position [0, 0]
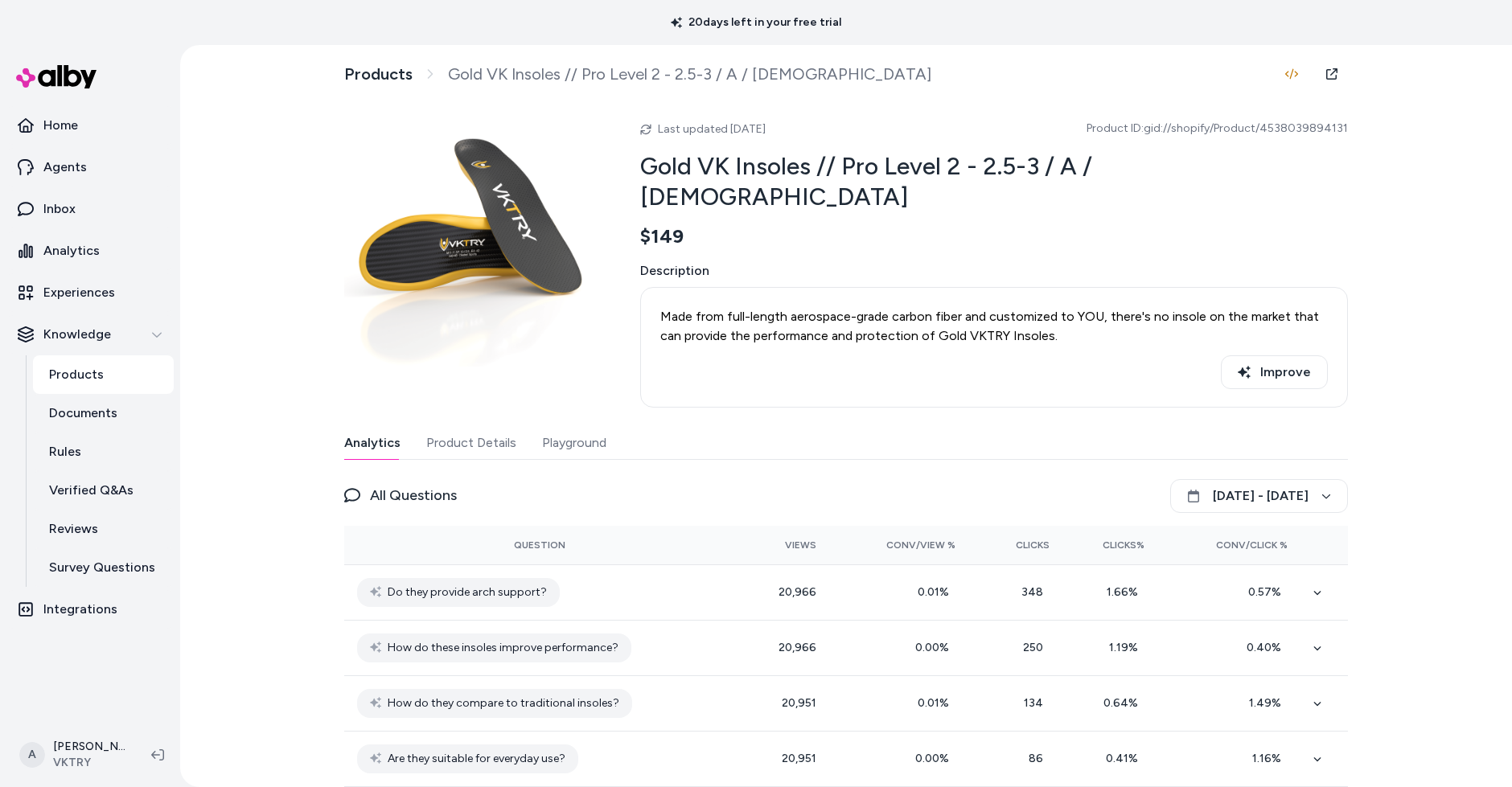
click at [87, 371] on p "Products" at bounding box center [77, 375] width 55 height 19
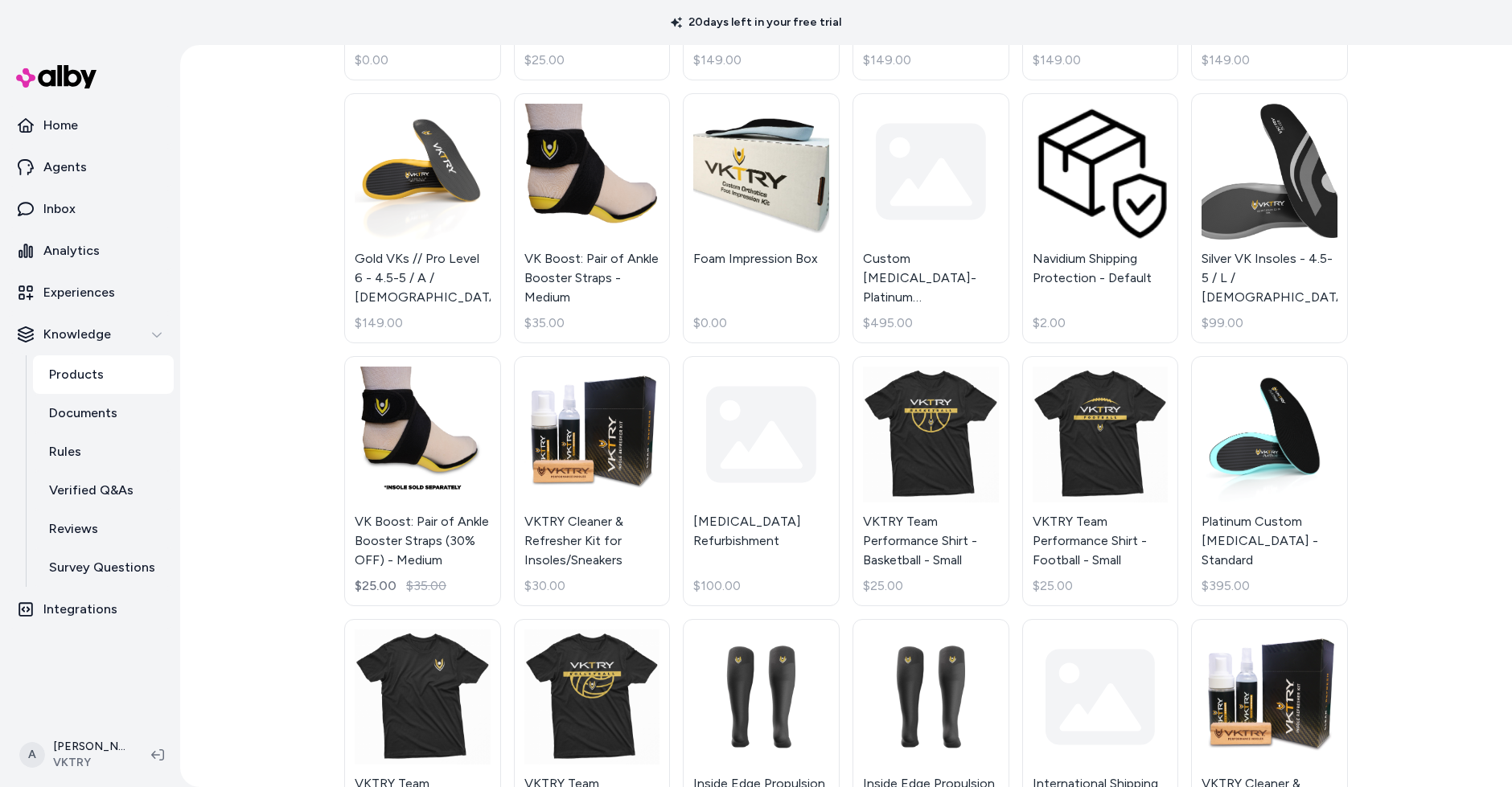
scroll to position [1395, 0]
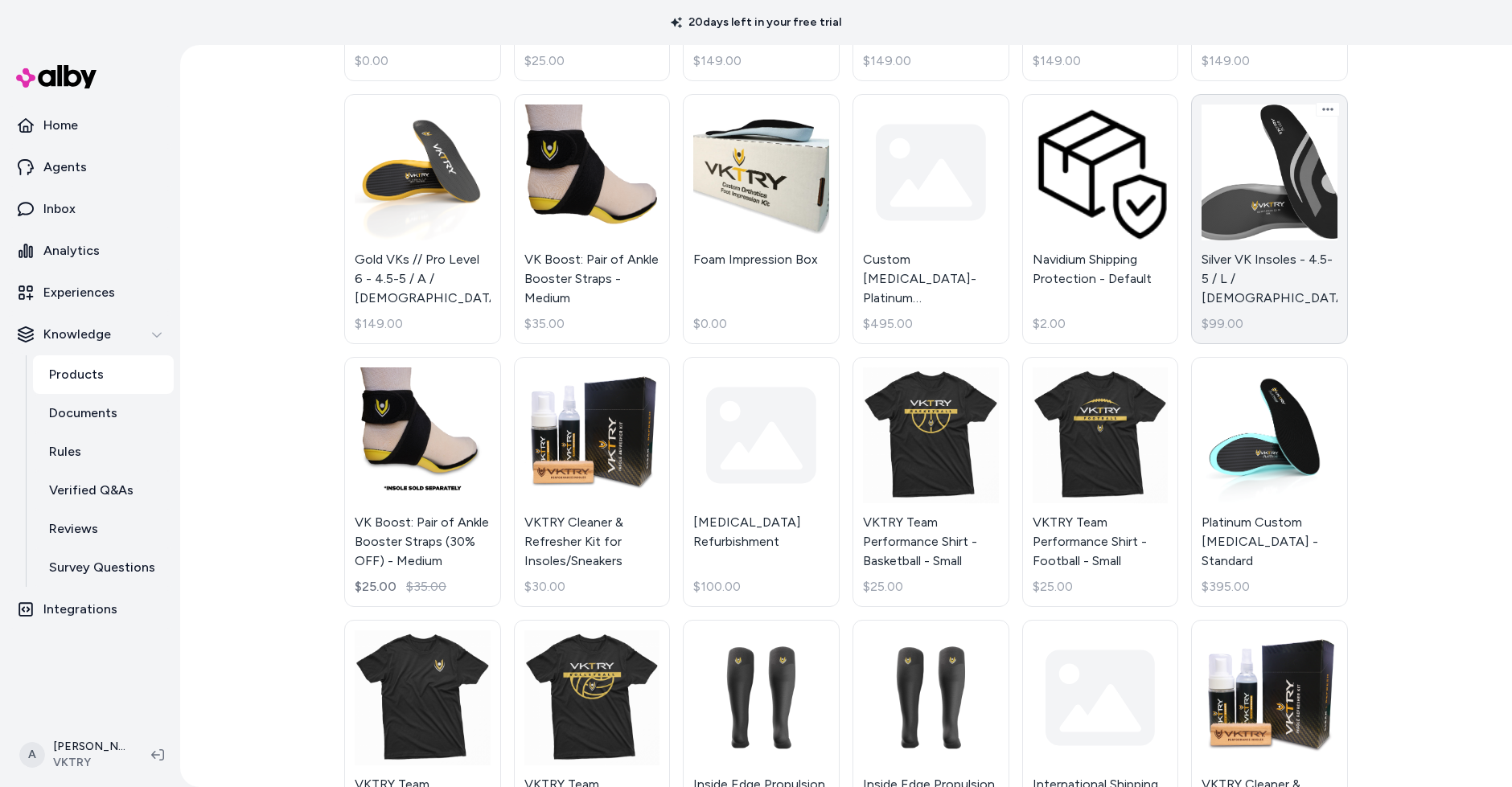
click at [1266, 209] on link "Silver VK Insoles - 4.5-5 / L / Male $99.00" at bounding box center [1270, 219] width 157 height 250
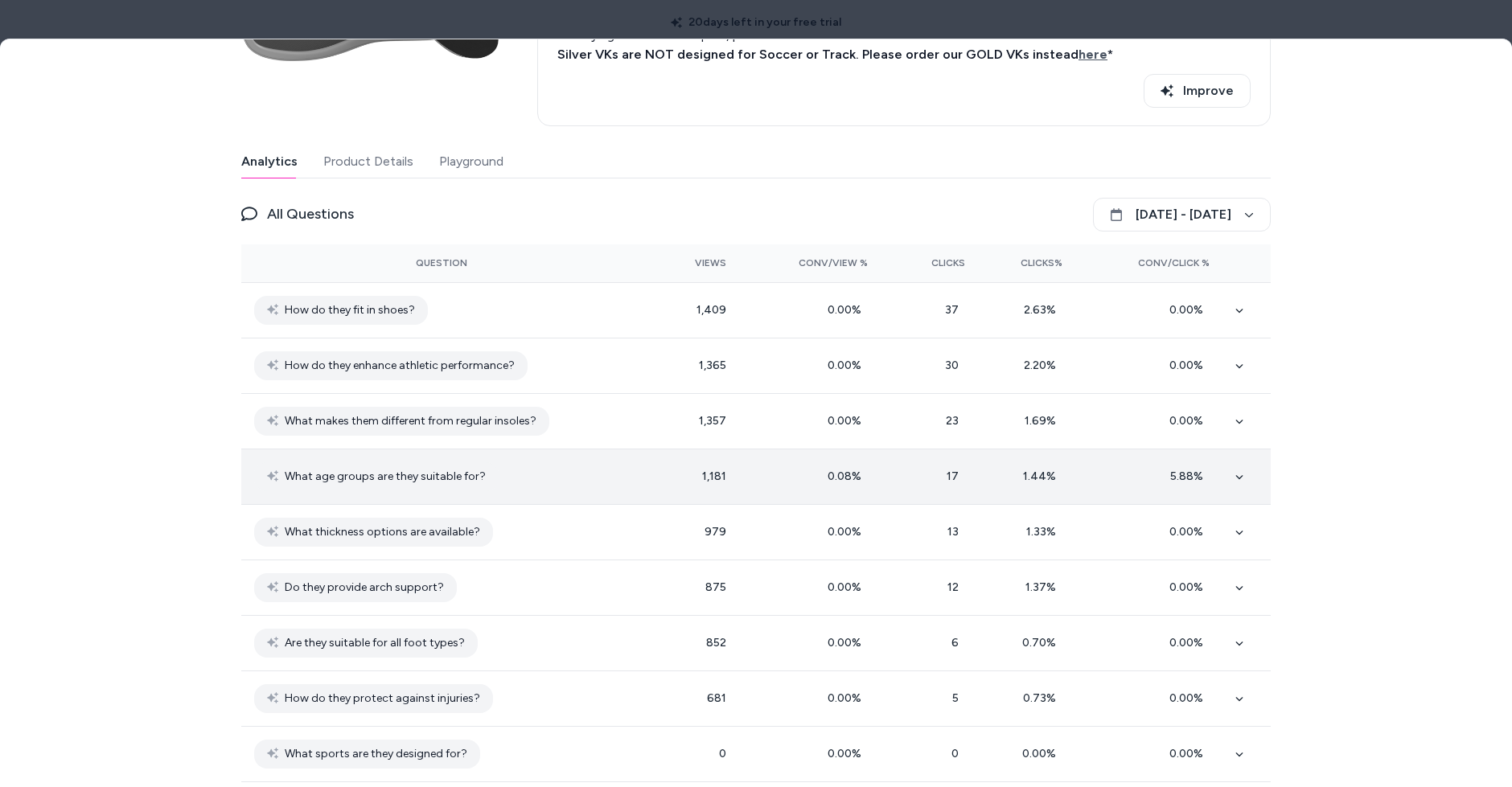
scroll to position [290, 0]
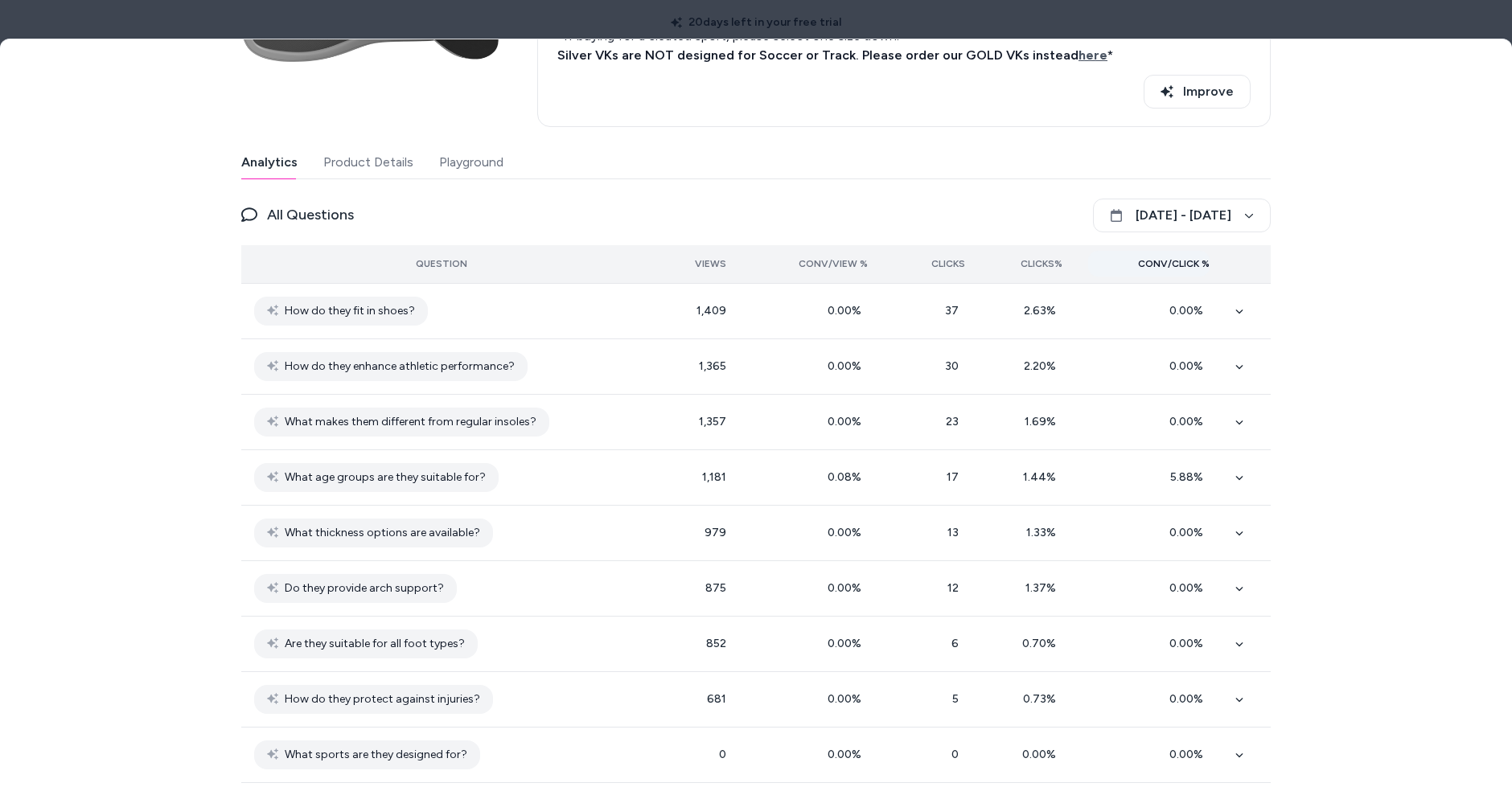
click at [1207, 269] on div "Conv/Click %" at bounding box center [1149, 264] width 121 height 26
click at [1189, 274] on th "Conv/Click %" at bounding box center [1149, 266] width 147 height 39
click at [1190, 255] on button "Conv/Click %" at bounding box center [1149, 265] width 121 height 26
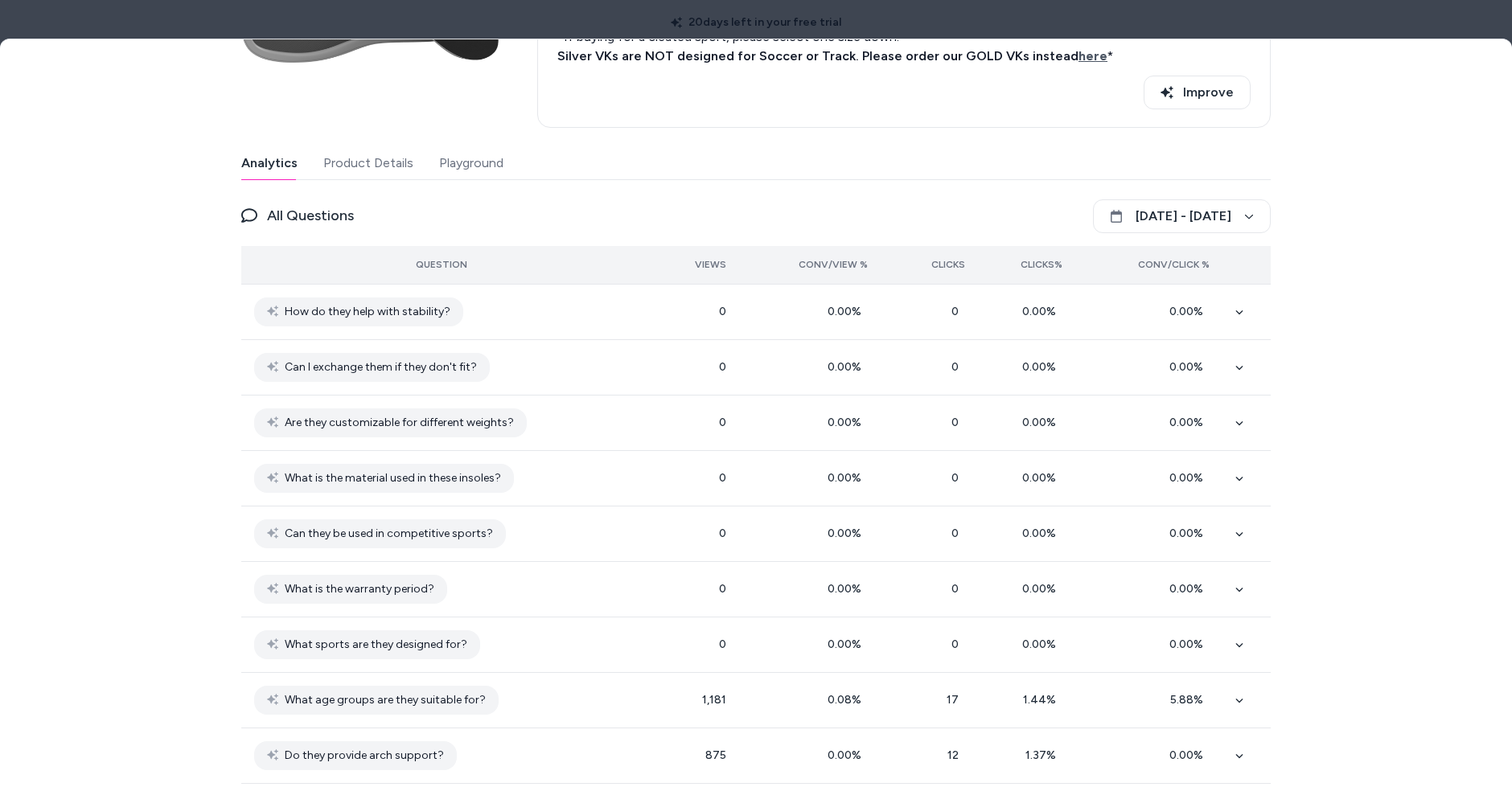
click at [1190, 255] on button "Conv/Click %" at bounding box center [1149, 265] width 121 height 26
click at [1193, 265] on span "Conv/Click %" at bounding box center [1173, 265] width 72 height 13
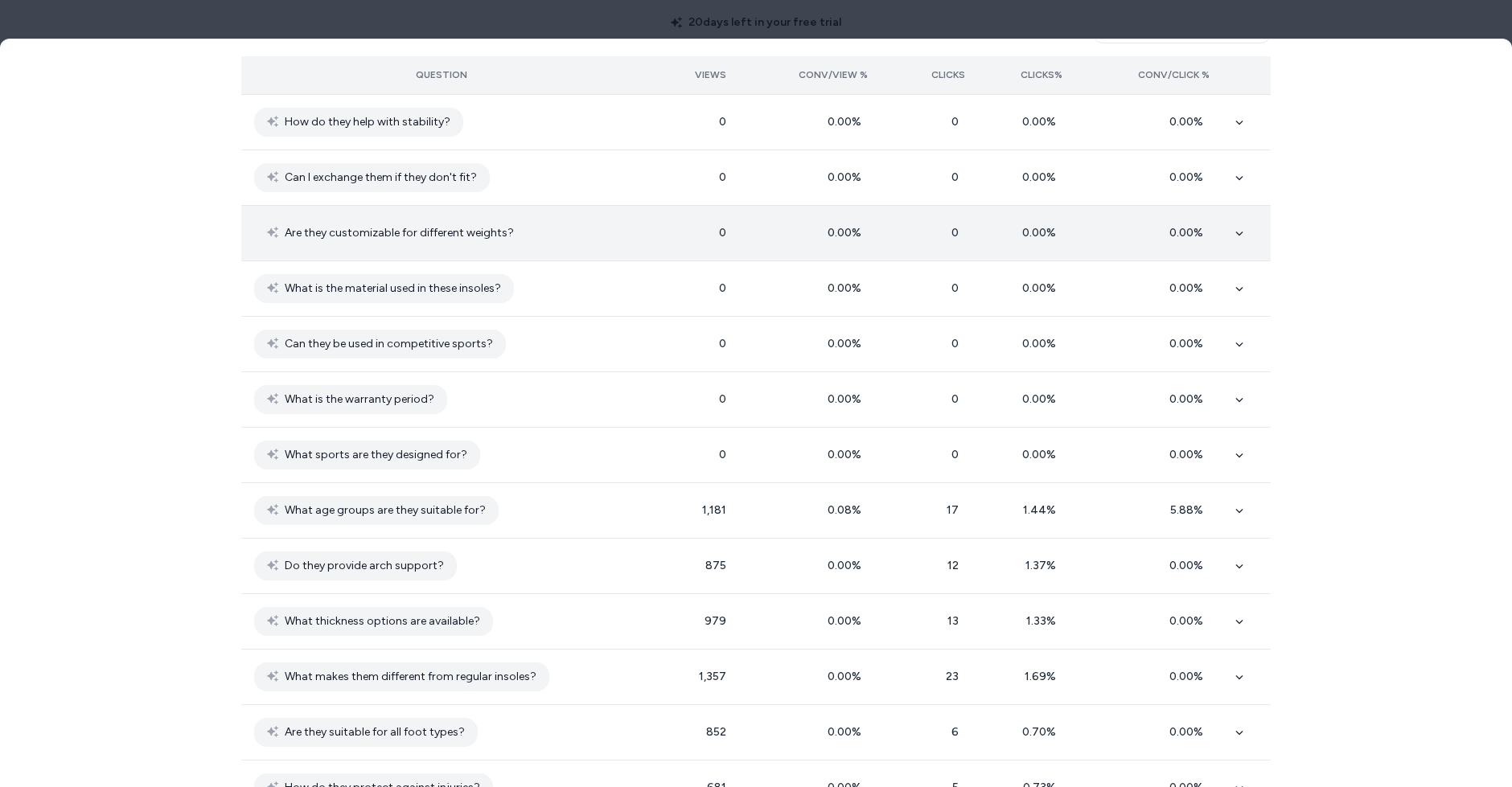
scroll to position [598, 0]
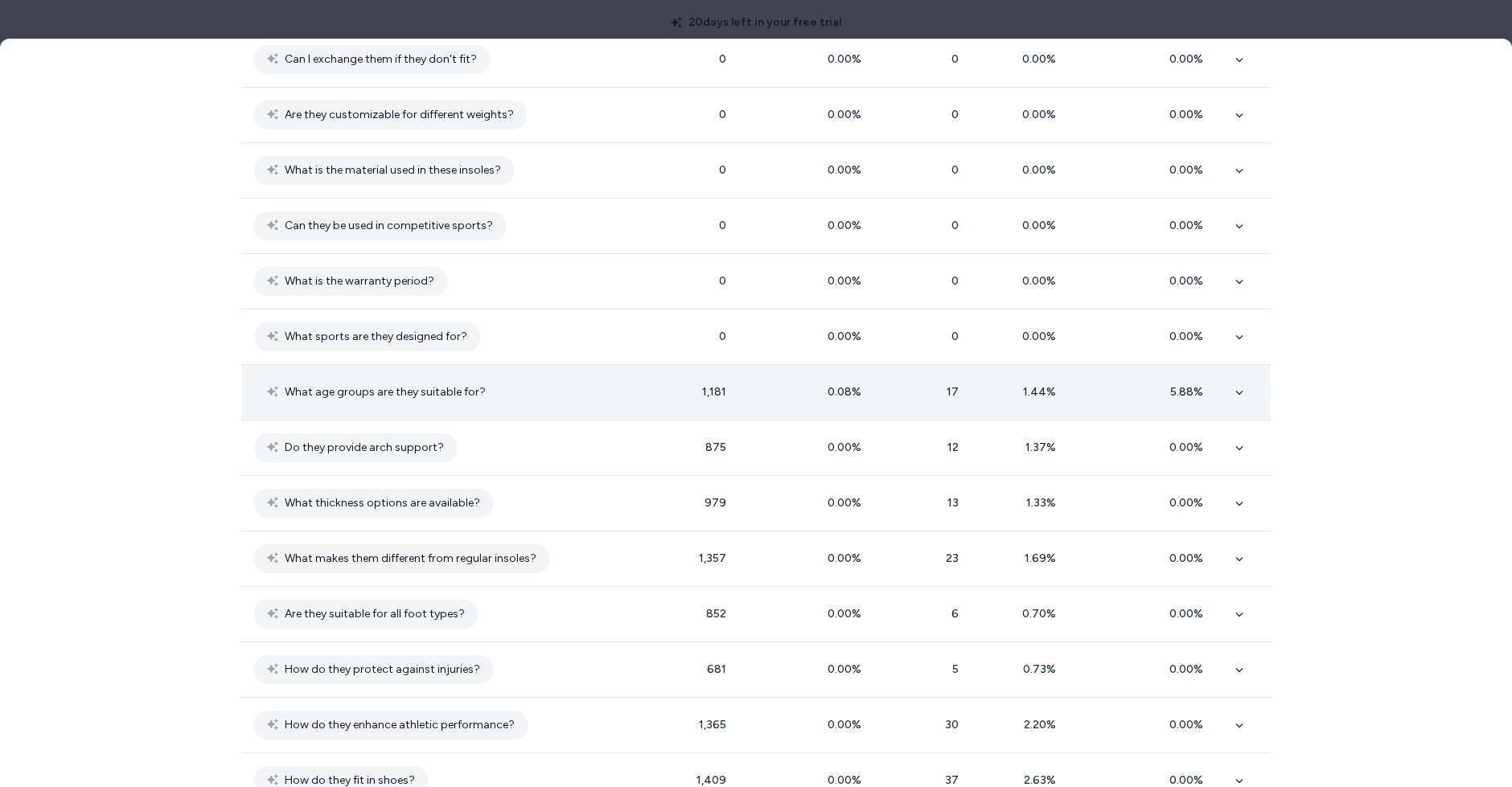
click at [1238, 402] on td at bounding box center [1247, 393] width 48 height 56
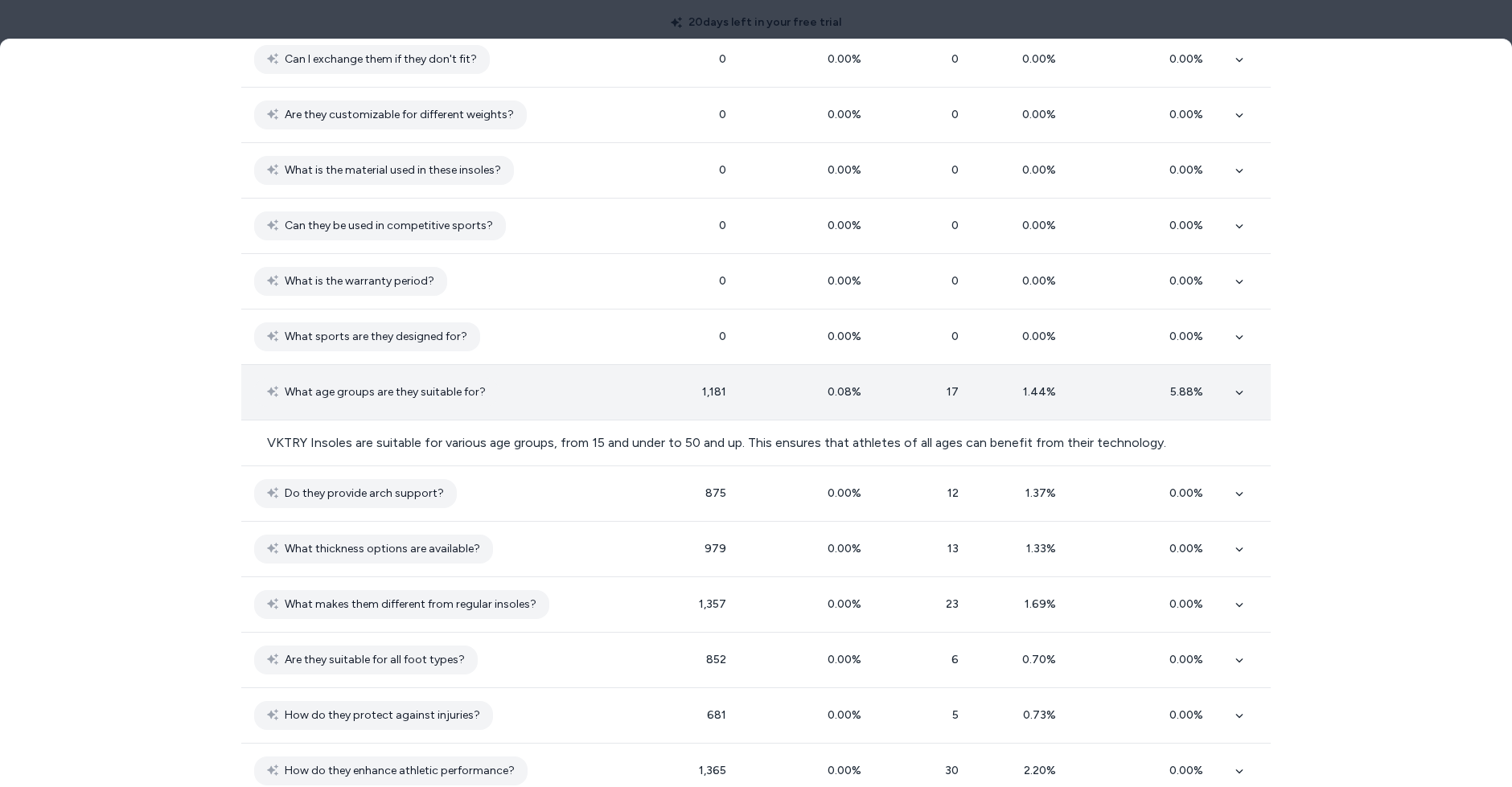
click at [1238, 402] on td at bounding box center [1247, 393] width 48 height 56
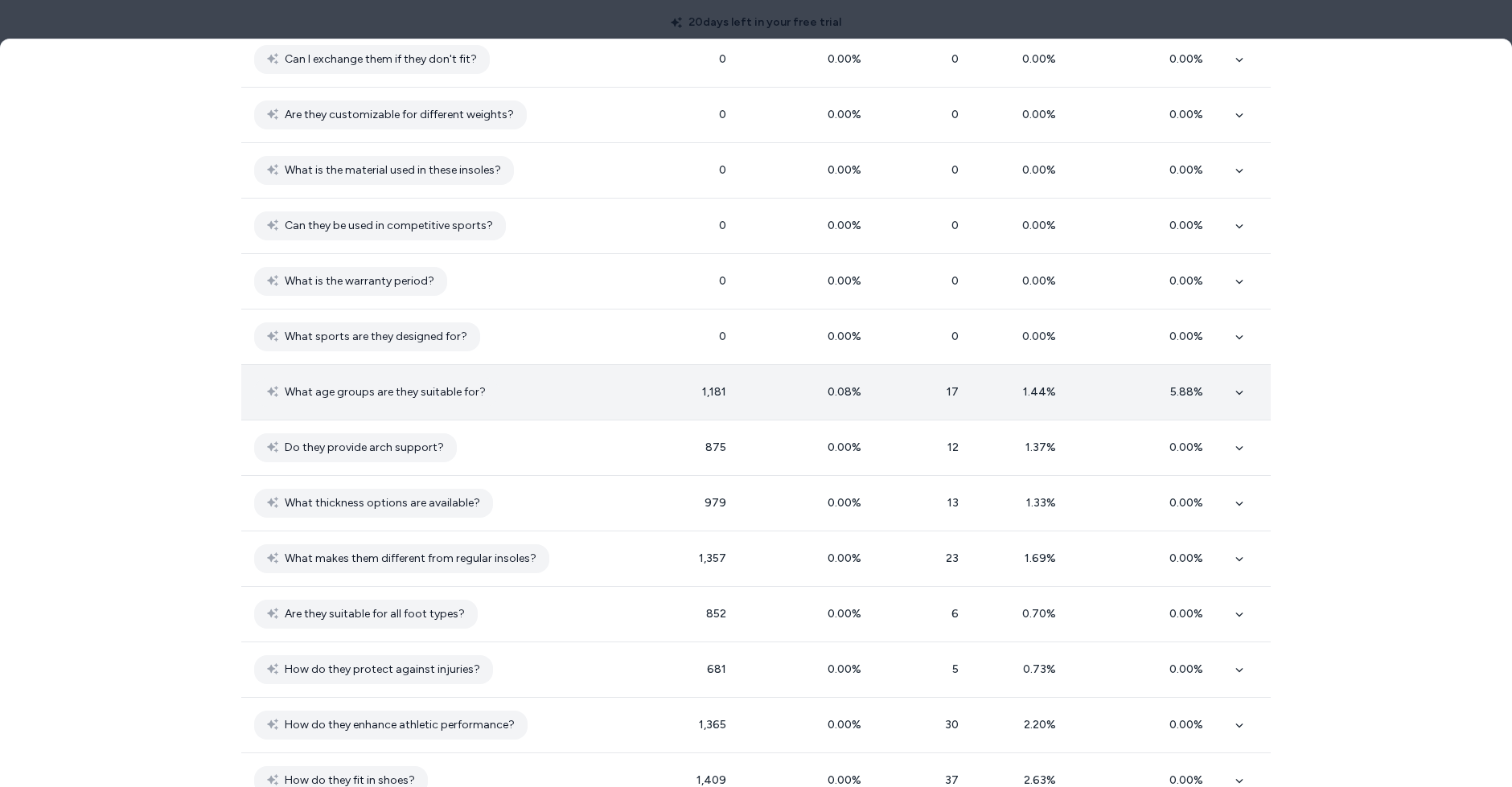
click at [1245, 387] on td at bounding box center [1247, 393] width 48 height 56
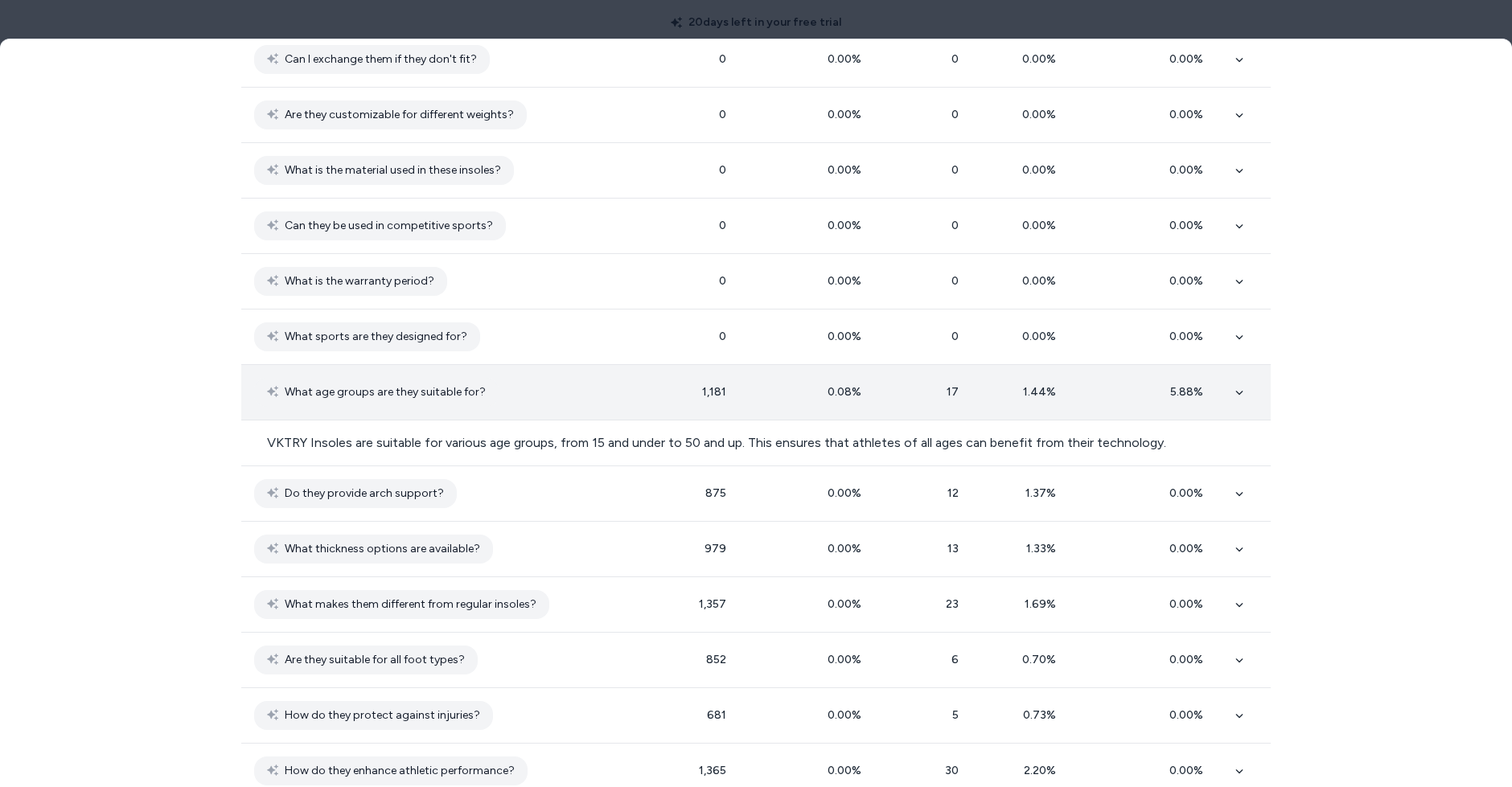
click at [1245, 386] on td at bounding box center [1247, 393] width 48 height 56
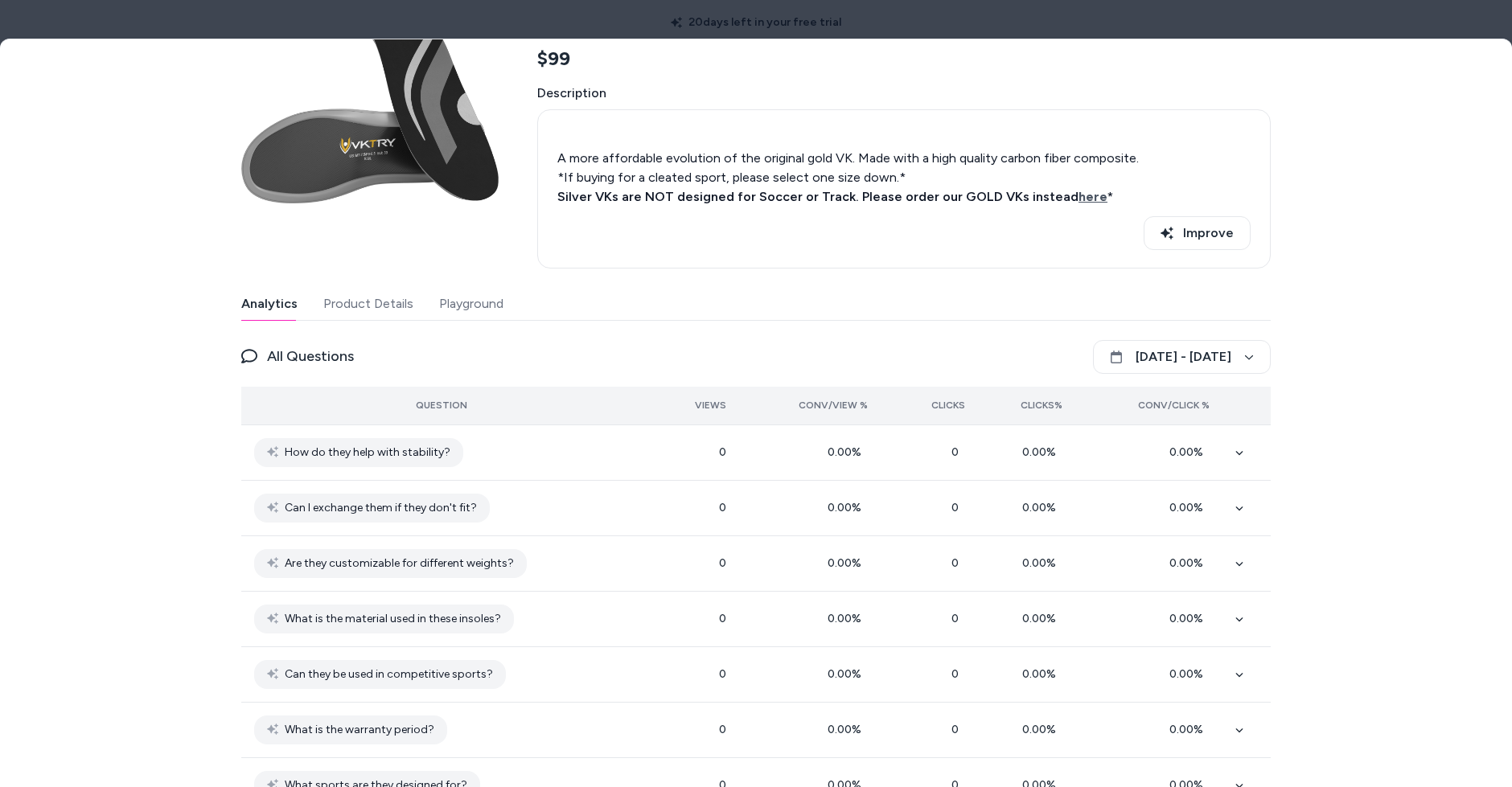
scroll to position [0, 0]
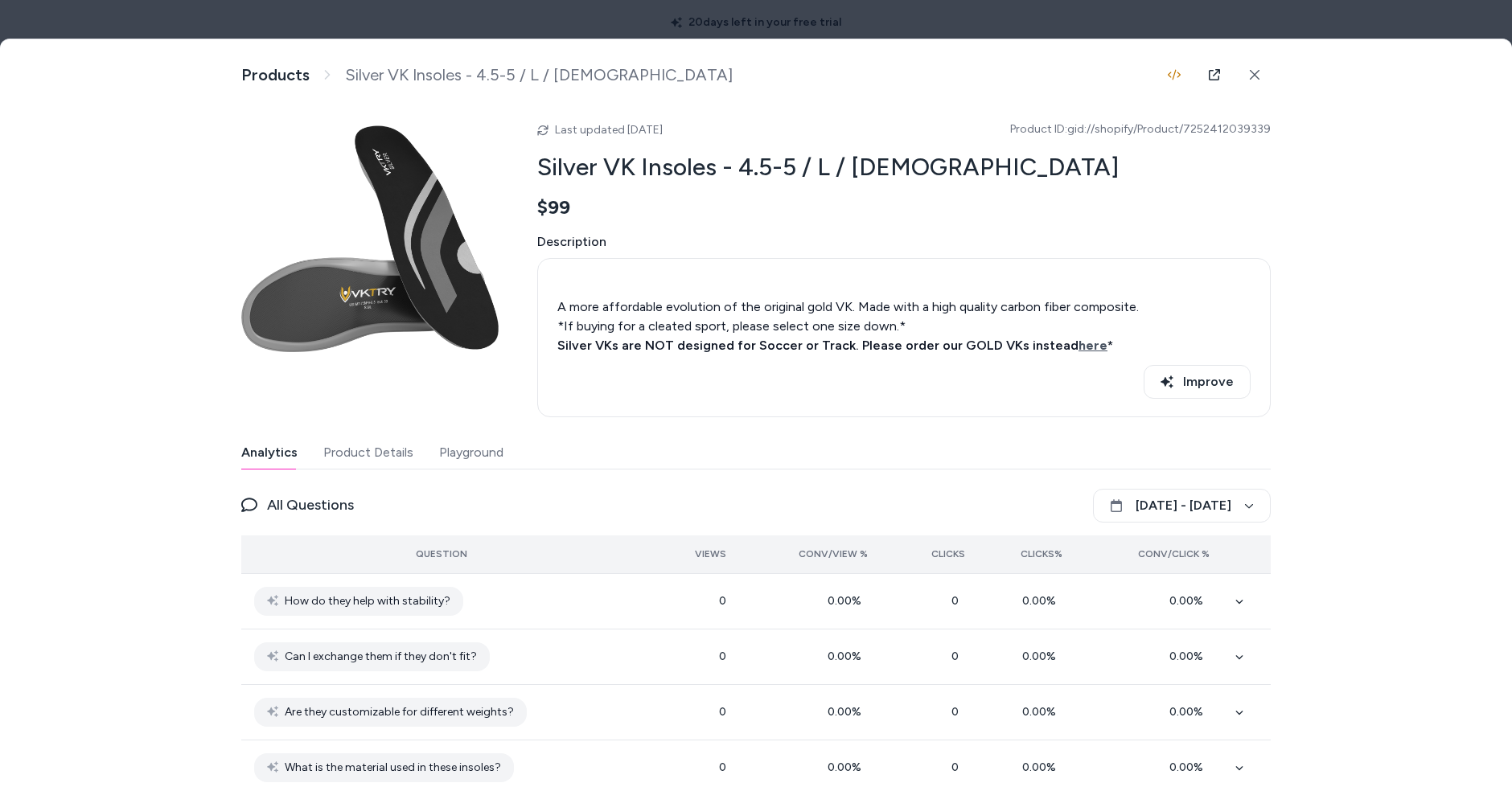
click at [1343, 20] on div at bounding box center [756, 394] width 1512 height 787
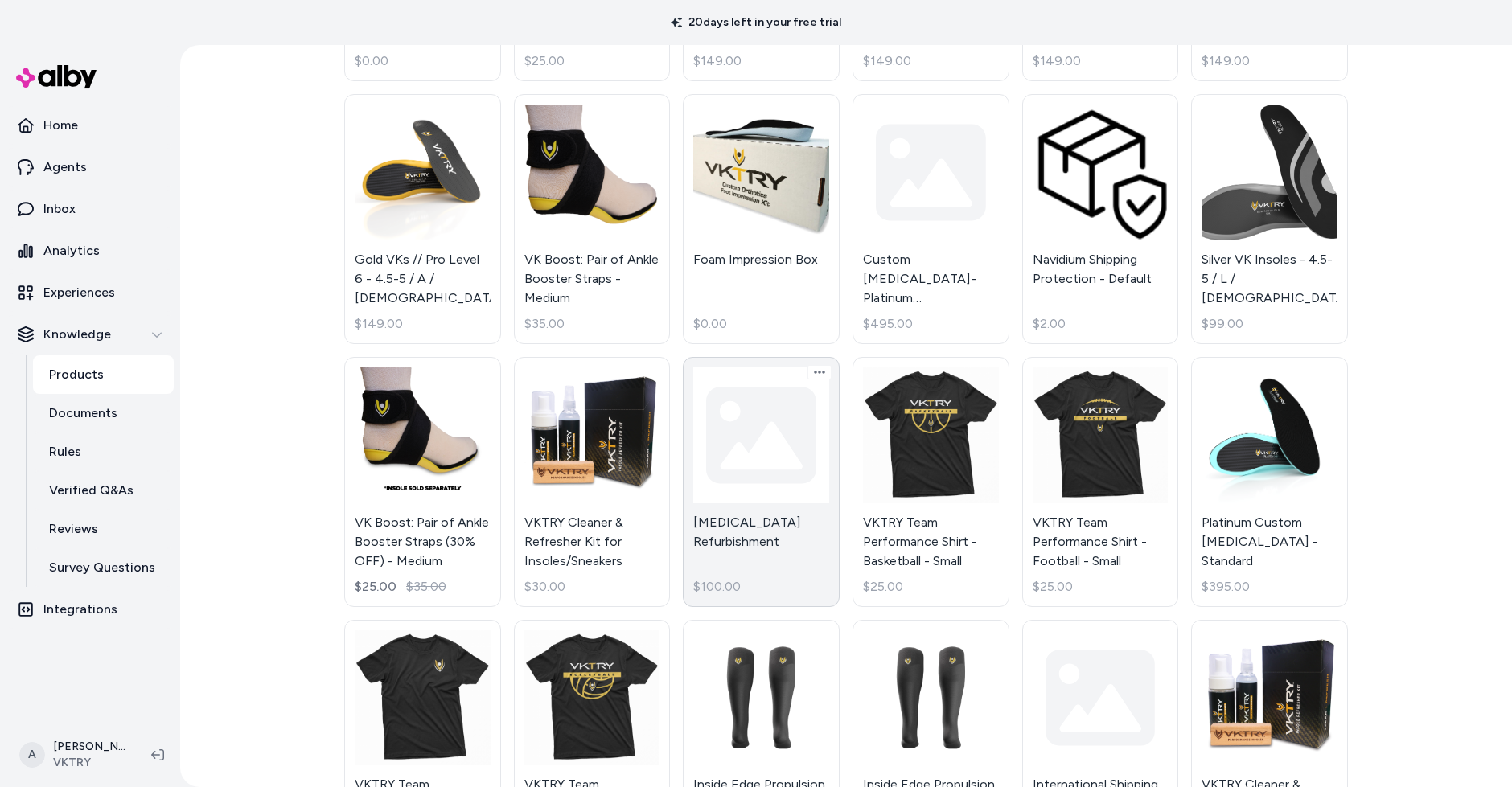
scroll to position [1479, 0]
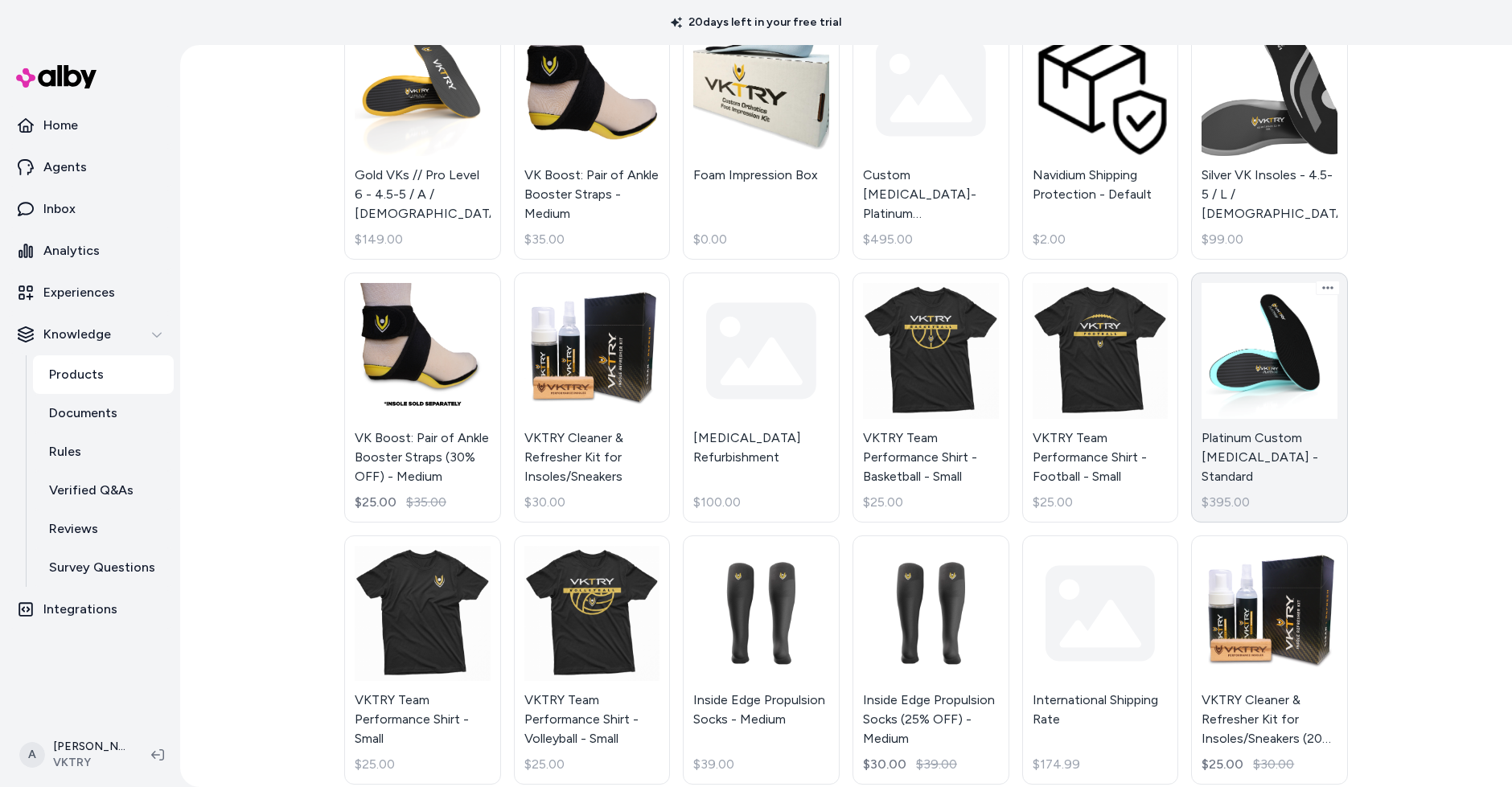
click at [1229, 372] on link "Platinum Custom Orthotics - Standard $395.00" at bounding box center [1270, 398] width 157 height 250
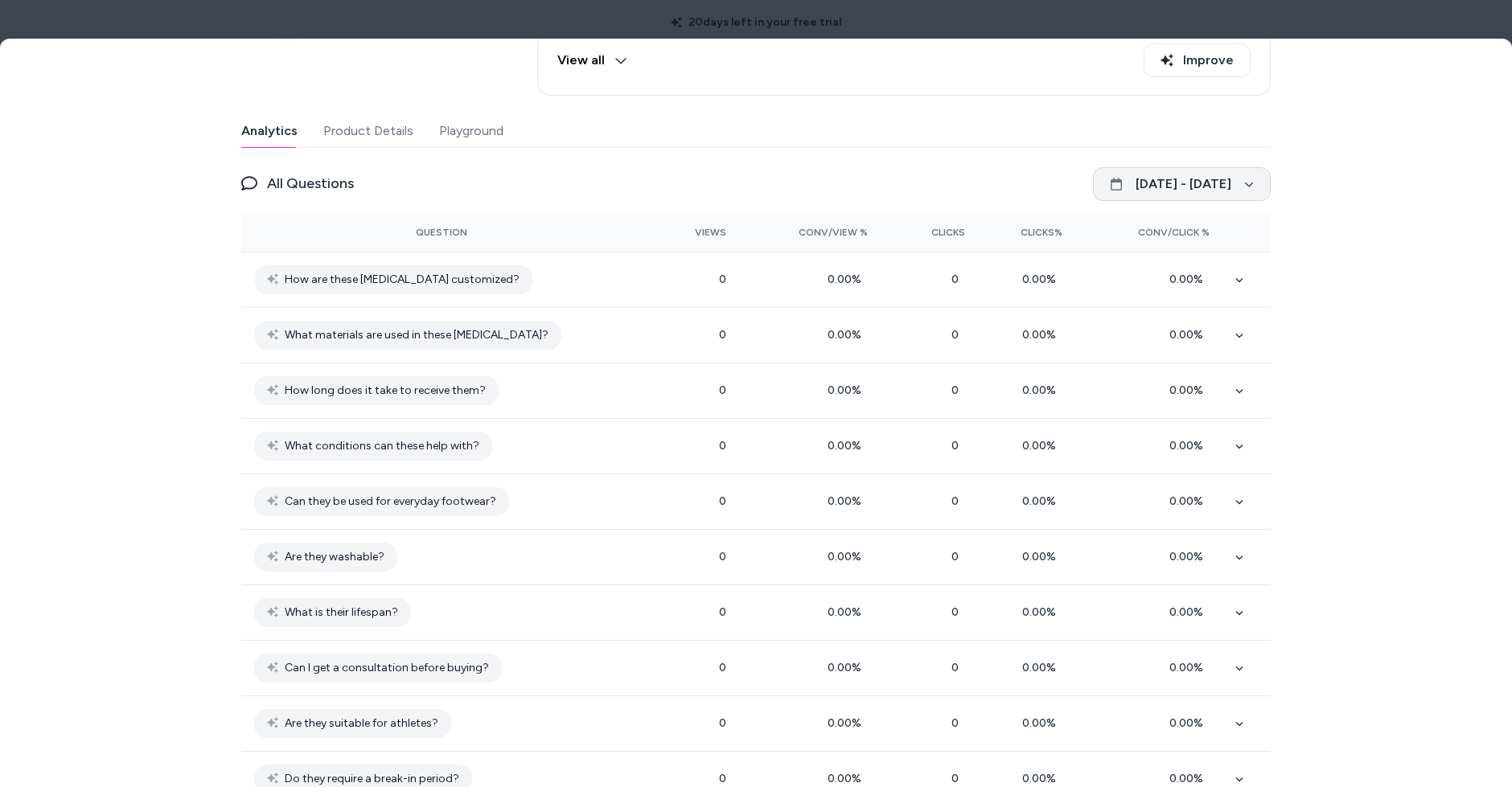
scroll to position [344, 0]
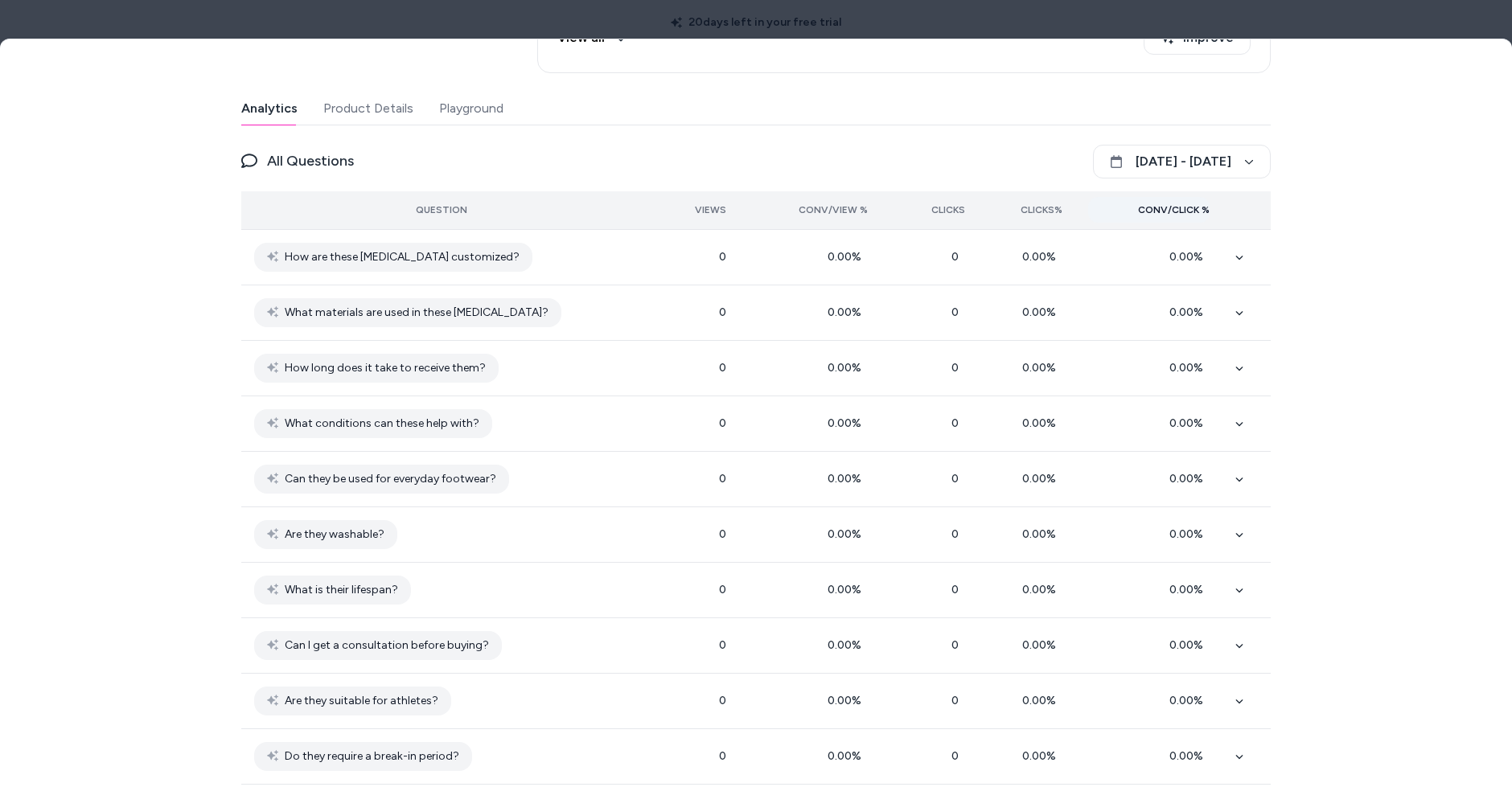
click at [1193, 209] on span "Conv/Click %" at bounding box center [1173, 210] width 72 height 13
click at [1193, 208] on span "Conv/Click %" at bounding box center [1173, 210] width 72 height 13
click at [1301, 22] on div at bounding box center [756, 394] width 1512 height 787
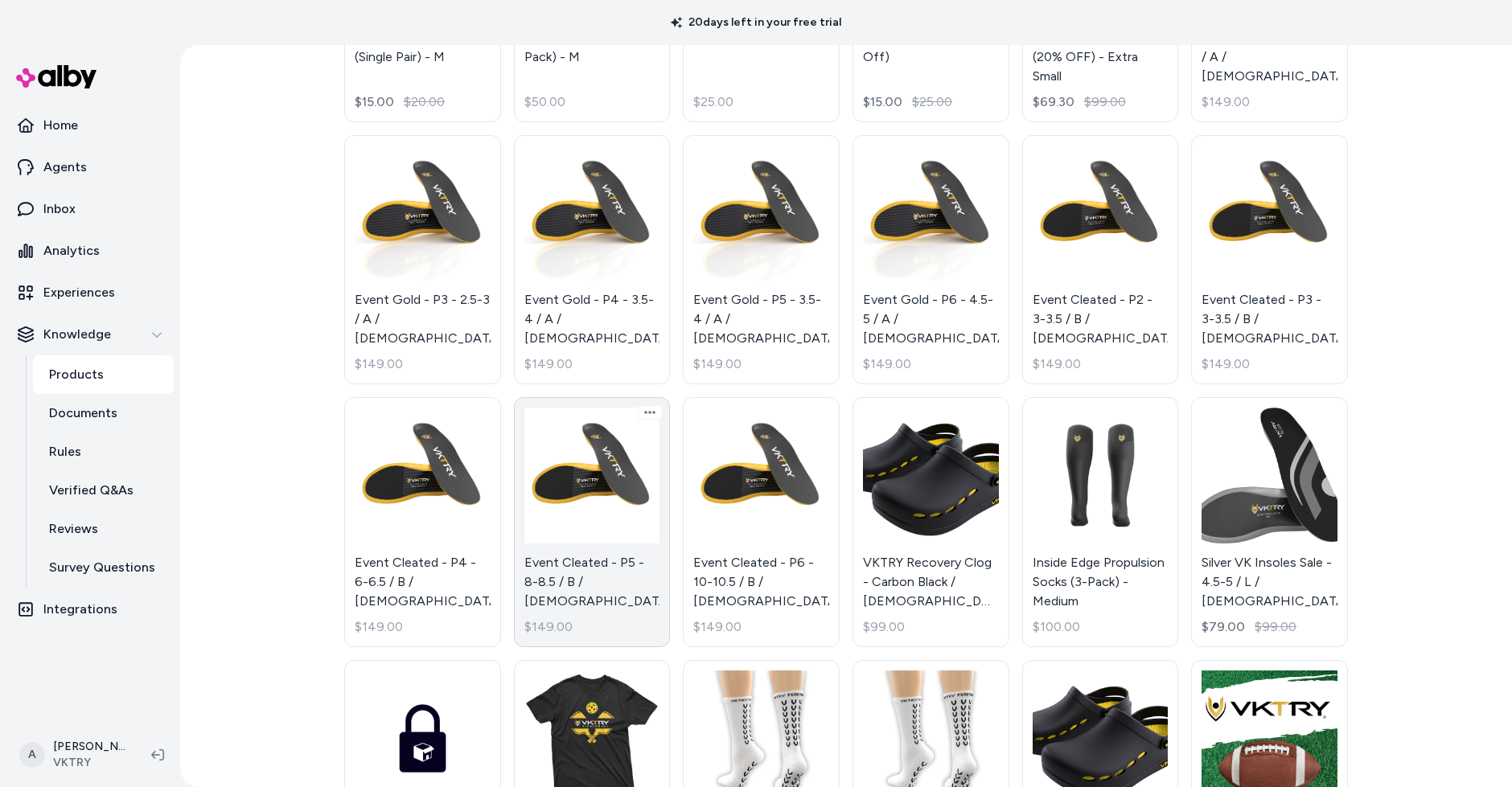
scroll to position [328, 0]
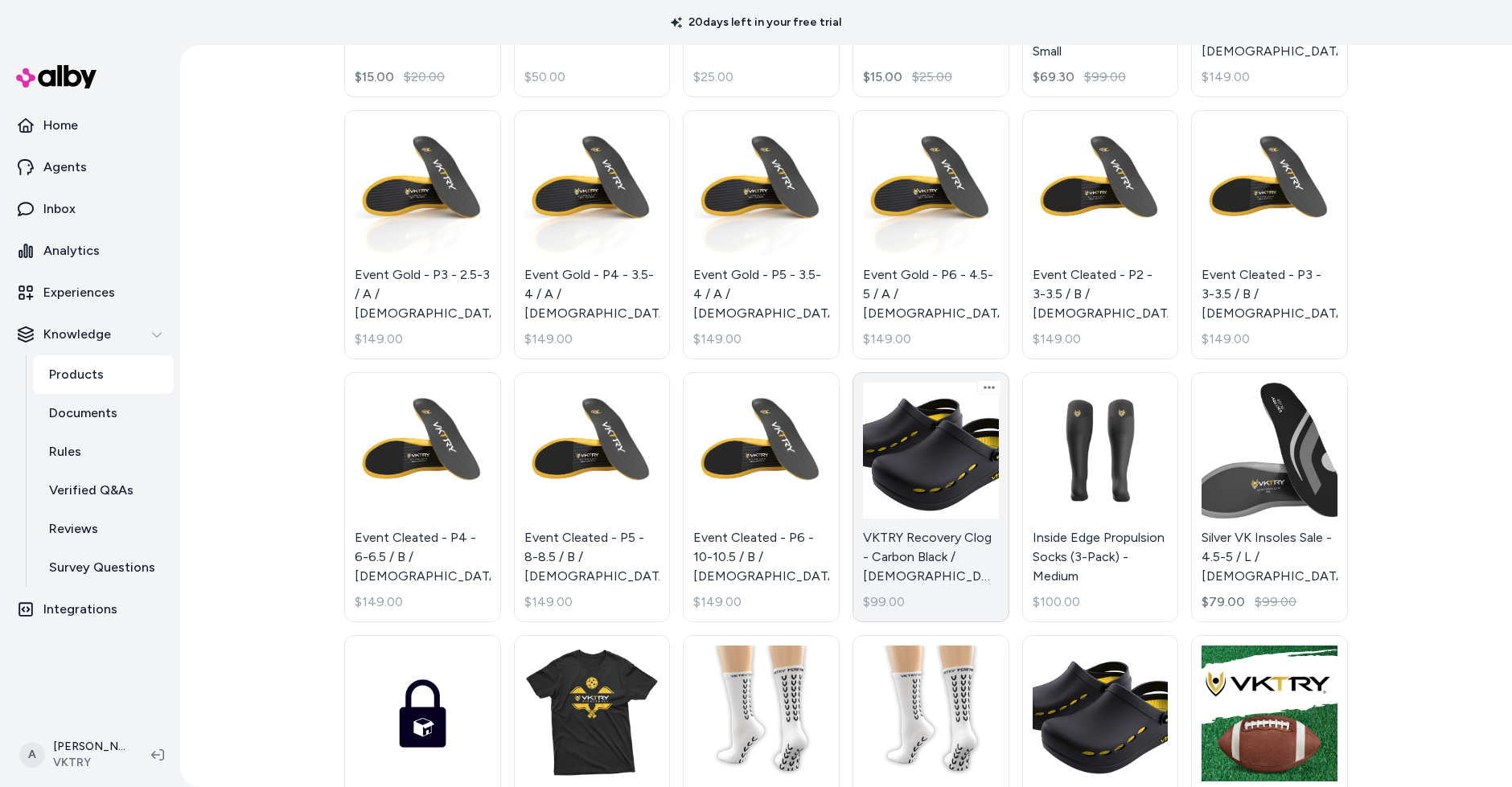
click at [944, 474] on link "VKTRY Recovery Clog - Carbon Black / Male / 3.5-4 $99.00" at bounding box center [931, 498] width 157 height 250
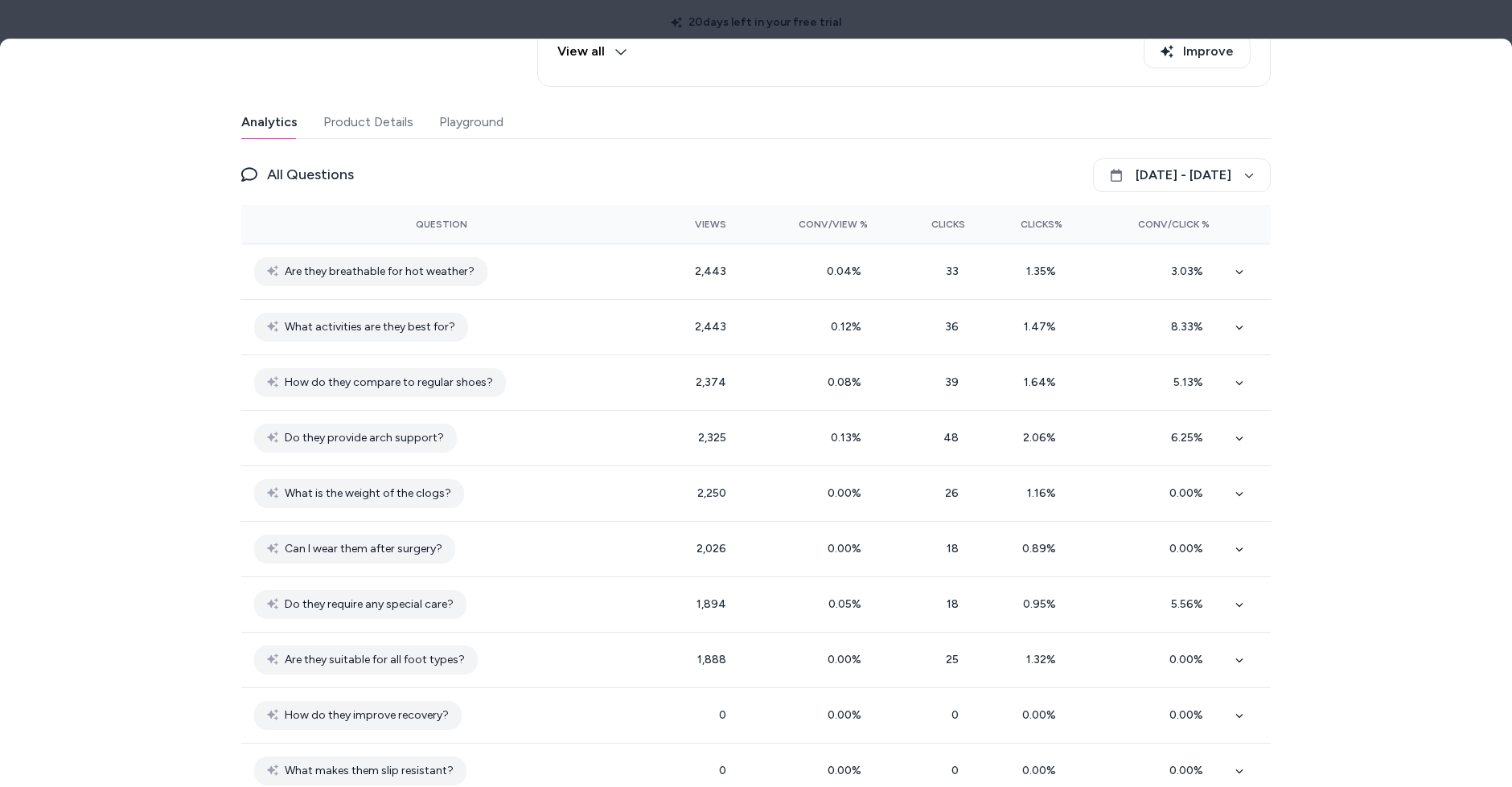
scroll to position [384, 0]
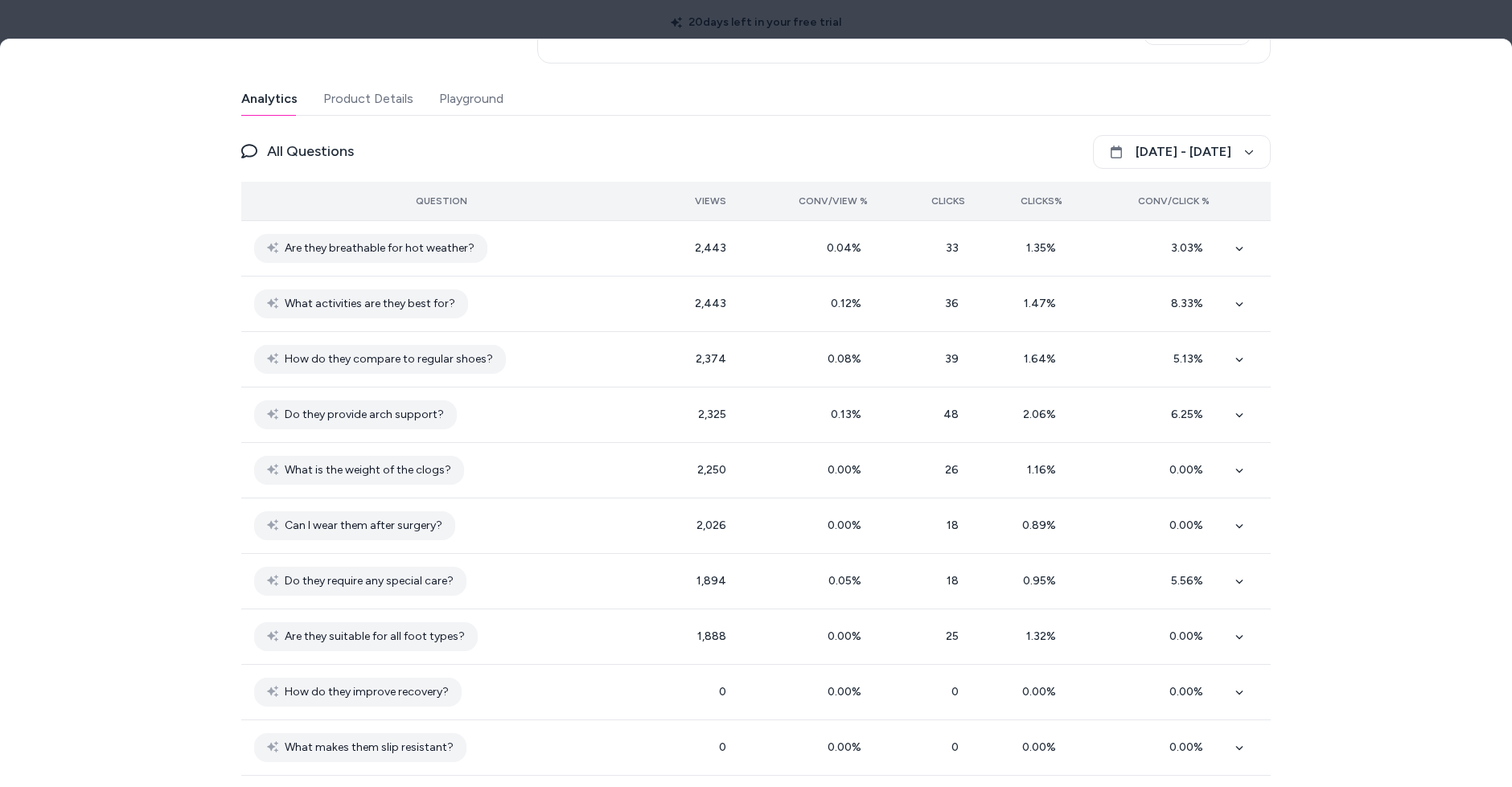
click at [1175, 182] on th "Conv/Click %" at bounding box center [1149, 201] width 147 height 39
click at [1186, 188] on button "Conv/Click %" at bounding box center [1149, 201] width 121 height 26
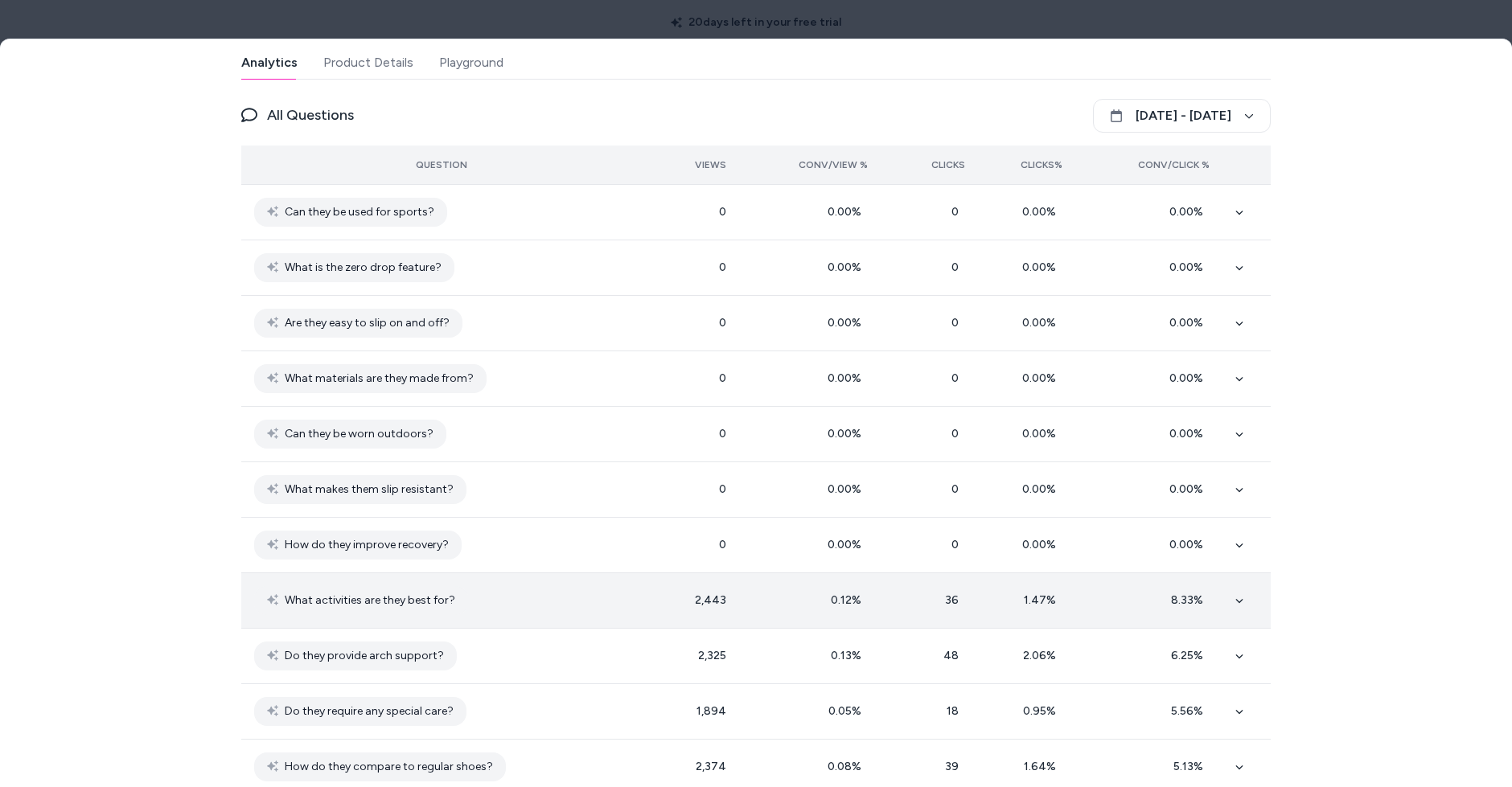
scroll to position [598, 0]
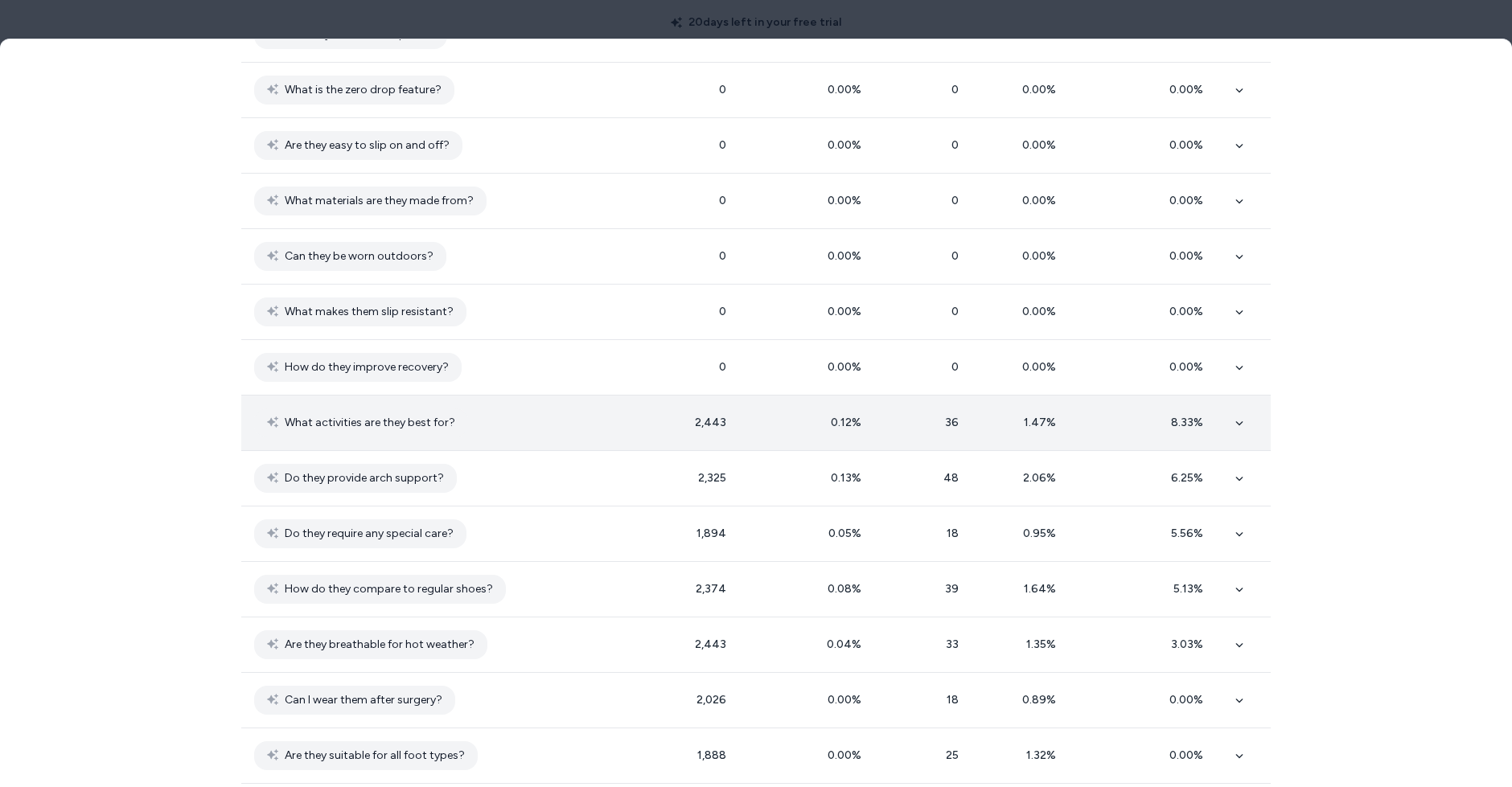
click at [1225, 395] on td at bounding box center [1247, 423] width 48 height 56
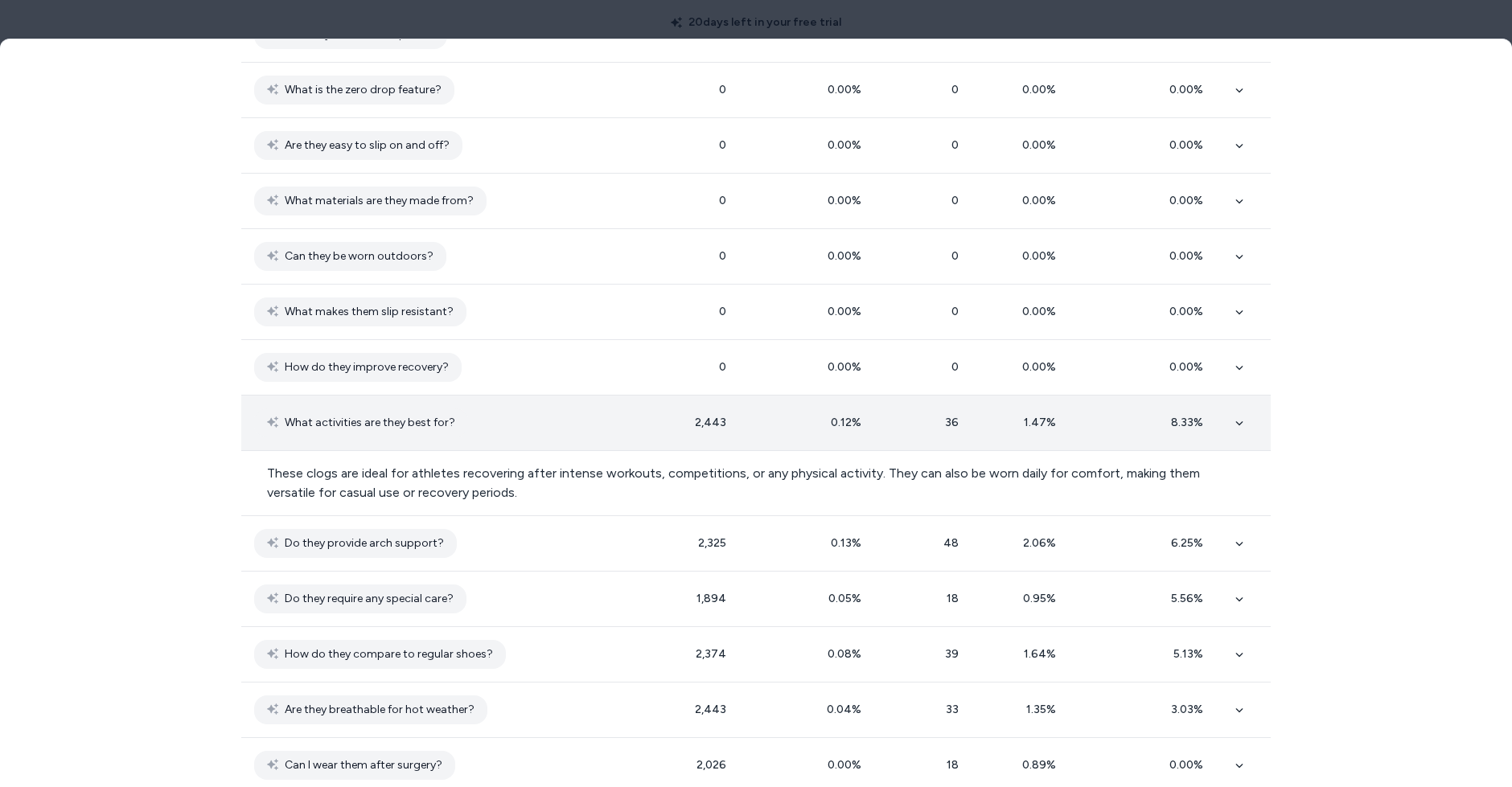
click at [1226, 395] on td at bounding box center [1247, 423] width 48 height 56
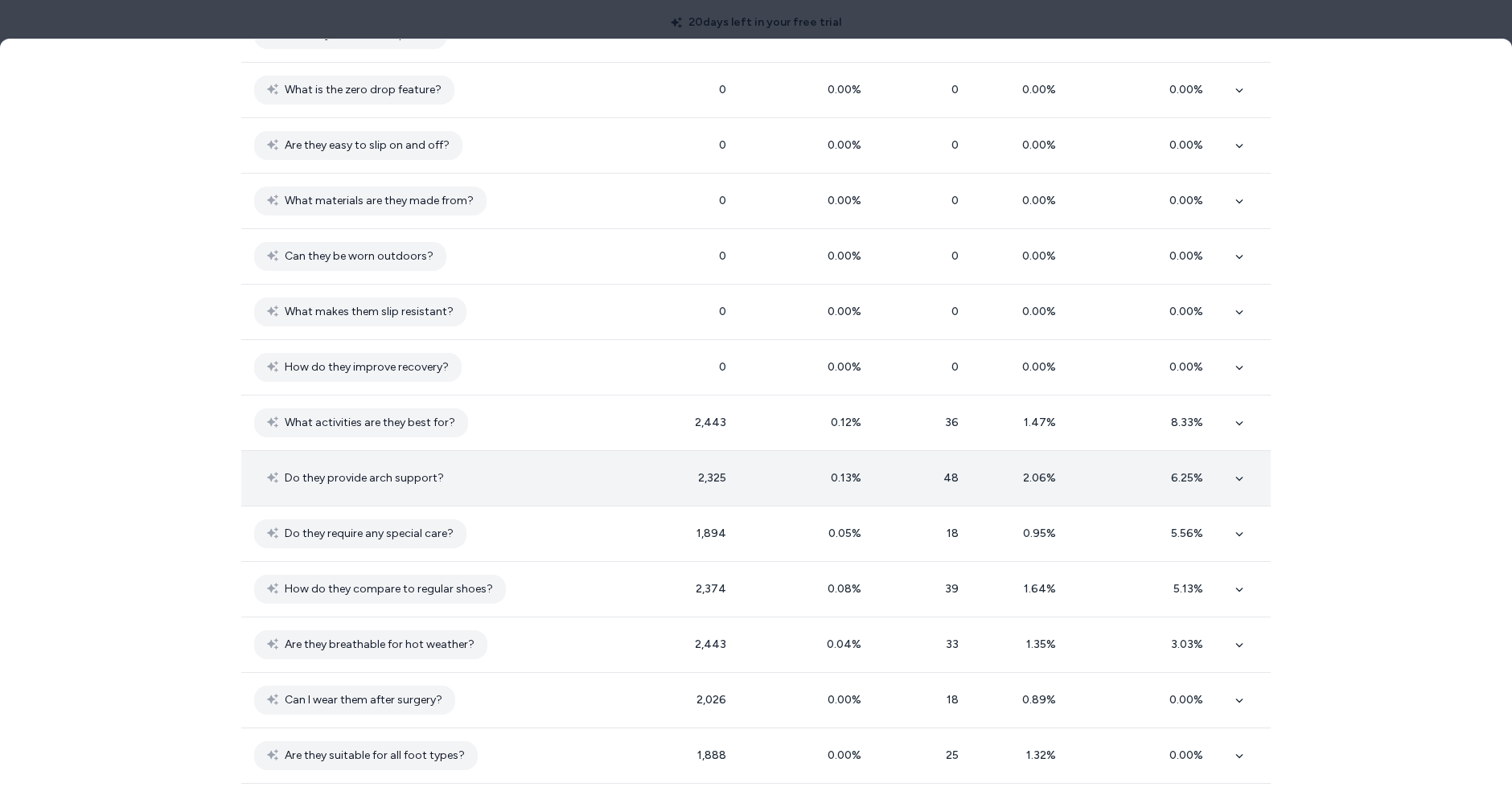
click at [1240, 474] on icon at bounding box center [1240, 478] width 8 height 8
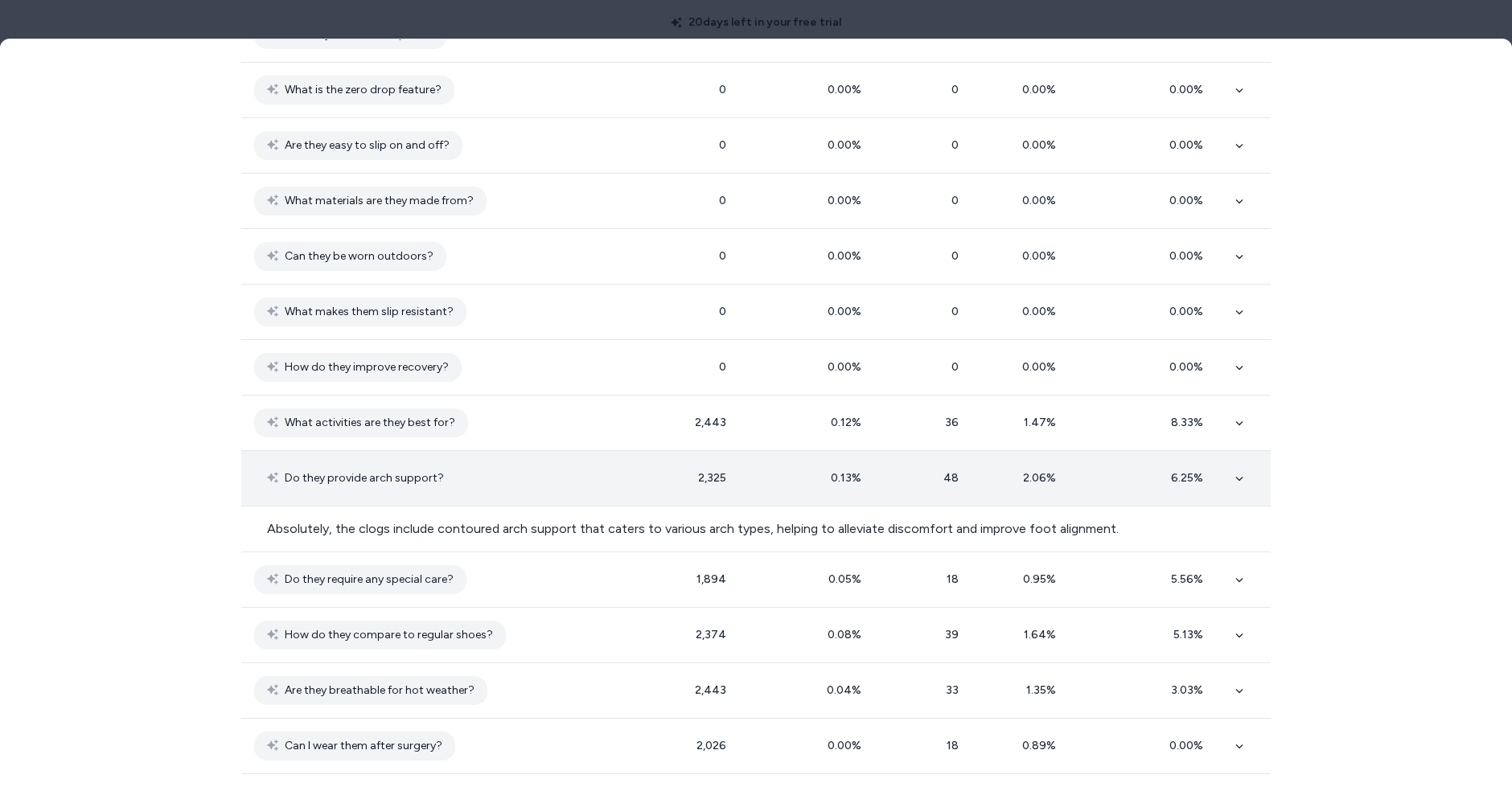
click at [1240, 474] on icon at bounding box center [1240, 478] width 8 height 8
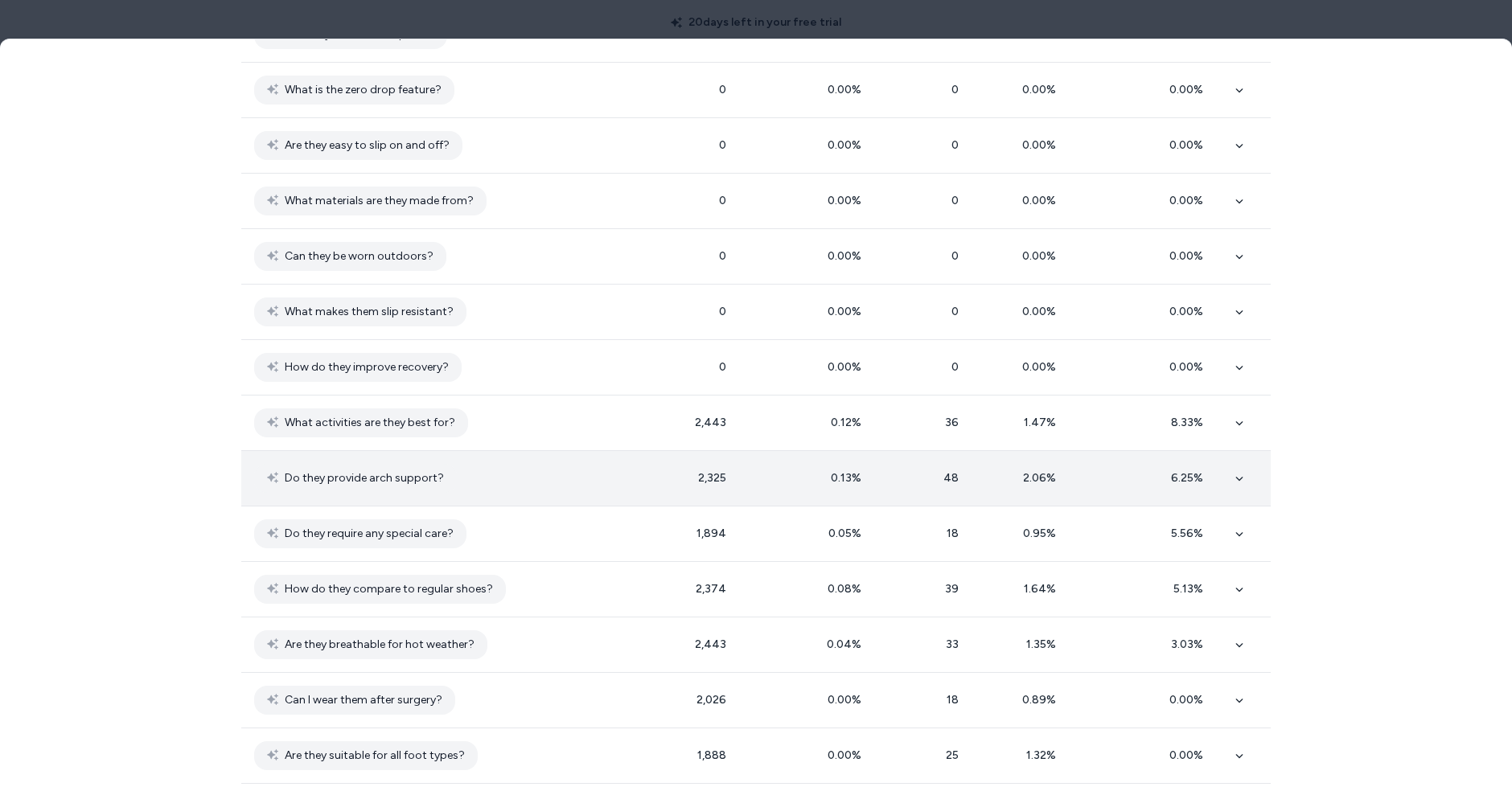
click at [1245, 450] on td at bounding box center [1247, 478] width 48 height 56
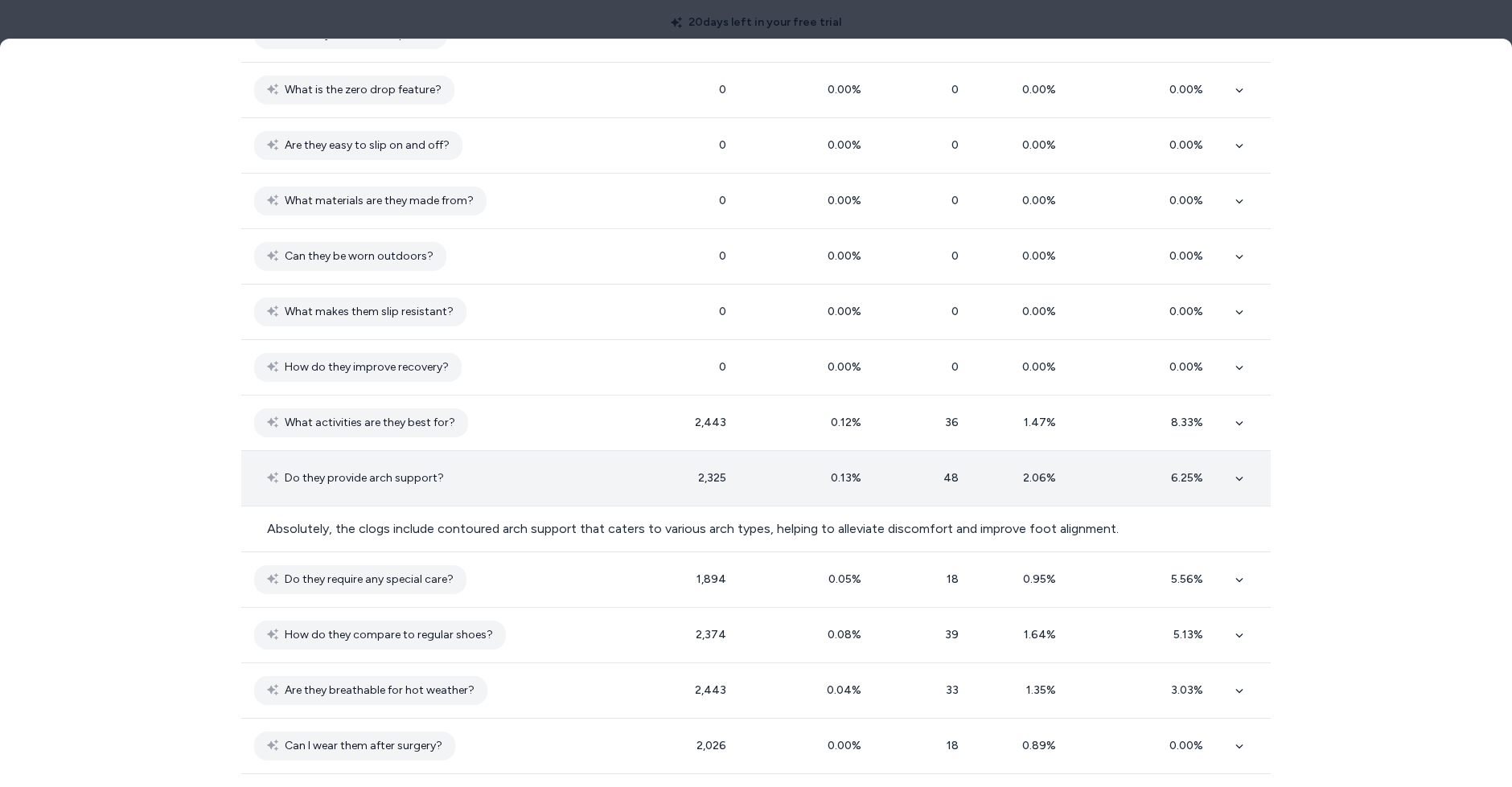
click at [1245, 450] on td at bounding box center [1247, 478] width 48 height 56
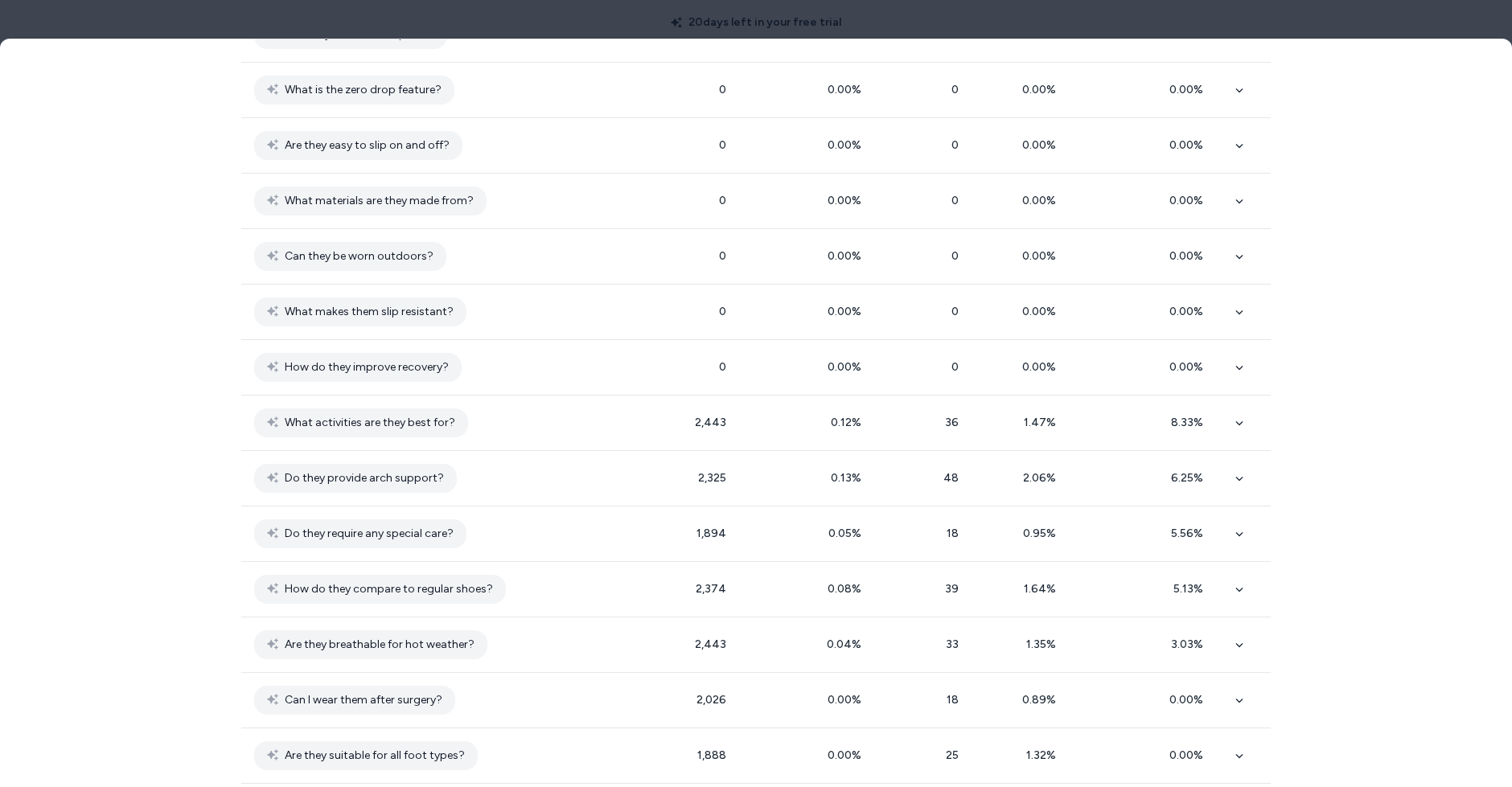
scroll to position [596, 0]
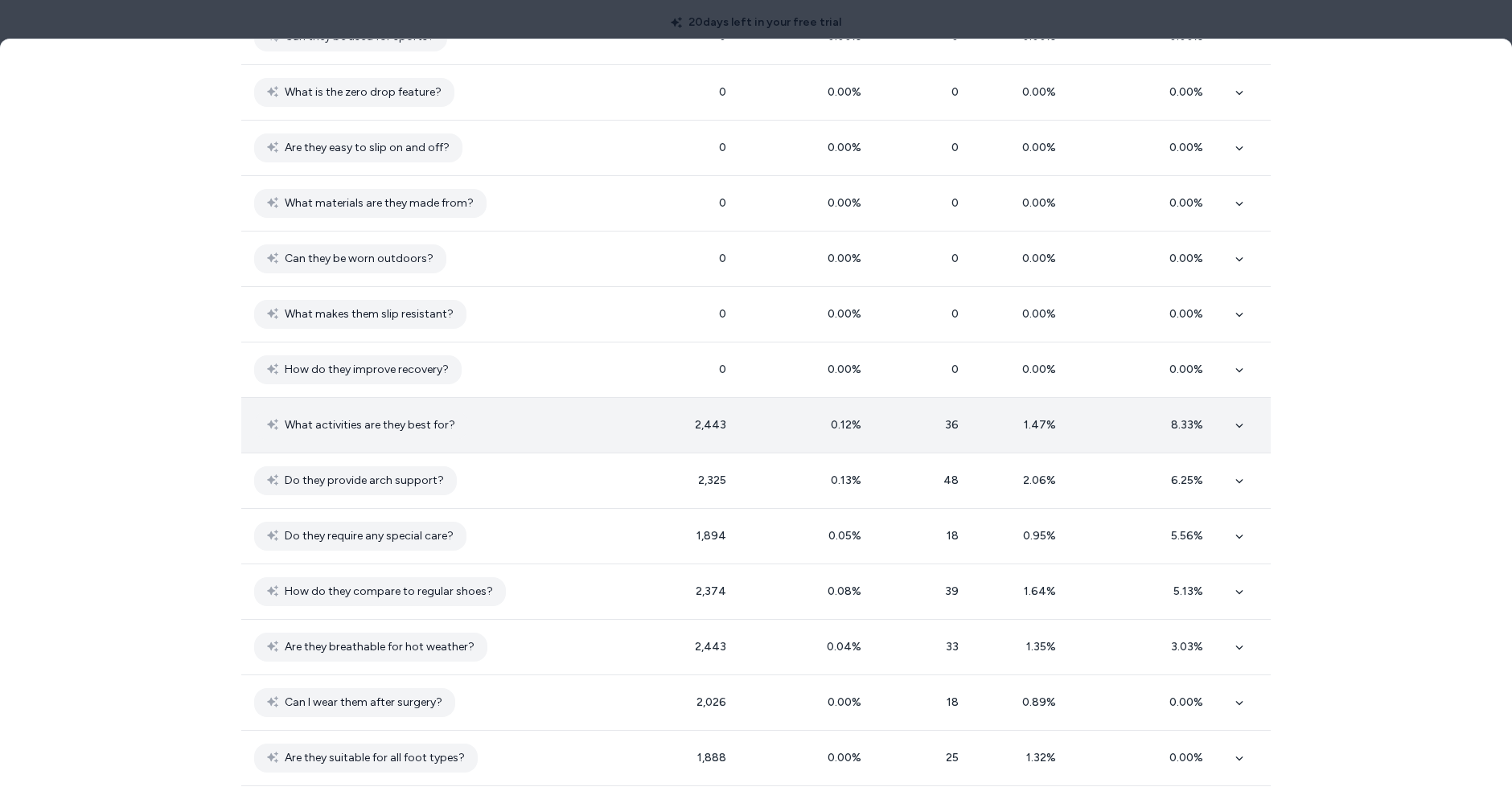
click at [810, 418] on div "0.12 %" at bounding box center [811, 426] width 116 height 16
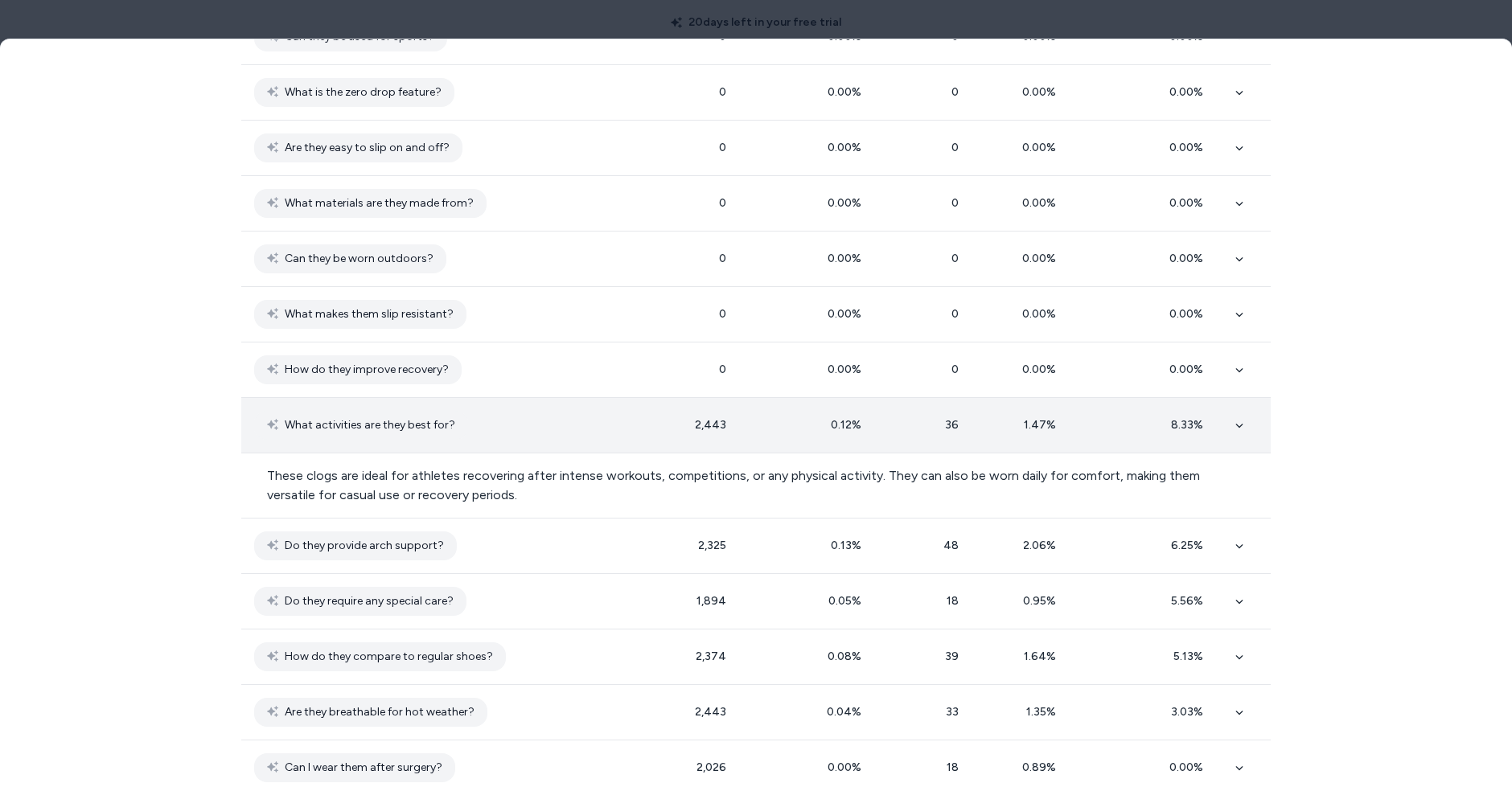
click at [810, 418] on div "0.12 %" at bounding box center [811, 426] width 116 height 16
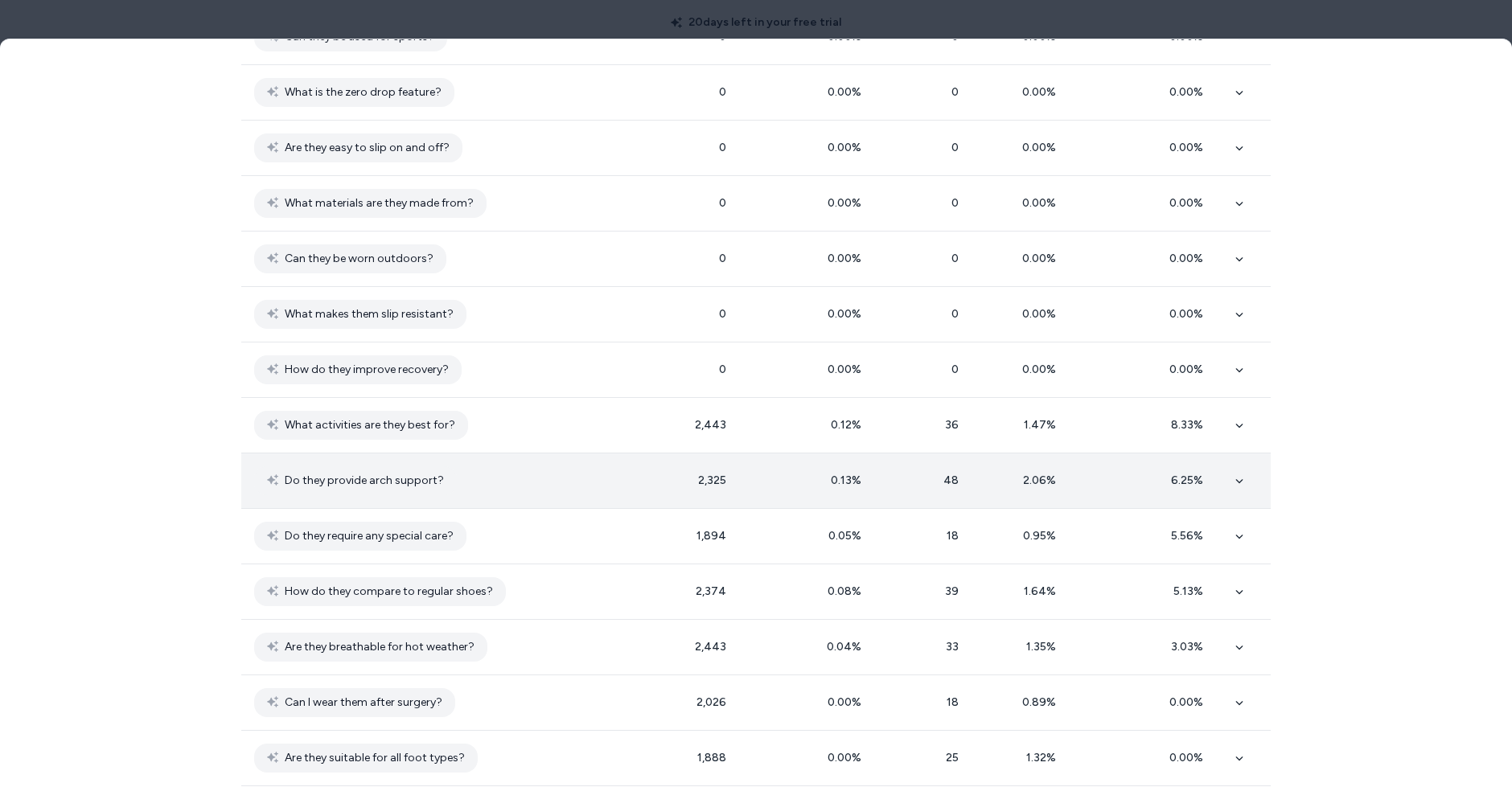
click at [752, 462] on td "0.13 %" at bounding box center [811, 480] width 142 height 56
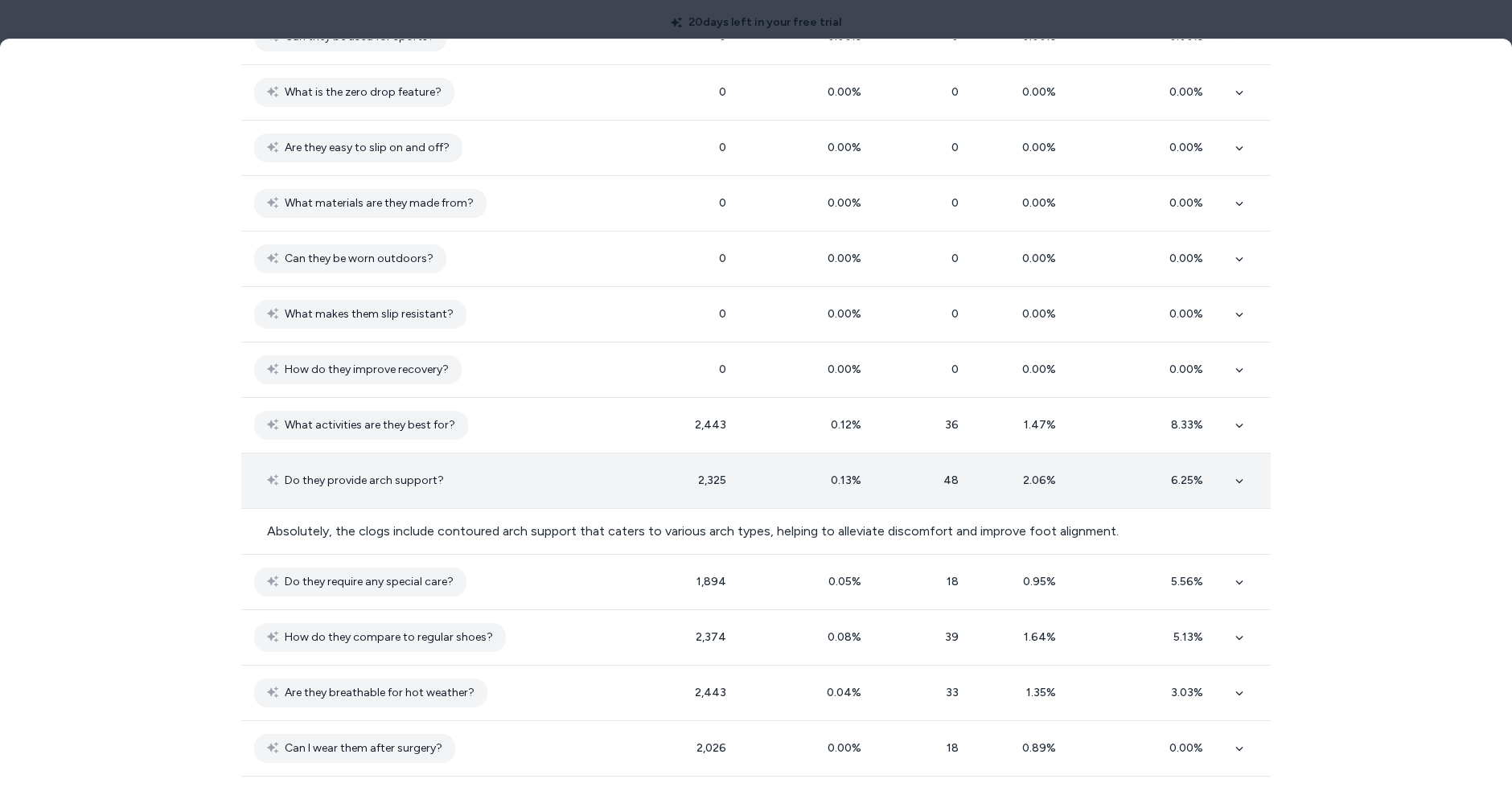
click at [790, 462] on td "0.13 %" at bounding box center [811, 480] width 142 height 56
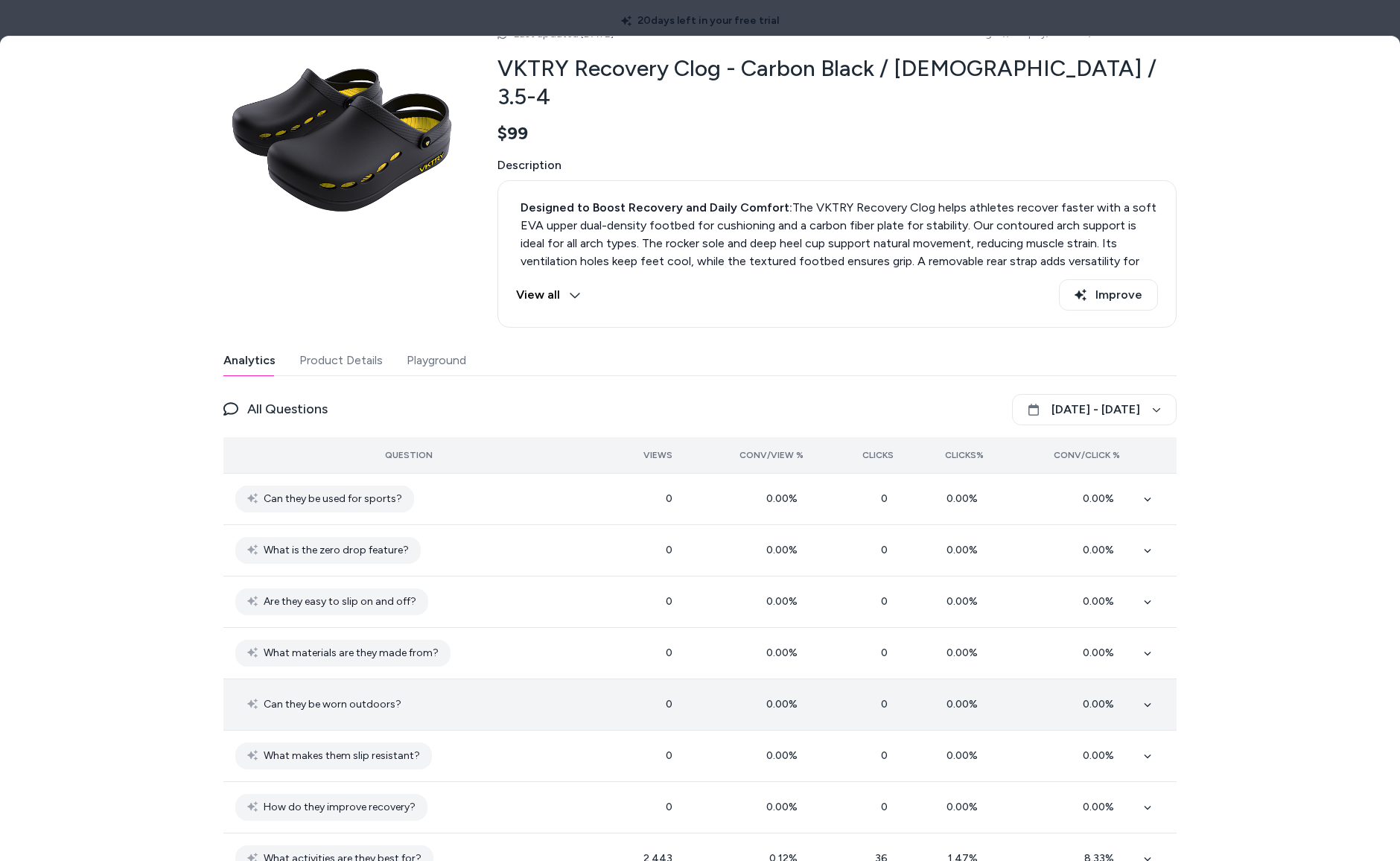
scroll to position [0, 0]
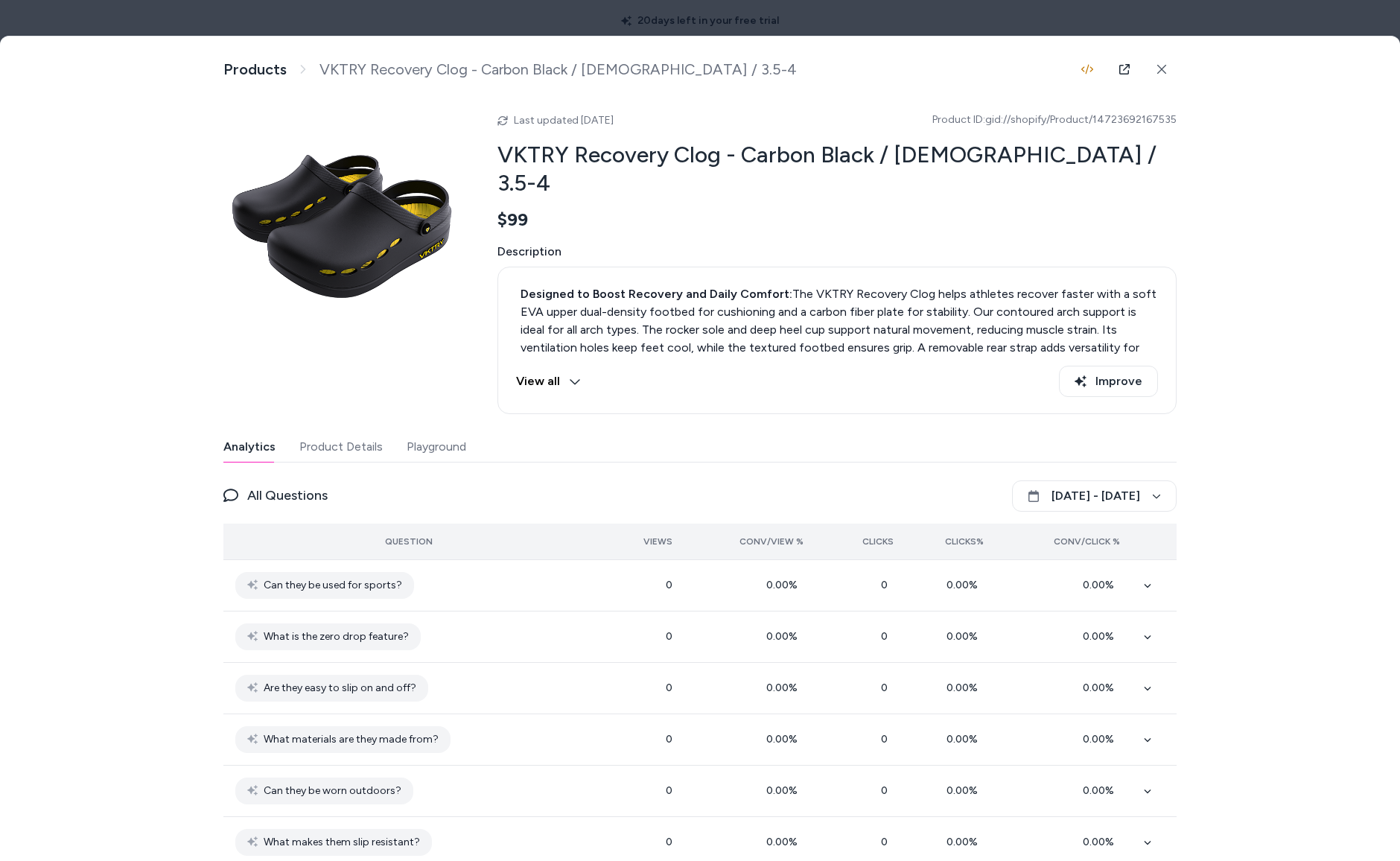
click at [581, 23] on div at bounding box center [700, 430] width 1400 height 861
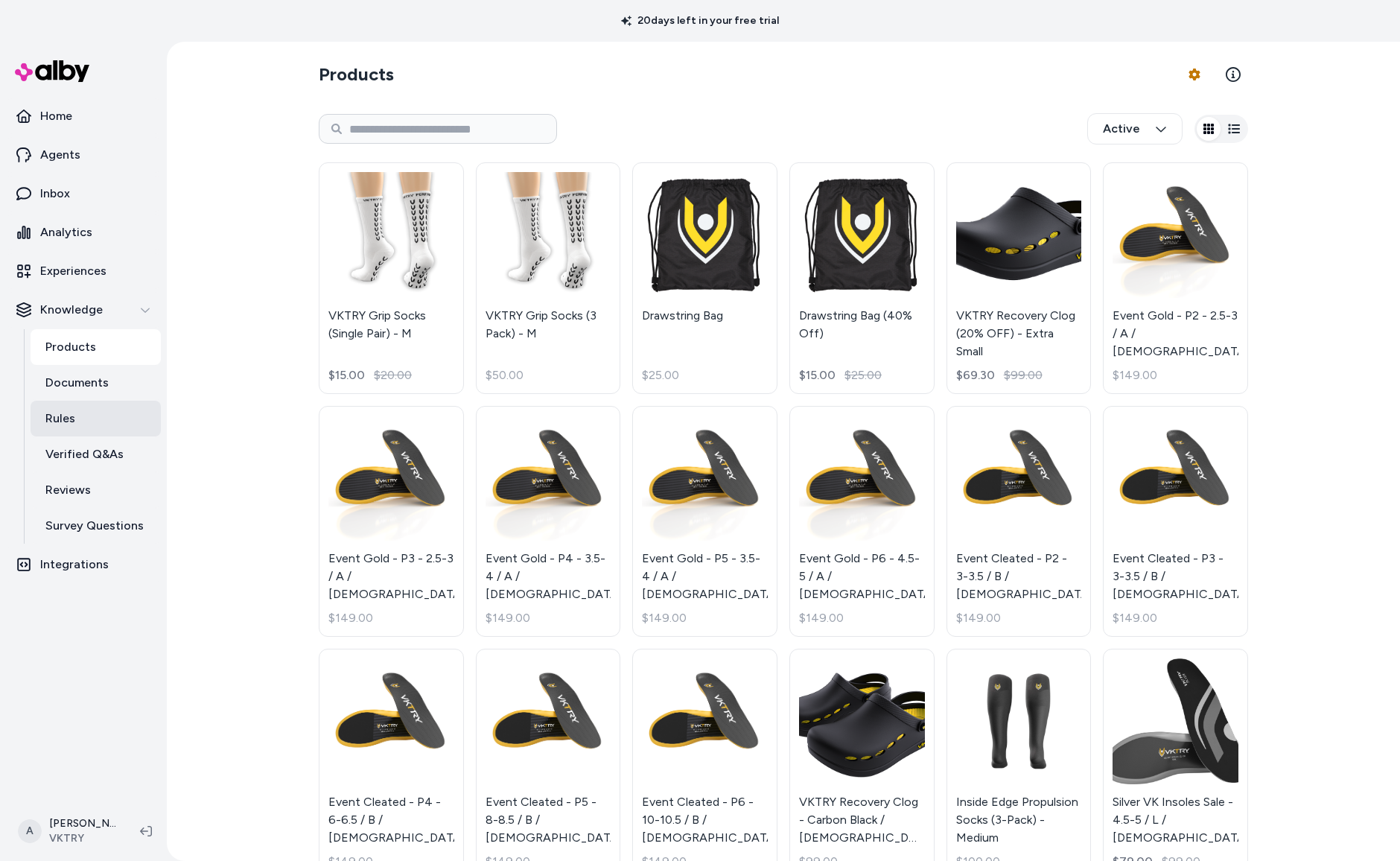
click at [86, 408] on link "Rules" at bounding box center [96, 419] width 130 height 36
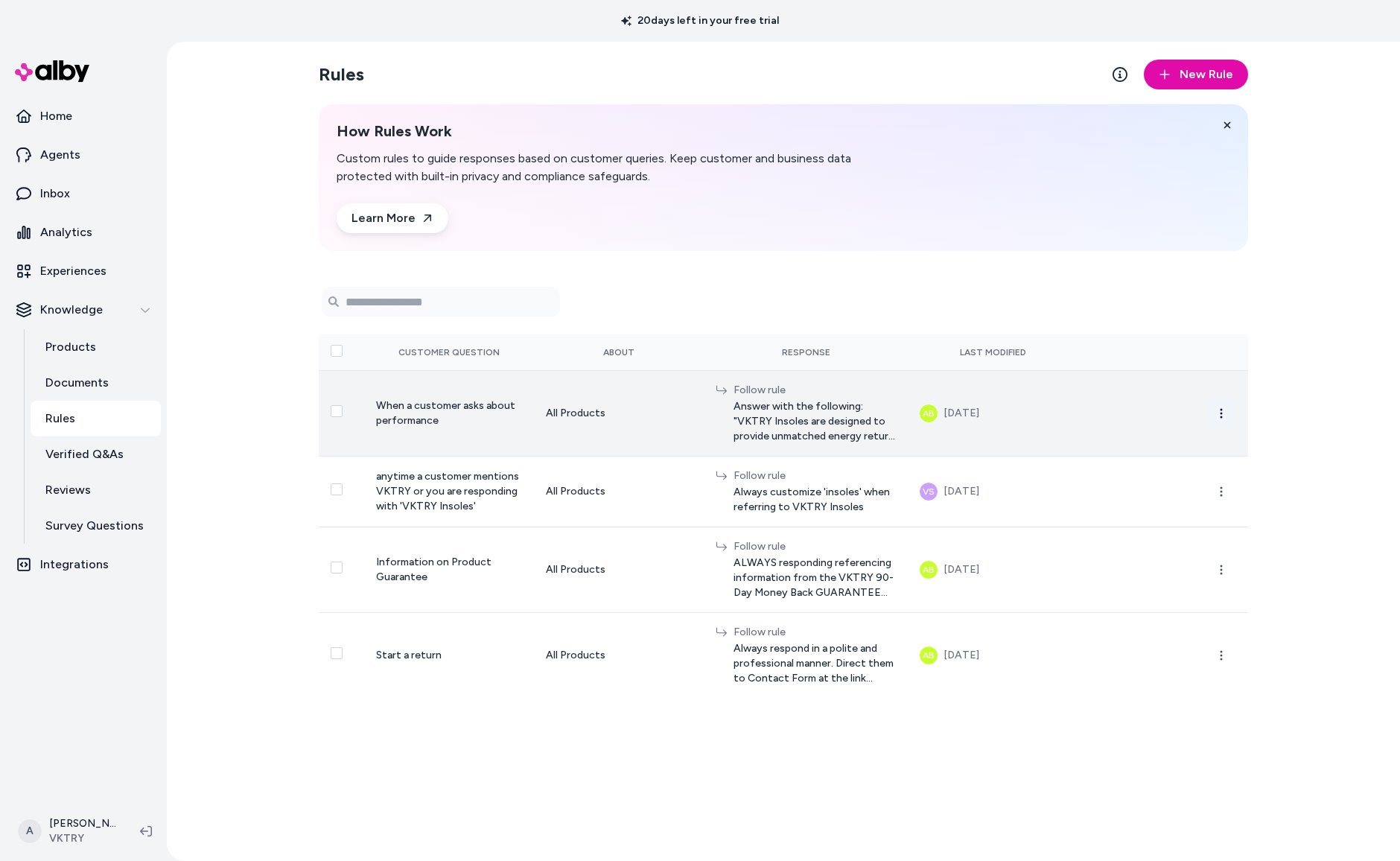
click at [1219, 413] on icon "button" at bounding box center [1221, 413] width 12 height 12
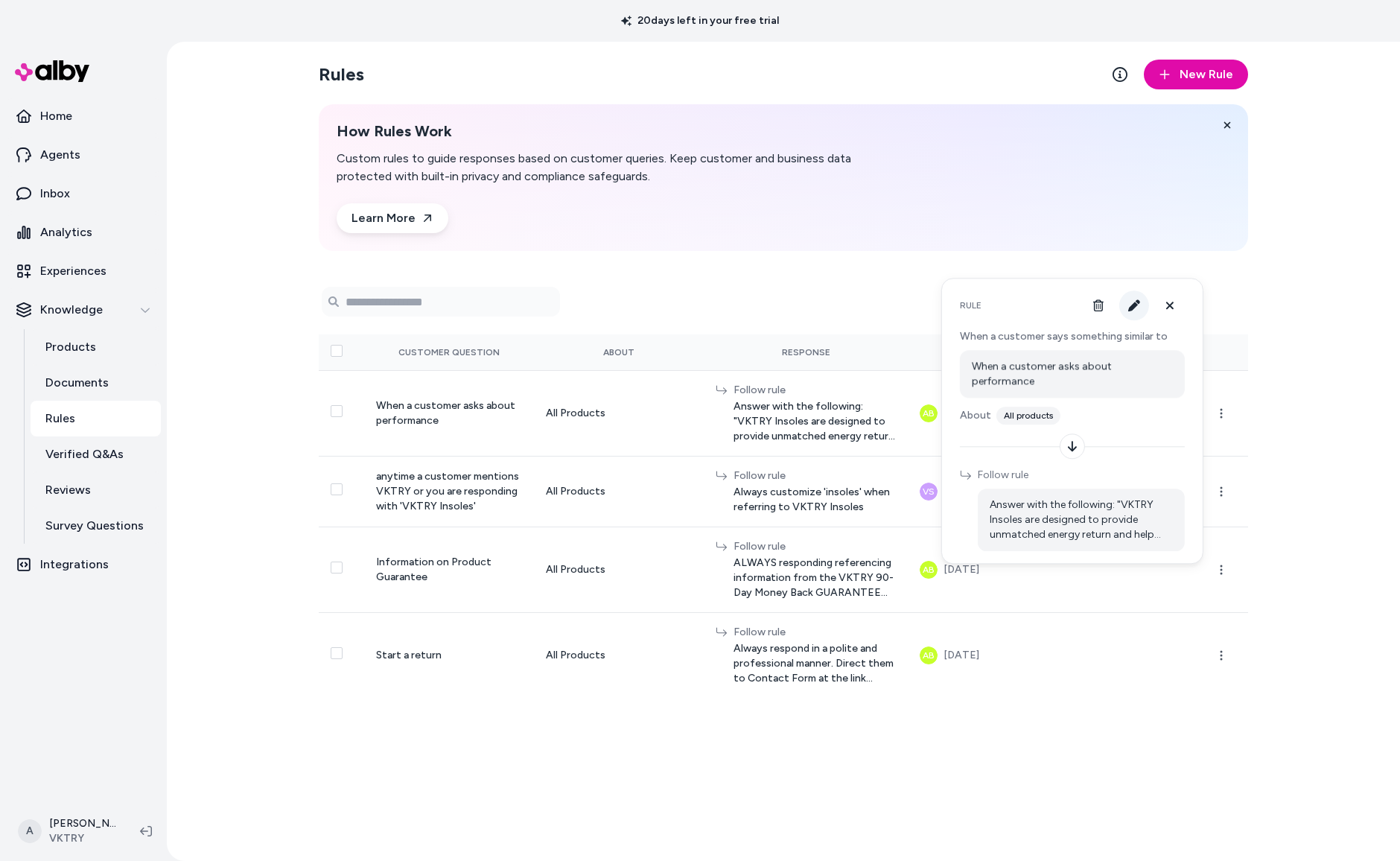
click at [1134, 310] on button "button" at bounding box center [1134, 305] width 30 height 30
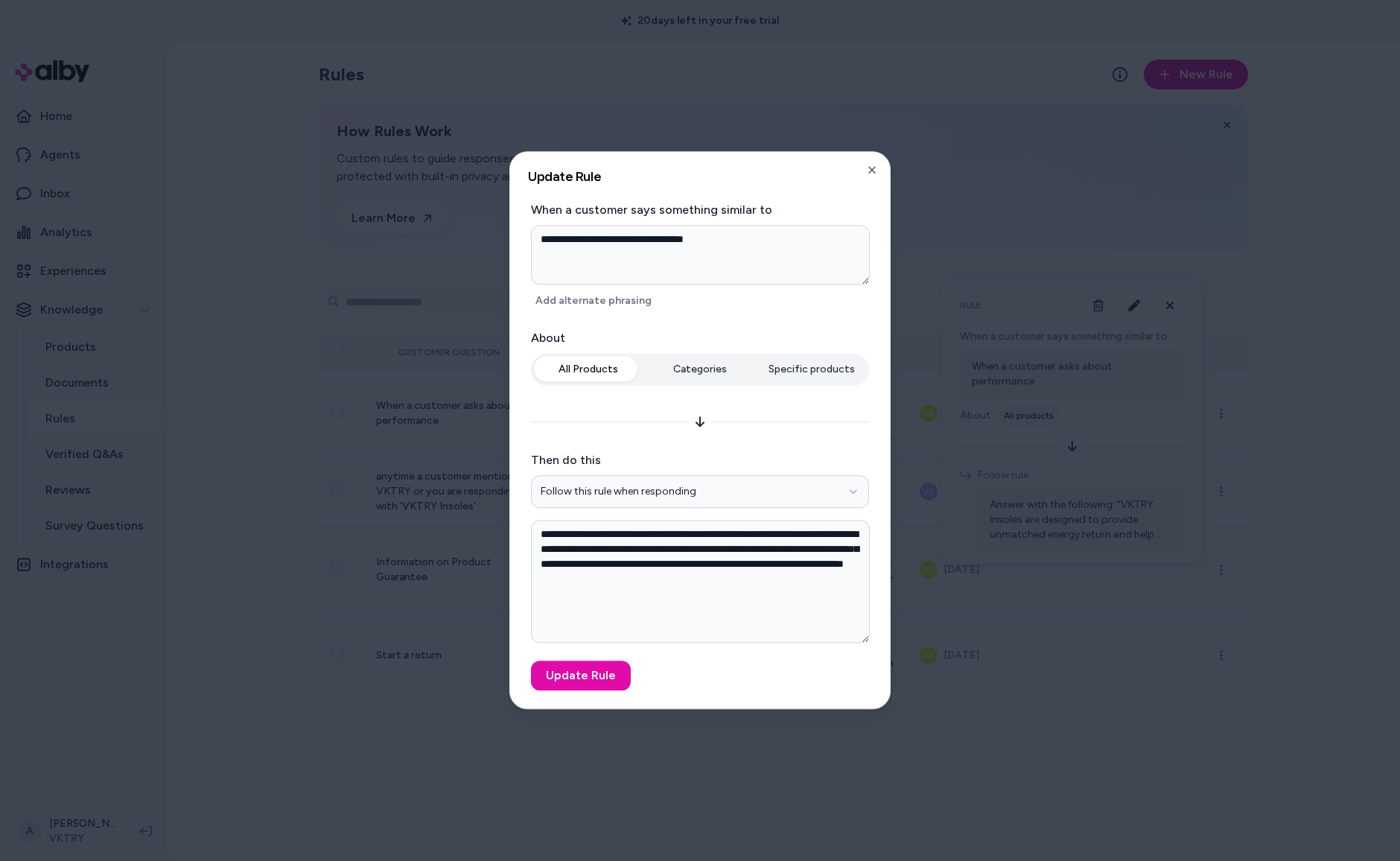
drag, startPoint x: 866, startPoint y: 604, endPoint x: 863, endPoint y: 670, distance: 66.1
click at [863, 670] on form "**********" at bounding box center [700, 446] width 344 height 489
click at [806, 613] on textarea "**********" at bounding box center [700, 581] width 339 height 123
click at [872, 173] on icon "button" at bounding box center [872, 170] width 12 height 12
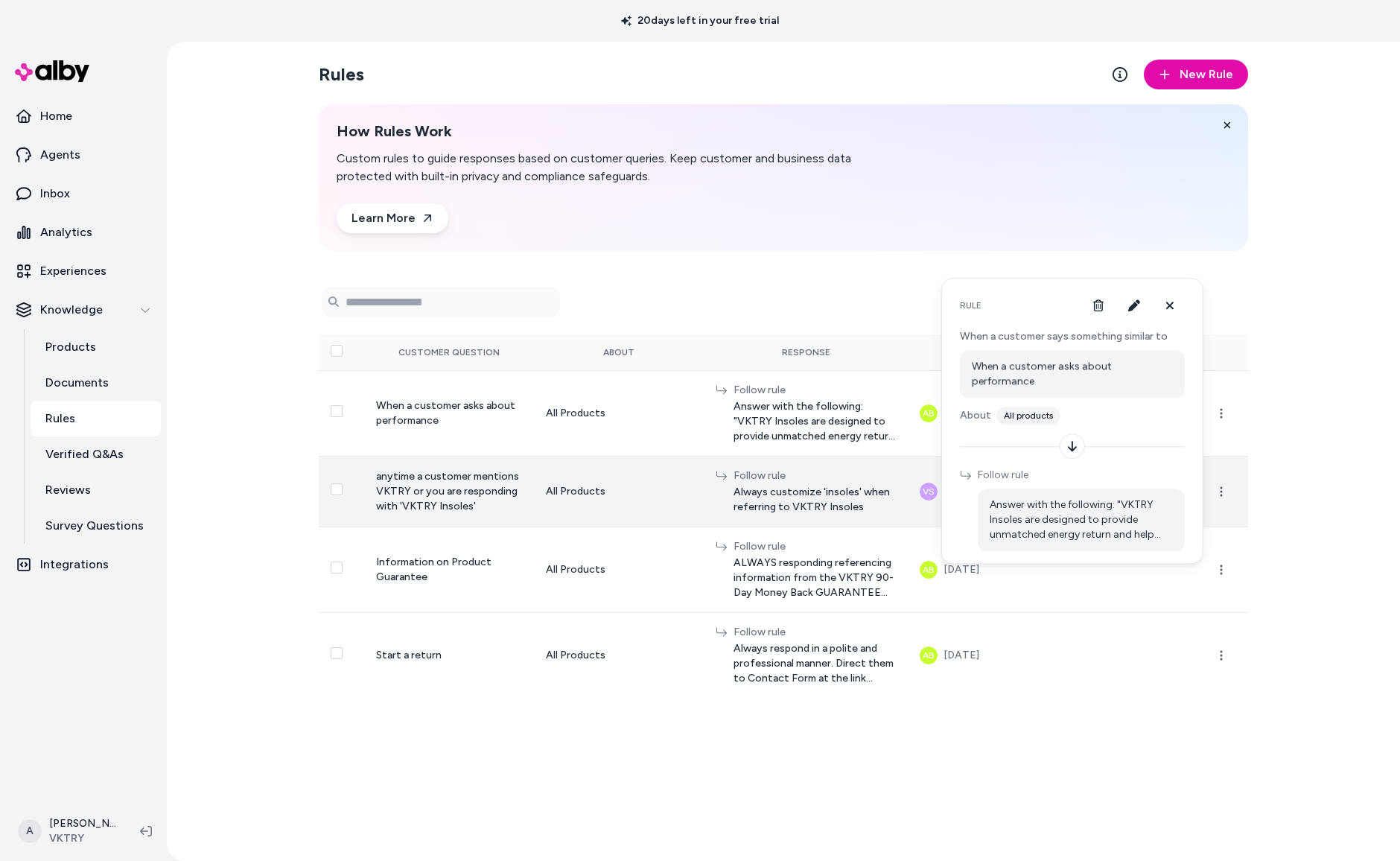
click at [822, 488] on div "Follow rule Always customize 'insoles' when referring to VKTRY Insoles" at bounding box center [814, 491] width 162 height 46
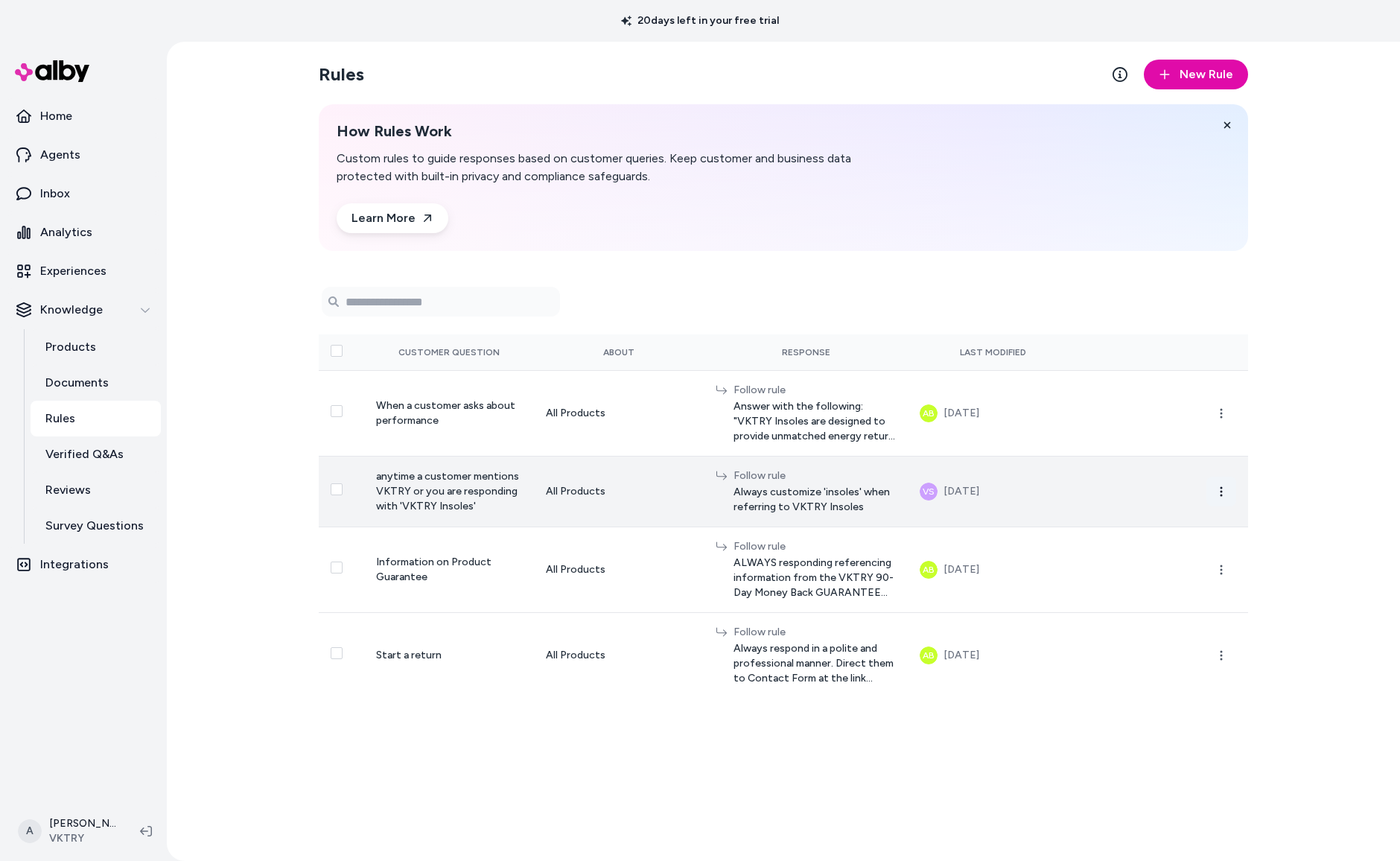
click at [1215, 494] on icon "button" at bounding box center [1221, 491] width 12 height 12
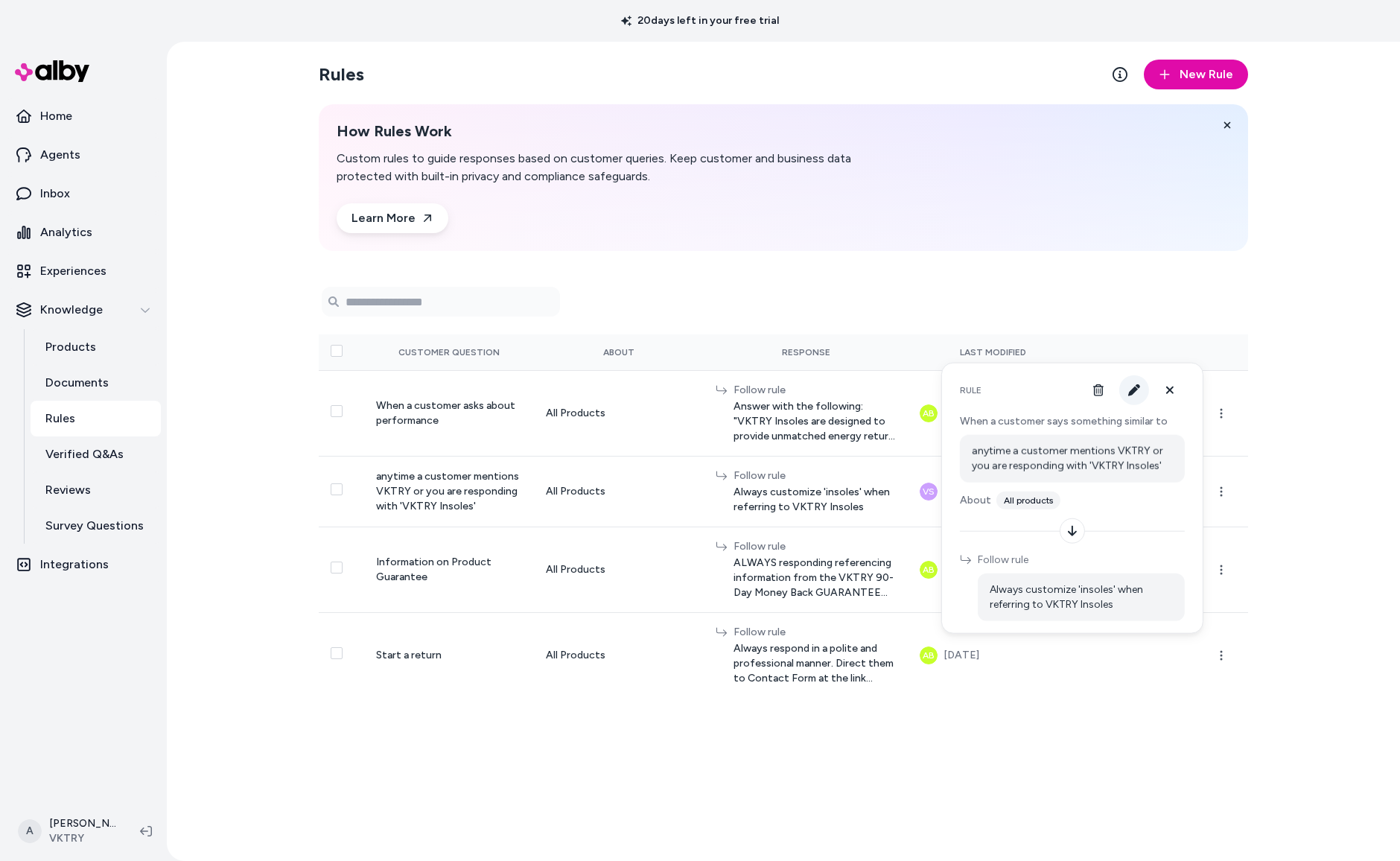
click at [1134, 392] on icon "button" at bounding box center [1134, 390] width 12 height 12
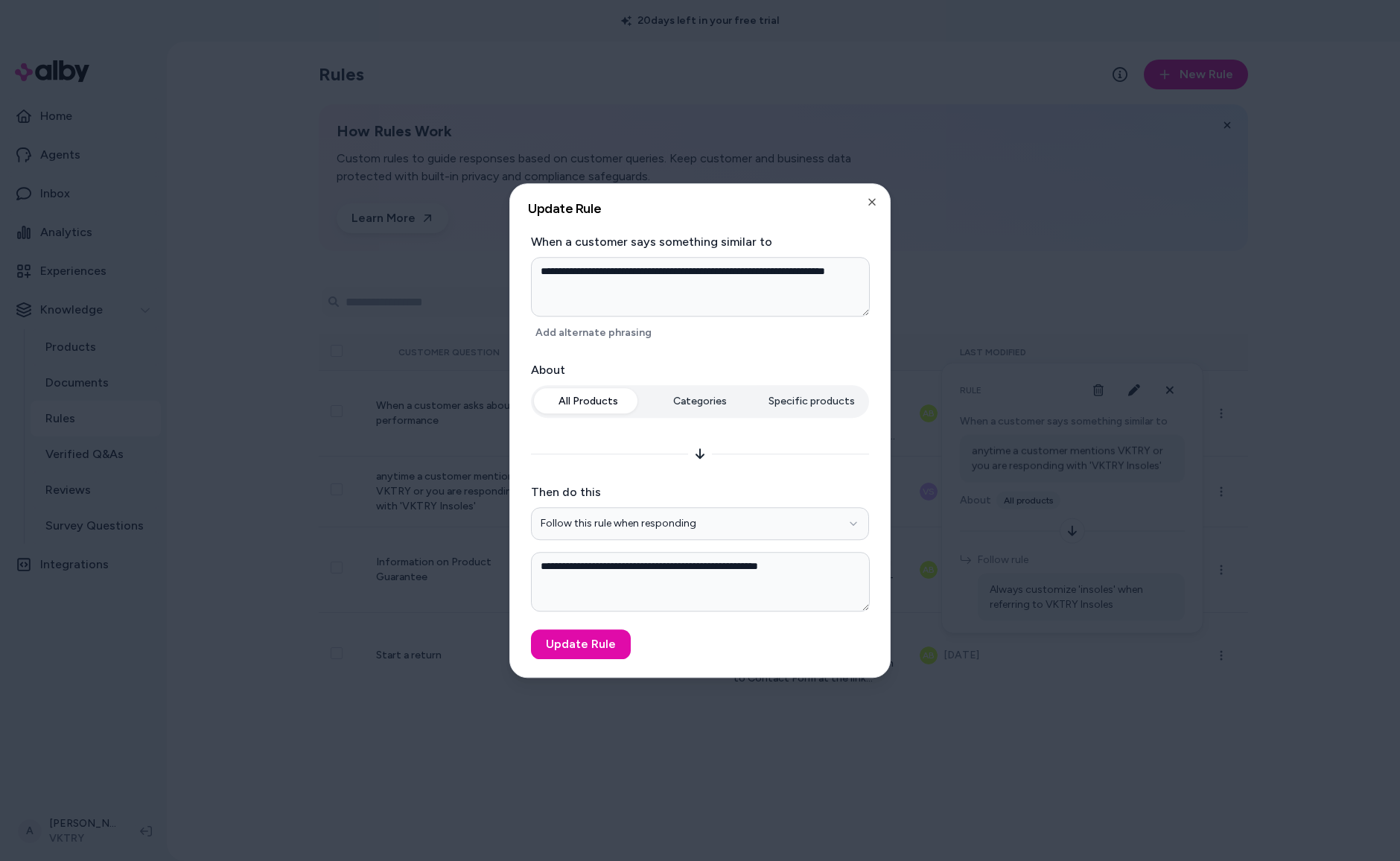
click at [871, 192] on div "**********" at bounding box center [700, 430] width 380 height 493
click at [869, 205] on icon "button" at bounding box center [872, 202] width 6 height 6
type textarea "*"
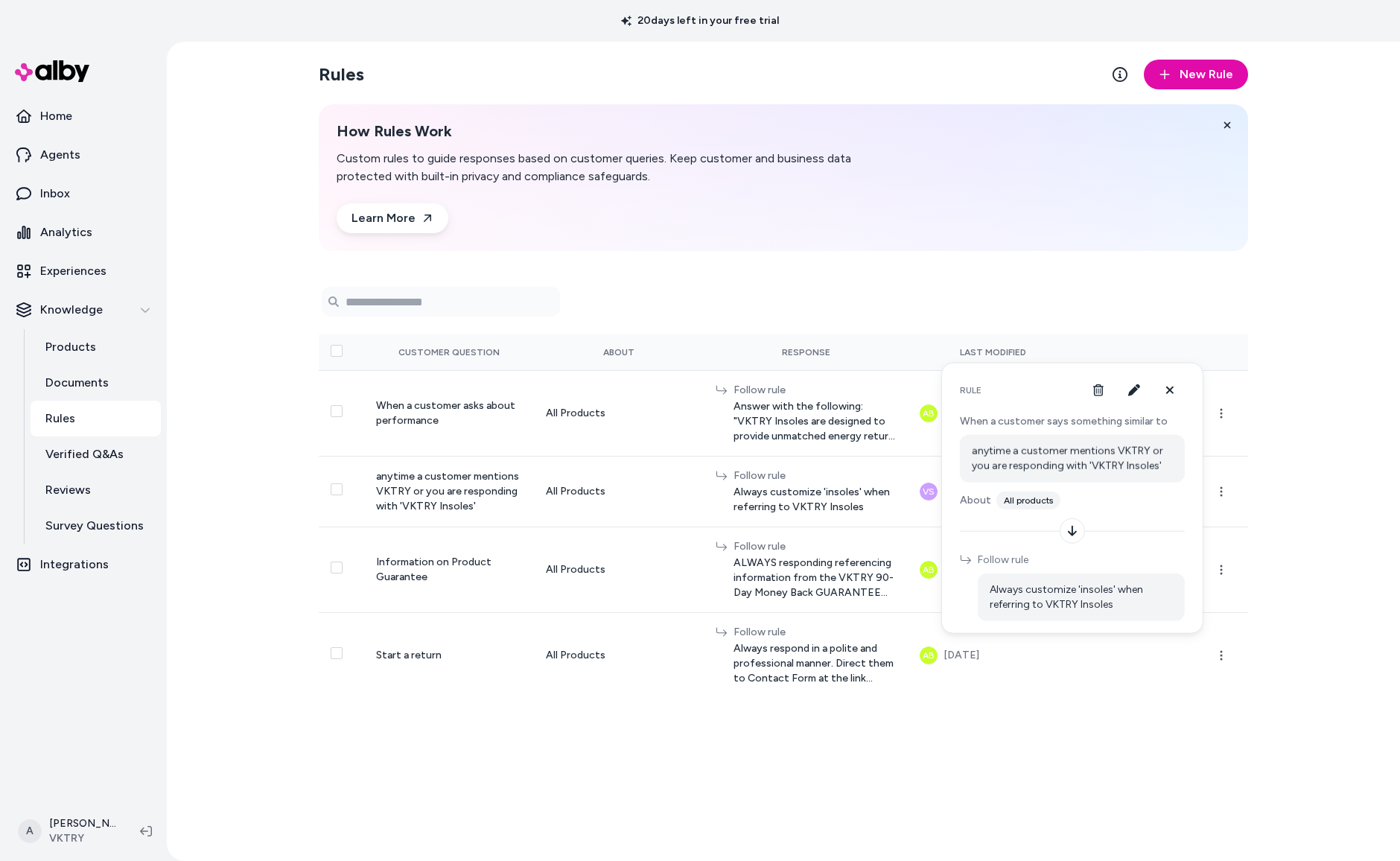
click at [1117, 282] on div "0 selected Search Products Customer Question About Response Last Modified When …" at bounding box center [783, 485] width 929 height 423
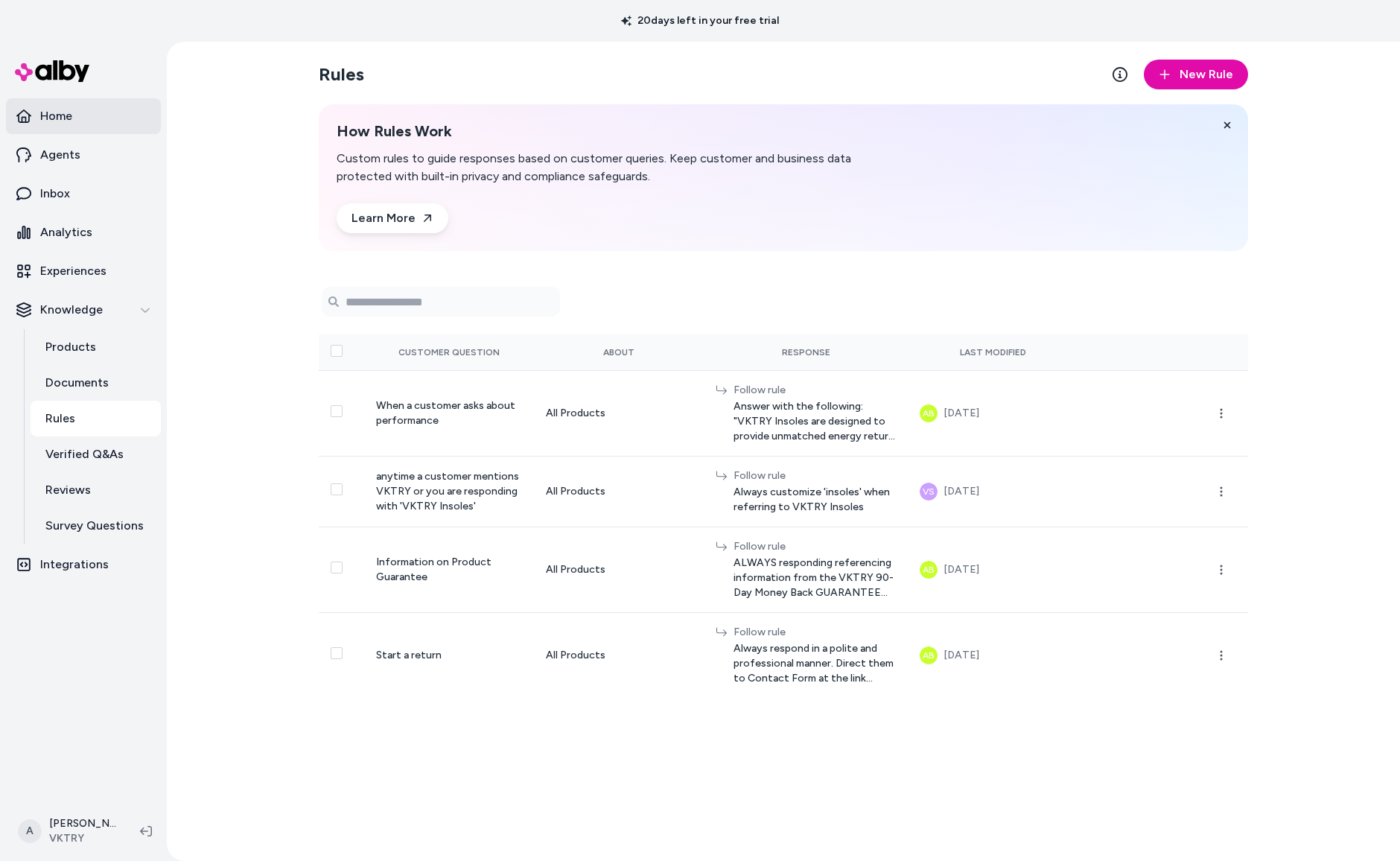
click at [110, 107] on link "Home" at bounding box center [83, 116] width 155 height 36
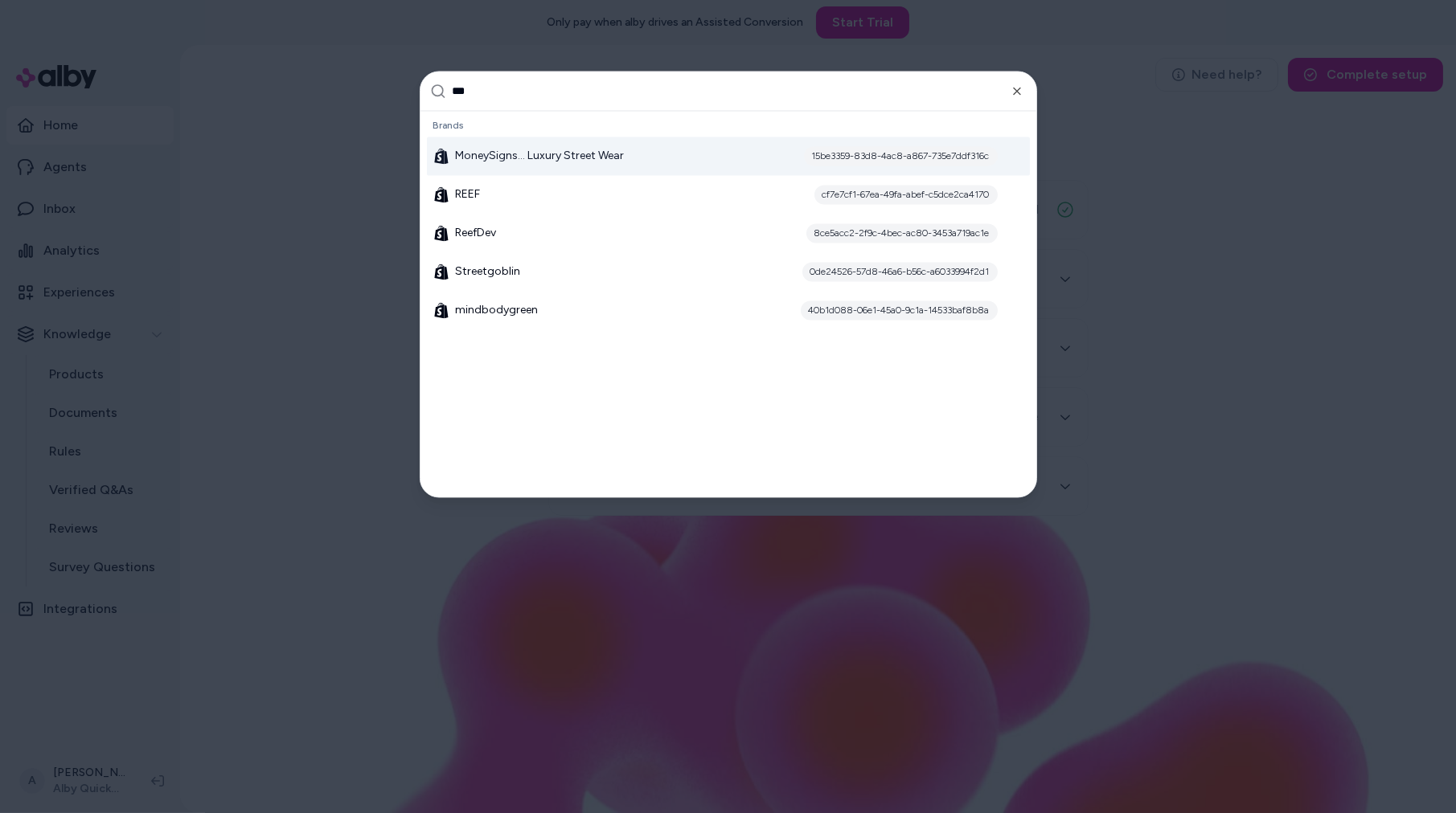
type input "****"
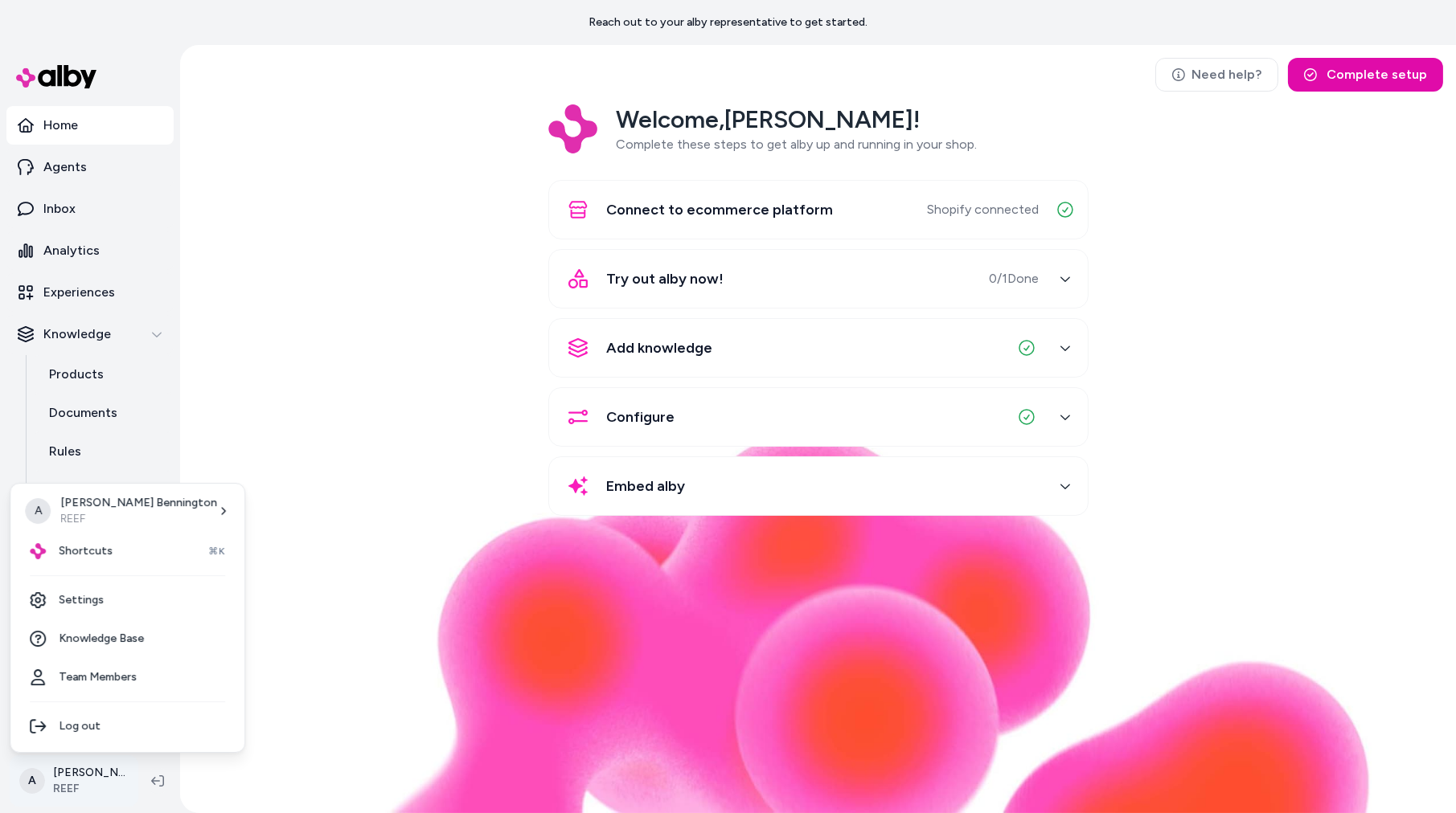
click at [71, 774] on html "Reach out to your alby representative to get started. Home Agents Inbox Analyti…" at bounding box center [728, 406] width 1456 height 813
click at [98, 673] on link "Team Members" at bounding box center [128, 677] width 221 height 39
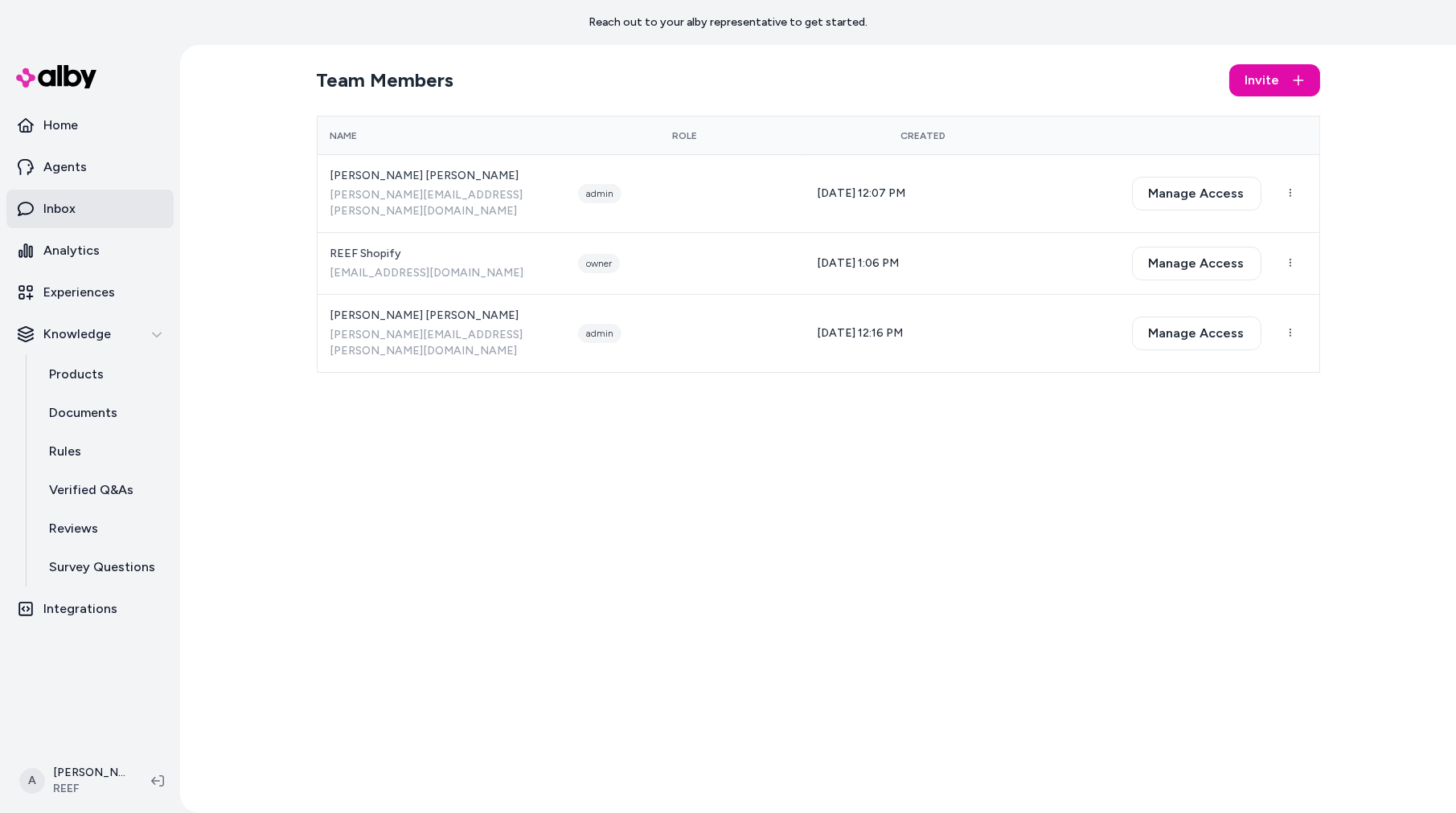
click at [104, 210] on link "Inbox" at bounding box center [90, 209] width 167 height 39
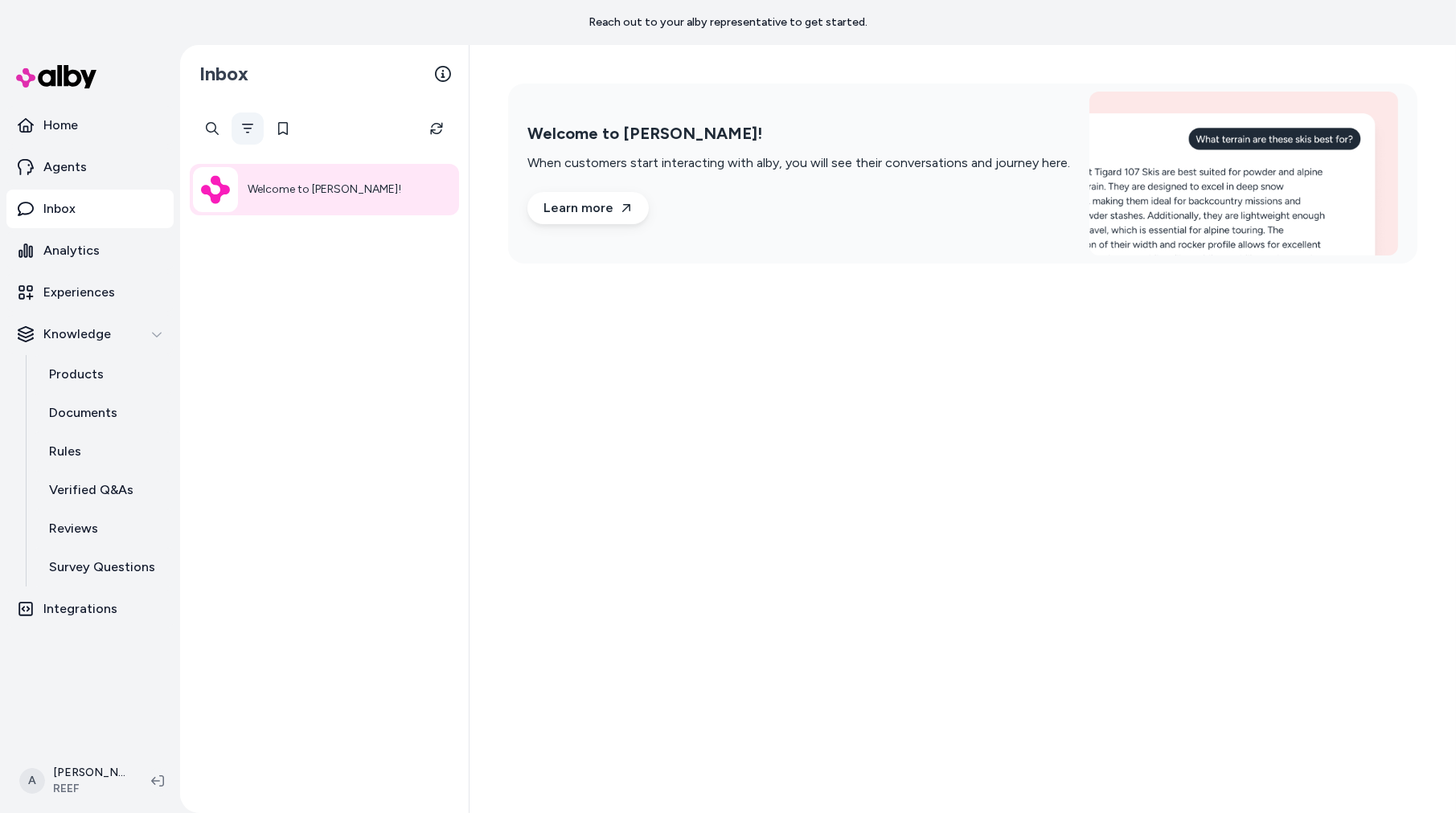
click at [251, 123] on icon "Filter" at bounding box center [248, 128] width 13 height 13
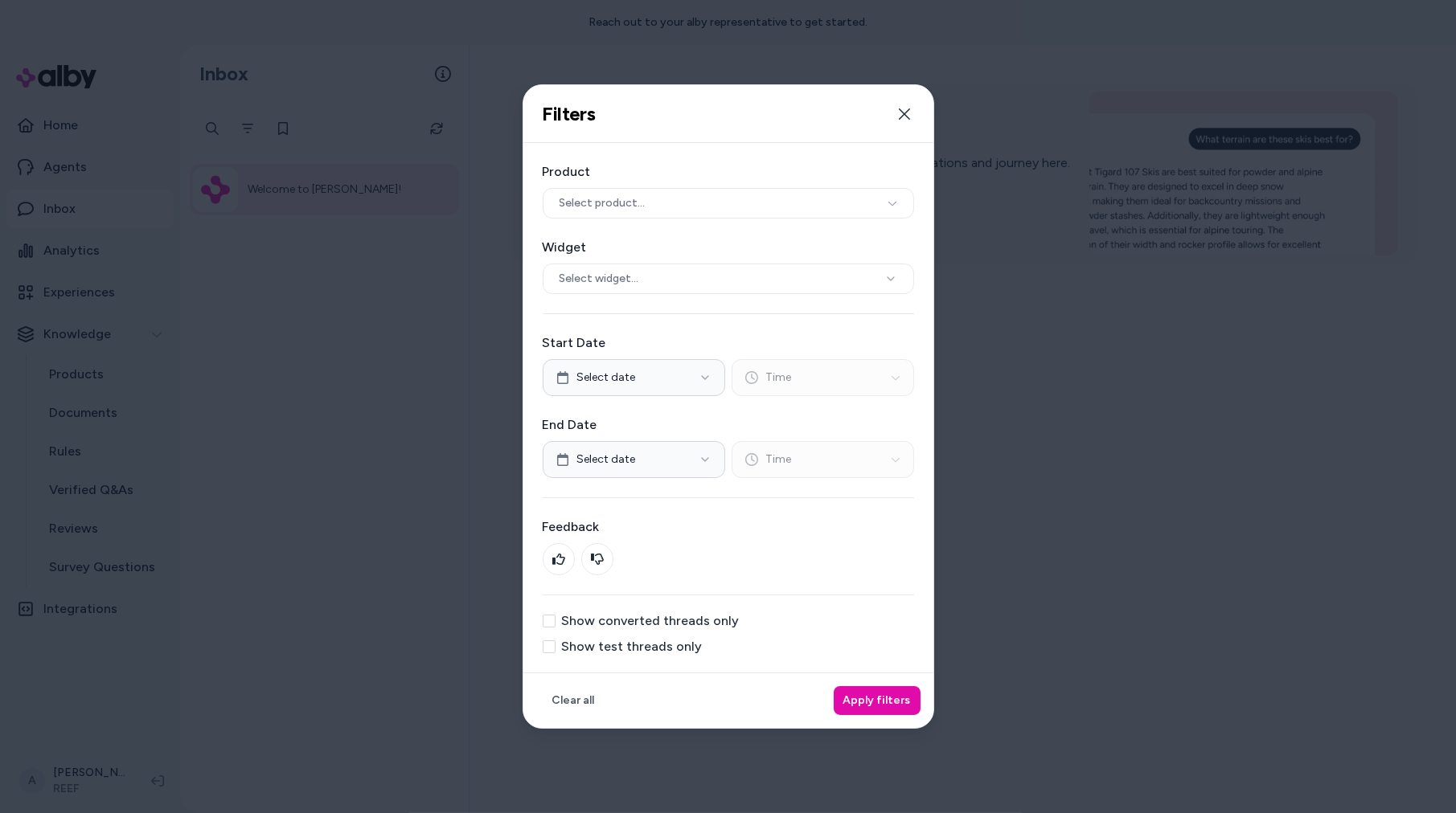
click at [629, 629] on div "Show converted threads only Show test threads only" at bounding box center [728, 634] width 371 height 39
click at [635, 640] on label "Show test threads only" at bounding box center [632, 647] width 141 height 13
click at [663, 641] on label "Show test threads only" at bounding box center [632, 647] width 141 height 13
click at [556, 641] on button "Show test threads only" at bounding box center [549, 647] width 13 height 13
click at [861, 701] on button "Apply filters" at bounding box center [877, 701] width 87 height 29
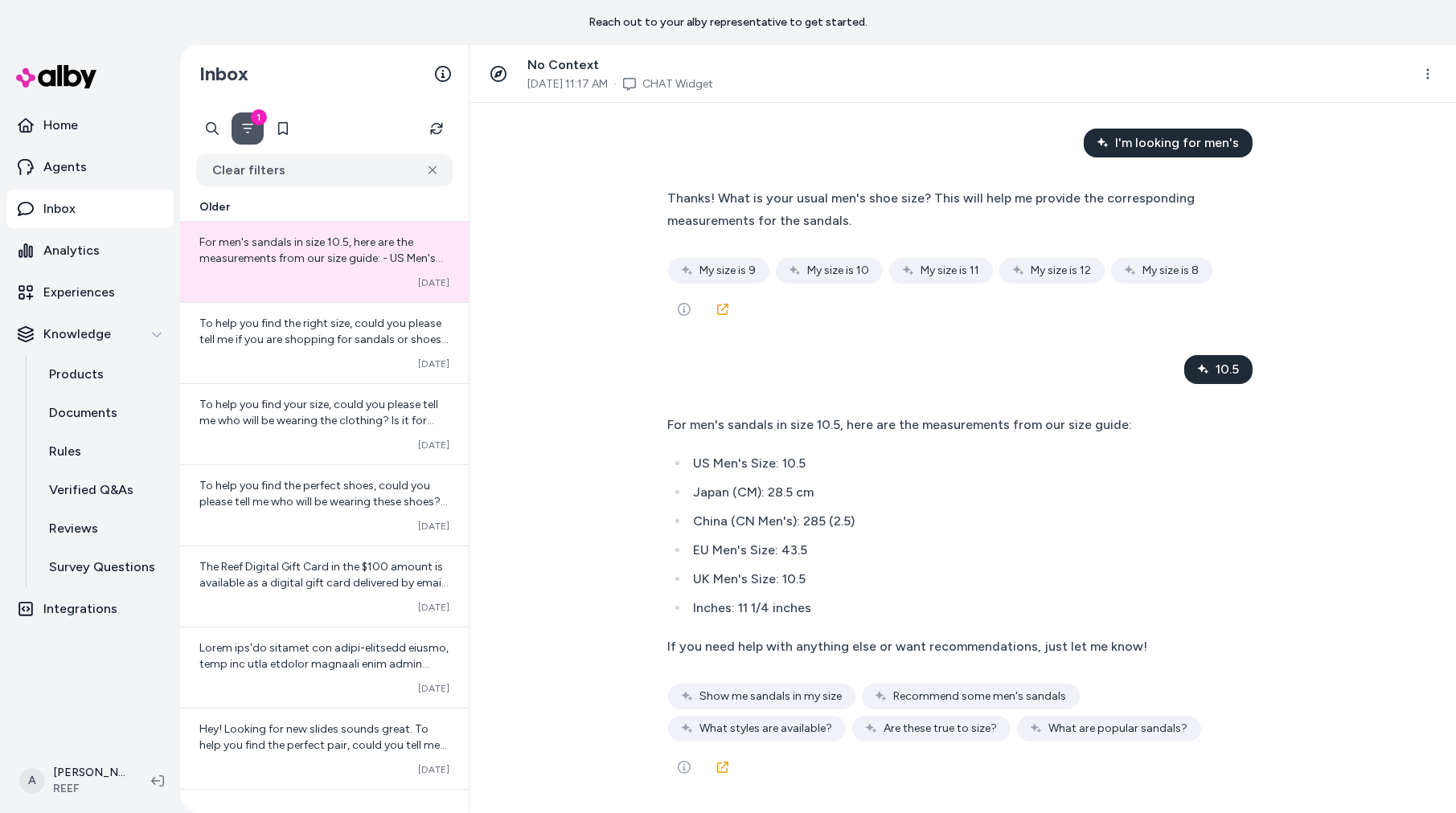
scroll to position [1318, 0]
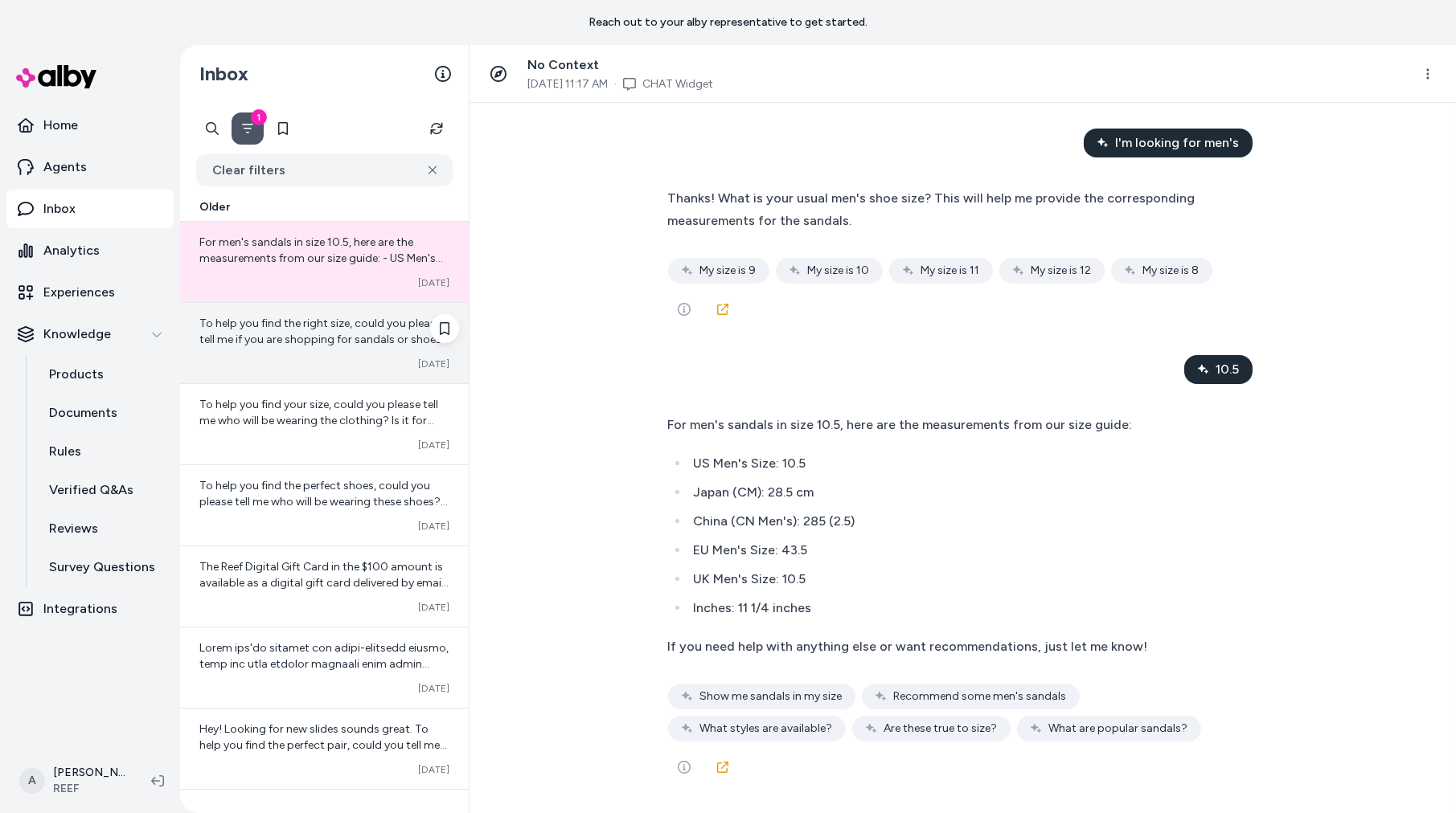
click at [253, 352] on div "To help you find the right size, could you please tell me if you are shopping f…" at bounding box center [324, 343] width 288 height 81
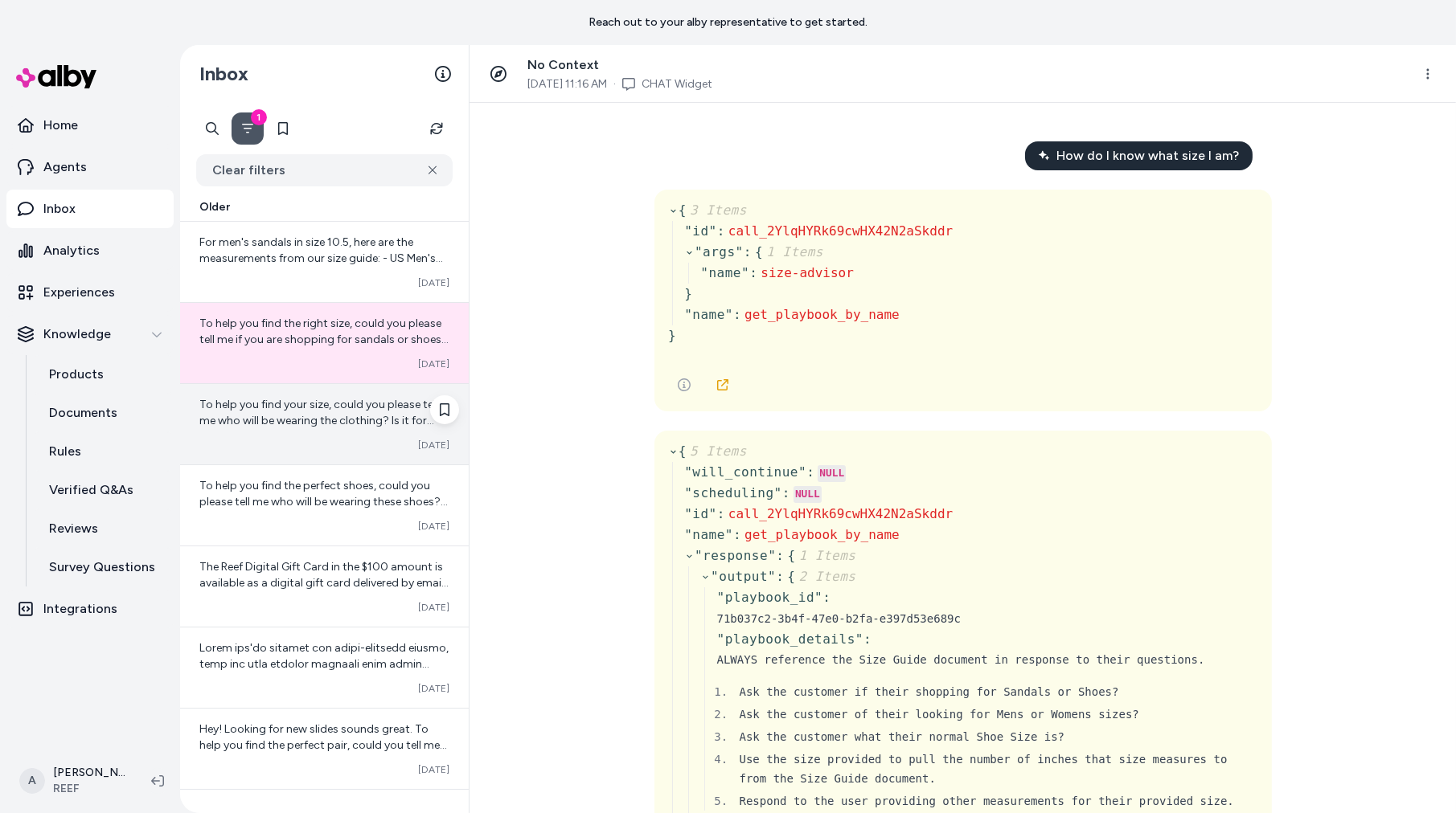
click at [300, 406] on span "To help you find your size, could you please tell me who will be wearing the cl…" at bounding box center [319, 421] width 239 height 46
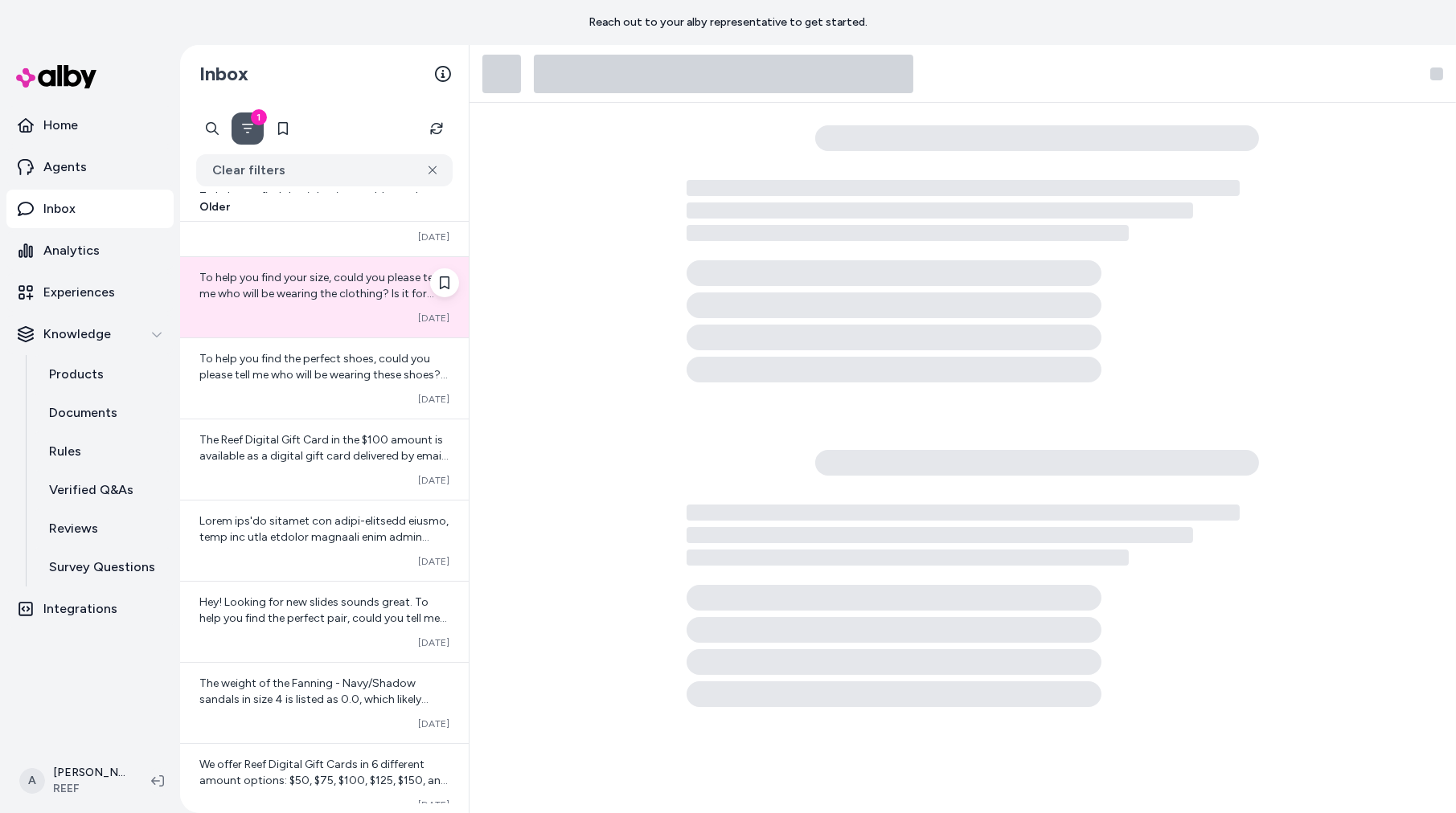
scroll to position [156, 0]
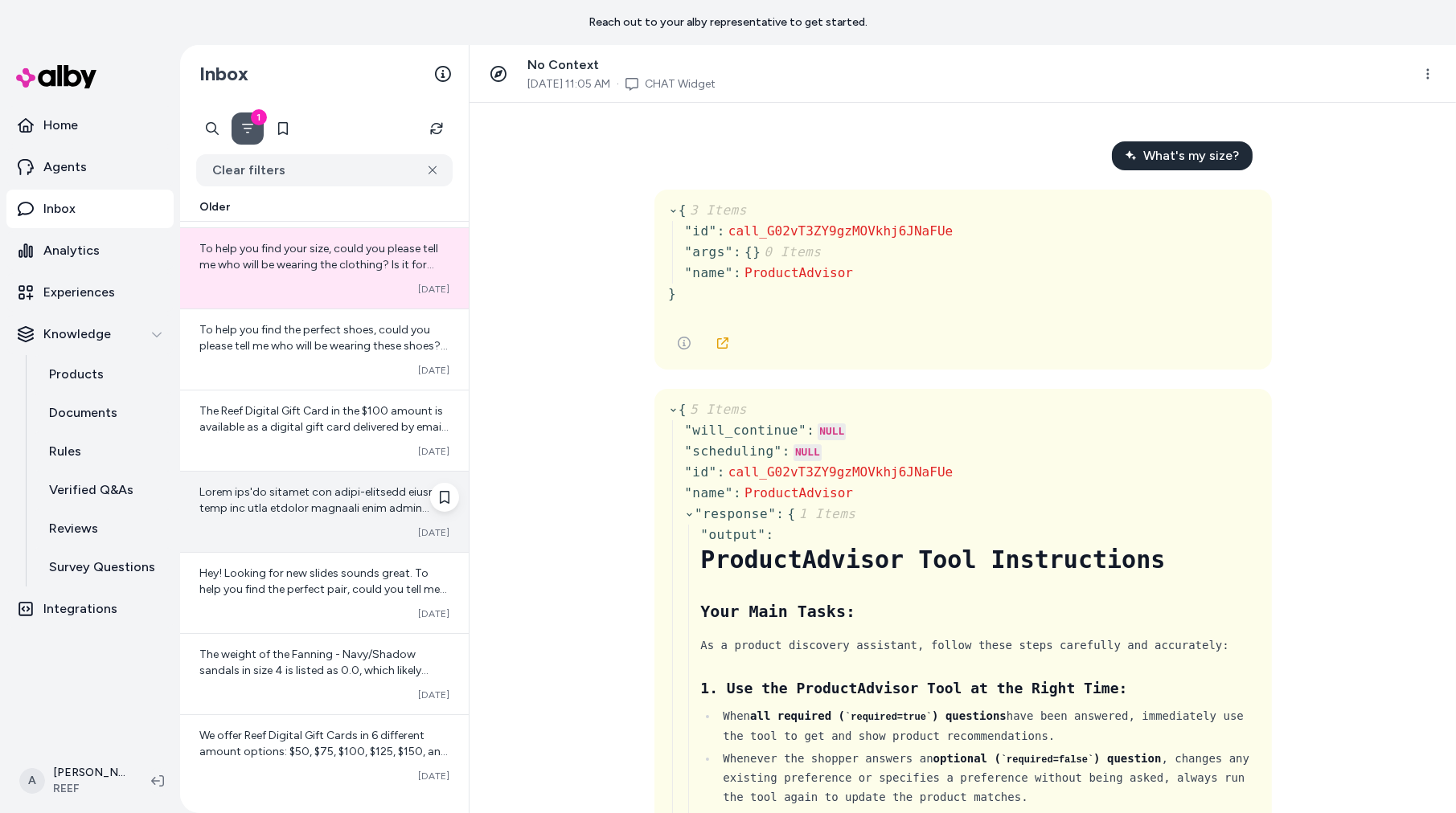
click at [350, 502] on span at bounding box center [325, 813] width 250 height 656
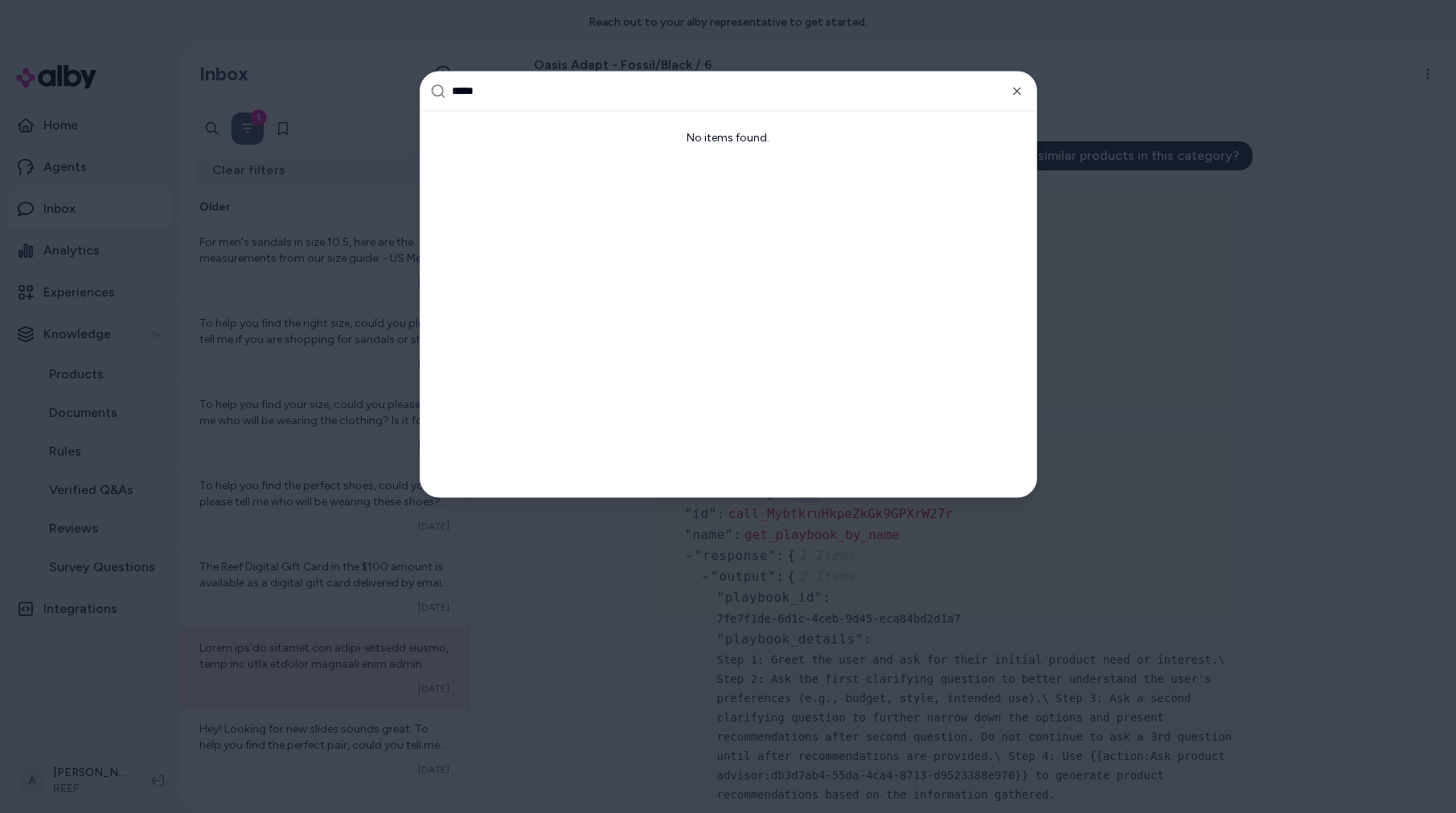
type input "****"
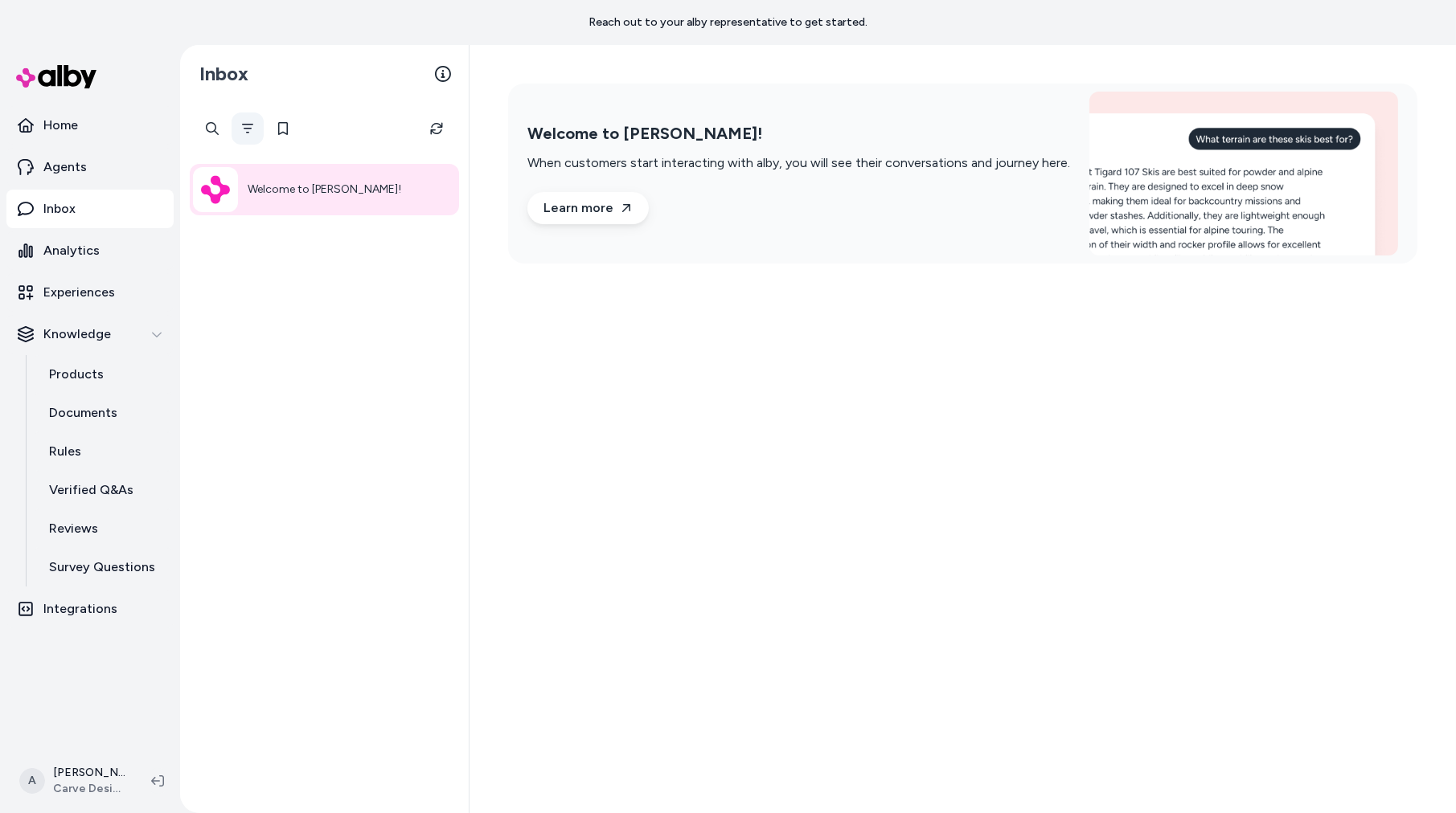
click at [254, 125] on button "Filter" at bounding box center [248, 128] width 32 height 32
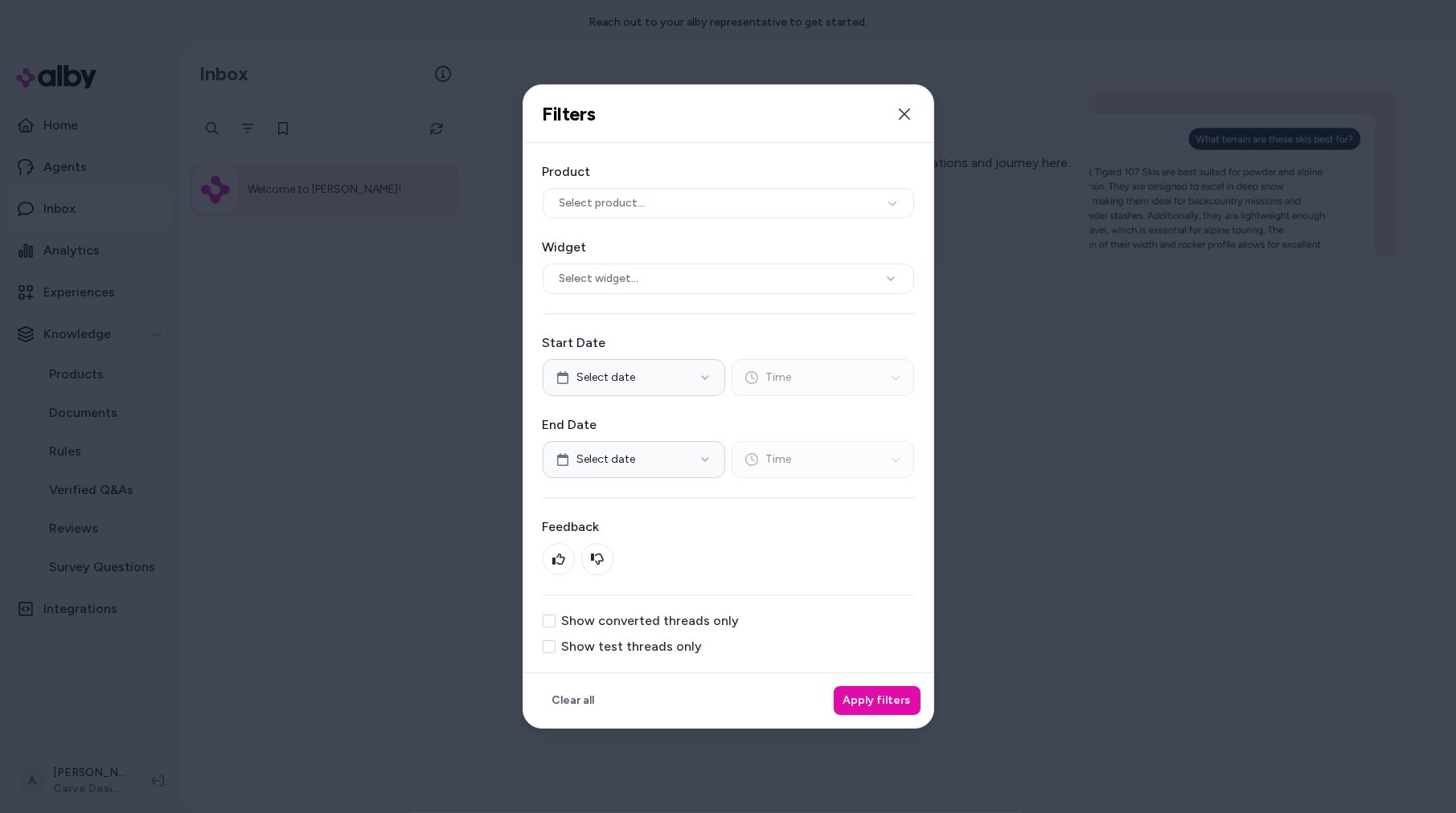
click at [652, 637] on div "Show converted threads only Show test threads only" at bounding box center [728, 634] width 371 height 39
click at [577, 645] on label "Show test threads only" at bounding box center [632, 647] width 141 height 13
click at [556, 645] on button "Show test threads only" at bounding box center [549, 647] width 13 height 13
click at [882, 706] on button "Apply filters" at bounding box center [877, 701] width 87 height 29
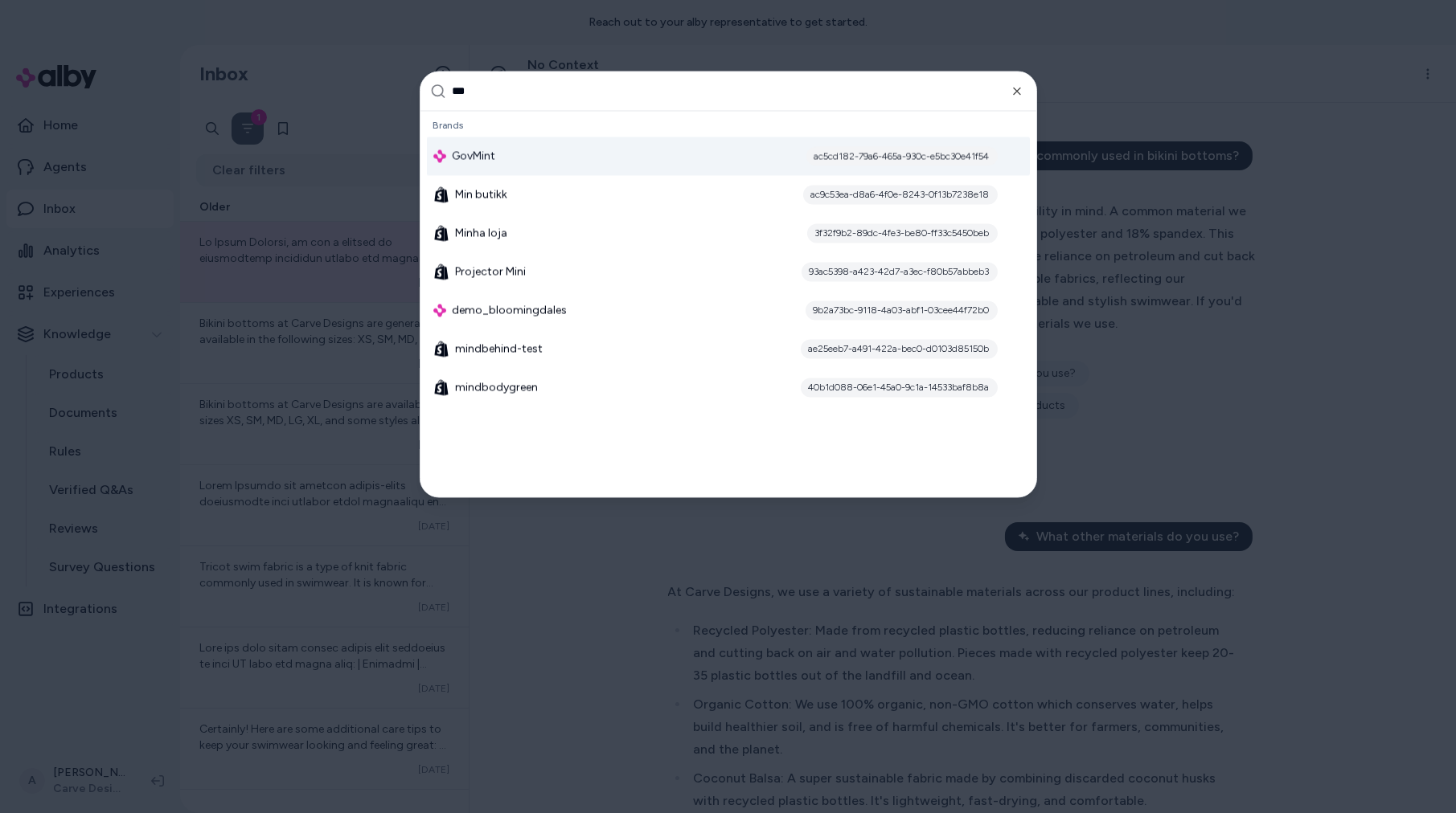
type input "****"
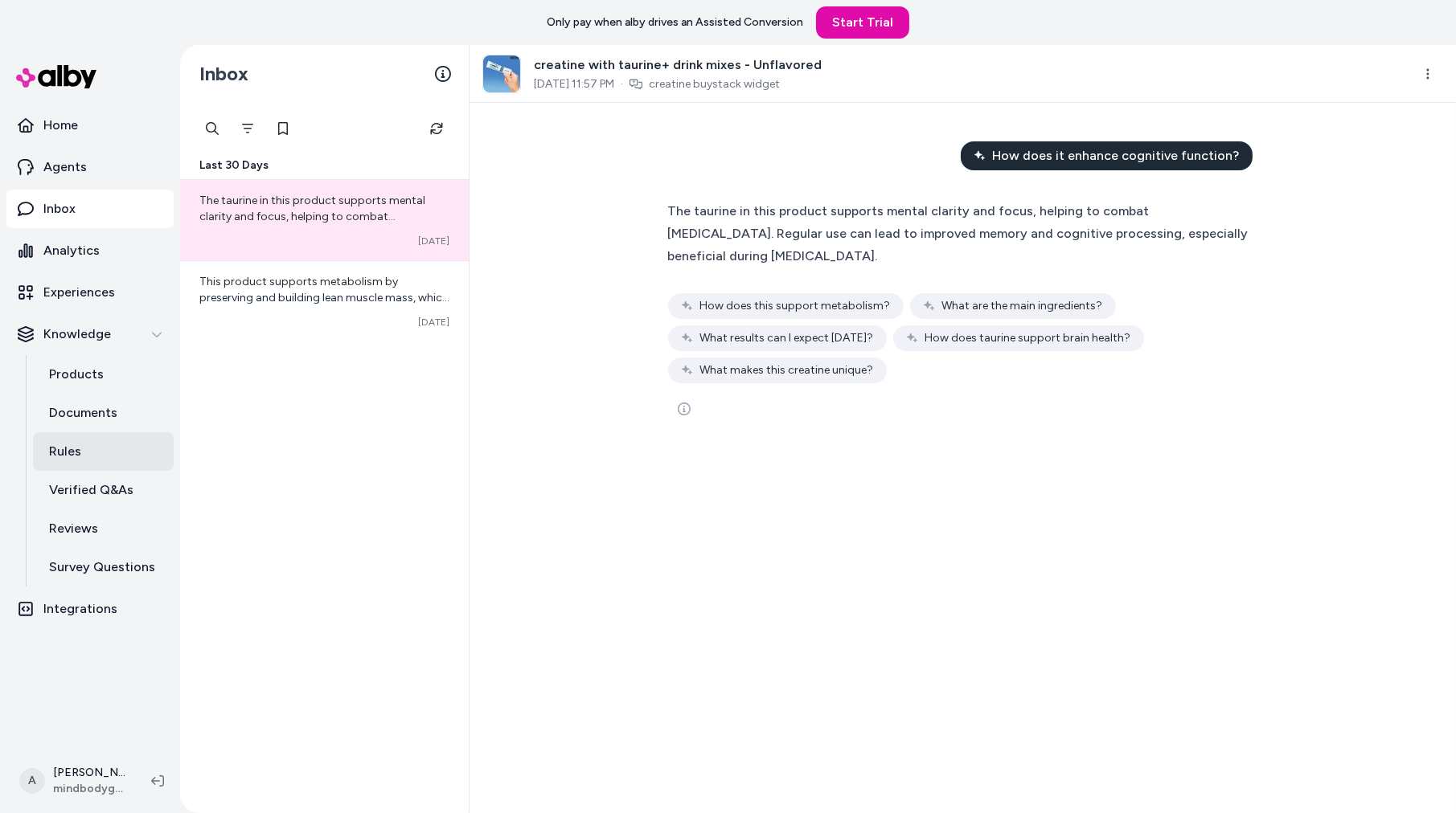
click at [80, 464] on link "Rules" at bounding box center [103, 452] width 141 height 39
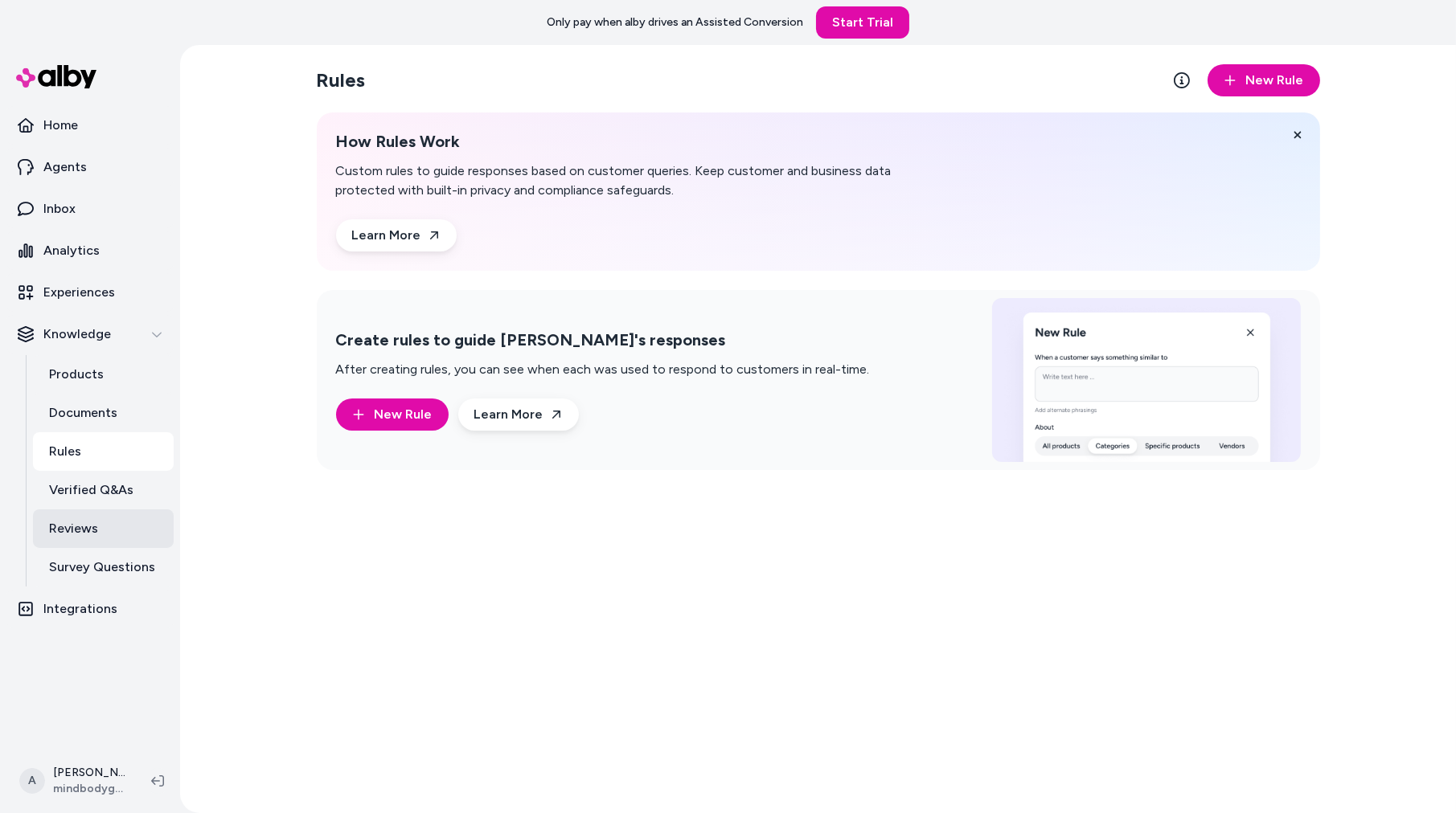
click at [87, 539] on link "Reviews" at bounding box center [103, 529] width 141 height 39
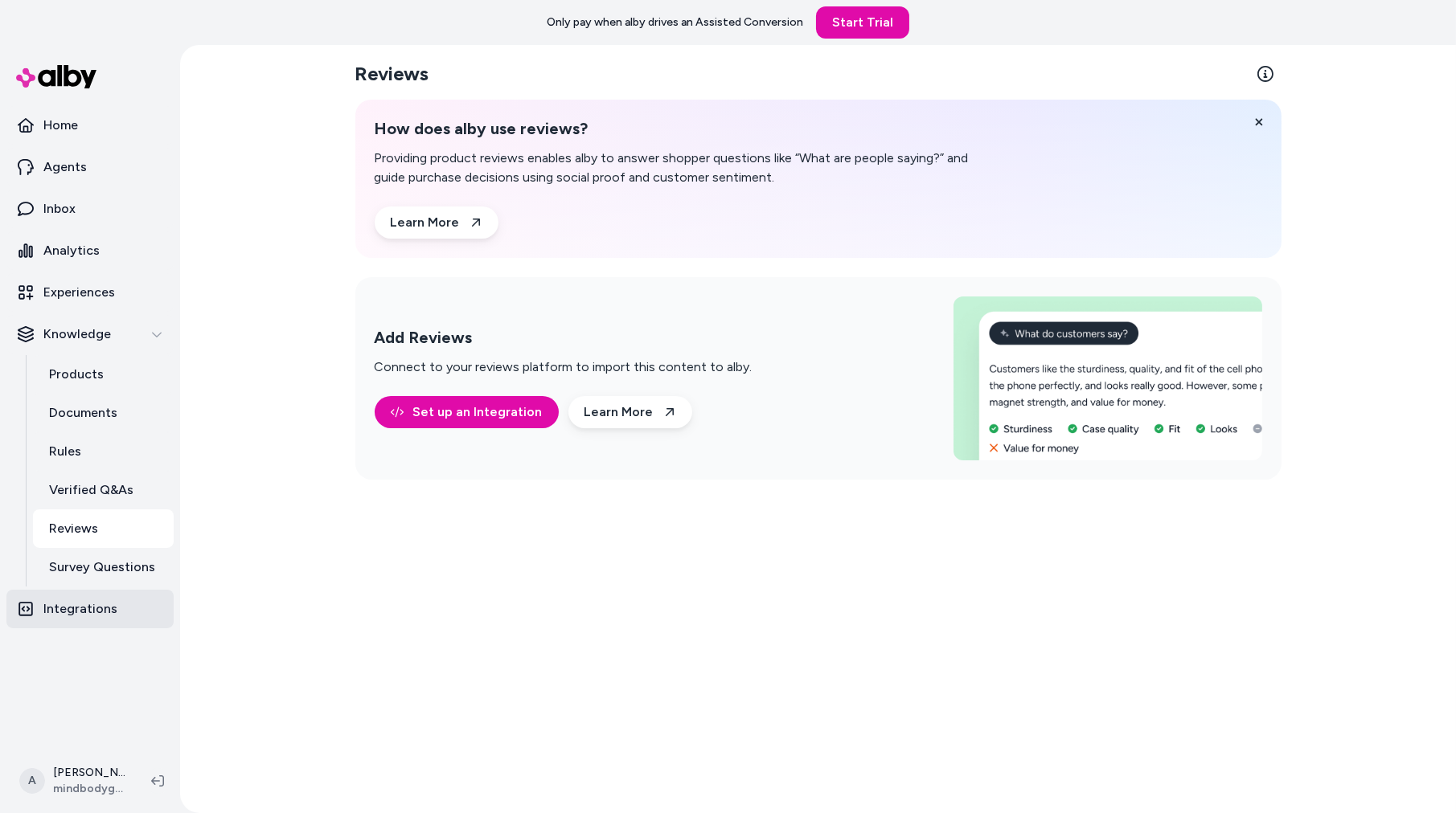
click at [96, 606] on p "Integrations" at bounding box center [81, 610] width 74 height 19
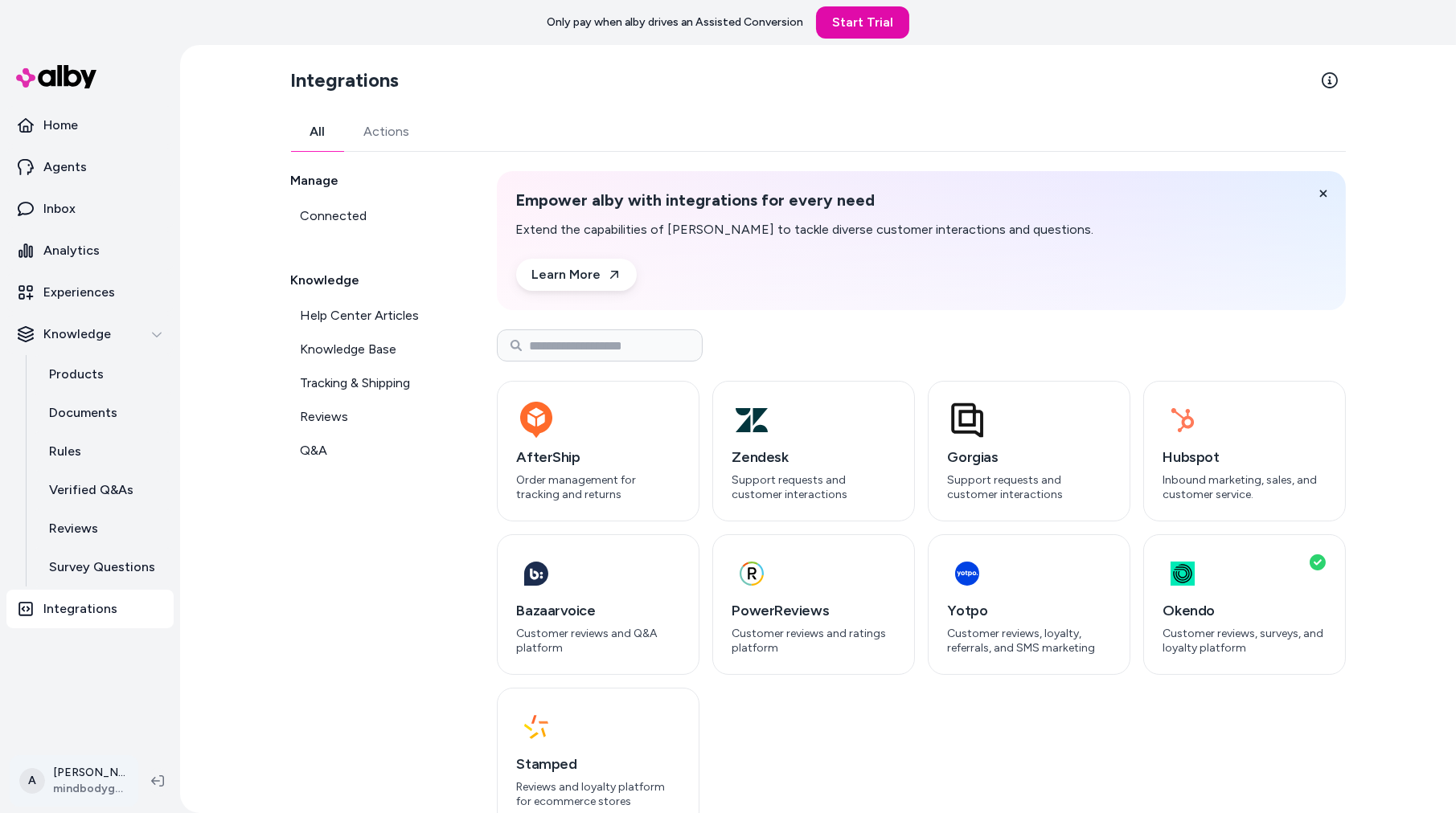
click at [90, 778] on html "Only pay when alby drives an Assisted Conversion Start Trial Home Agents Inbox …" at bounding box center [728, 406] width 1456 height 813
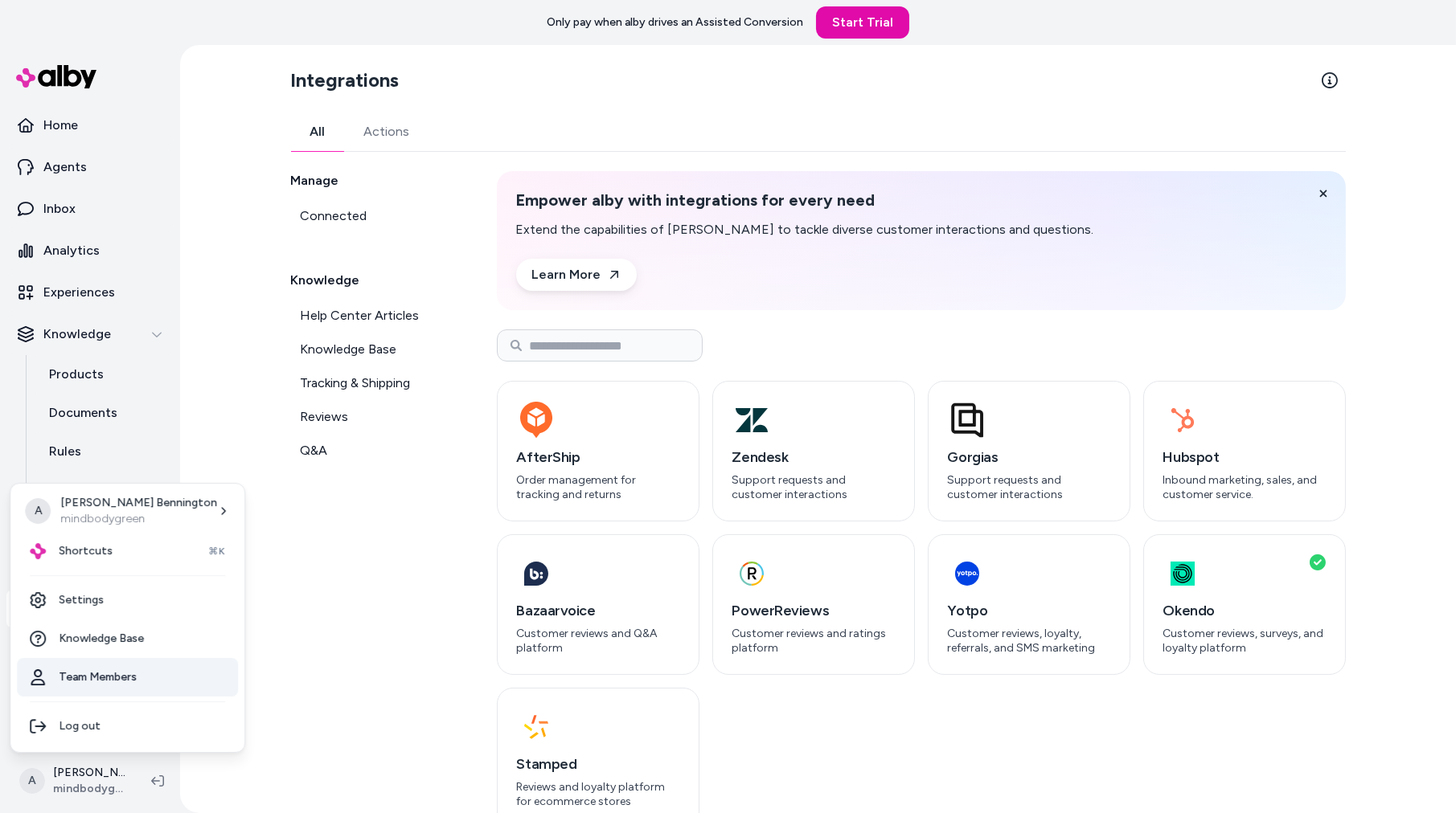
click at [107, 681] on link "Team Members" at bounding box center [128, 677] width 221 height 39
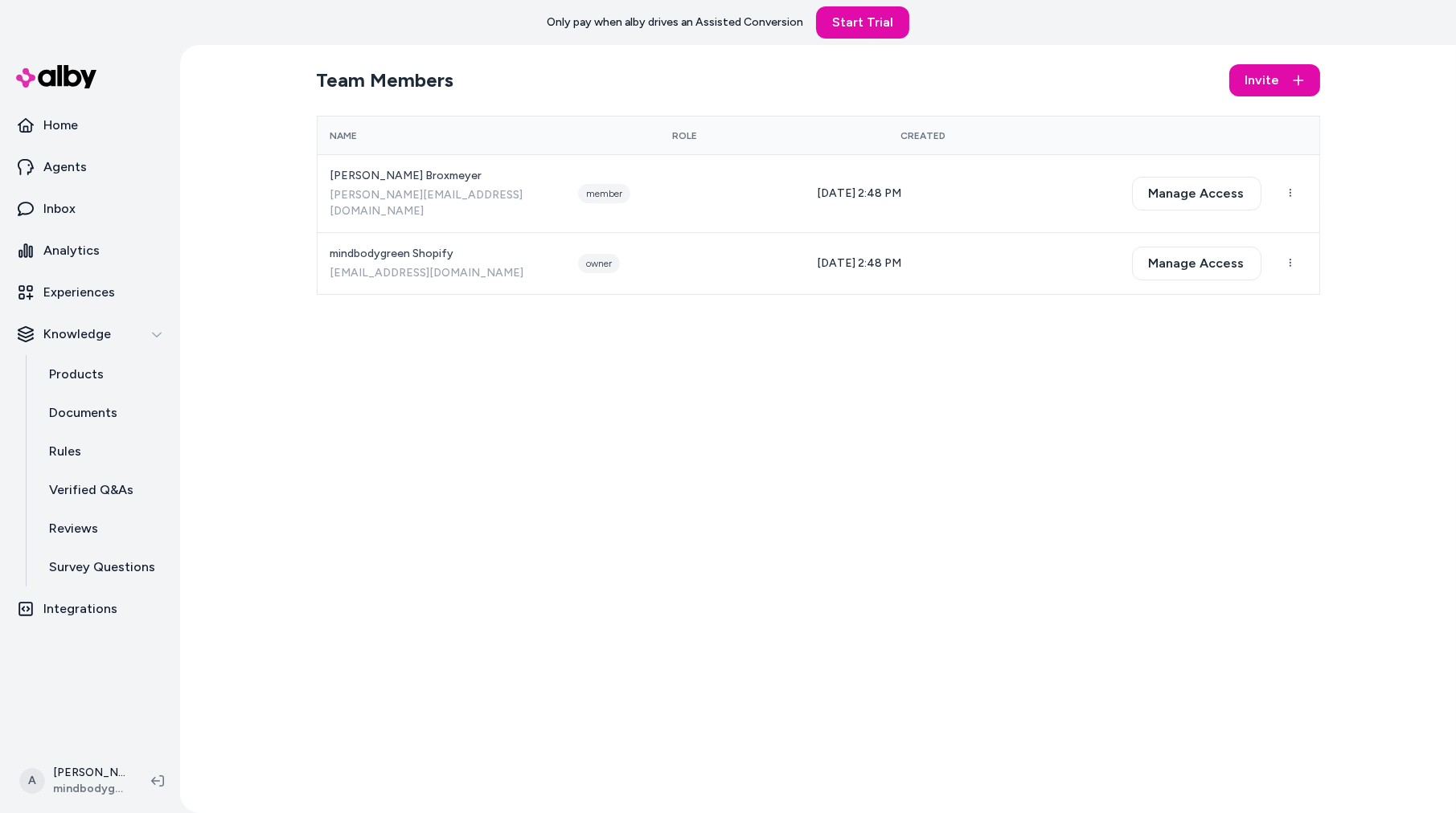
click at [319, 404] on div "Team Members Invite Name Role Created [PERSON_NAME] [PERSON_NAME][EMAIL_ADDRESS…" at bounding box center [818, 430] width 1029 height 769
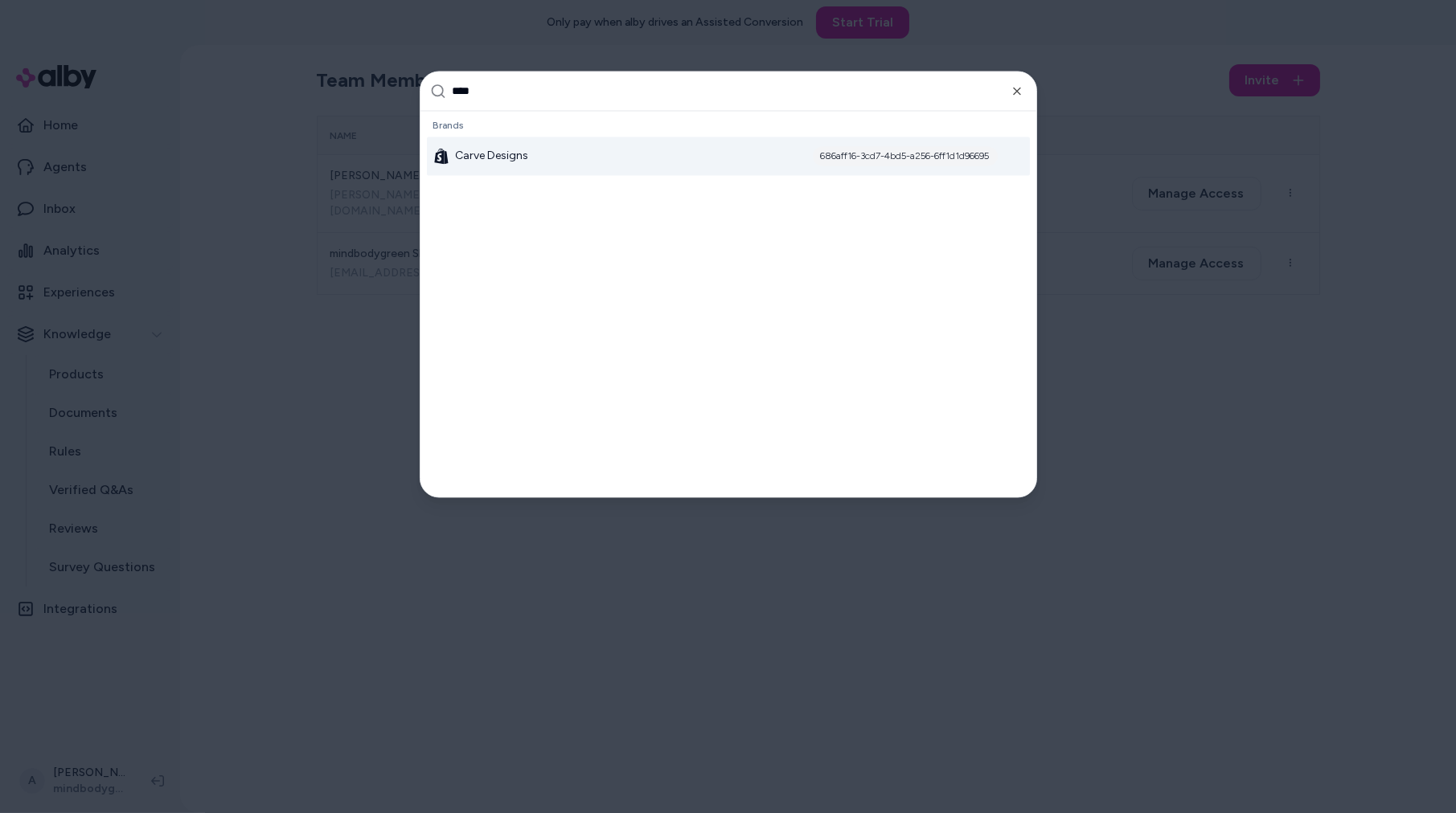
type input "*****"
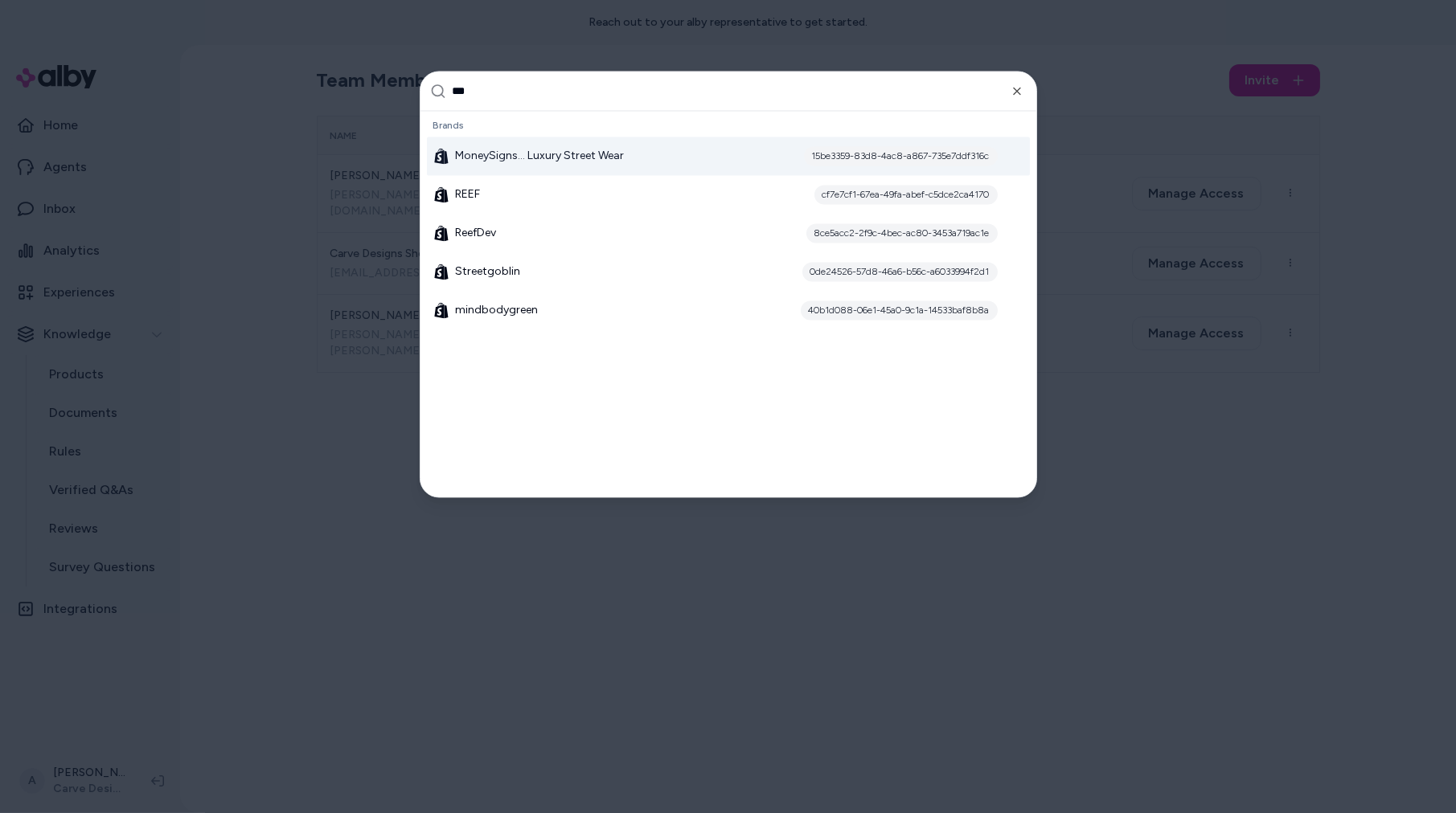
type input "****"
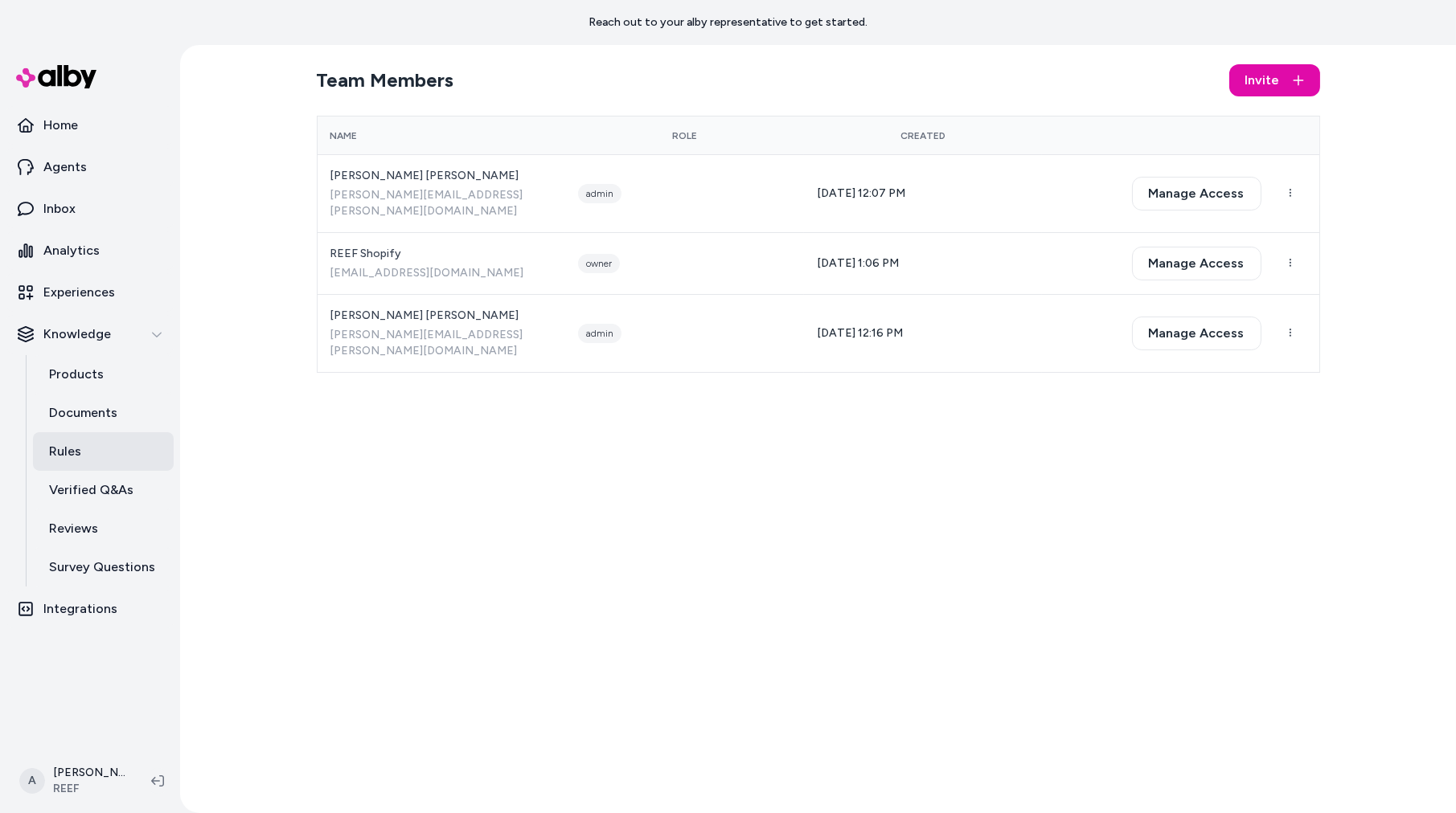
click at [118, 469] on link "Rules" at bounding box center [103, 452] width 141 height 39
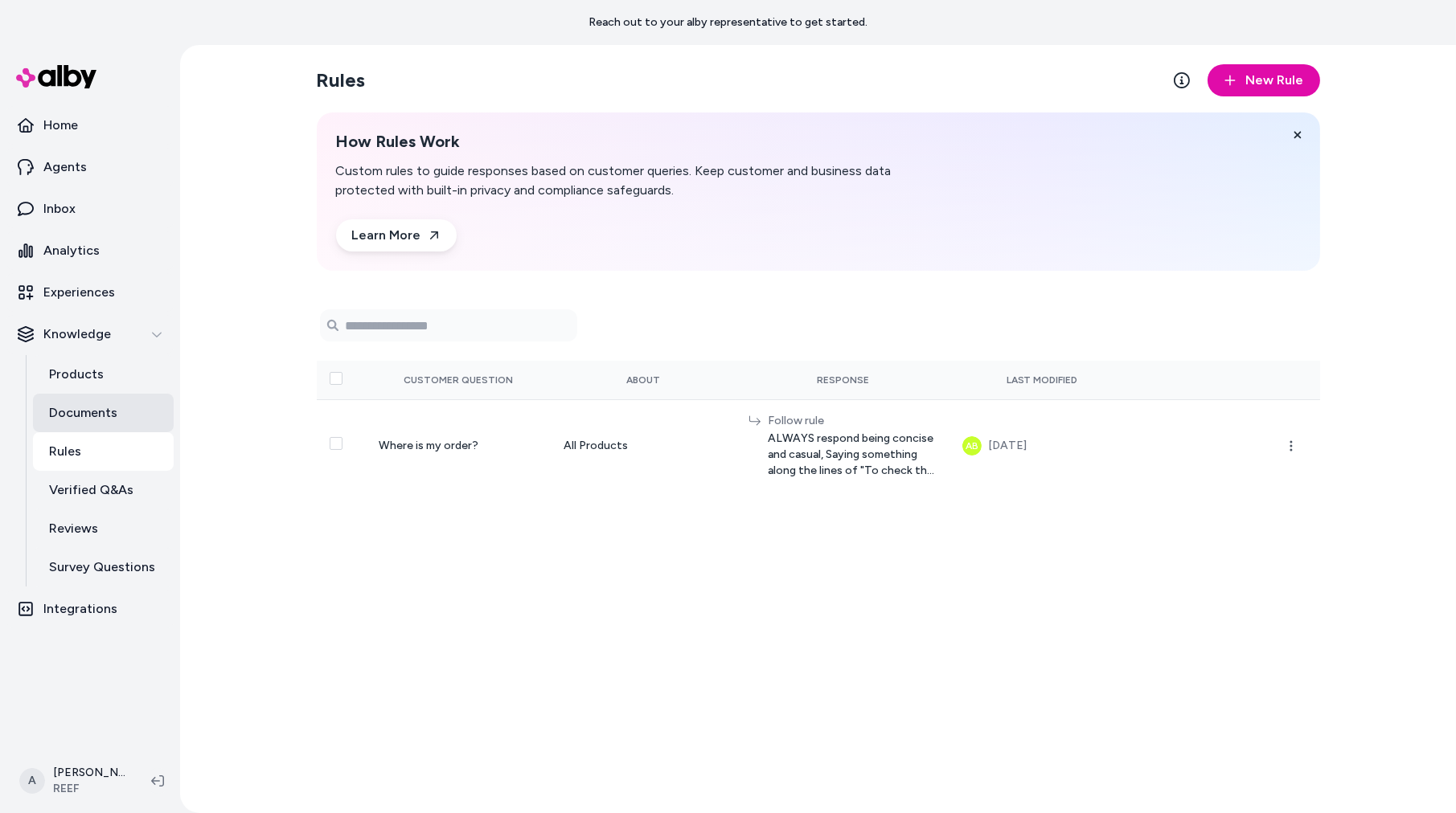
click at [104, 401] on link "Documents" at bounding box center [103, 413] width 141 height 39
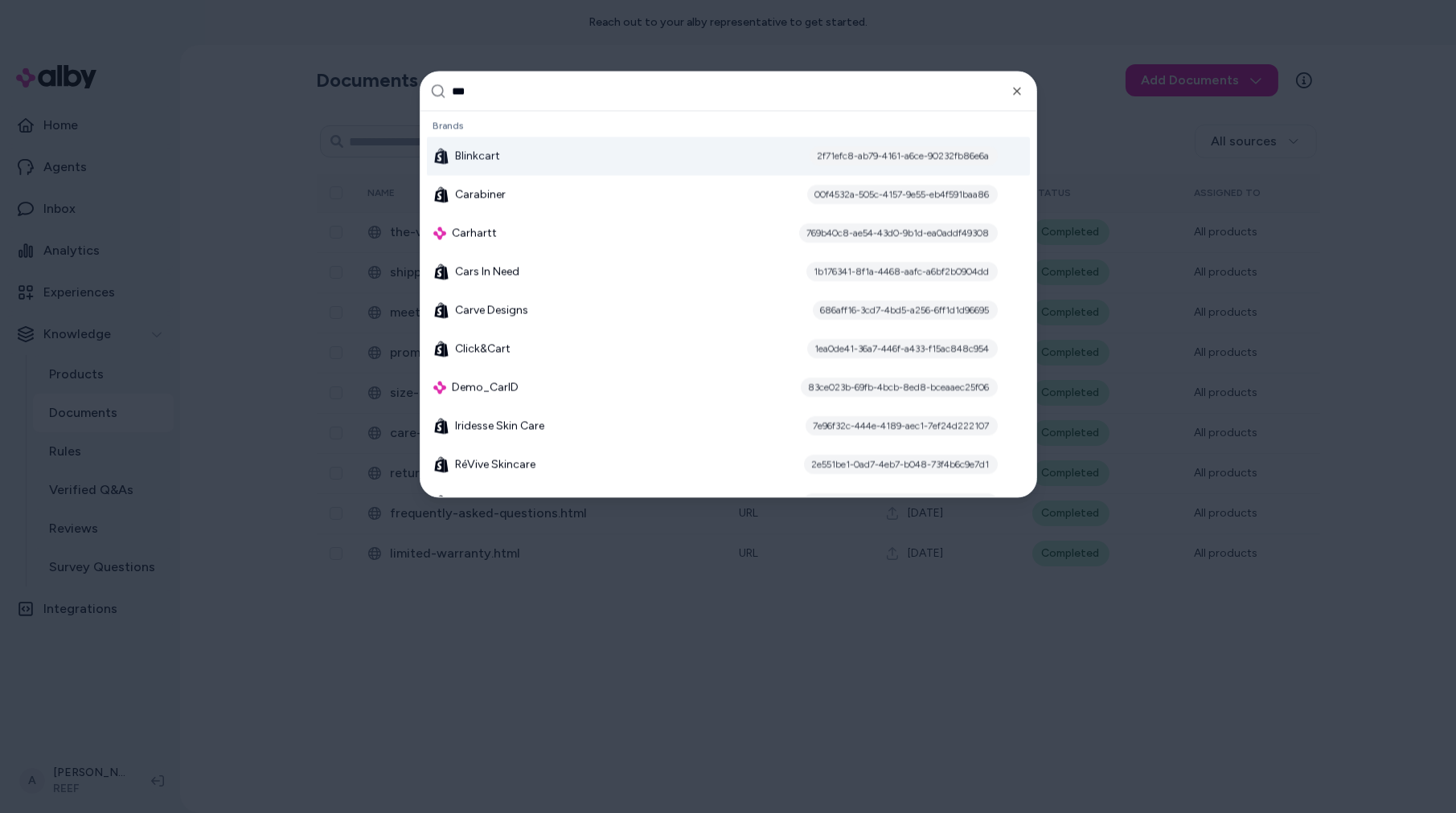
type input "****"
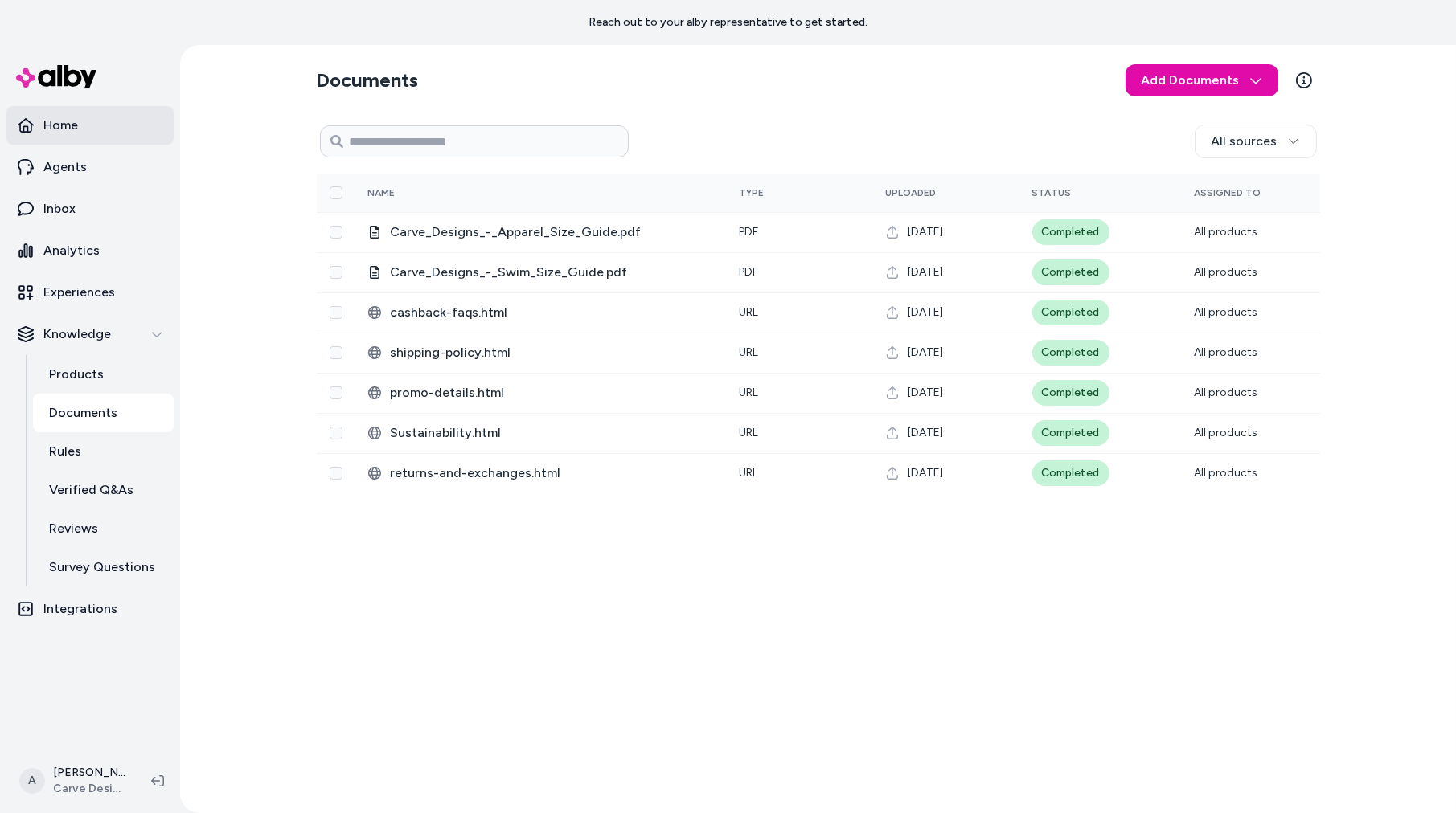
click at [99, 120] on link "Home" at bounding box center [90, 125] width 167 height 39
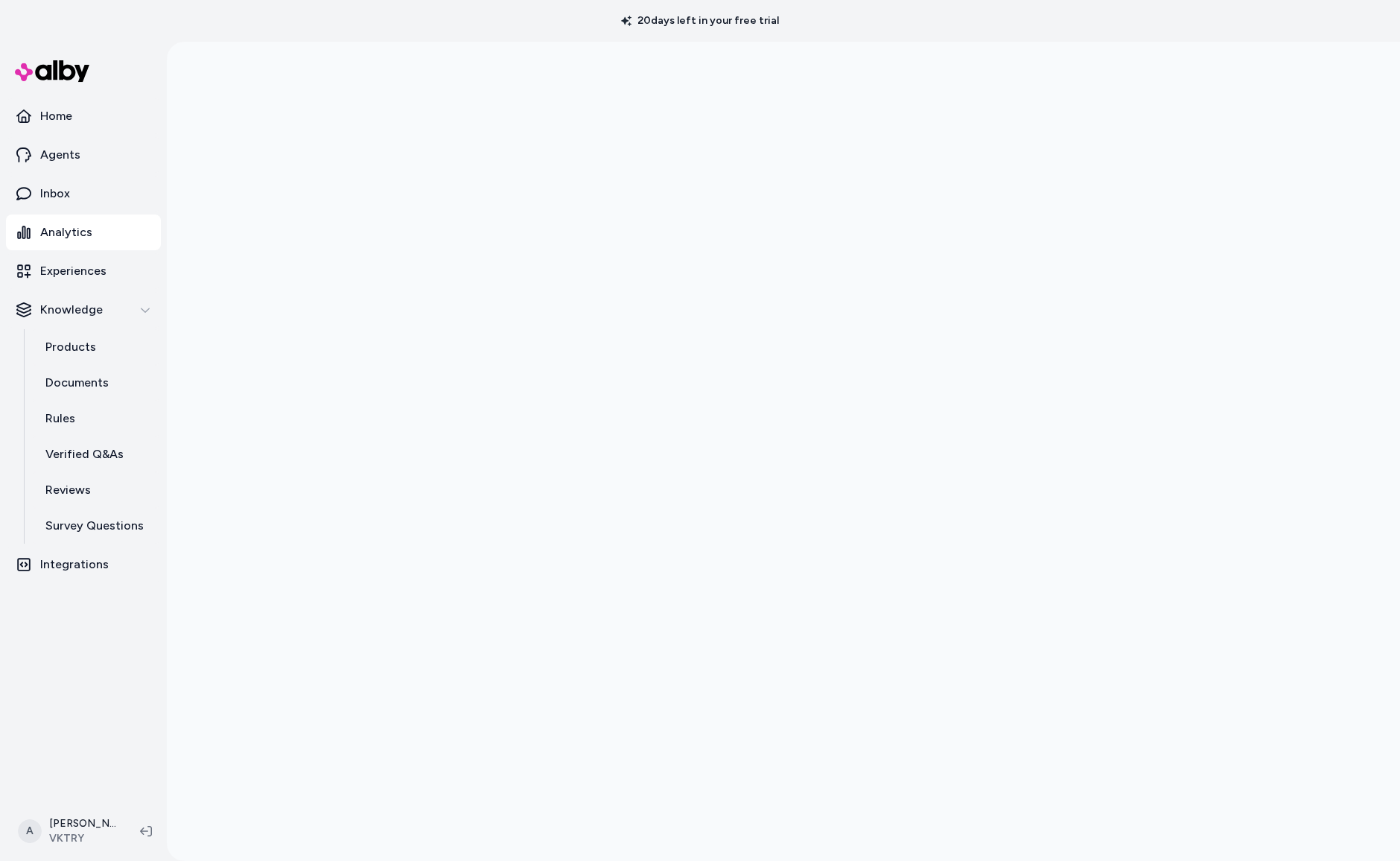
click at [1283, 579] on div at bounding box center [783, 472] width 1233 height 861
click at [1311, 515] on div at bounding box center [783, 472] width 1233 height 861
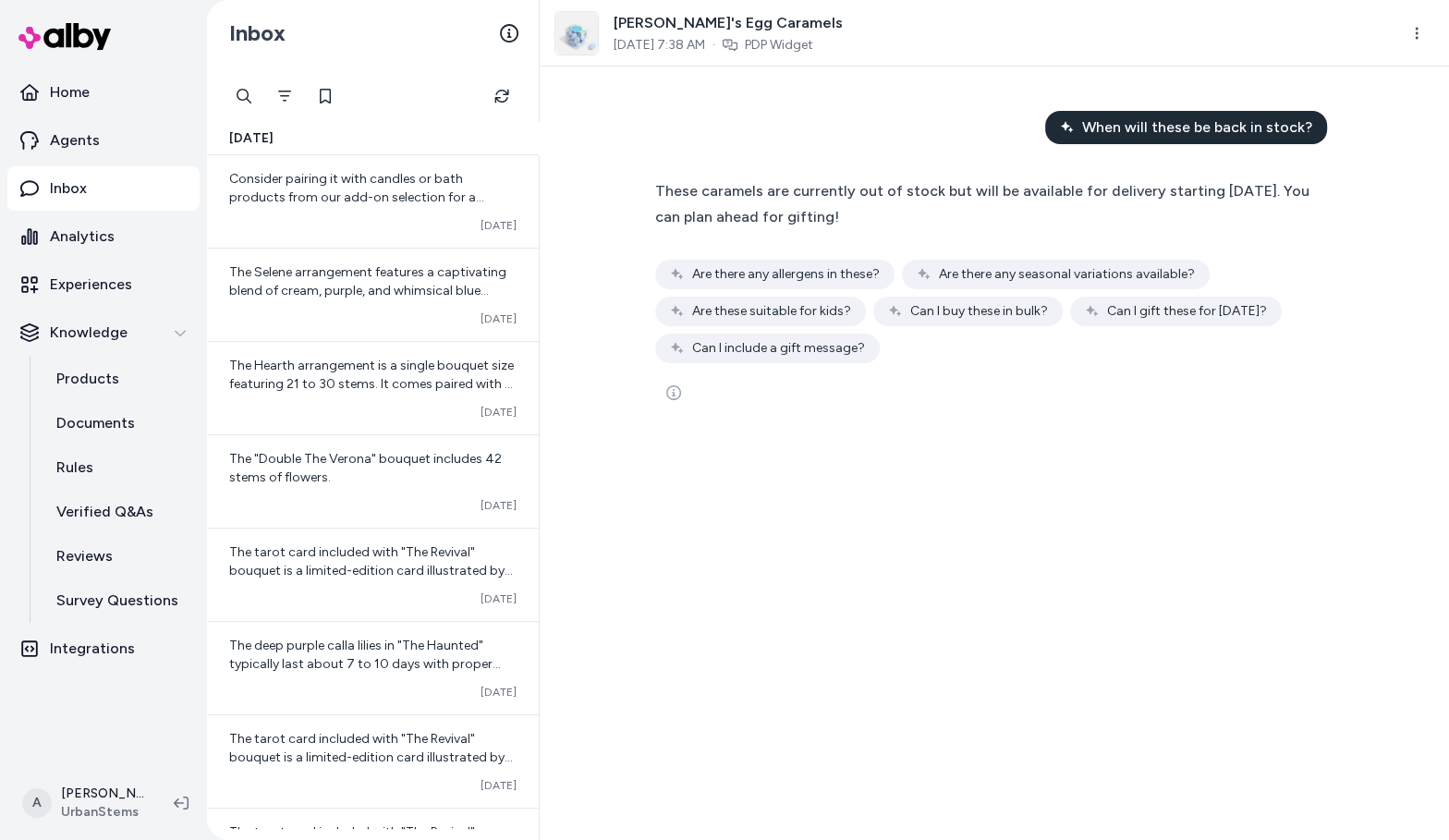
click at [0, 0] on section "Home Agents Inbox Analytics Experiences Knowledge Products Documents Rules Veri…" at bounding box center [724, 420] width 1449 height 840
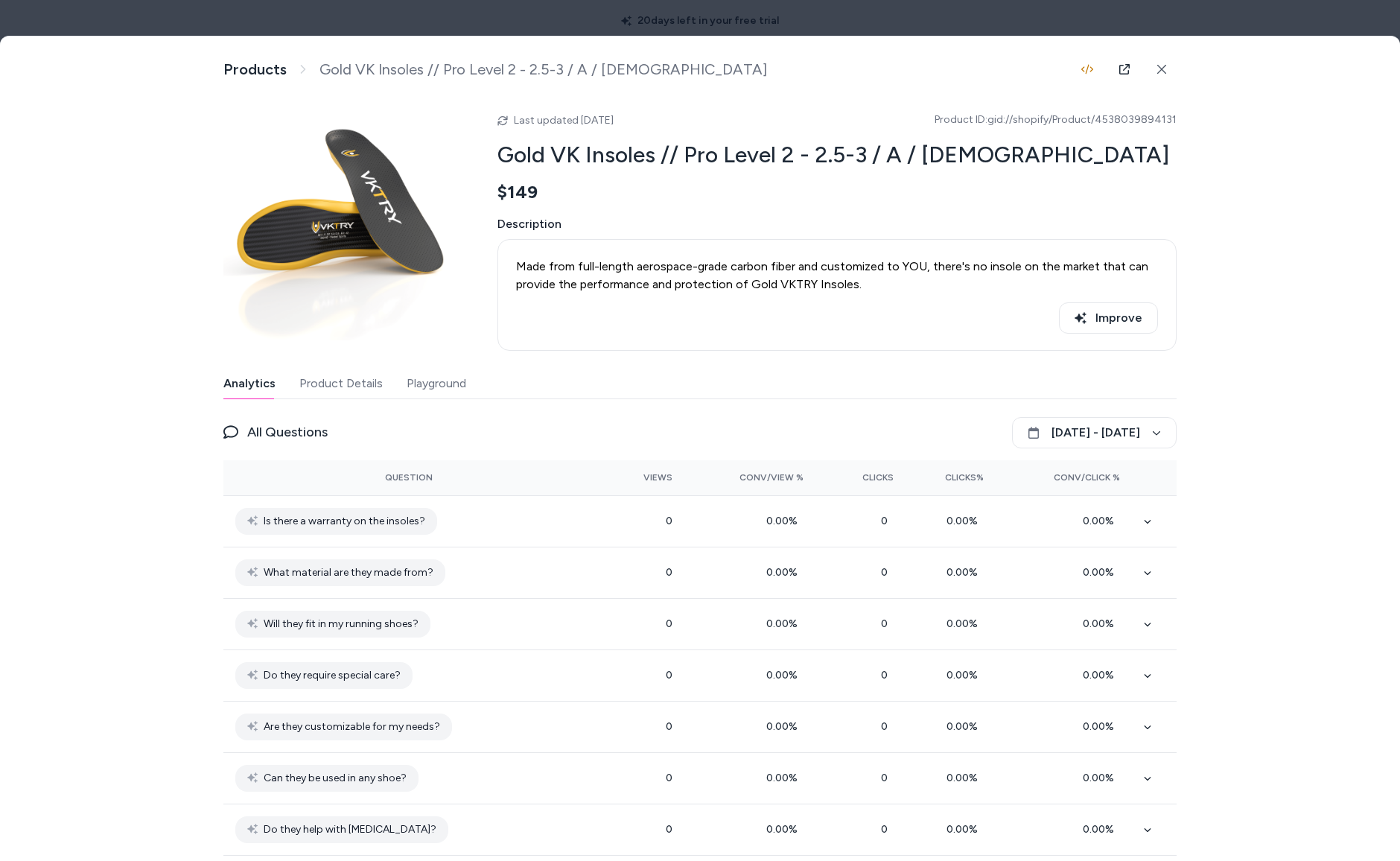
scroll to position [848, 0]
click at [736, 227] on span "Description" at bounding box center [837, 224] width 679 height 18
